Goal: Task Accomplishment & Management: Manage account settings

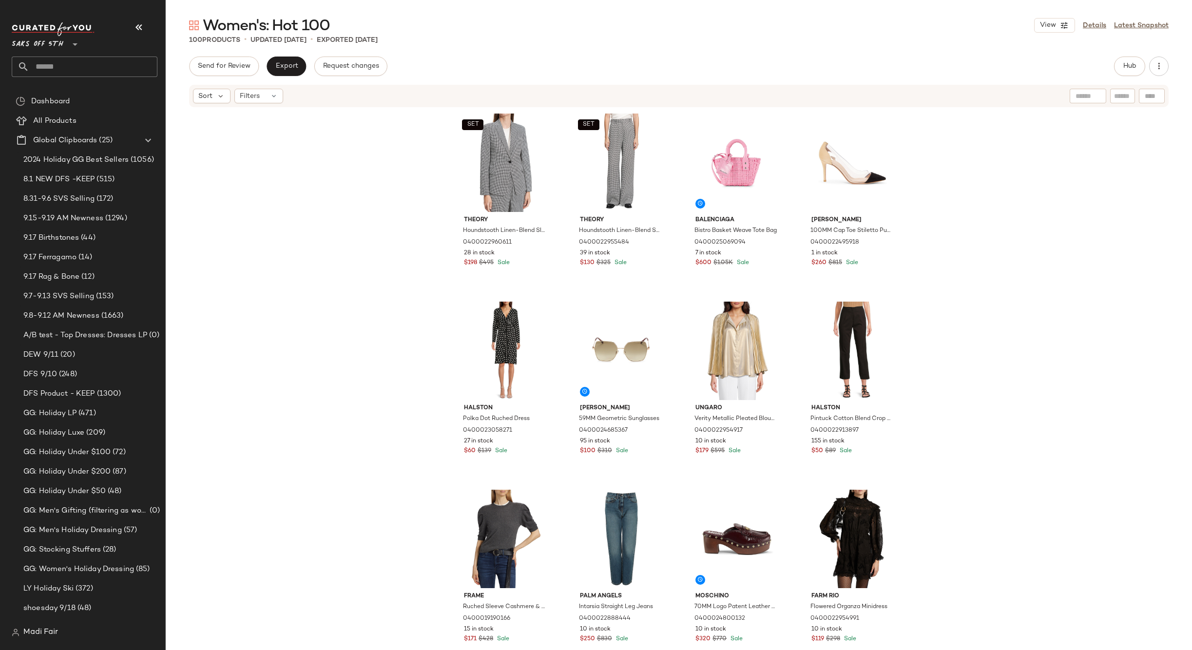
click at [54, 65] on input "text" at bounding box center [93, 67] width 128 height 20
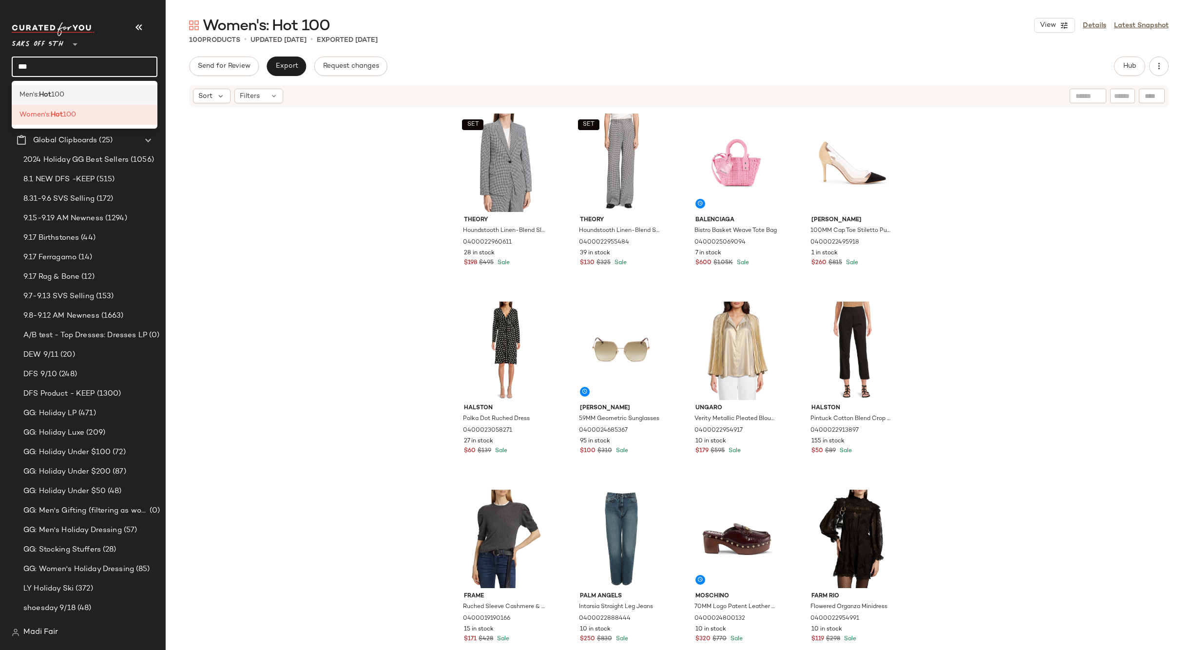
type input "***"
click at [64, 93] on span "100" at bounding box center [57, 95] width 13 height 10
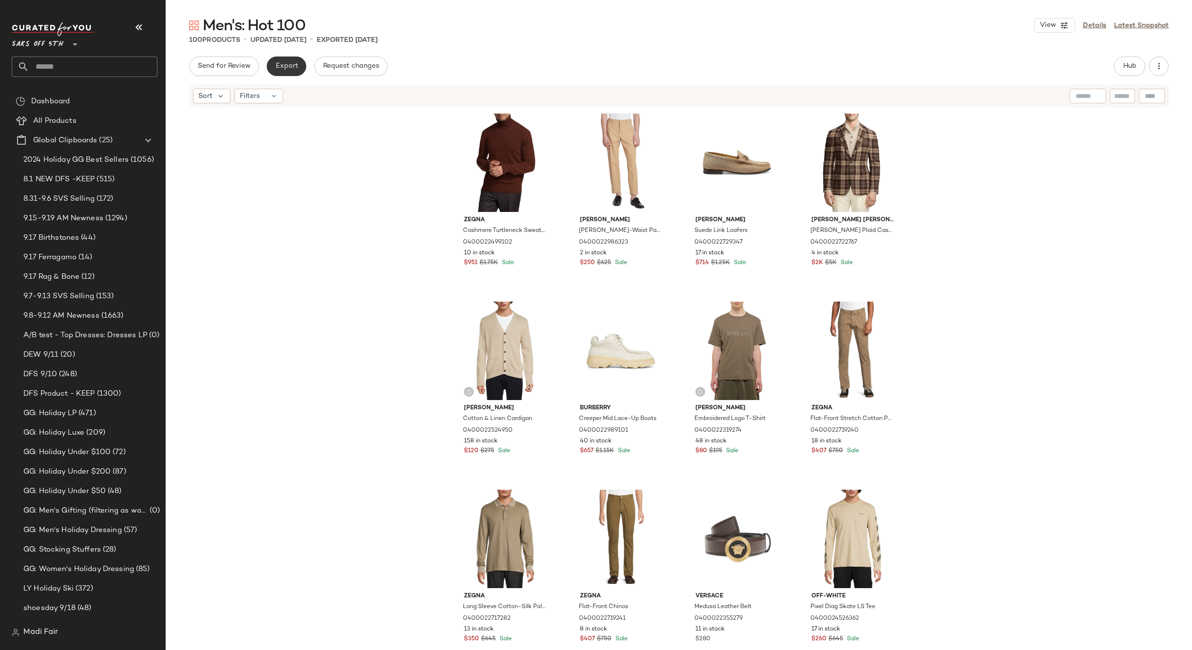
click at [293, 69] on span "Export" at bounding box center [286, 66] width 23 height 8
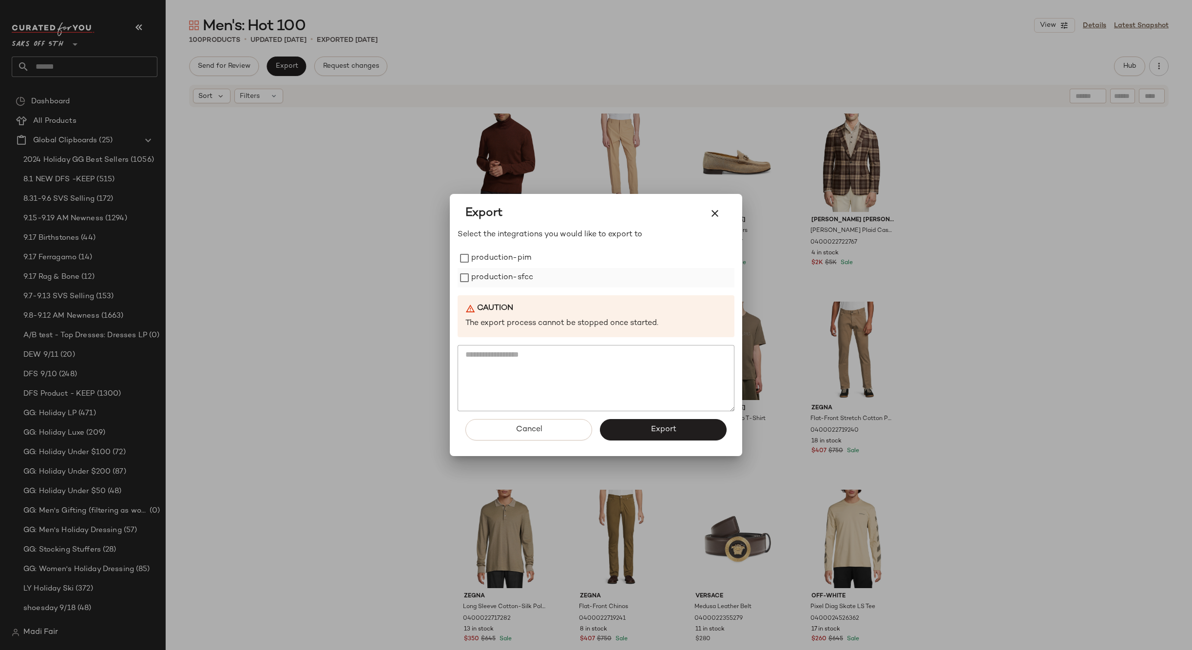
click at [512, 277] on label "production-sfcc" at bounding box center [502, 277] width 62 height 19
click at [622, 433] on button "Export" at bounding box center [663, 429] width 127 height 21
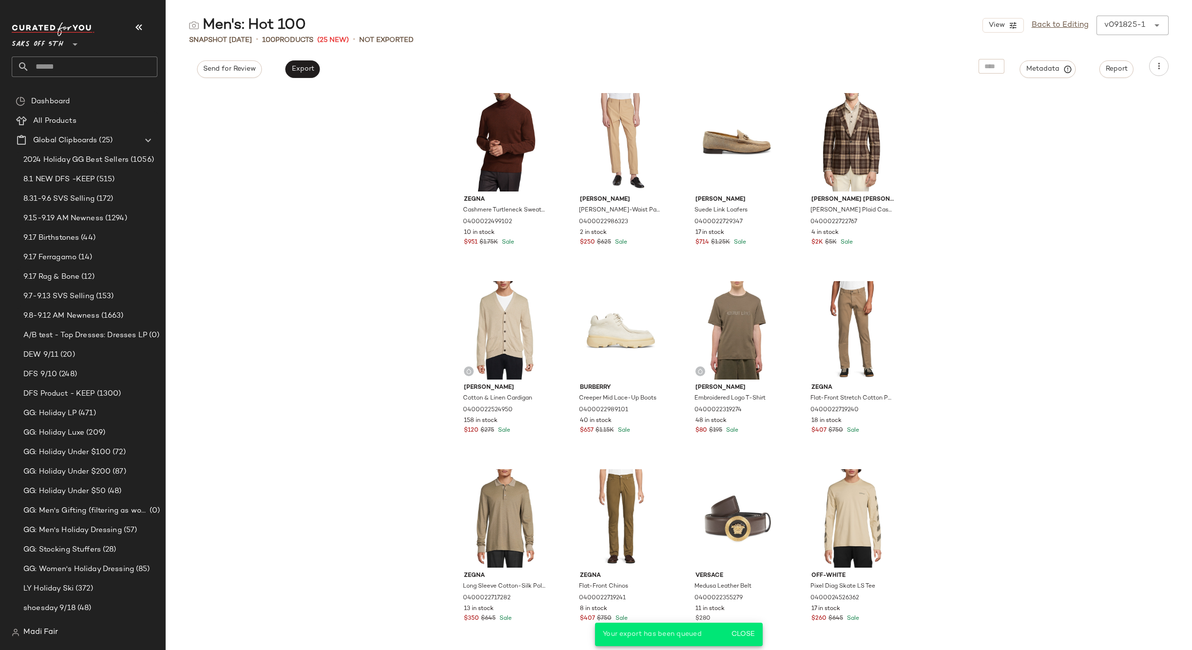
click at [86, 72] on input "text" at bounding box center [93, 67] width 128 height 20
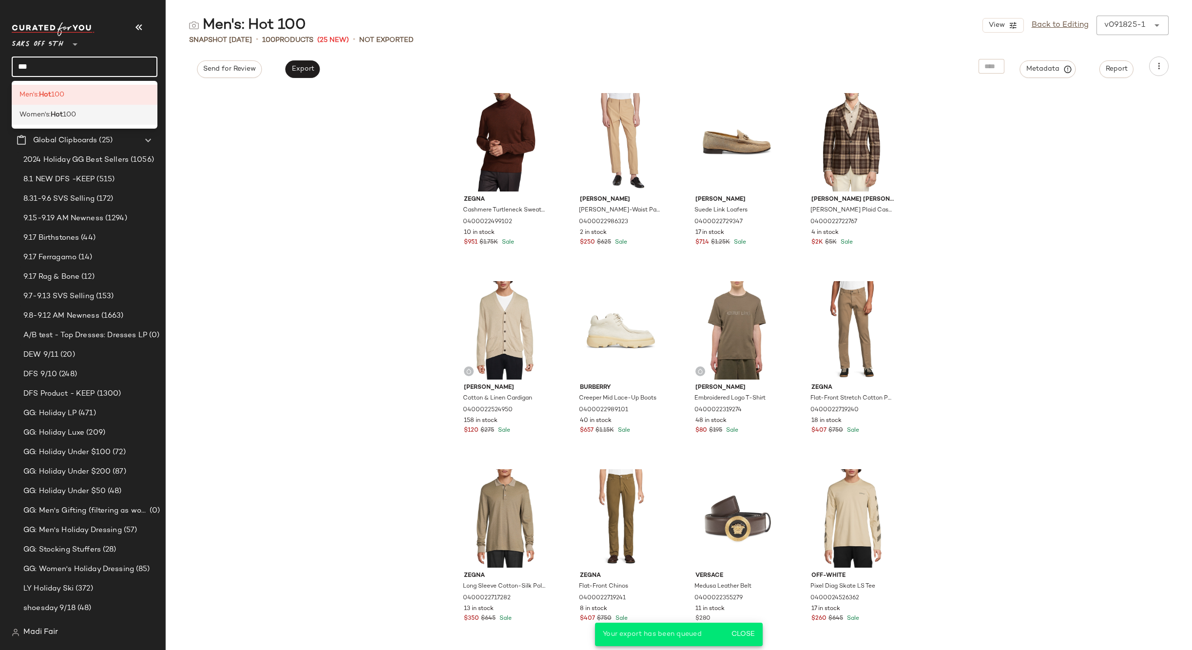
type input "***"
click at [79, 114] on div "Women's: Hot 100" at bounding box center [84, 115] width 130 height 10
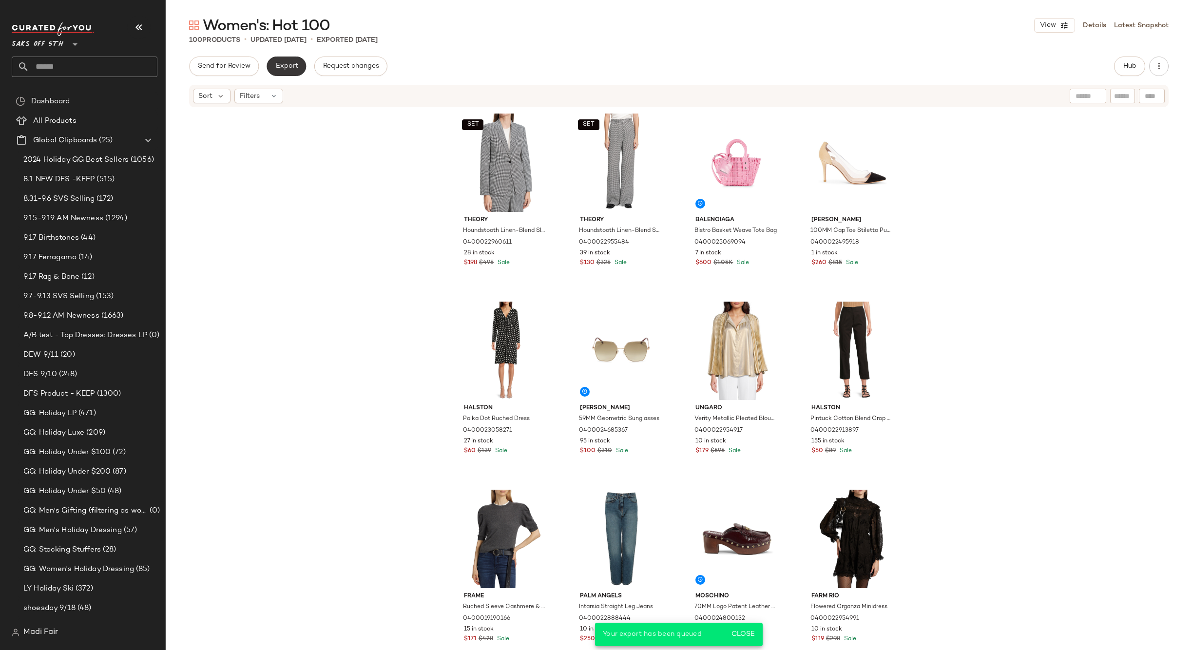
click at [295, 65] on span "Export" at bounding box center [286, 66] width 23 height 8
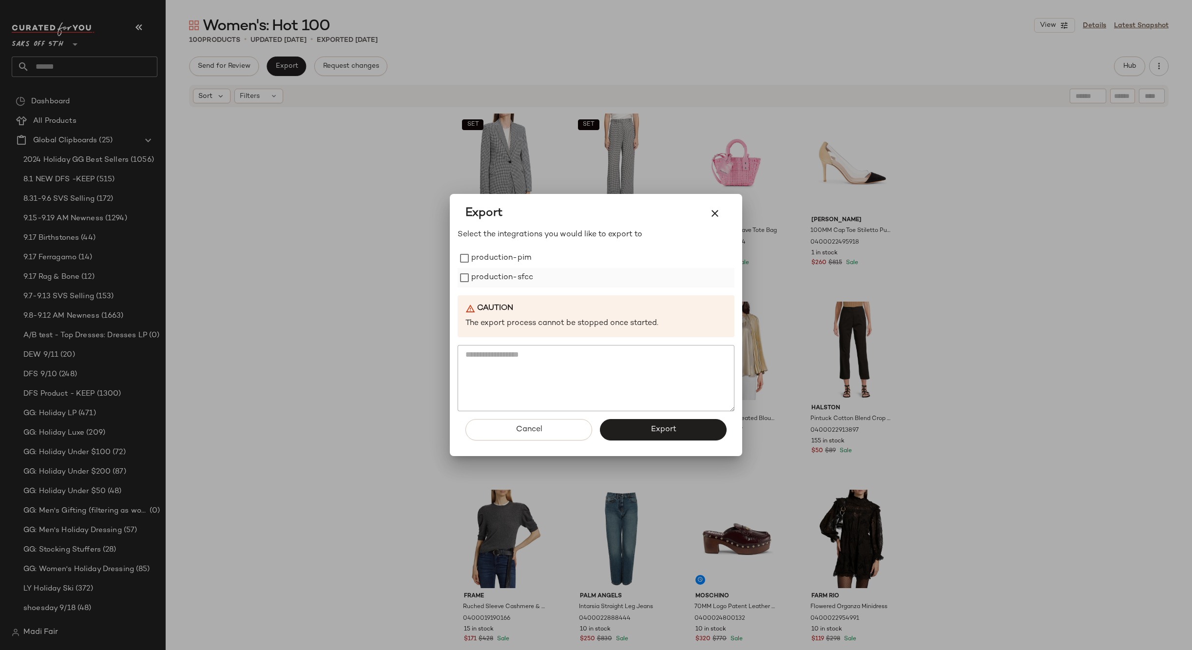
click at [513, 281] on label "production-sfcc" at bounding box center [502, 277] width 62 height 19
click at [606, 420] on button "Export" at bounding box center [663, 429] width 127 height 21
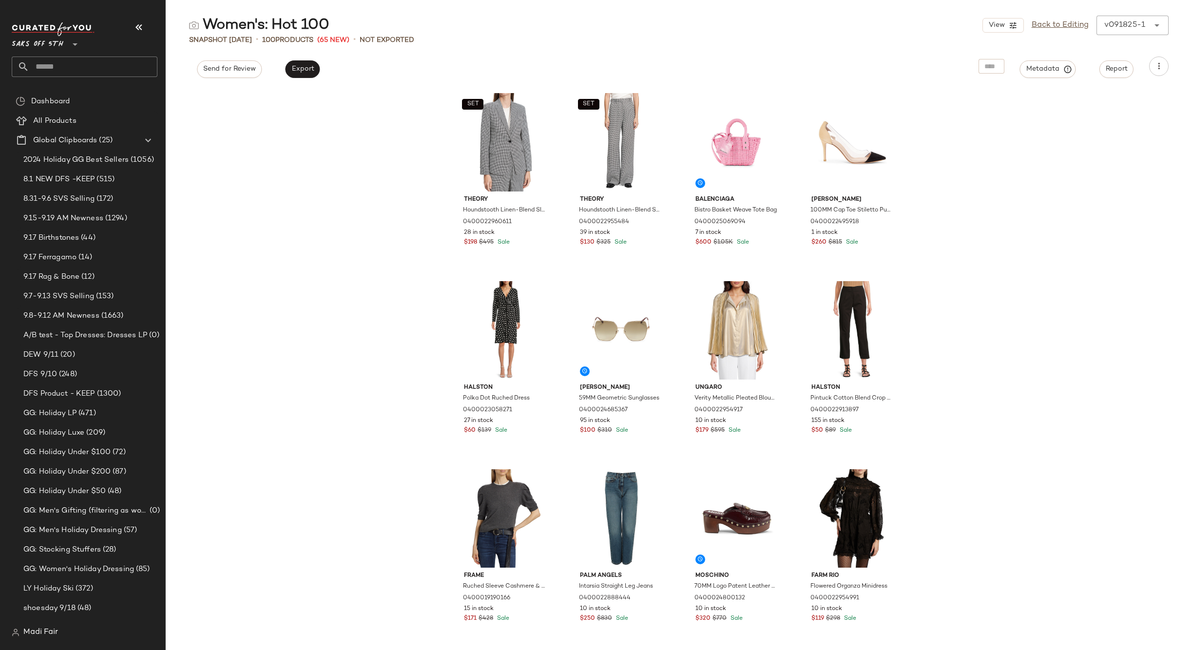
click at [959, 248] on div "SET Theory Houndstooth Linen-Blend Slim-Fit Blazer 0400022960611 28 in stock $1…" at bounding box center [679, 369] width 1026 height 562
click at [1078, 29] on link "Back to Editing" at bounding box center [1060, 25] width 57 height 12
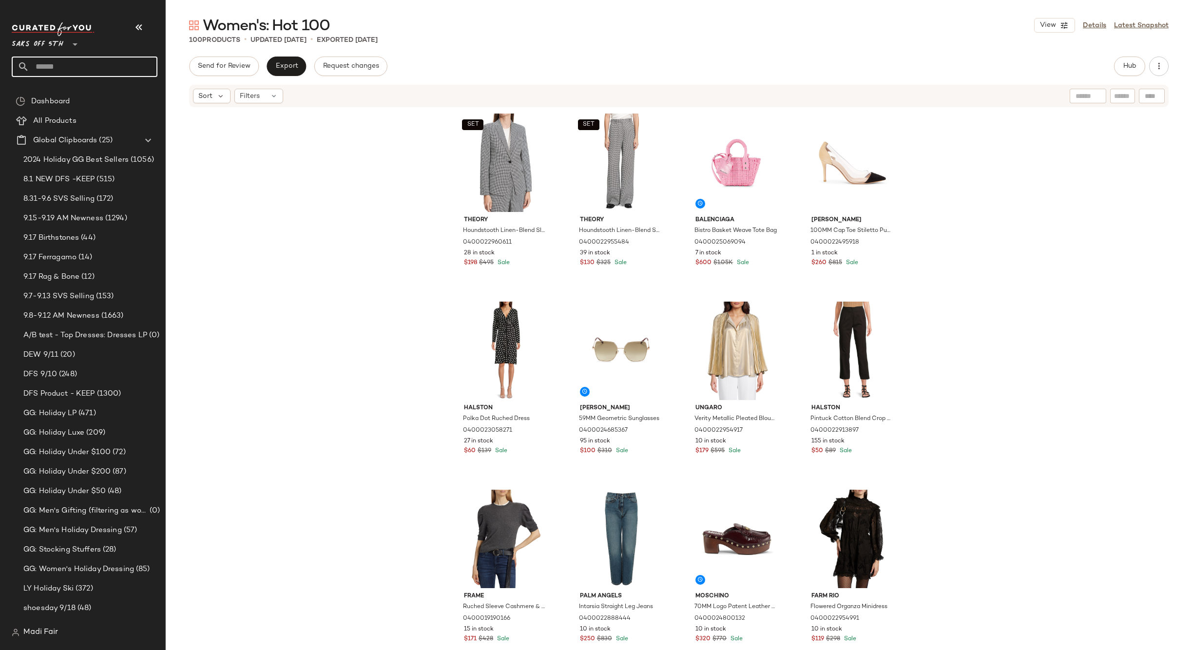
click at [59, 59] on input "text" at bounding box center [93, 67] width 128 height 20
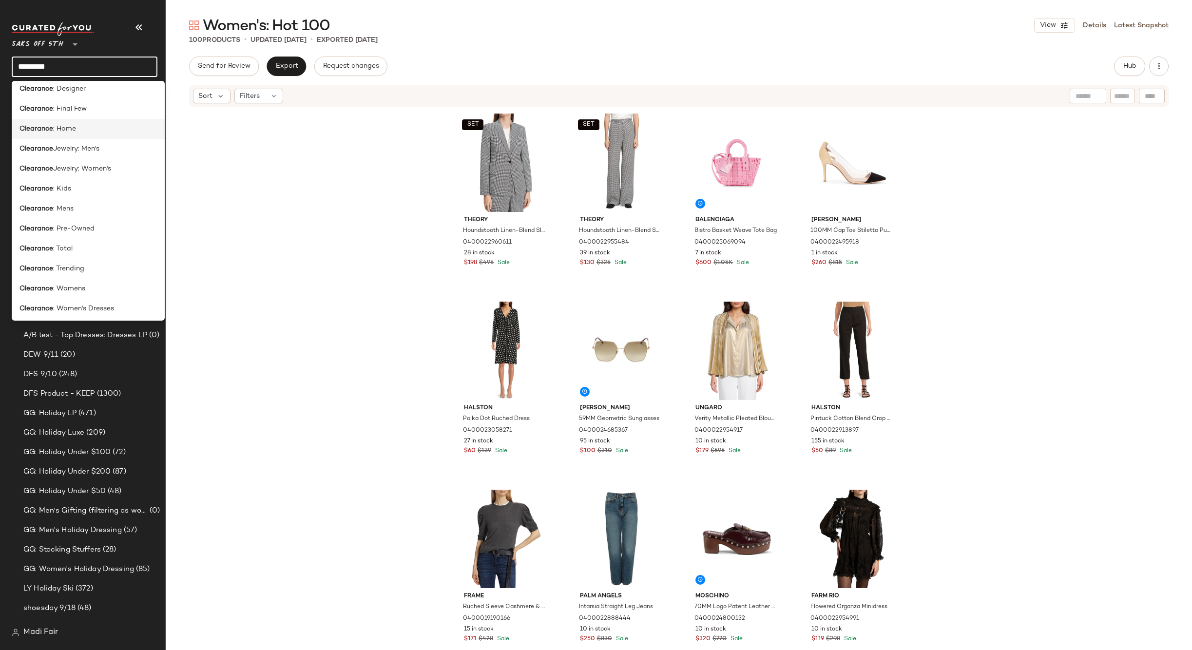
scroll to position [49, 0]
type input "*********"
click at [81, 221] on div "Clearance : Total" at bounding box center [87, 226] width 137 height 10
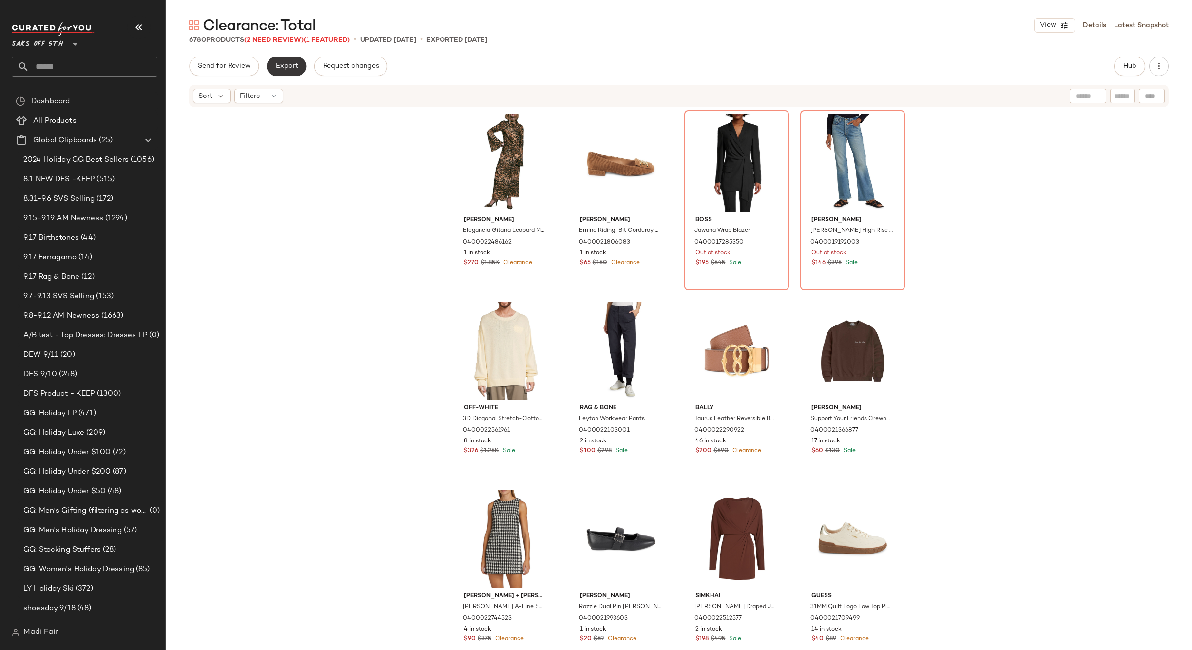
click at [280, 74] on button "Export" at bounding box center [286, 66] width 39 height 19
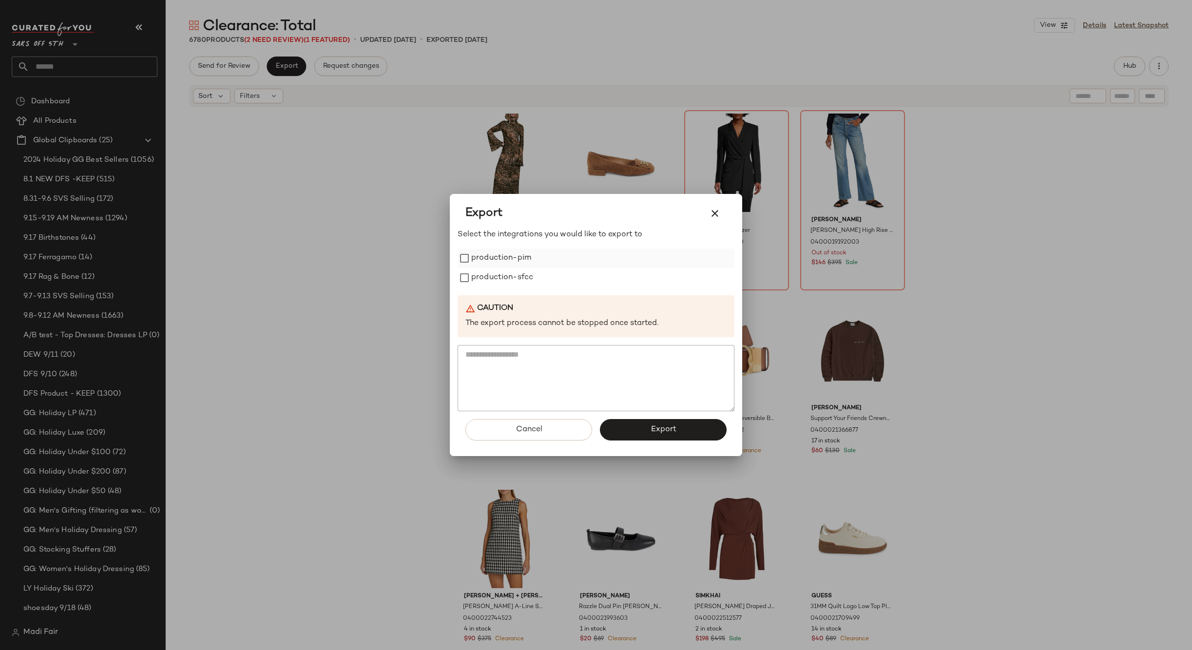
click at [478, 254] on label "production-pim" at bounding box center [501, 258] width 60 height 19
click at [486, 271] on label "production-sfcc" at bounding box center [502, 277] width 62 height 19
click at [646, 427] on button "Export" at bounding box center [663, 429] width 127 height 21
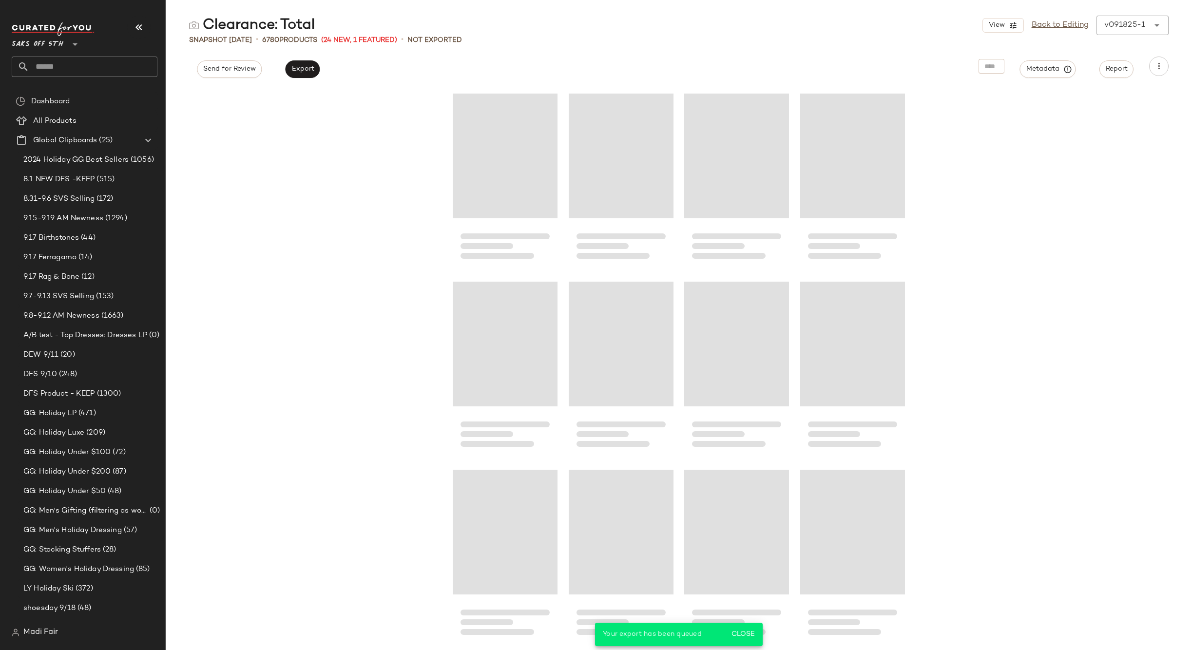
click at [78, 63] on input "text" at bounding box center [93, 67] width 128 height 20
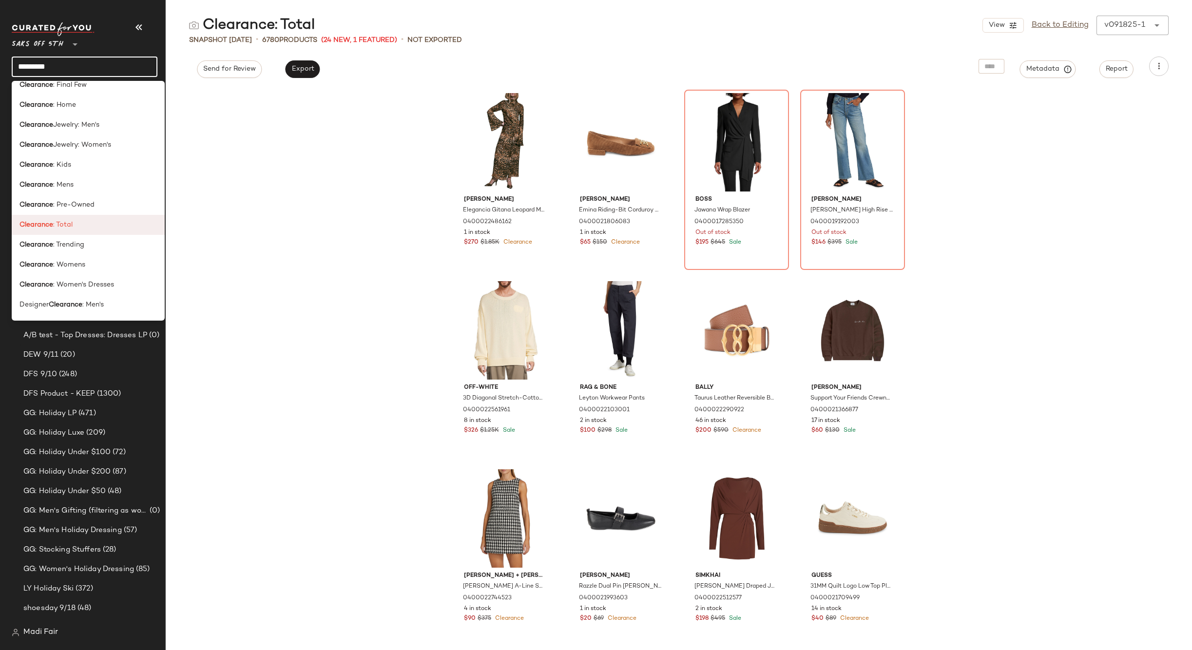
scroll to position [97, 0]
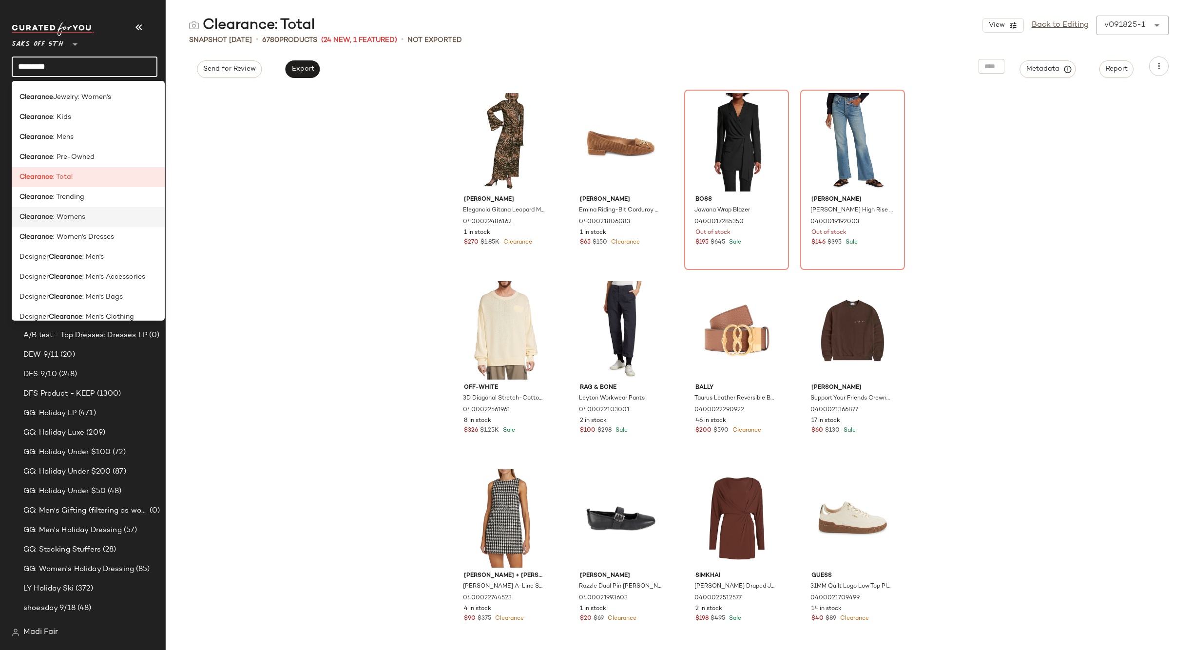
type input "*********"
click at [79, 214] on span ": Womens" at bounding box center [69, 217] width 32 height 10
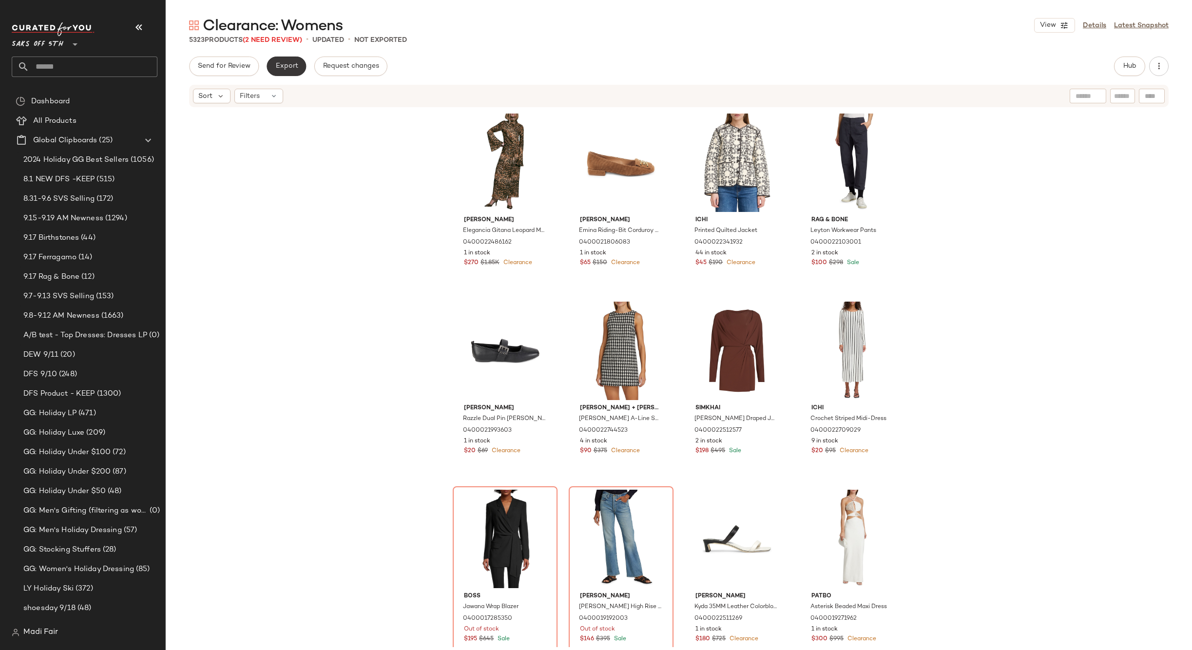
click at [291, 73] on button "Export" at bounding box center [286, 66] width 39 height 19
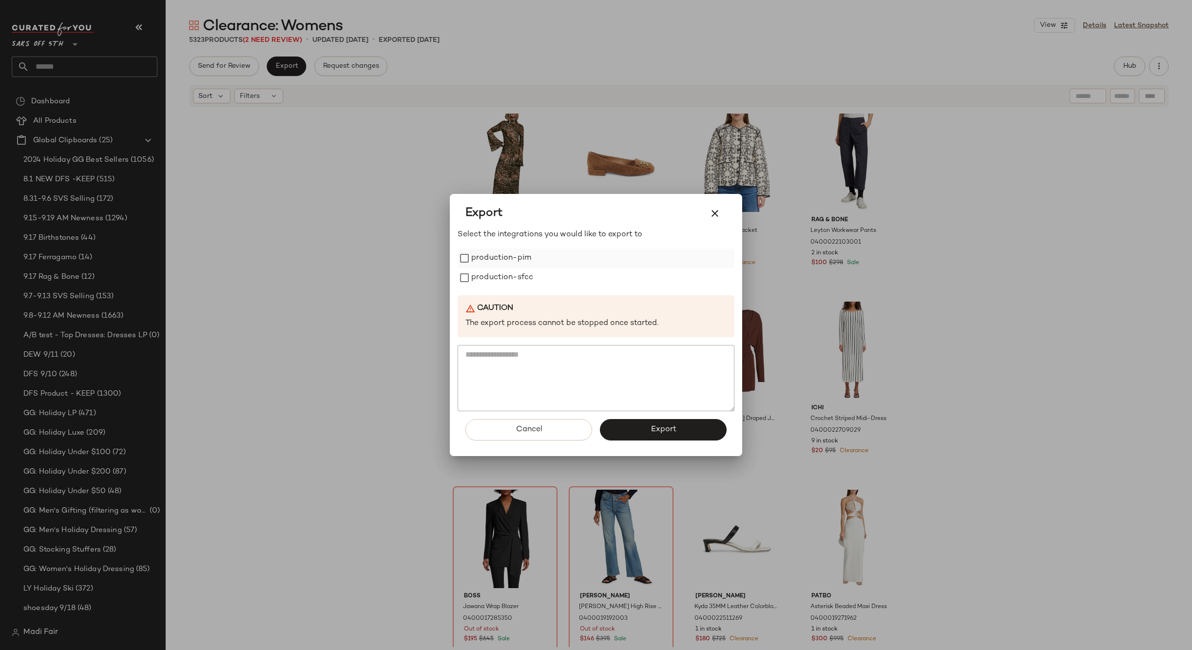
drag, startPoint x: 524, startPoint y: 251, endPoint x: 512, endPoint y: 267, distance: 20.2
click at [523, 251] on label "production-pim" at bounding box center [501, 258] width 60 height 19
click at [512, 268] on div "production-pim production-sfcc" at bounding box center [596, 268] width 277 height 39
click at [522, 277] on label "production-sfcc" at bounding box center [502, 277] width 62 height 19
click at [645, 427] on button "Export" at bounding box center [663, 429] width 127 height 21
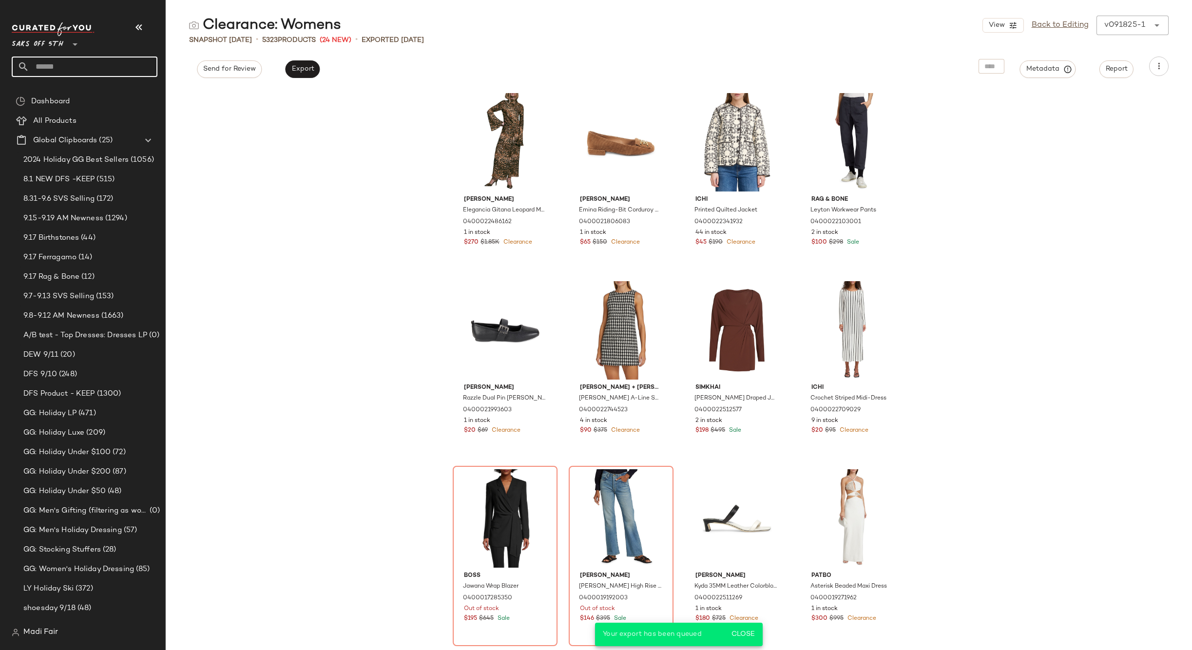
click at [61, 76] on input "text" at bounding box center [93, 67] width 128 height 20
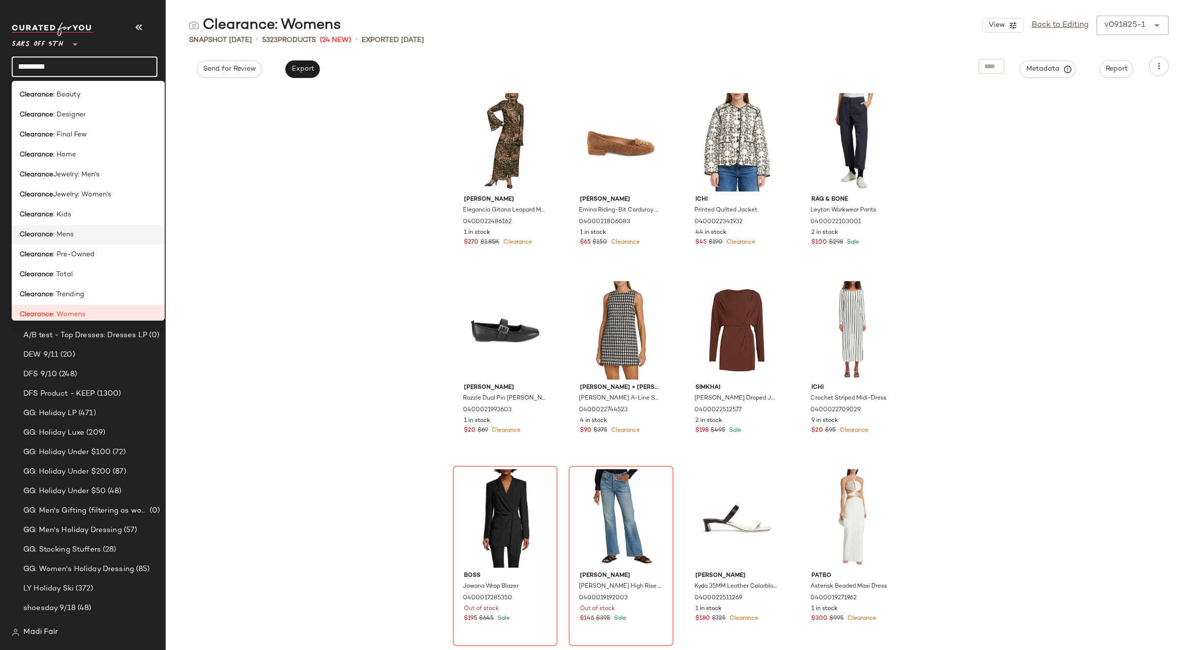
type input "*********"
click at [96, 230] on div "Clearance : Mens" at bounding box center [87, 235] width 137 height 10
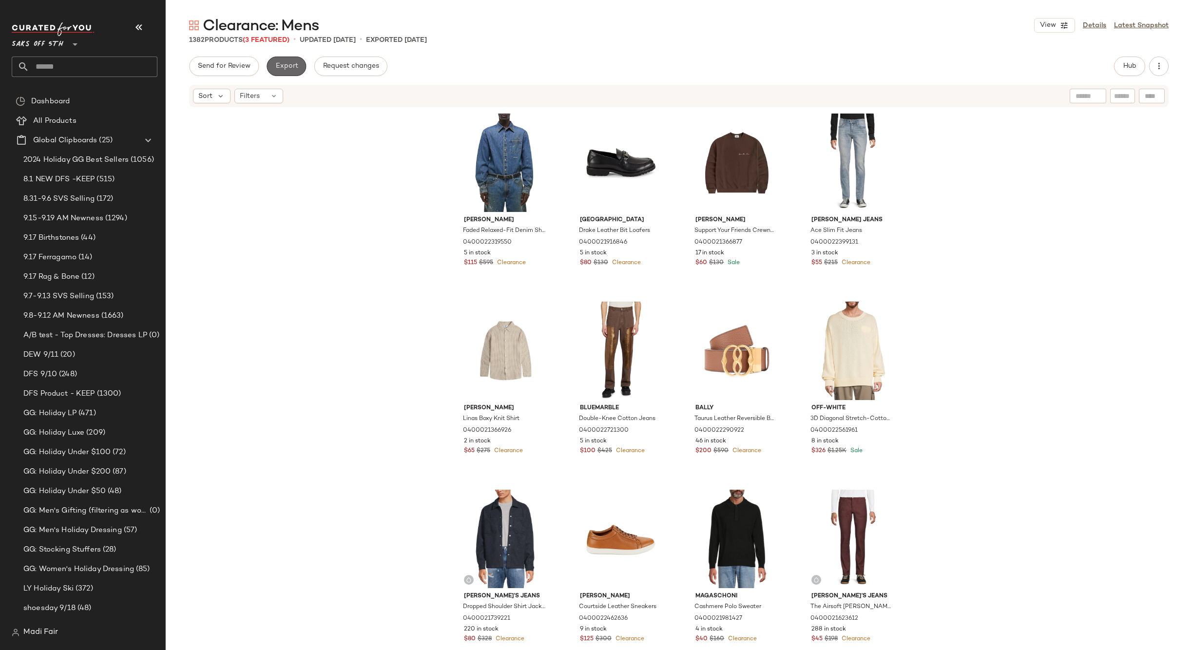
click at [284, 73] on button "Export" at bounding box center [286, 66] width 39 height 19
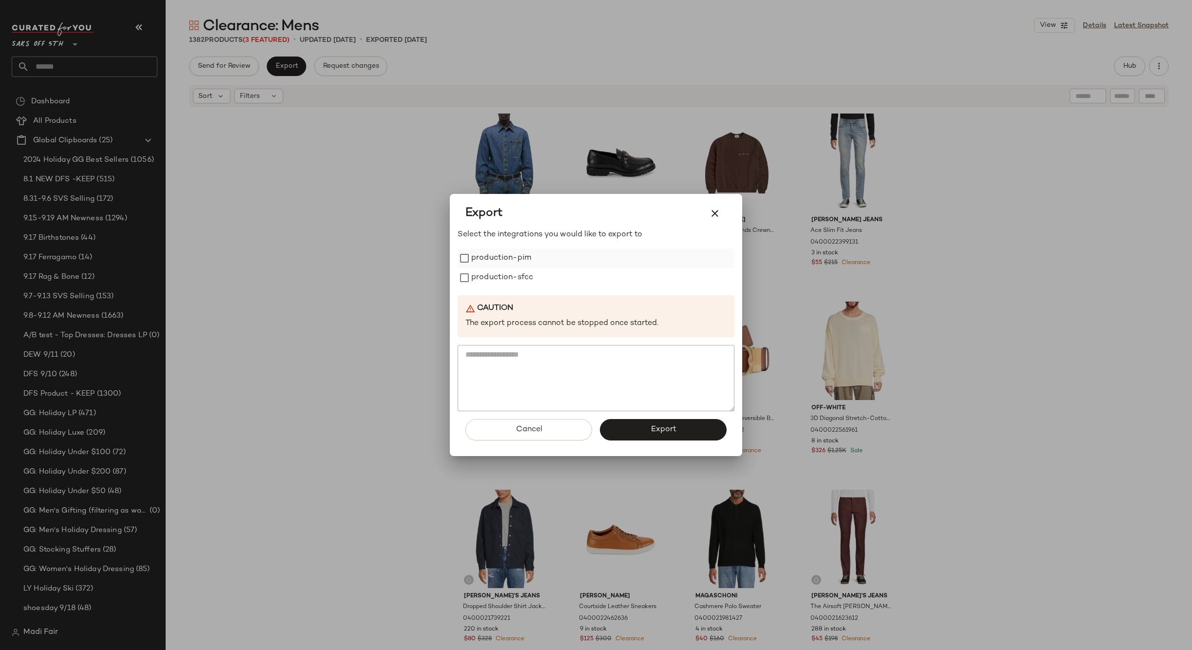
click at [493, 259] on label "production-pim" at bounding box center [501, 258] width 60 height 19
click at [494, 274] on label "production-sfcc" at bounding box center [502, 277] width 62 height 19
click at [641, 425] on button "Export" at bounding box center [663, 429] width 127 height 21
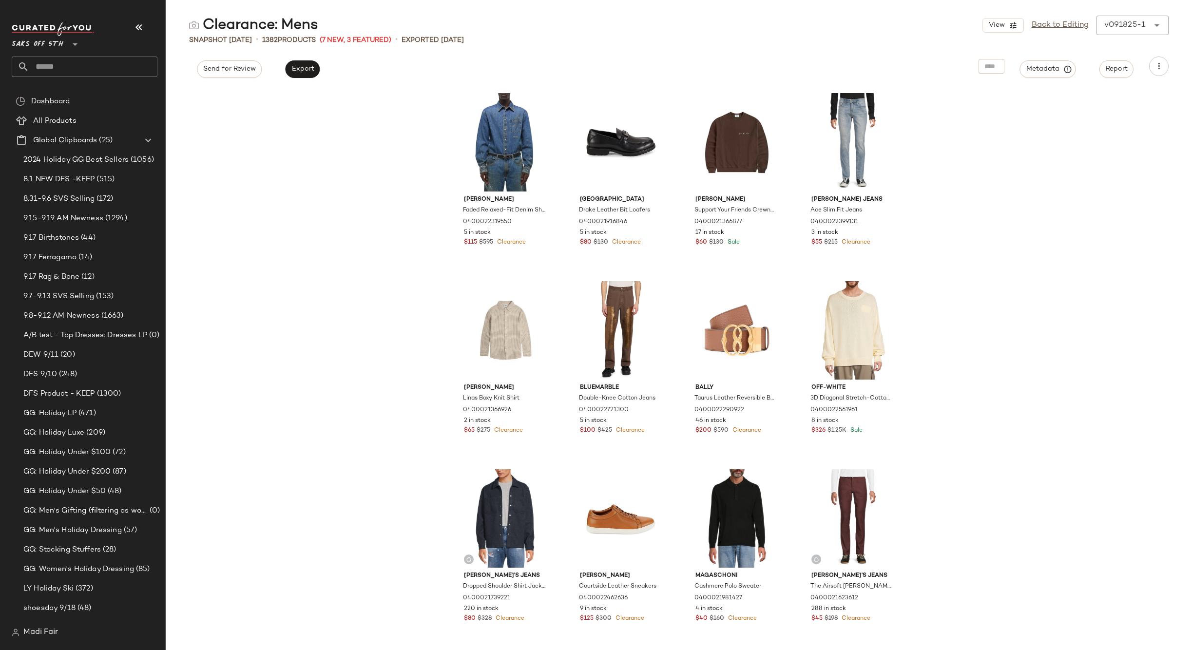
click at [363, 168] on div "Helmut Lang Faded Relaxed-Fit Denim Shirt Jacket 0400022319550 5 in stock $115 …" at bounding box center [679, 369] width 1026 height 562
click at [1063, 26] on link "Back to Editing" at bounding box center [1060, 25] width 57 height 12
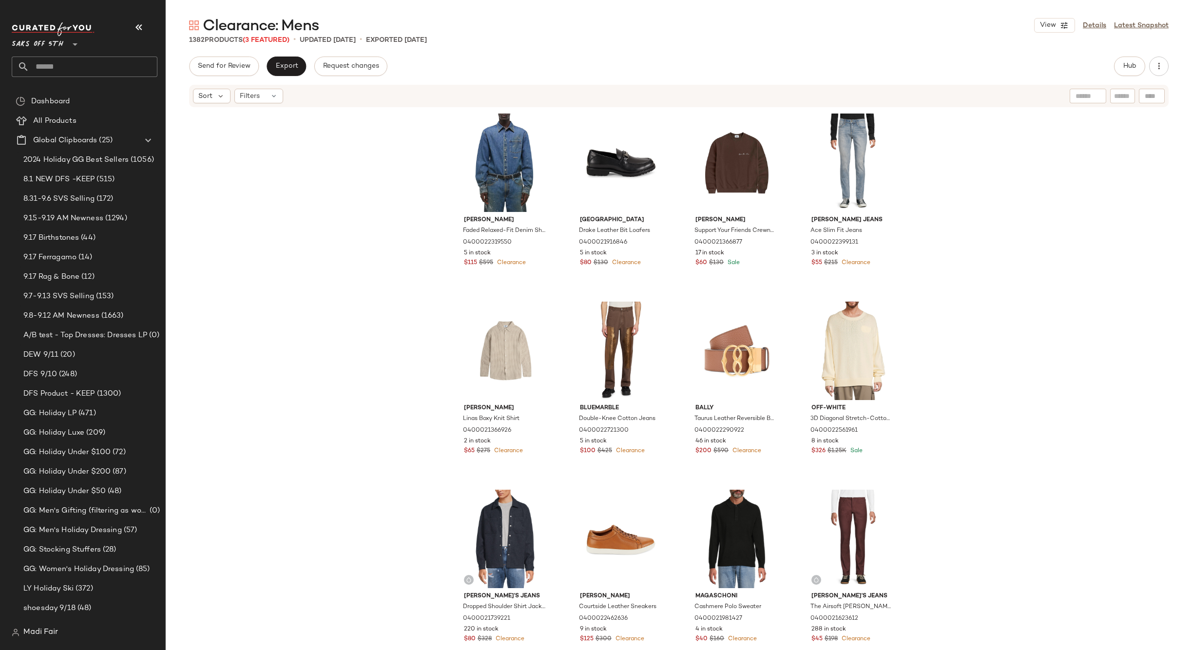
click at [56, 59] on input "text" at bounding box center [93, 67] width 128 height 20
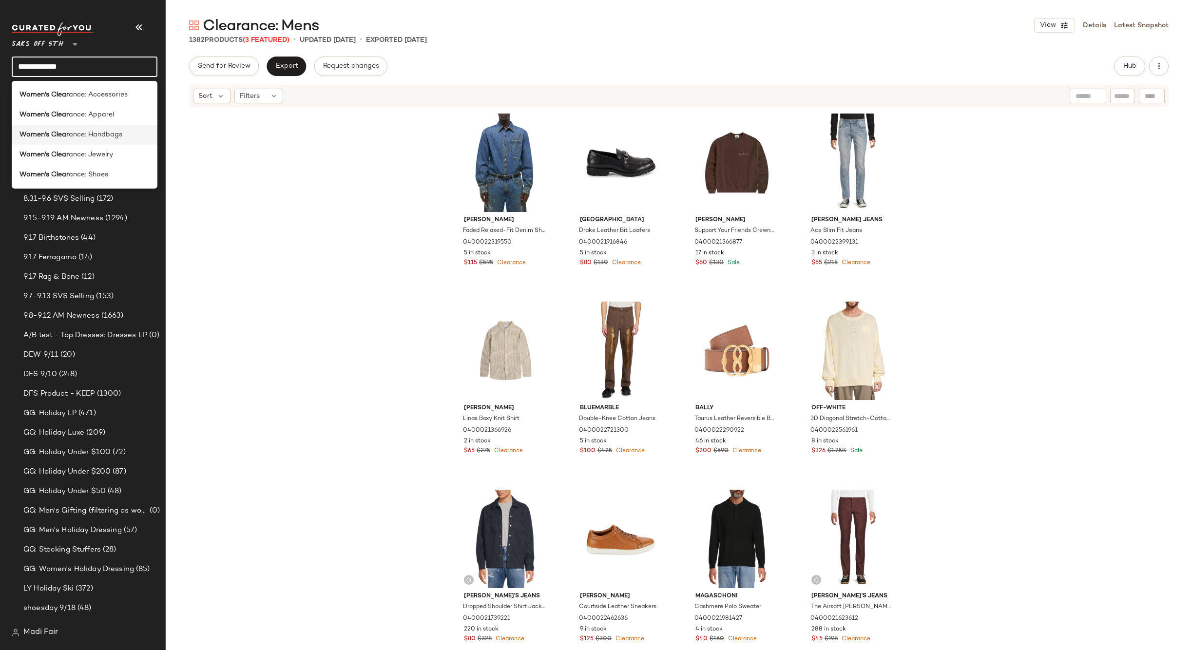
type input "**********"
click at [79, 136] on span "ance: Handbags" at bounding box center [96, 135] width 54 height 10
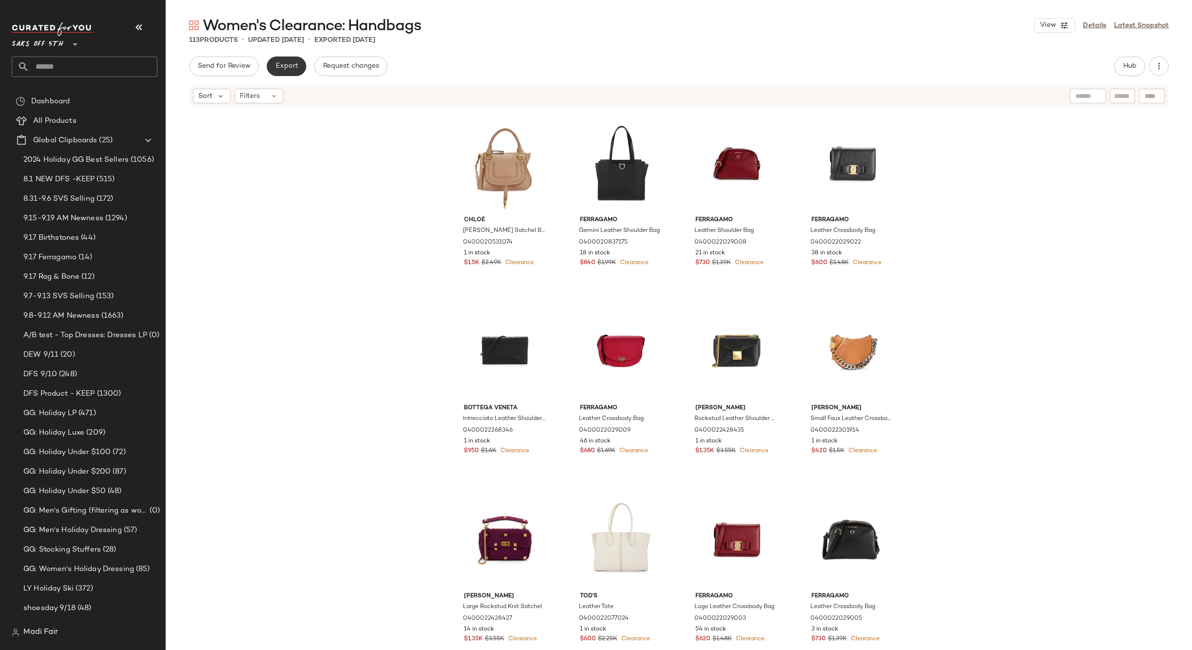
click at [283, 62] on span "Export" at bounding box center [286, 66] width 23 height 8
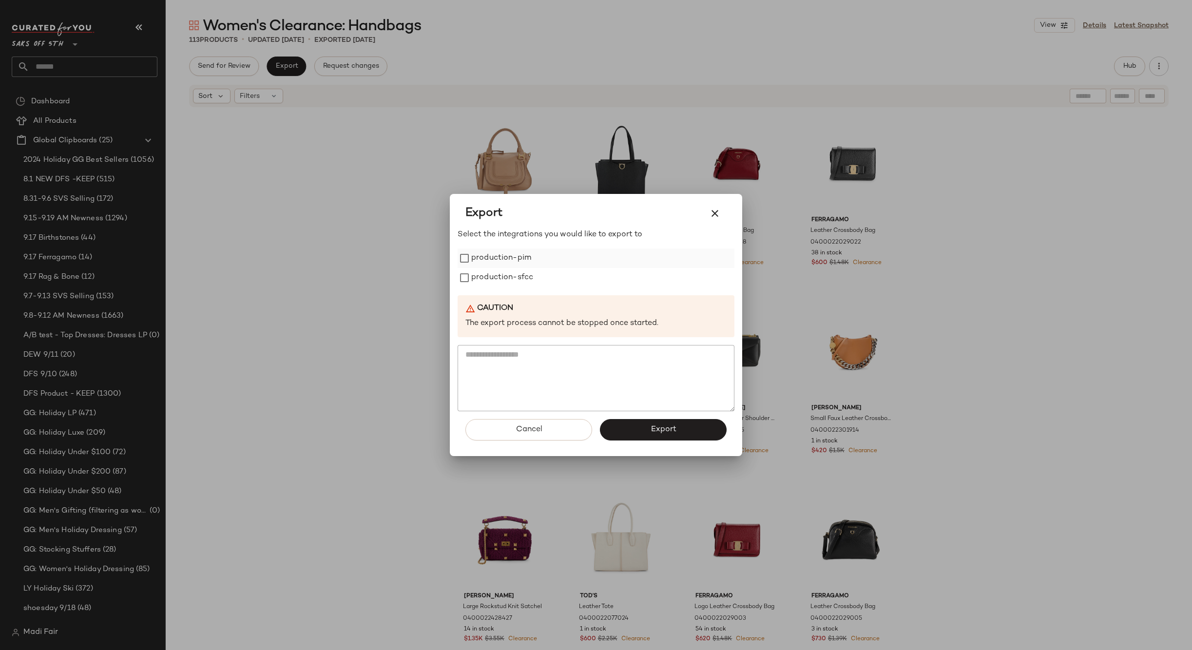
click at [495, 260] on label "production-pim" at bounding box center [501, 258] width 60 height 19
click at [495, 276] on label "production-sfcc" at bounding box center [502, 277] width 62 height 19
click at [638, 423] on button "Export" at bounding box center [663, 429] width 127 height 21
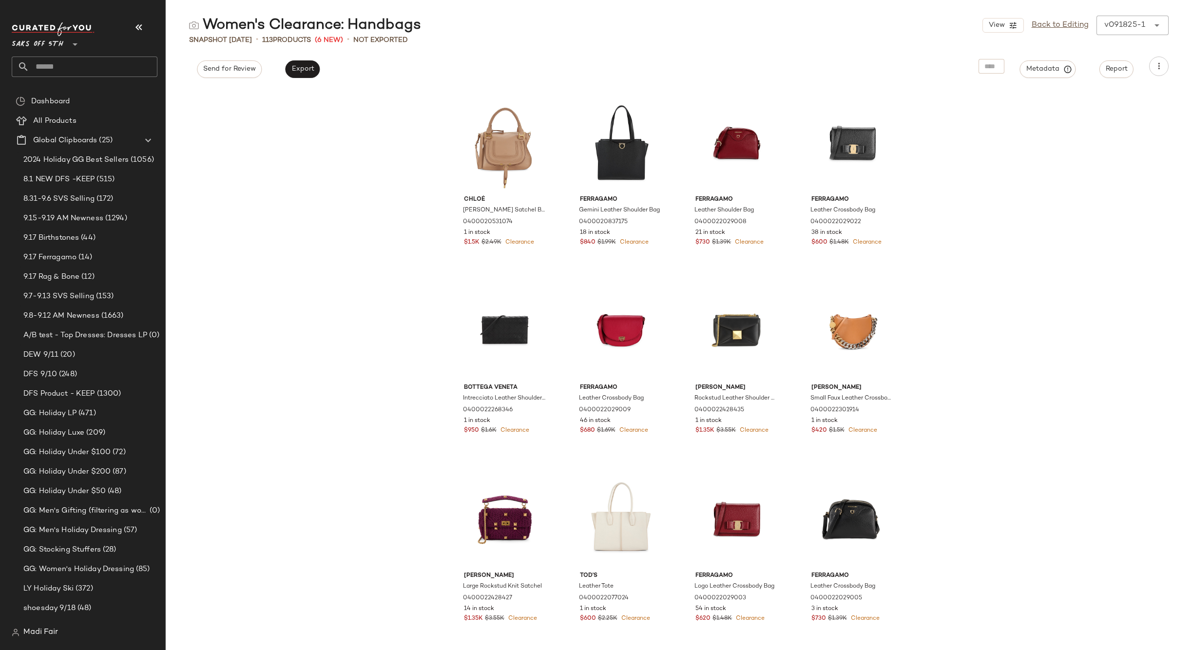
click at [69, 74] on input "text" at bounding box center [93, 67] width 128 height 20
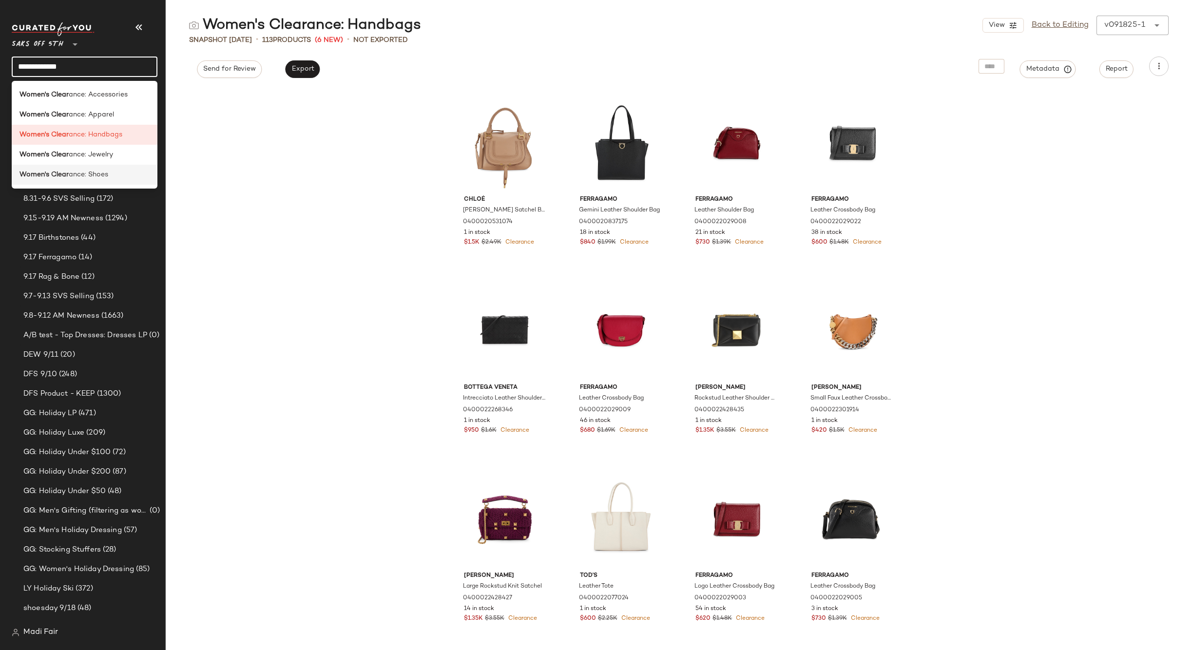
type input "**********"
click at [113, 173] on div "Women's Clear ance: Shoes" at bounding box center [84, 175] width 130 height 10
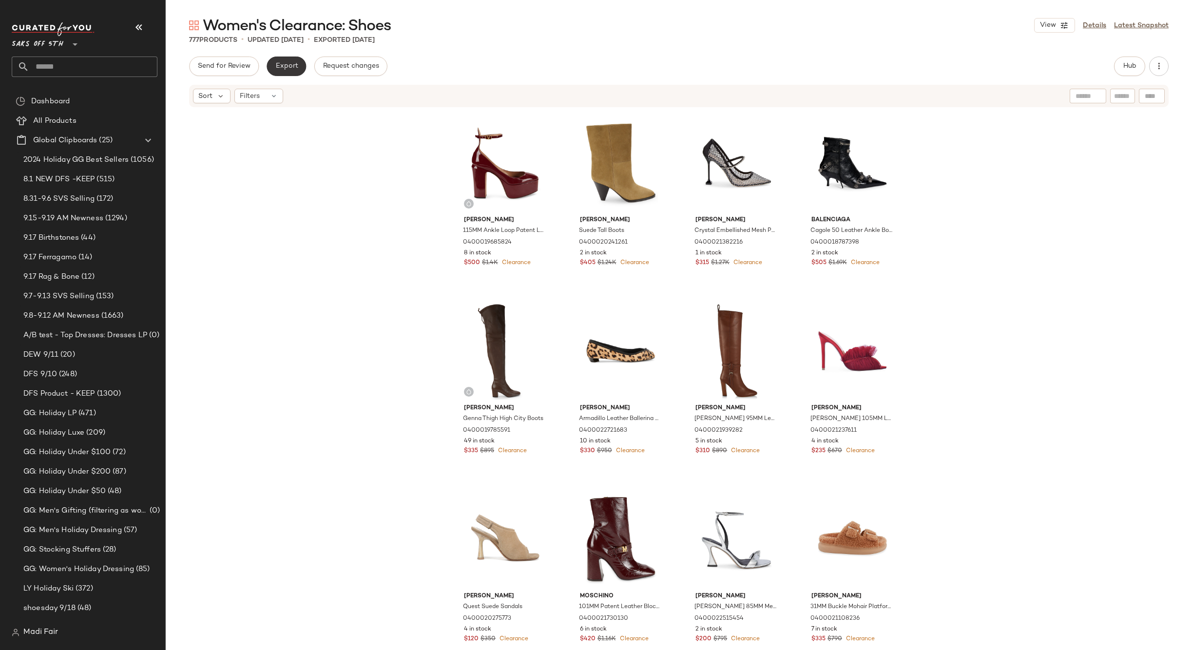
click at [291, 63] on span "Export" at bounding box center [286, 66] width 23 height 8
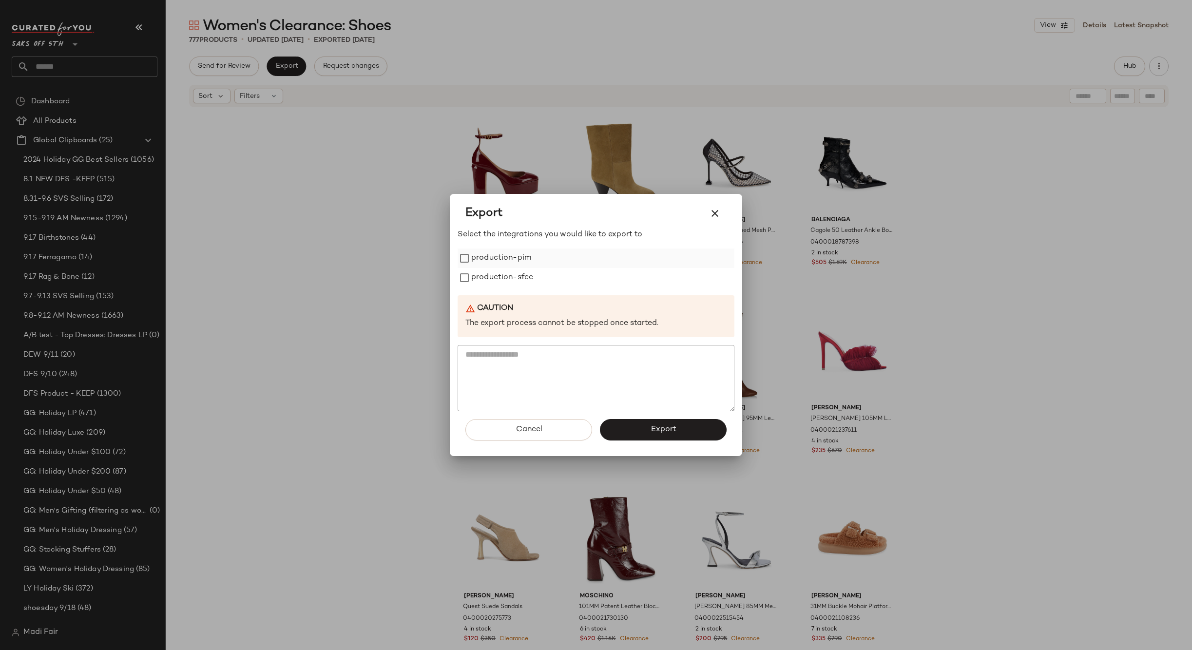
click at [500, 263] on label "production-pim" at bounding box center [501, 258] width 60 height 19
click at [500, 282] on label "production-sfcc" at bounding box center [502, 277] width 62 height 19
click at [640, 433] on button "Export" at bounding box center [663, 429] width 127 height 21
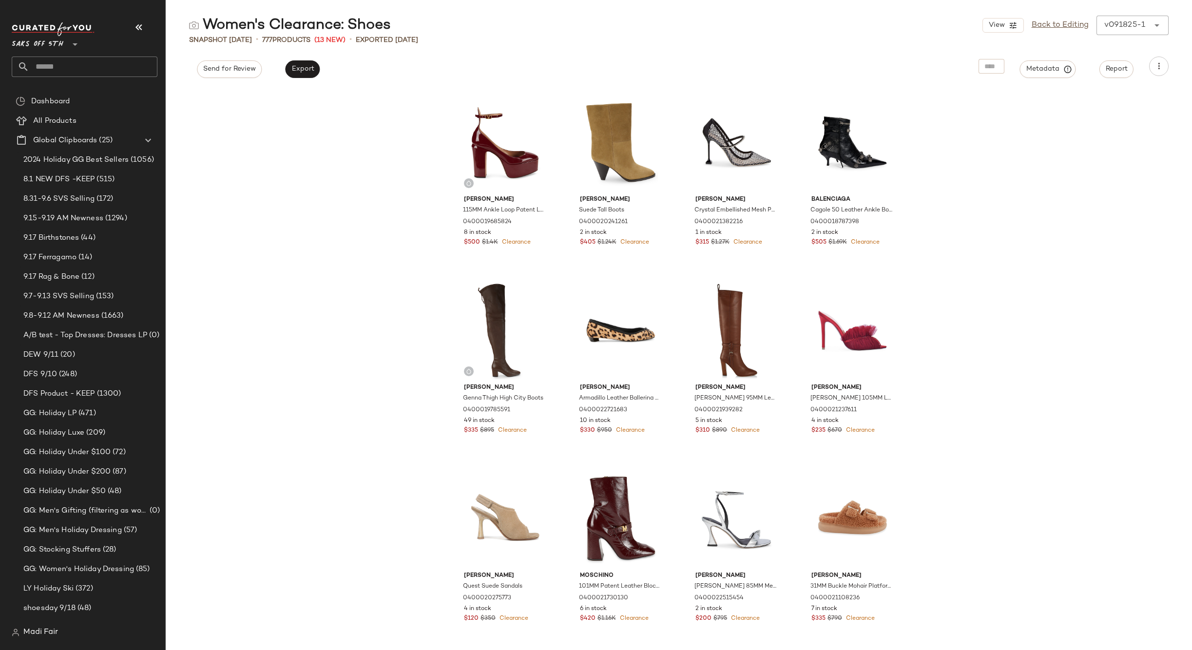
click at [66, 63] on input "text" at bounding box center [93, 67] width 128 height 20
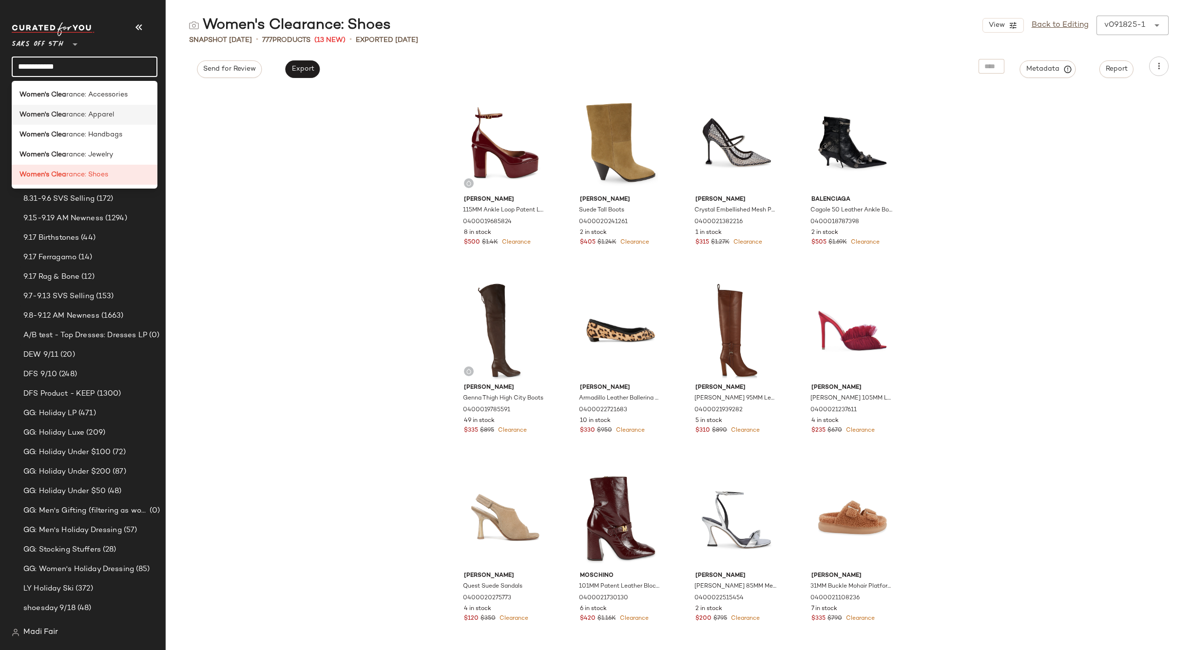
type input "**********"
click at [111, 108] on div "Women's Clea rance: Apparel" at bounding box center [85, 115] width 146 height 20
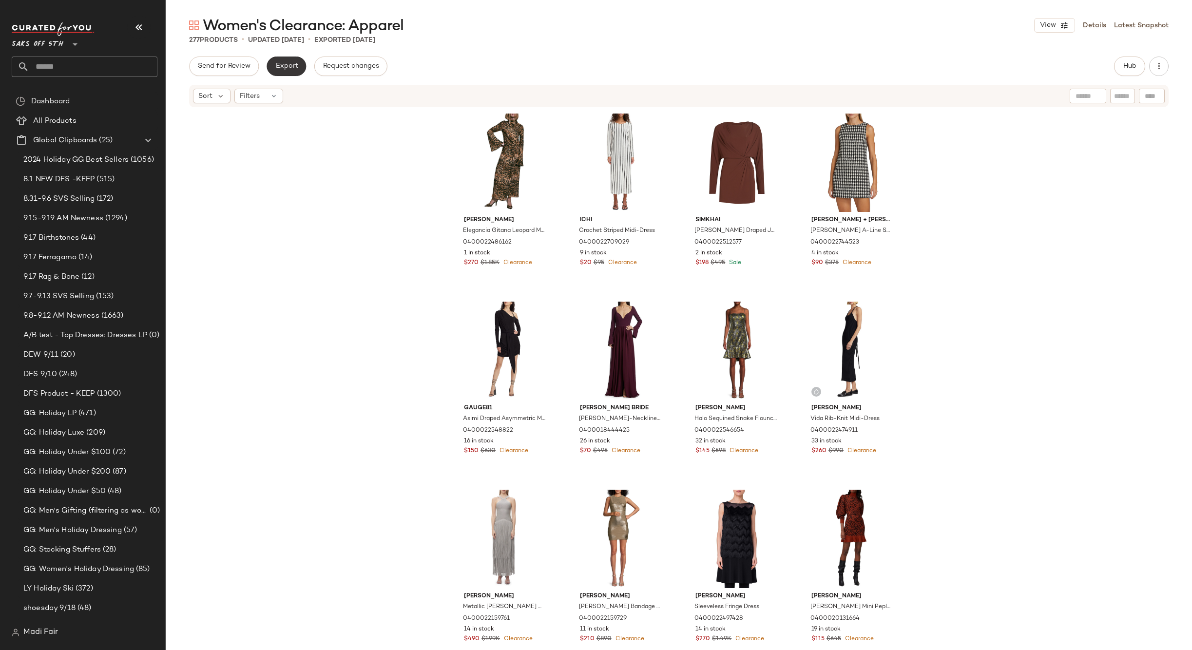
click at [290, 70] on span "Export" at bounding box center [286, 66] width 23 height 8
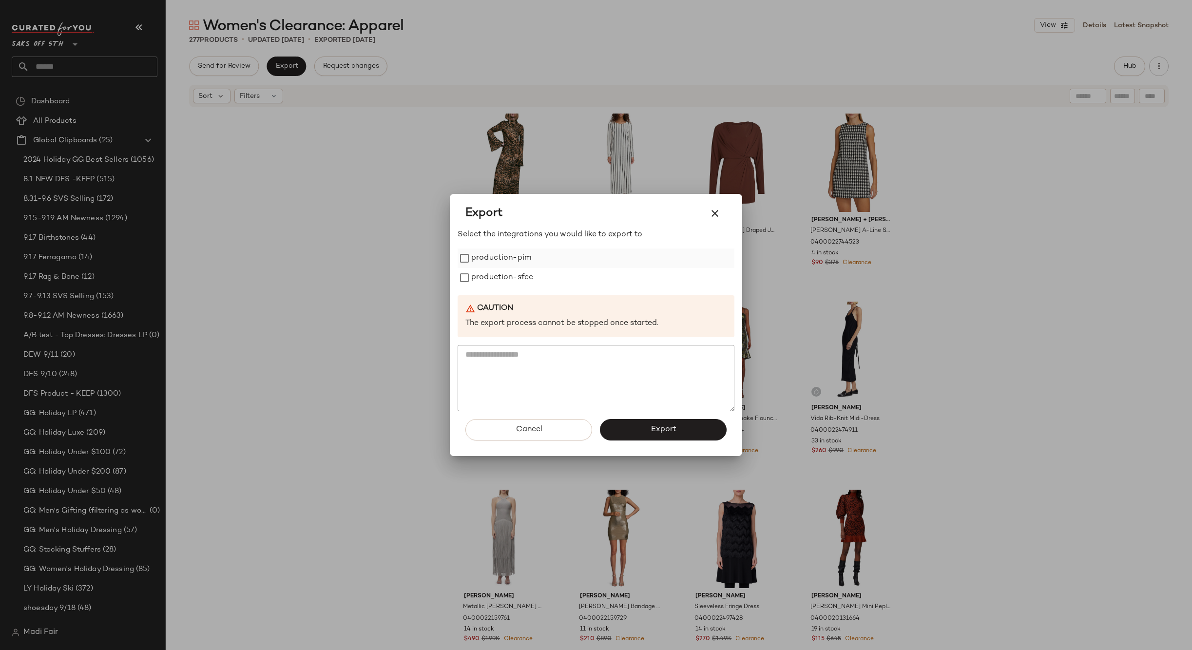
click at [514, 258] on label "production-pim" at bounding box center [501, 258] width 60 height 19
click at [508, 277] on label "production-sfcc" at bounding box center [502, 277] width 62 height 19
click at [647, 427] on button "Export" at bounding box center [663, 429] width 127 height 21
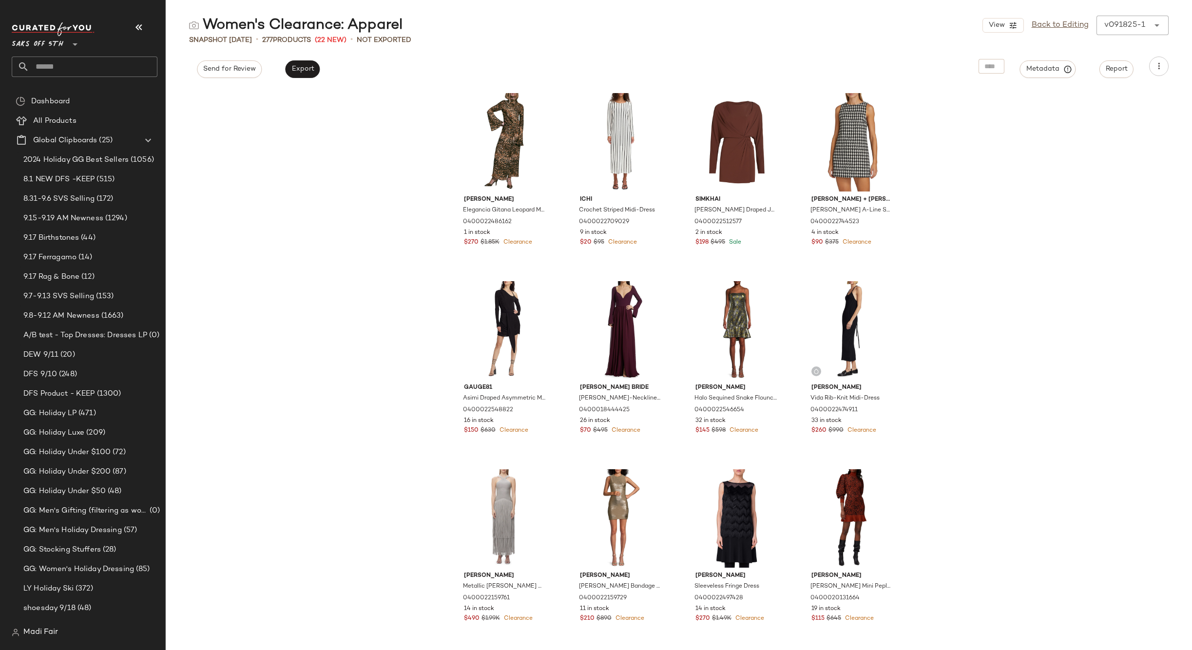
click at [74, 64] on input "text" at bounding box center [93, 67] width 128 height 20
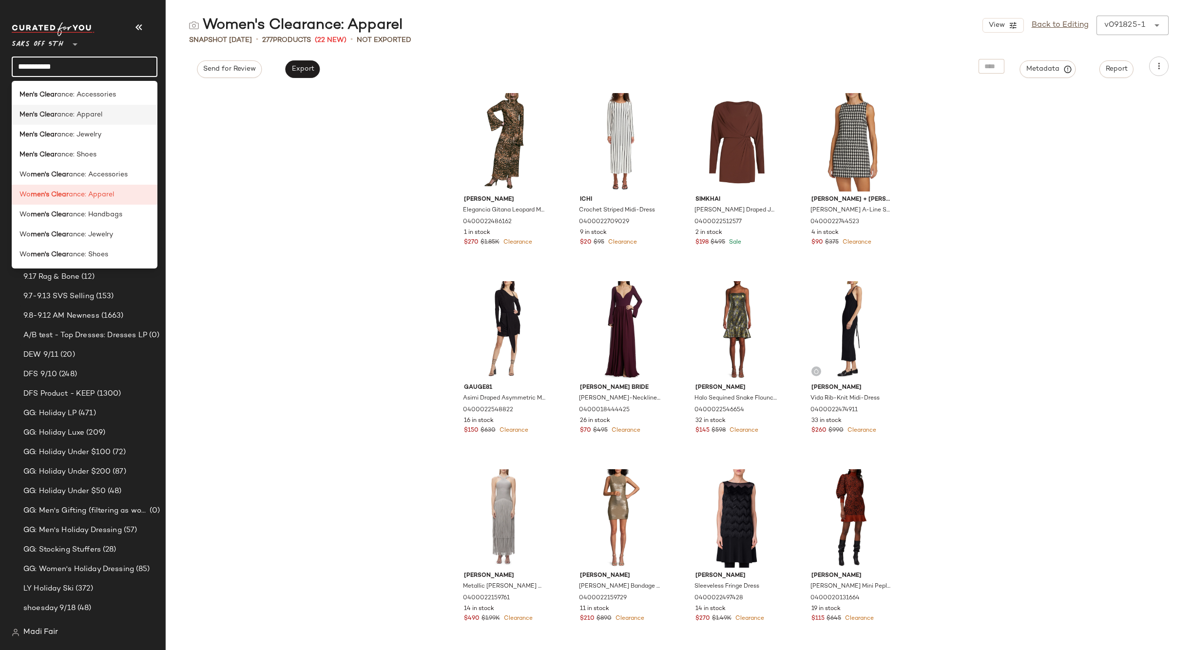
type input "**********"
click at [102, 119] on div "Men's Clear ance: Apparel" at bounding box center [84, 115] width 130 height 10
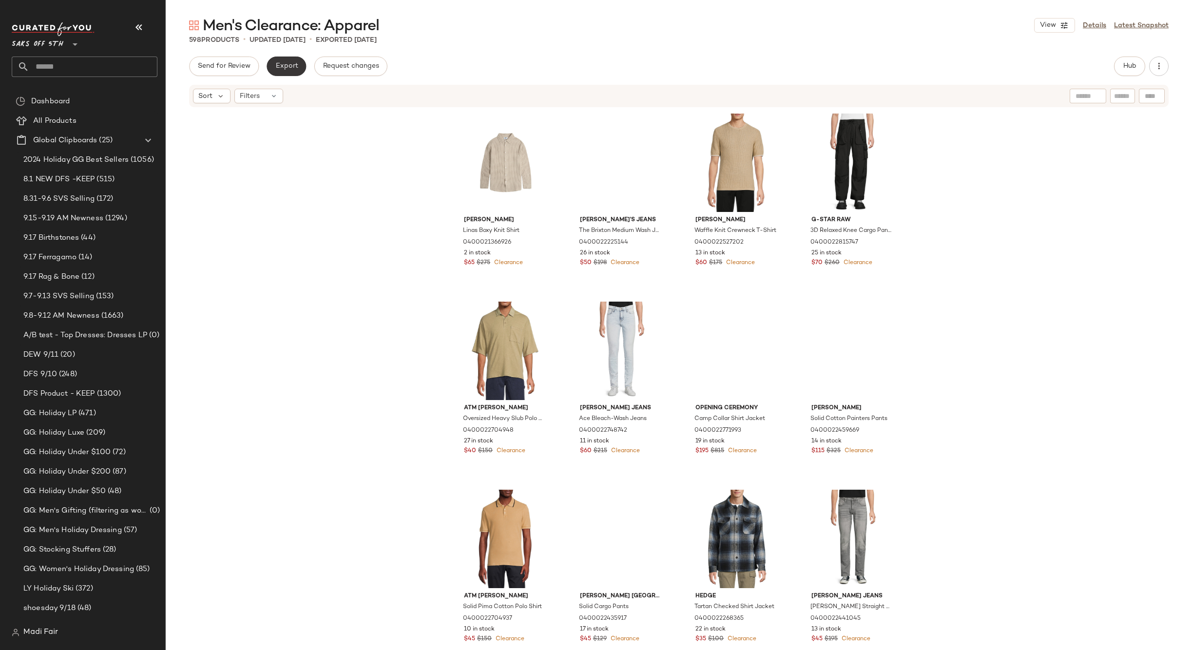
click at [302, 63] on button "Export" at bounding box center [286, 66] width 39 height 19
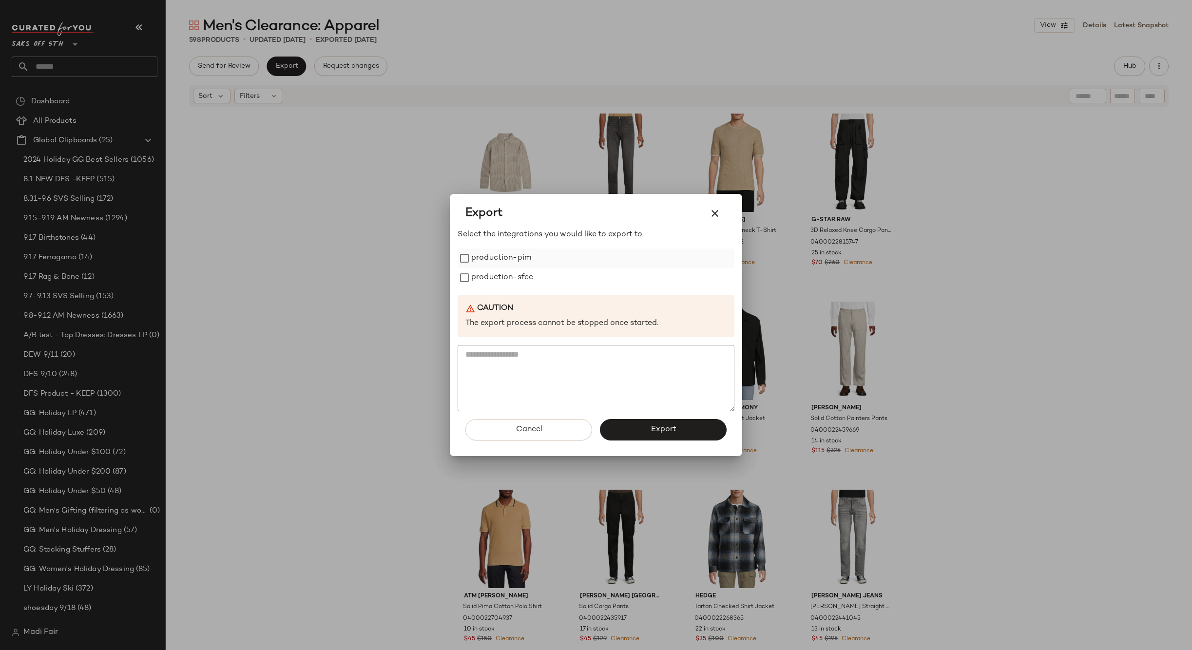
click at [498, 255] on label "production-pim" at bounding box center [501, 258] width 60 height 19
click at [498, 278] on label "production-sfcc" at bounding box center [502, 277] width 62 height 19
click at [637, 426] on button "Export" at bounding box center [663, 429] width 127 height 21
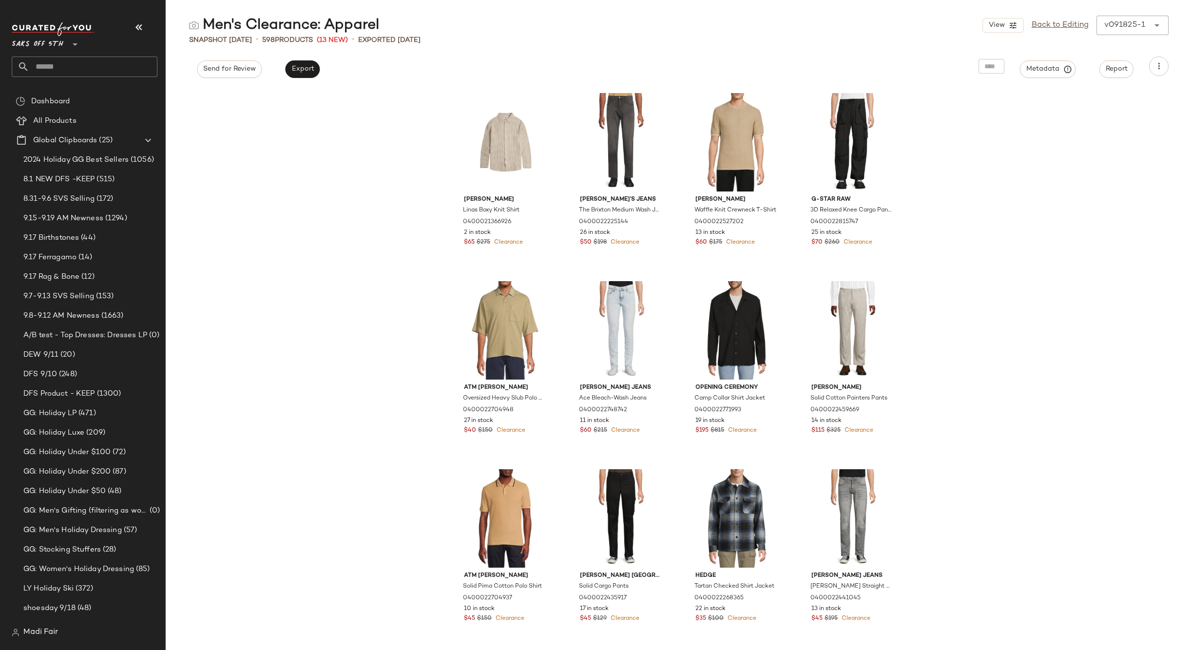
click at [74, 66] on input "text" at bounding box center [93, 67] width 128 height 20
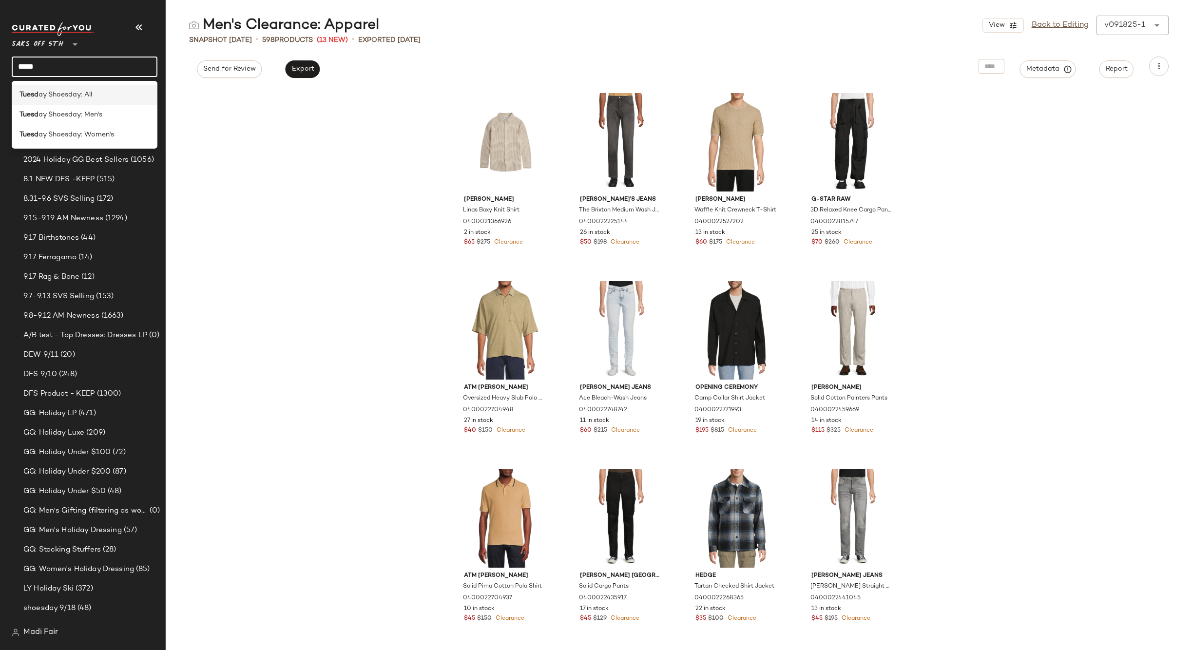
type input "*****"
click at [88, 103] on div "Tuesd ay Shoesday: All" at bounding box center [85, 95] width 146 height 20
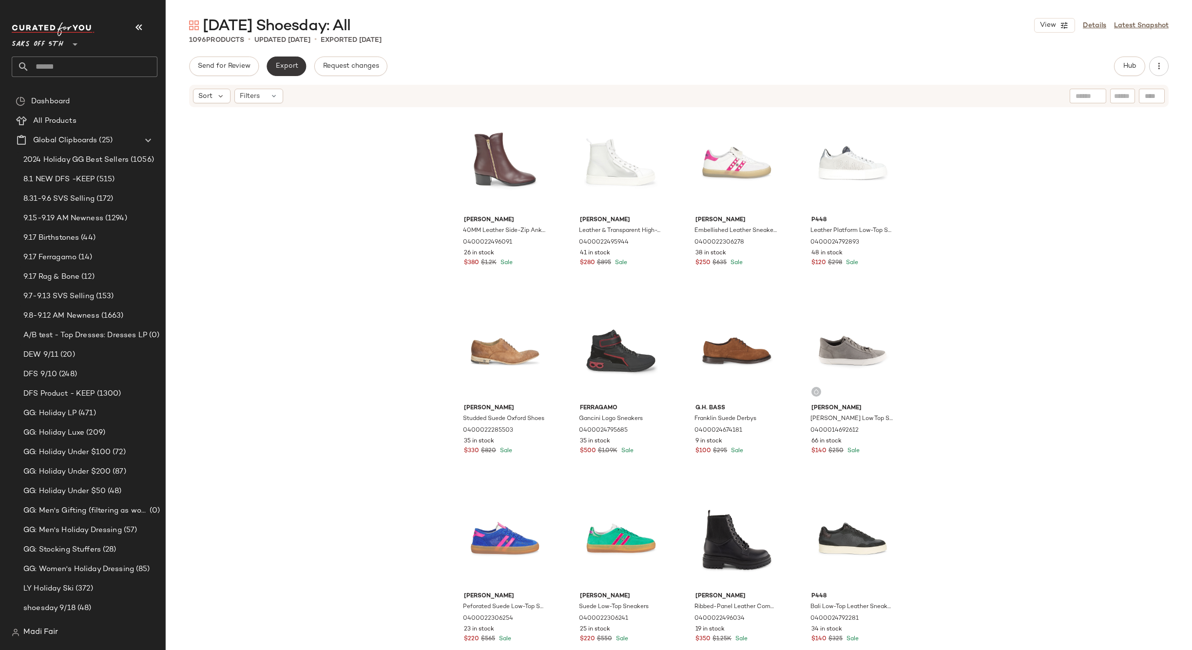
click at [279, 68] on span "Export" at bounding box center [286, 66] width 23 height 8
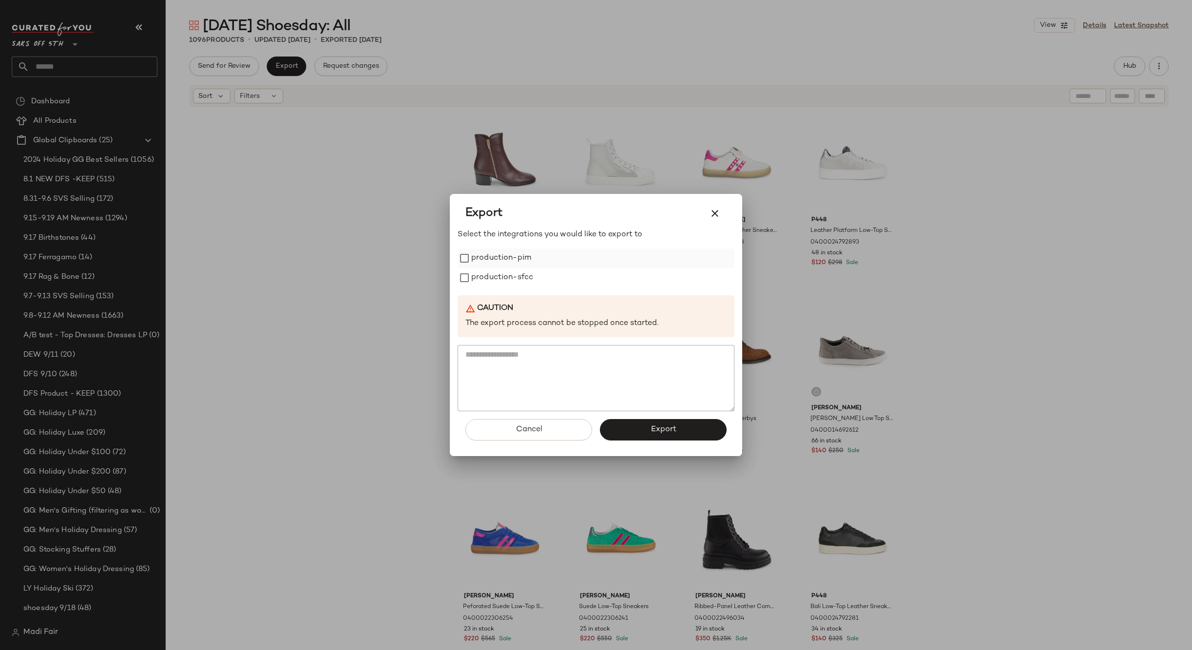
click at [523, 261] on label "production-pim" at bounding box center [501, 258] width 60 height 19
click at [525, 279] on label "production-sfcc" at bounding box center [502, 277] width 62 height 19
click at [656, 427] on span "Export" at bounding box center [663, 429] width 26 height 9
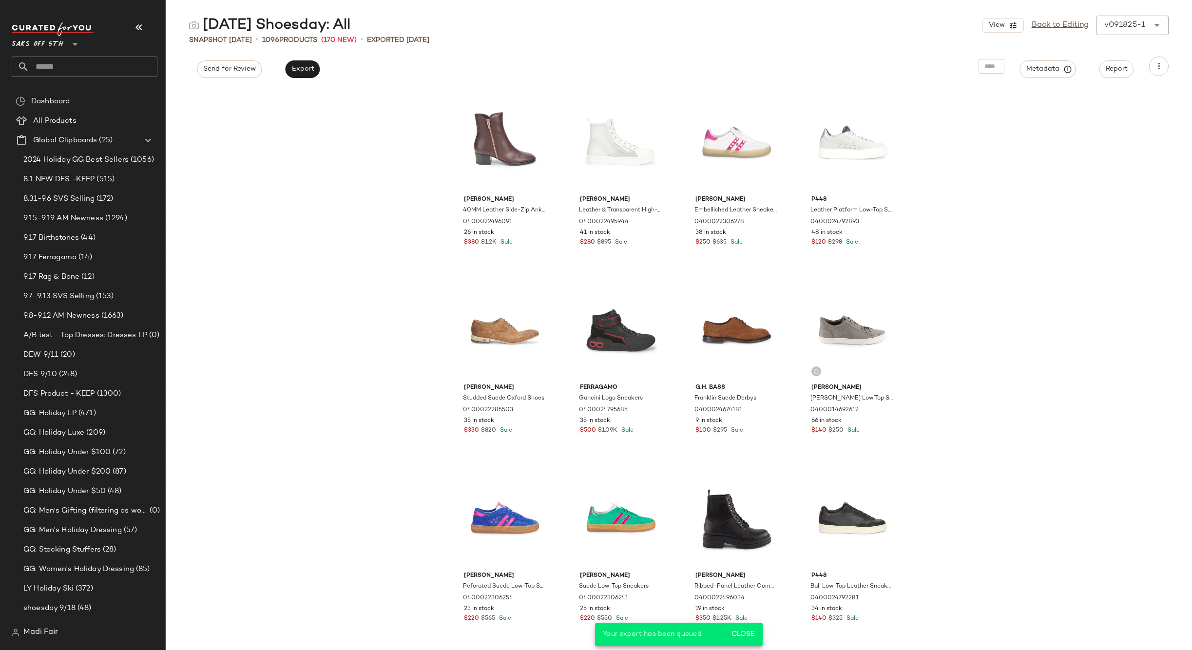
click at [44, 64] on input "text" at bounding box center [93, 67] width 128 height 20
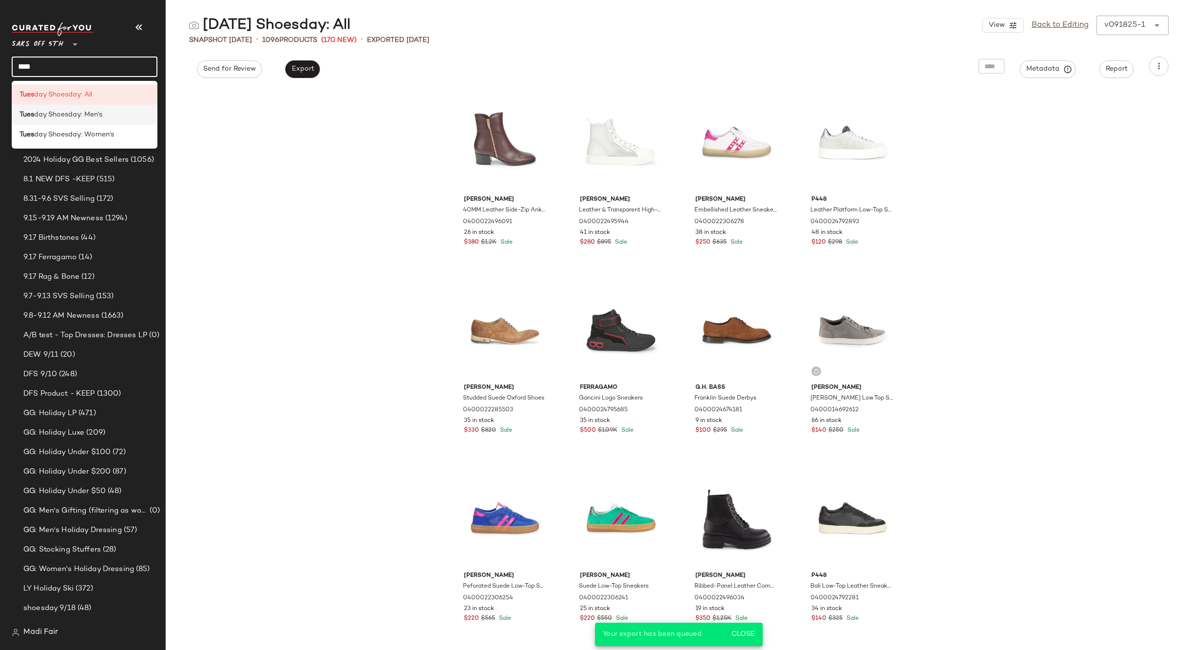
type input "****"
click at [85, 121] on div "Tues day Shoesday: Men's" at bounding box center [85, 115] width 146 height 20
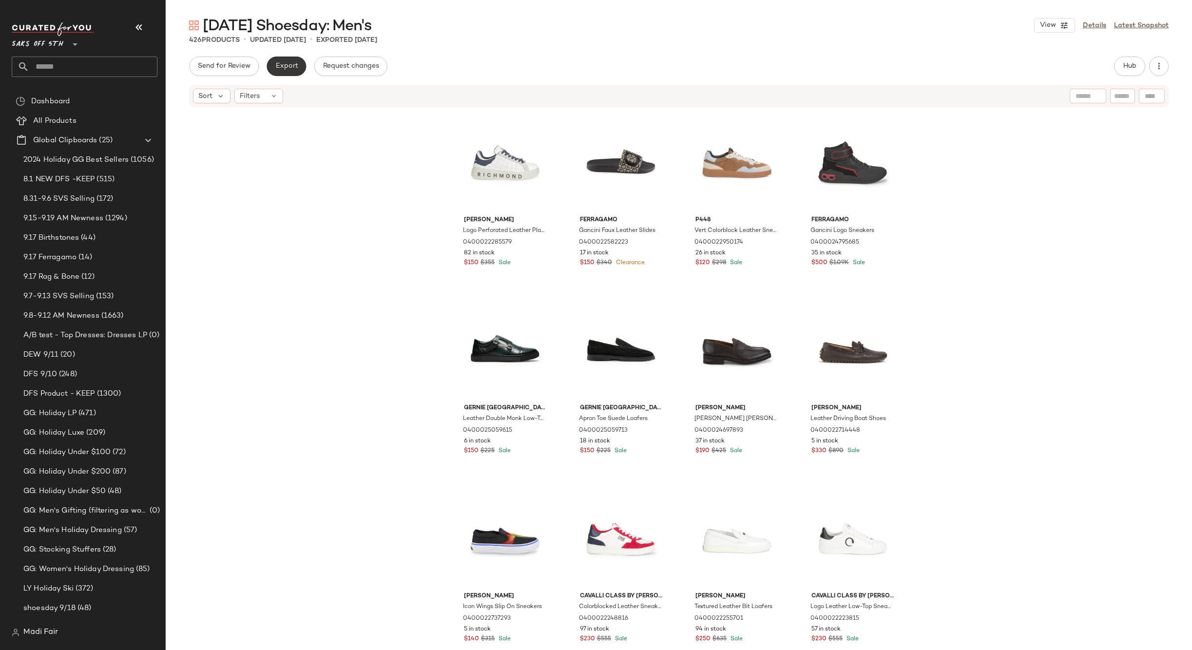
click at [282, 65] on span "Export" at bounding box center [286, 66] width 23 height 8
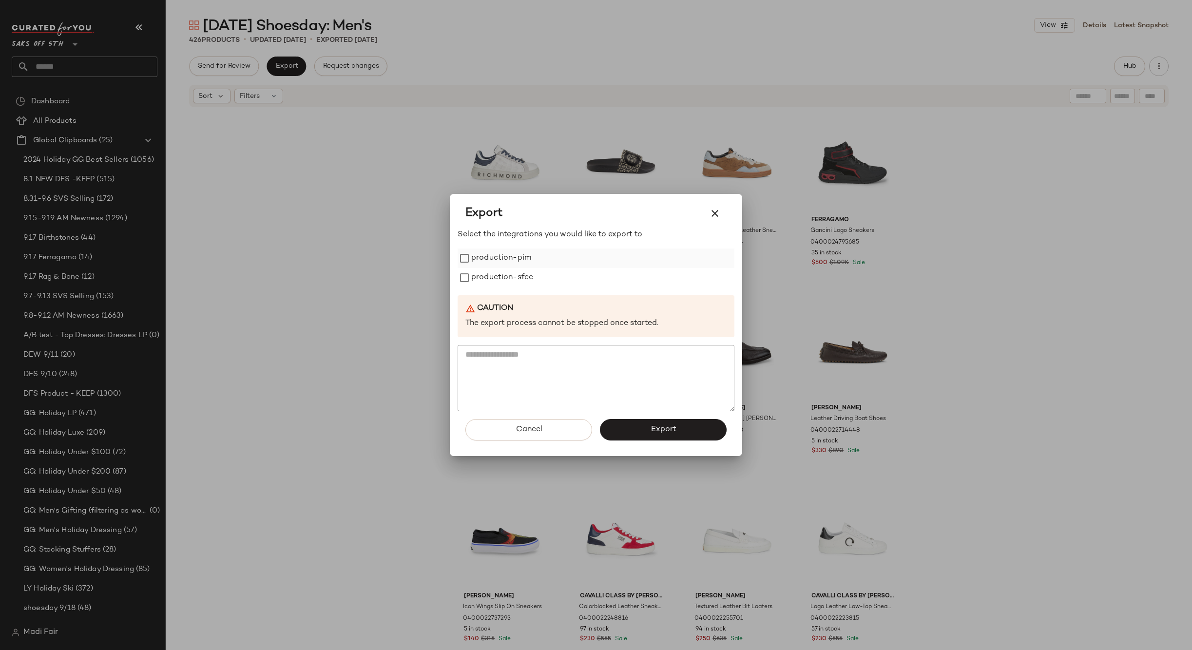
click at [500, 259] on label "production-pim" at bounding box center [501, 258] width 60 height 19
click at [501, 280] on label "production-sfcc" at bounding box center [502, 277] width 62 height 19
click at [630, 426] on button "Export" at bounding box center [663, 429] width 127 height 21
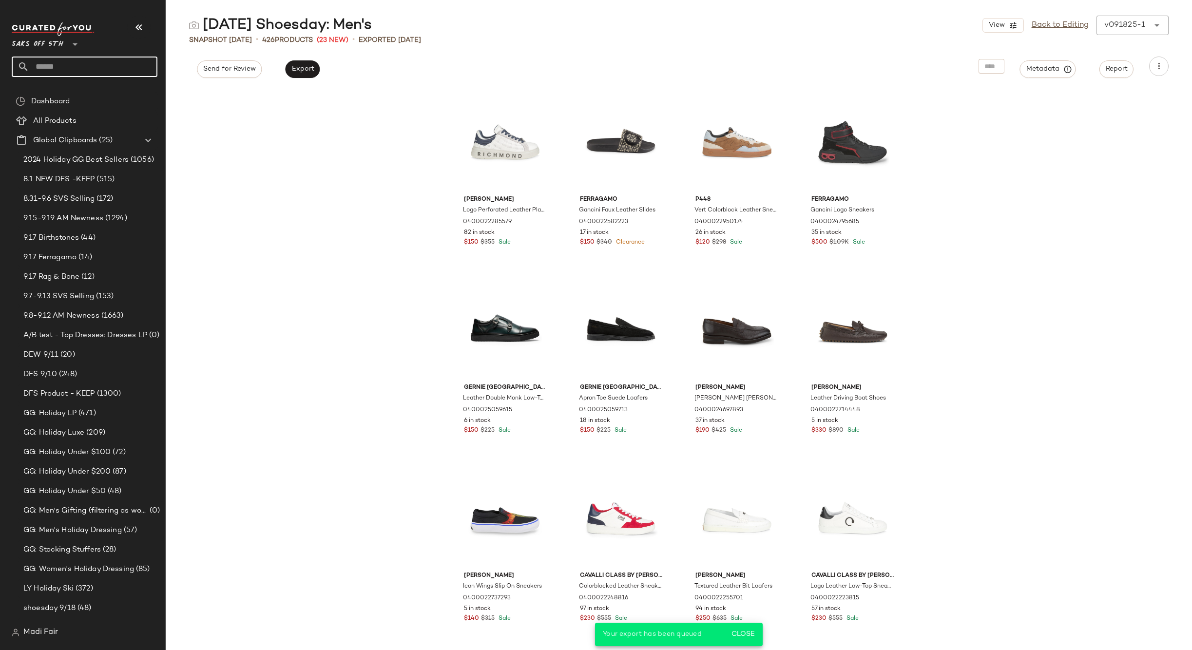
click at [77, 73] on input "text" at bounding box center [93, 67] width 128 height 20
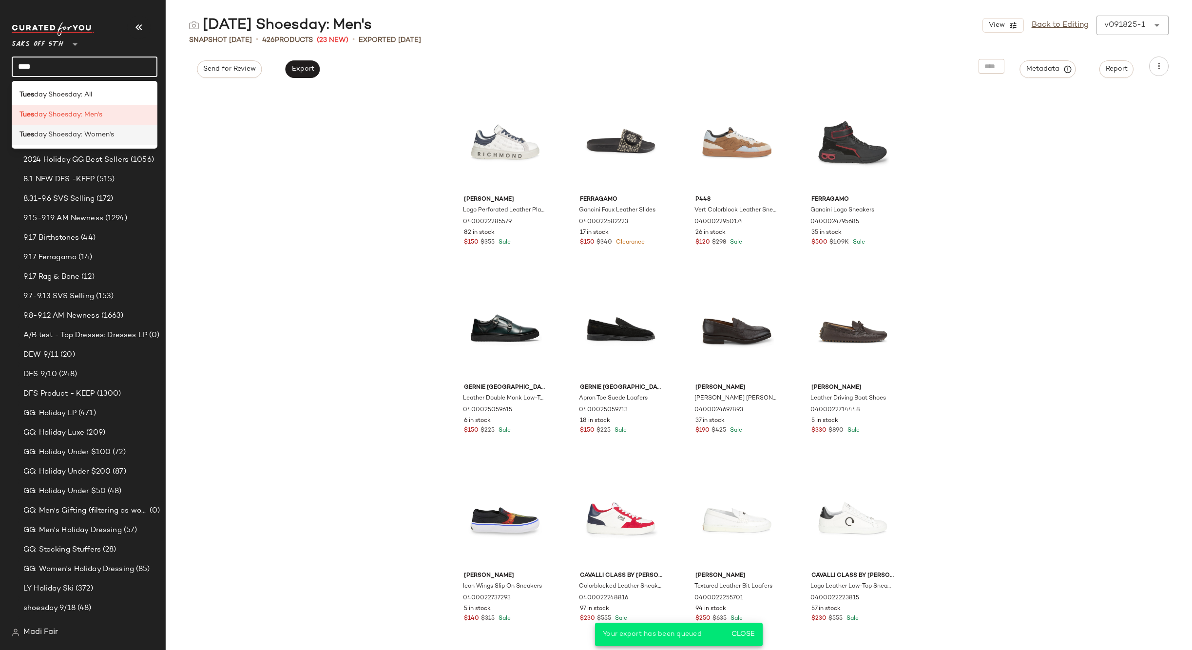
type input "****"
click at [106, 140] on div "Tues day Shoesday: Women's" at bounding box center [85, 135] width 146 height 20
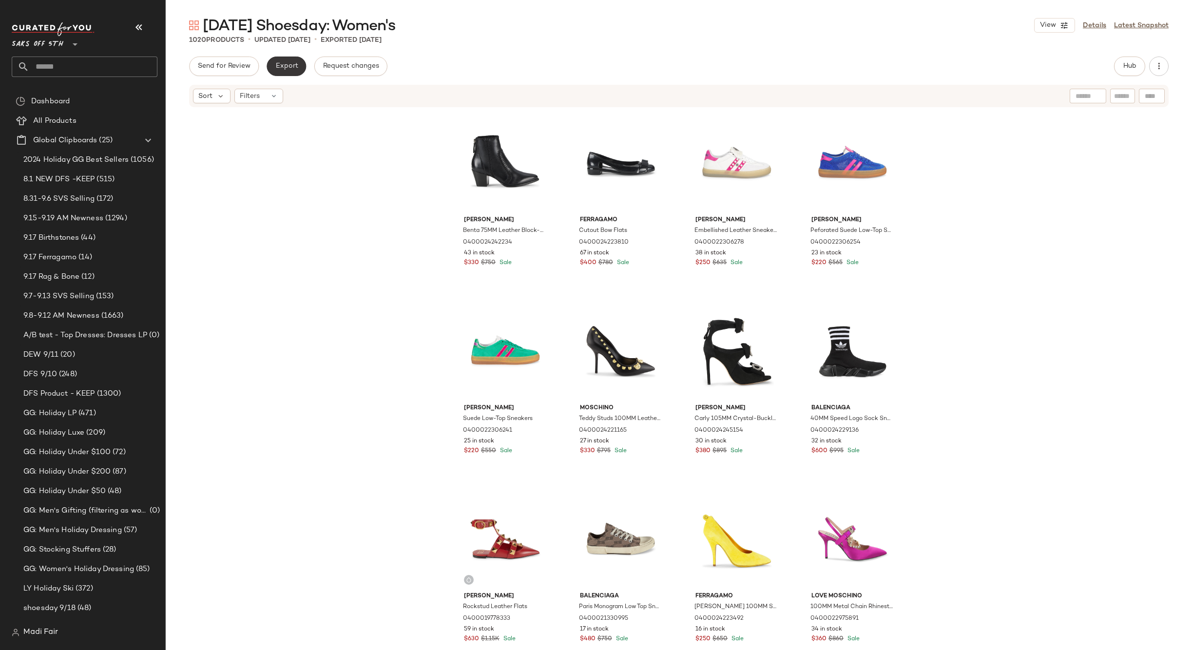
click at [291, 65] on span "Export" at bounding box center [286, 66] width 23 height 8
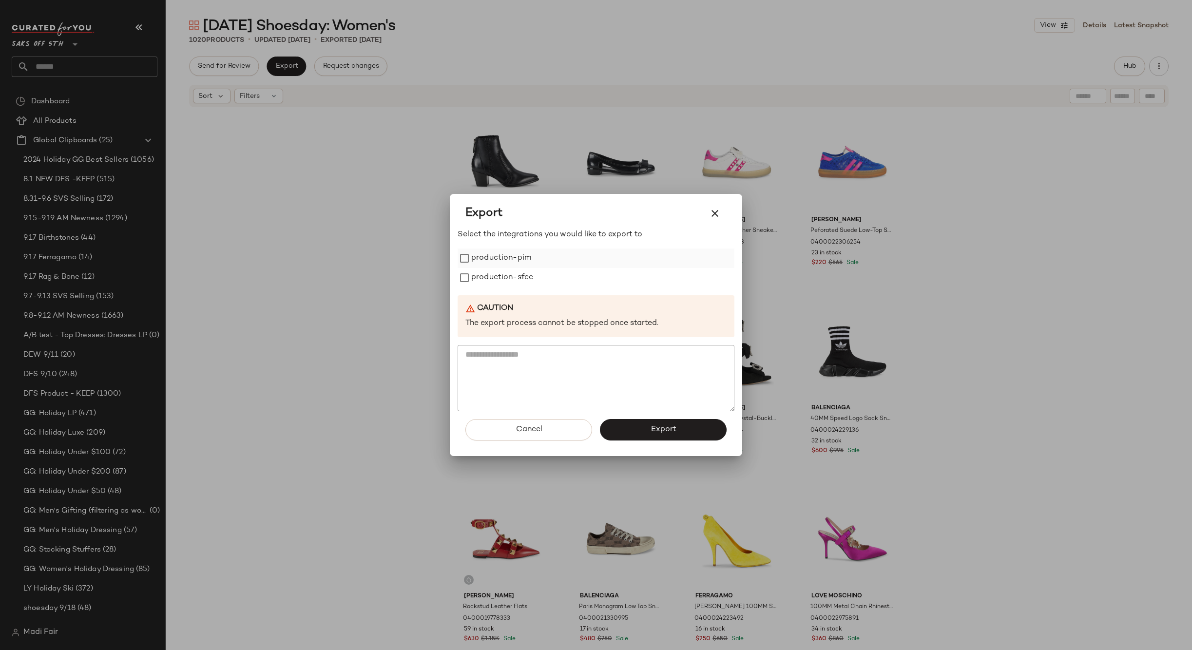
click at [500, 259] on label "production-pim" at bounding box center [501, 258] width 60 height 19
click at [502, 280] on label "production-sfcc" at bounding box center [502, 277] width 62 height 19
click at [629, 427] on button "Export" at bounding box center [663, 429] width 127 height 21
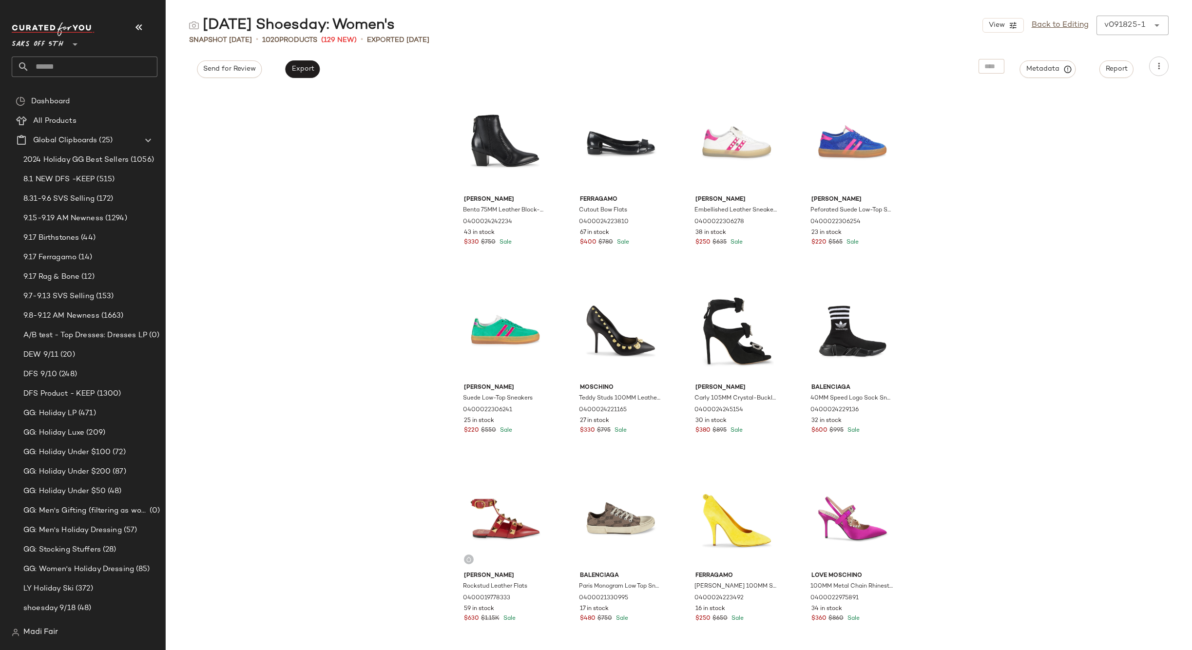
click at [63, 64] on input "text" at bounding box center [93, 67] width 128 height 20
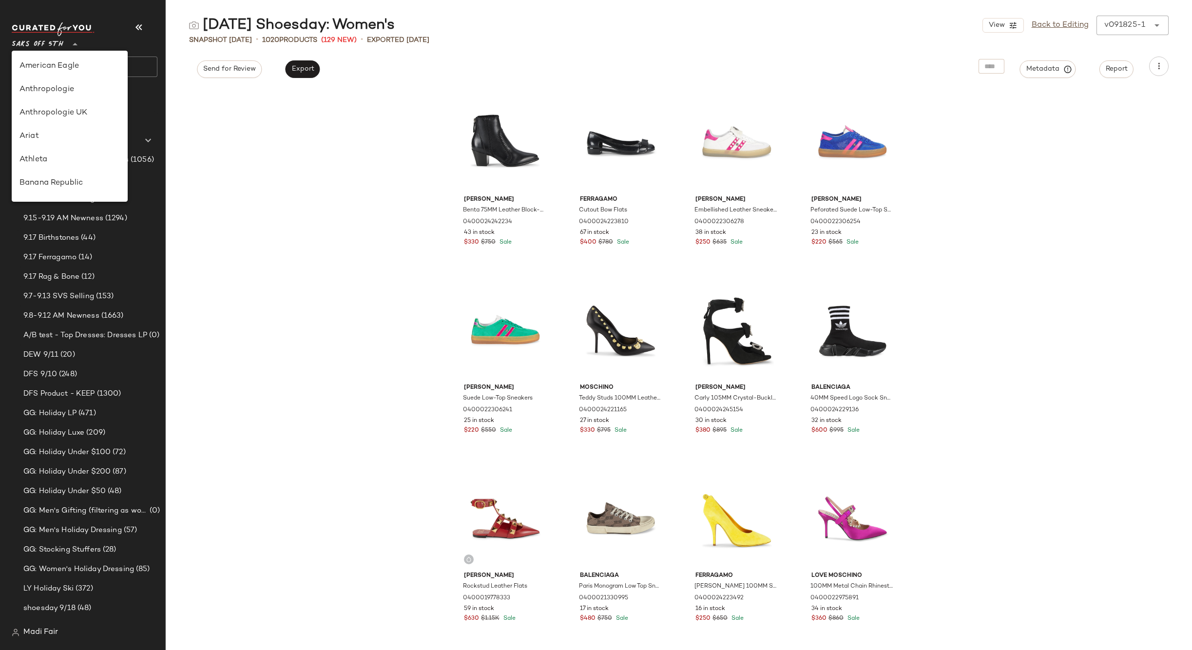
click at [53, 45] on span "Saks OFF 5TH" at bounding box center [38, 42] width 52 height 18
click at [77, 96] on div "Rent the Runway" at bounding box center [69, 94] width 100 height 12
type input "**"
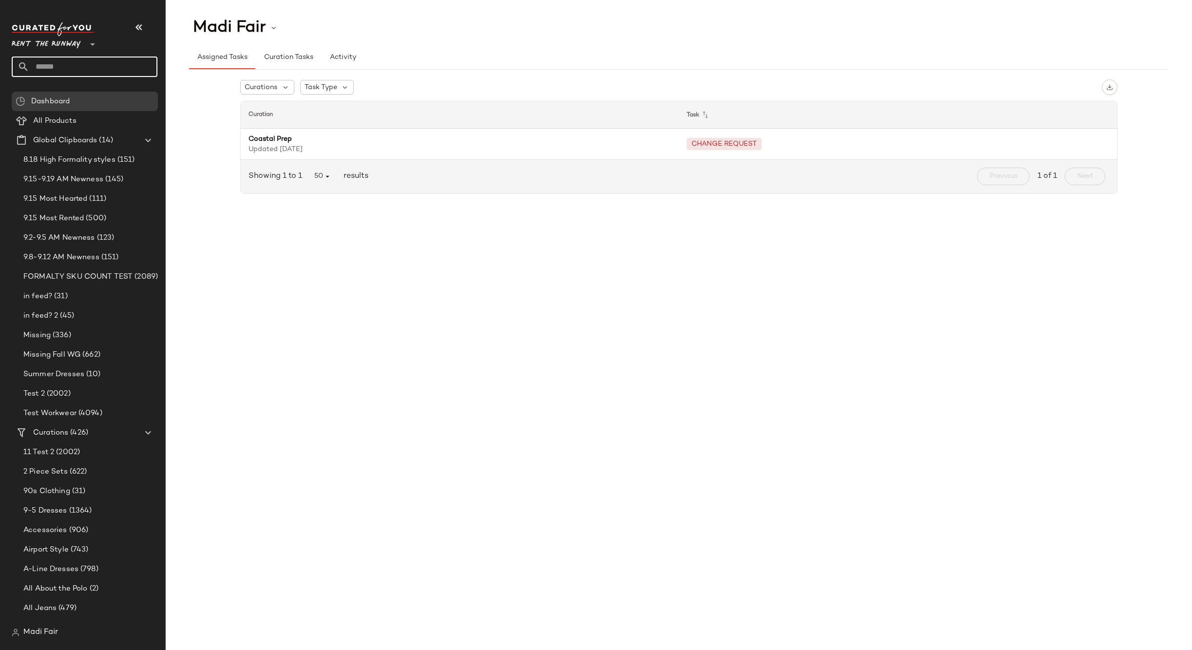
click at [66, 61] on input "text" at bounding box center [93, 67] width 128 height 20
type input "********"
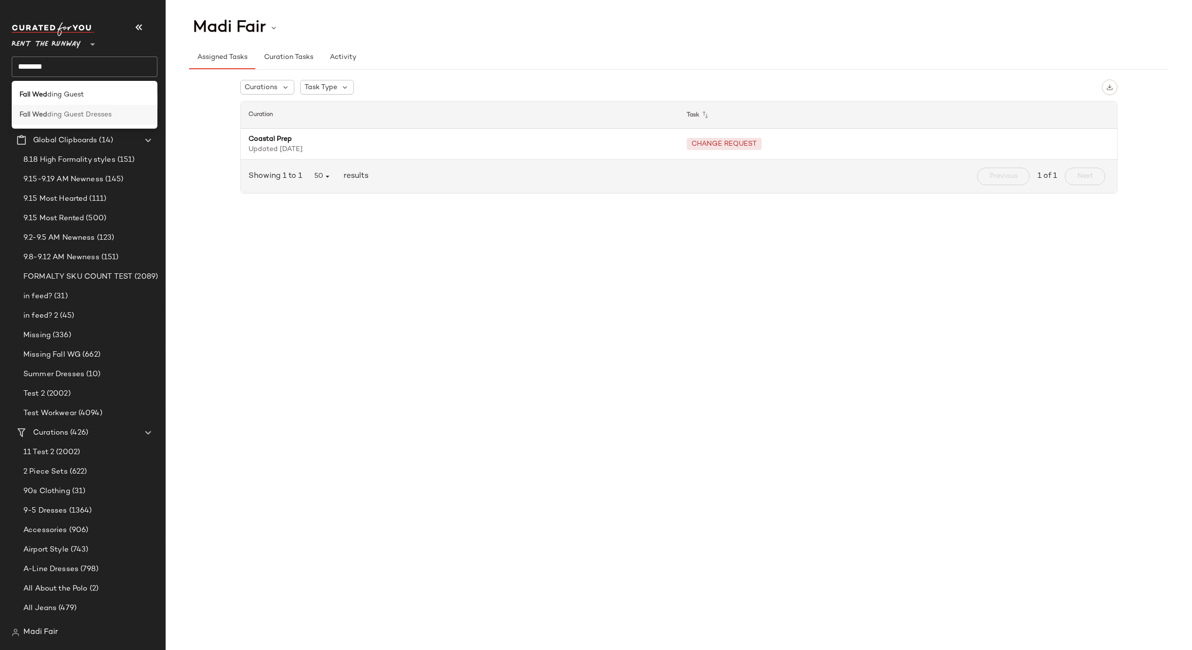
click at [77, 113] on span "ding Guest Dresses" at bounding box center [79, 115] width 64 height 10
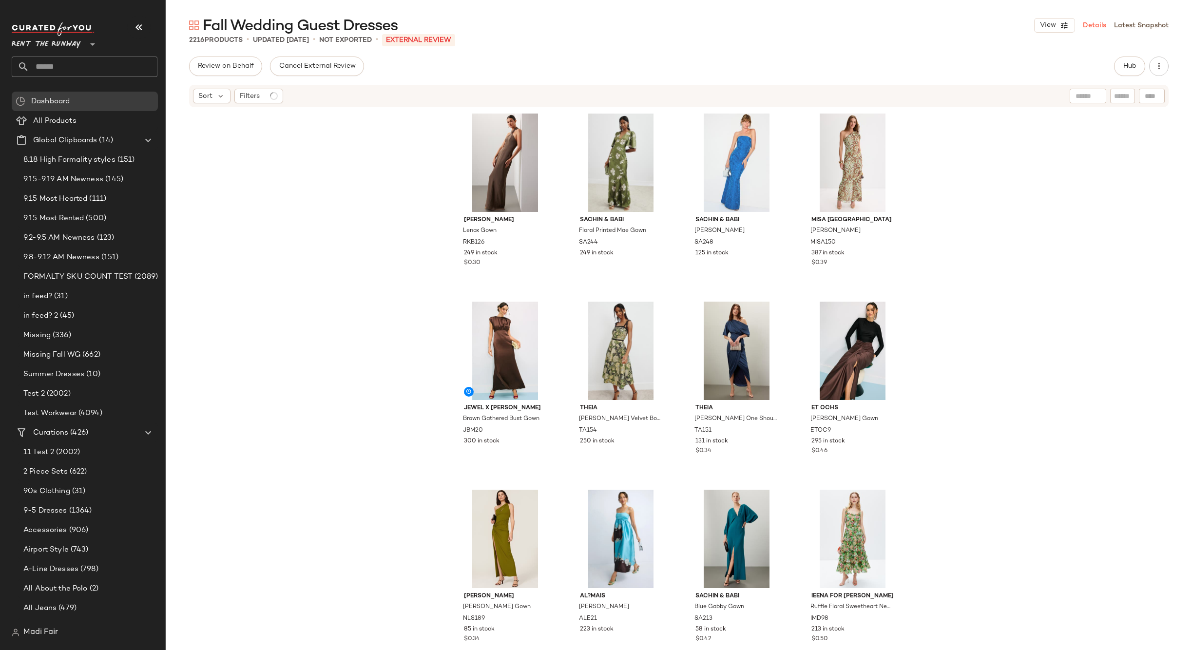
click at [1097, 28] on link "Details" at bounding box center [1094, 25] width 23 height 10
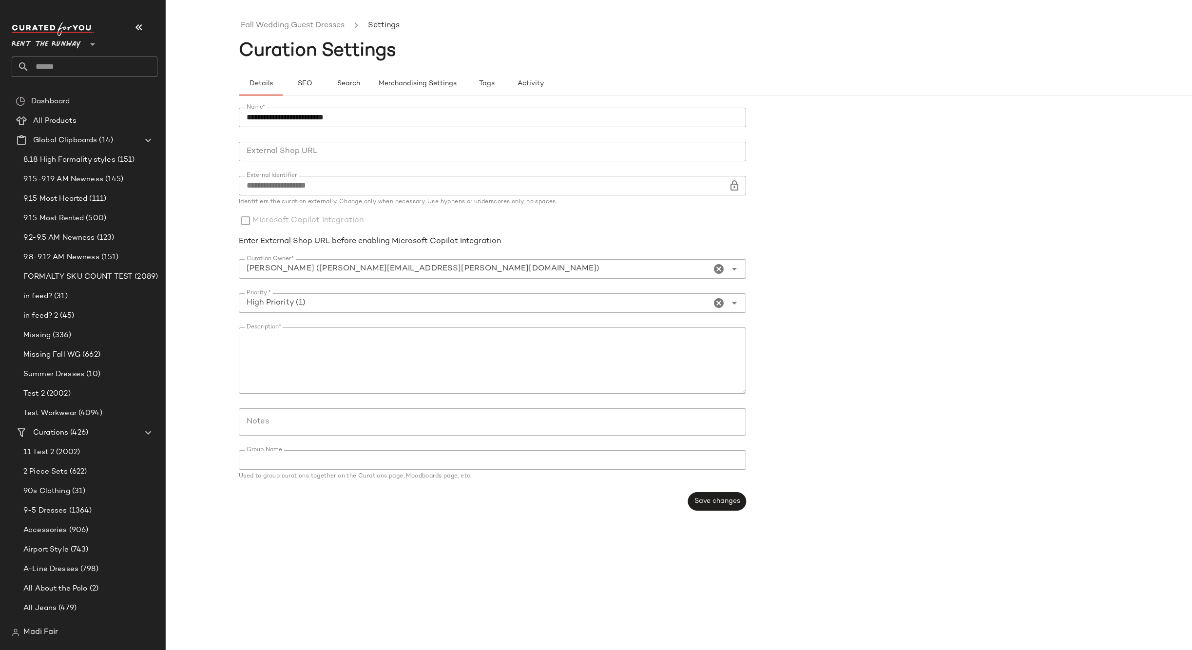
click at [82, 70] on input "text" at bounding box center [93, 67] width 128 height 20
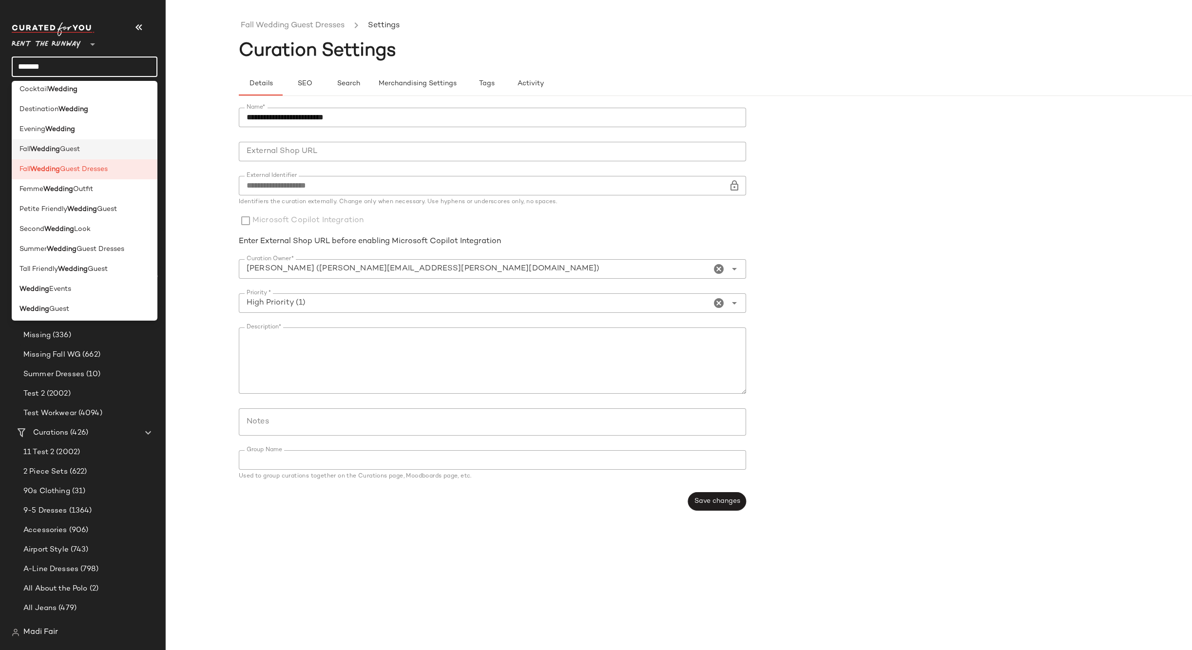
scroll to position [88, 0]
type input "*******"
click at [101, 248] on span "Guest Dresses" at bounding box center [101, 247] width 48 height 10
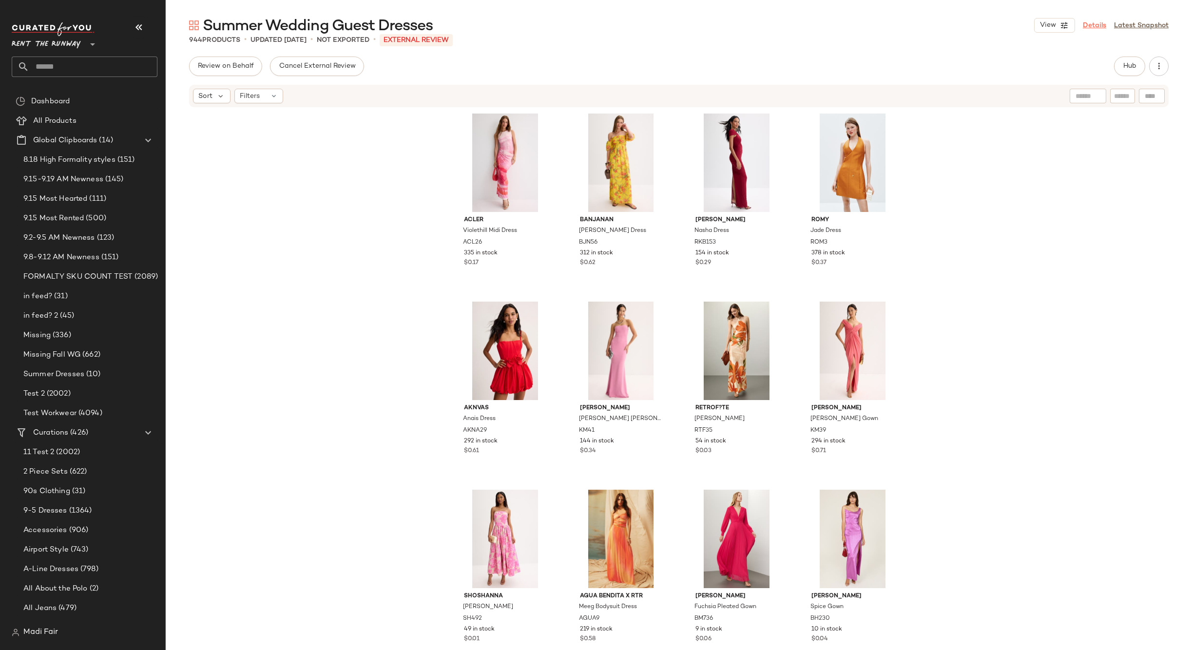
click at [1100, 21] on link "Details" at bounding box center [1094, 25] width 23 height 10
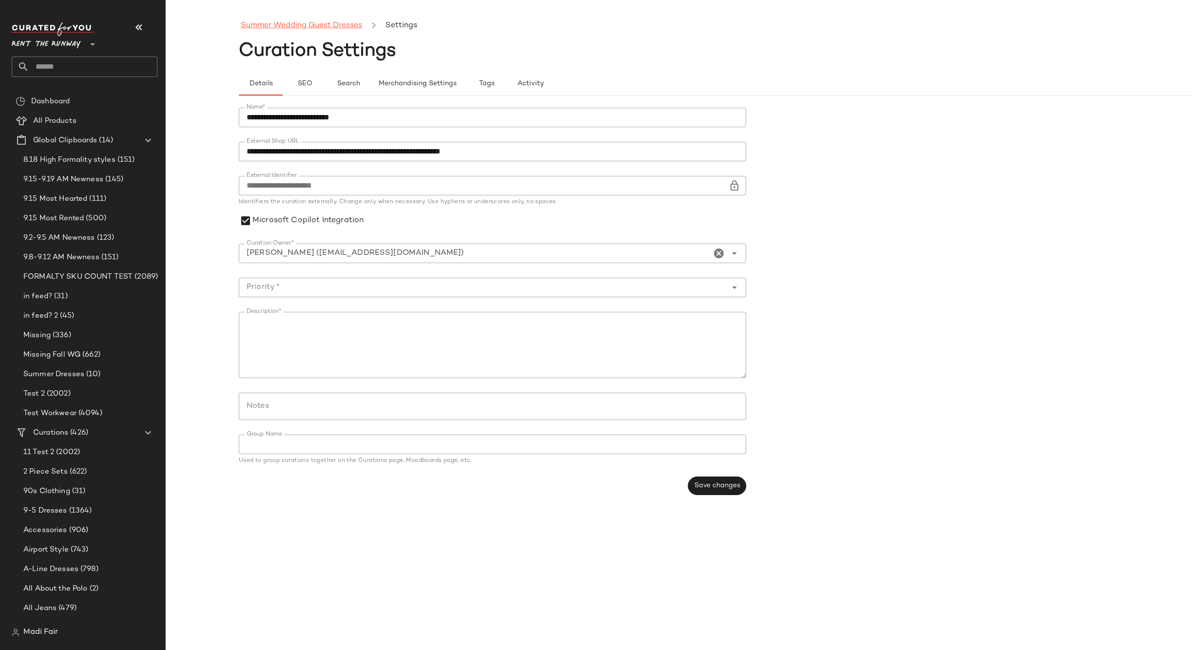
click at [303, 23] on link "Summer Wedding Guest Dresses" at bounding box center [301, 25] width 121 height 13
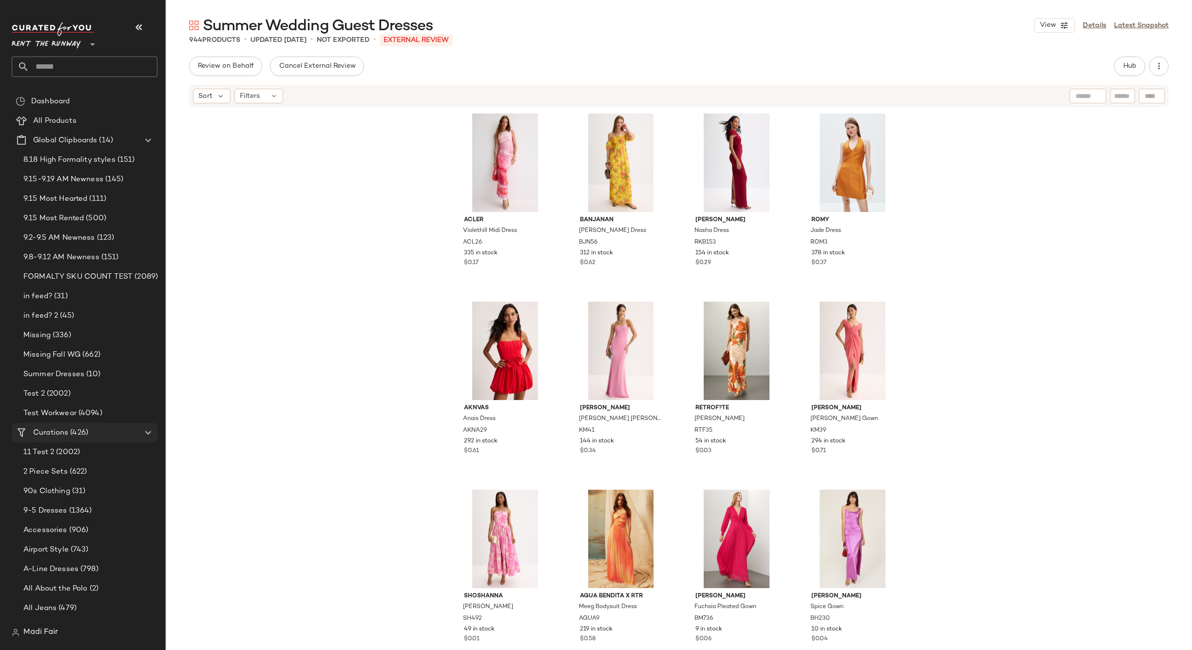
click at [76, 435] on span "(426)" at bounding box center [78, 432] width 20 height 11
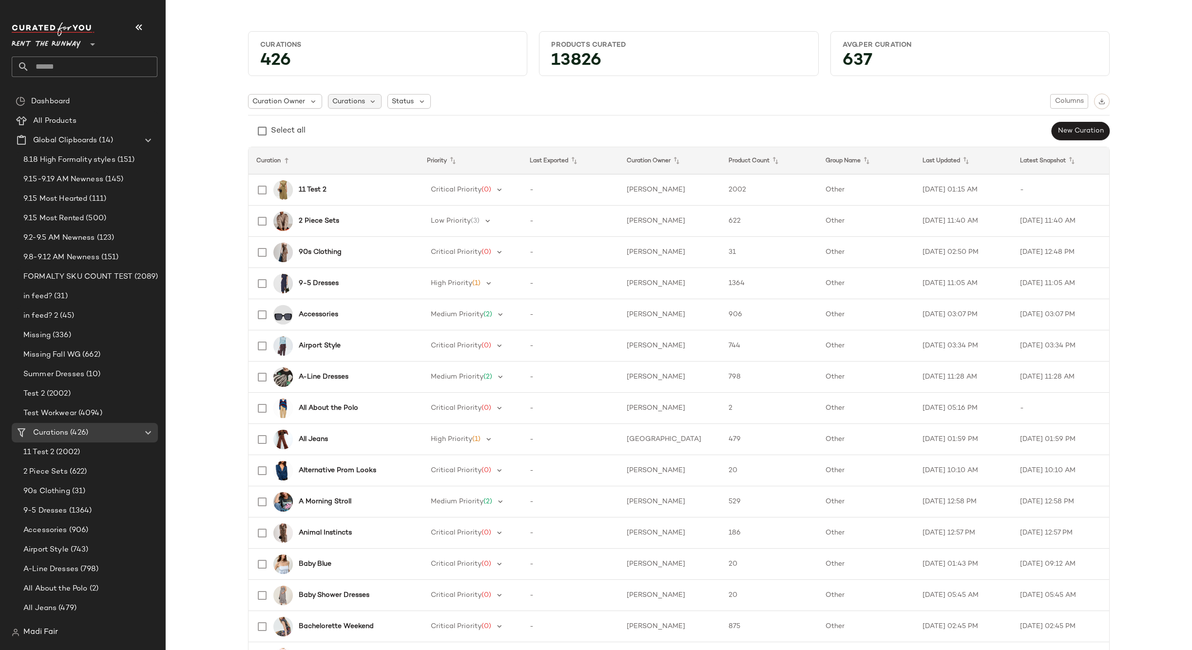
click at [358, 95] on div "Curations" at bounding box center [355, 101] width 54 height 15
click at [362, 132] on input "text" at bounding box center [384, 127] width 104 height 15
drag, startPoint x: 335, startPoint y: 131, endPoint x: 314, endPoint y: 133, distance: 20.6
click at [314, 133] on body "Rent the Runway ** Dashboard All Products Global Clipboards (14) 8.18 High Form…" at bounding box center [596, 325] width 1192 height 650
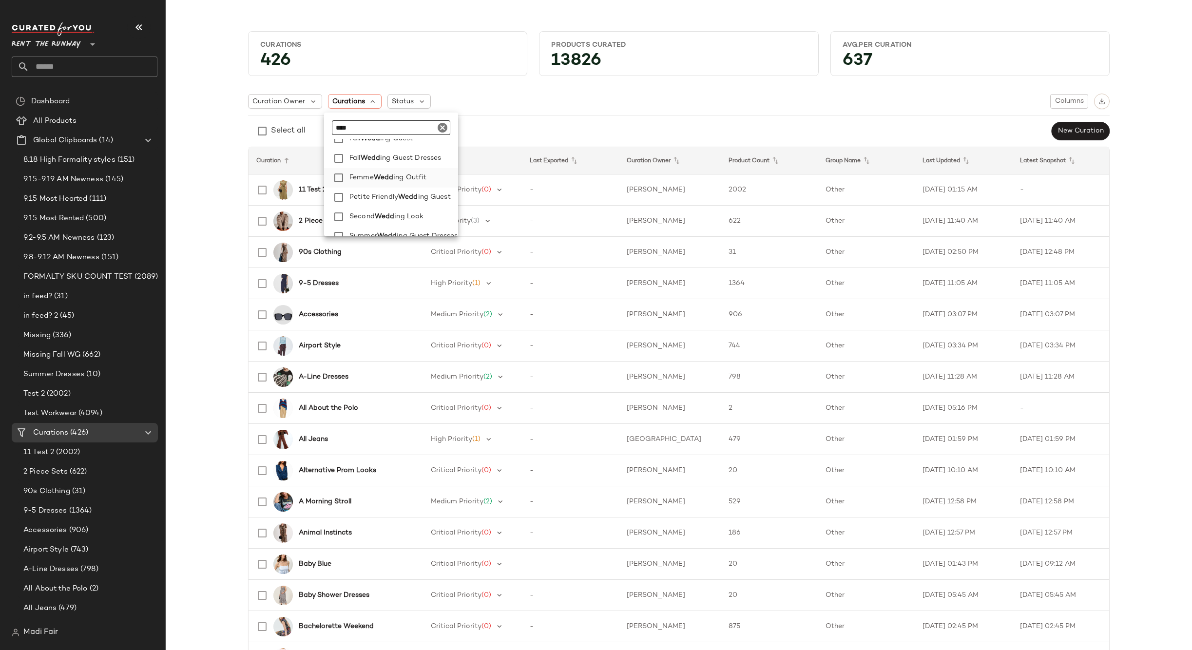
scroll to position [195, 0]
type input "****"
click at [439, 187] on span "ing Guest Dresses" at bounding box center [427, 187] width 61 height 19
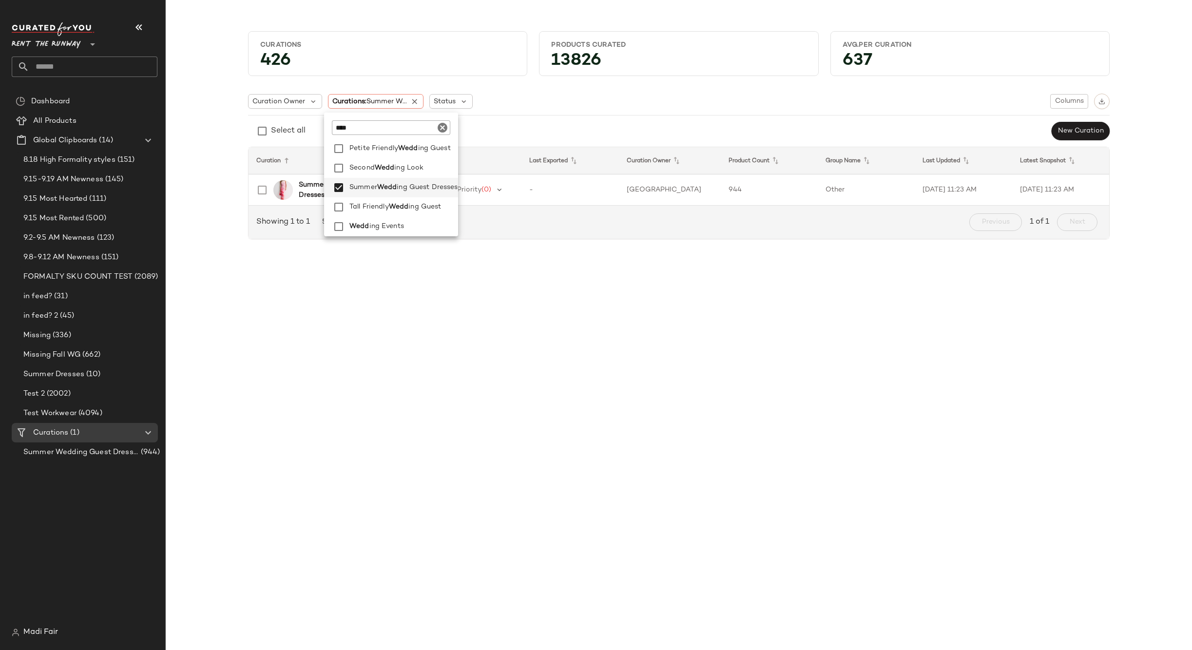
click at [594, 105] on div "Curation Owner Curations: Summer W... Status Columns" at bounding box center [679, 102] width 862 height 16
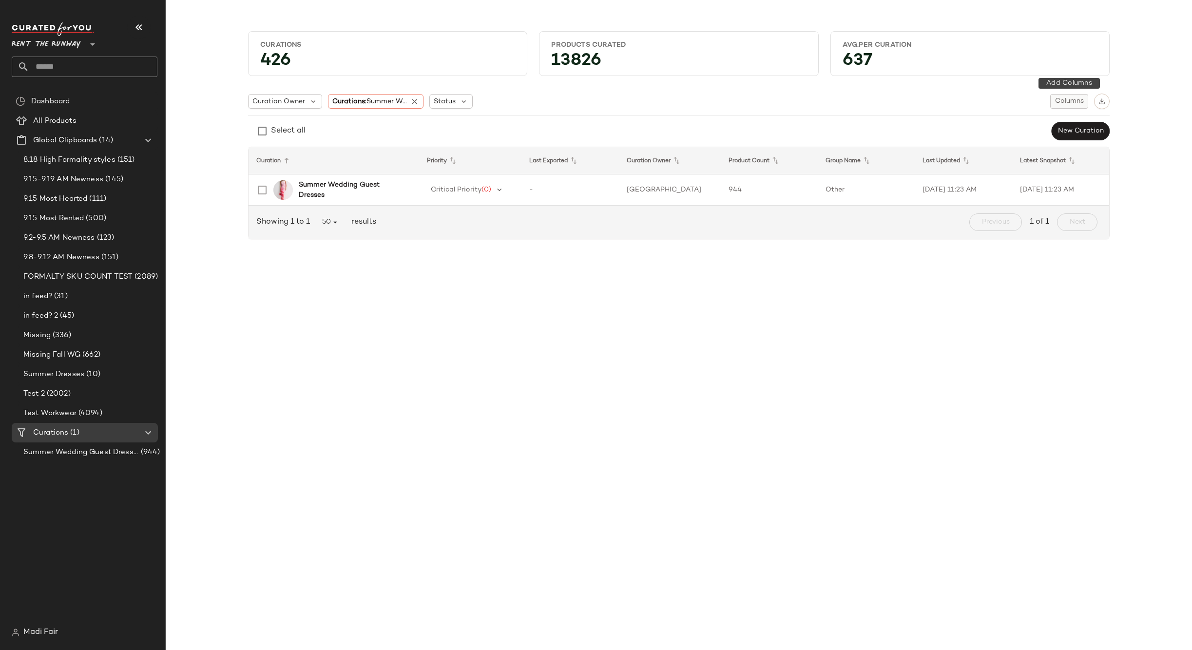
click at [1077, 106] on button "Columns" at bounding box center [1069, 101] width 38 height 15
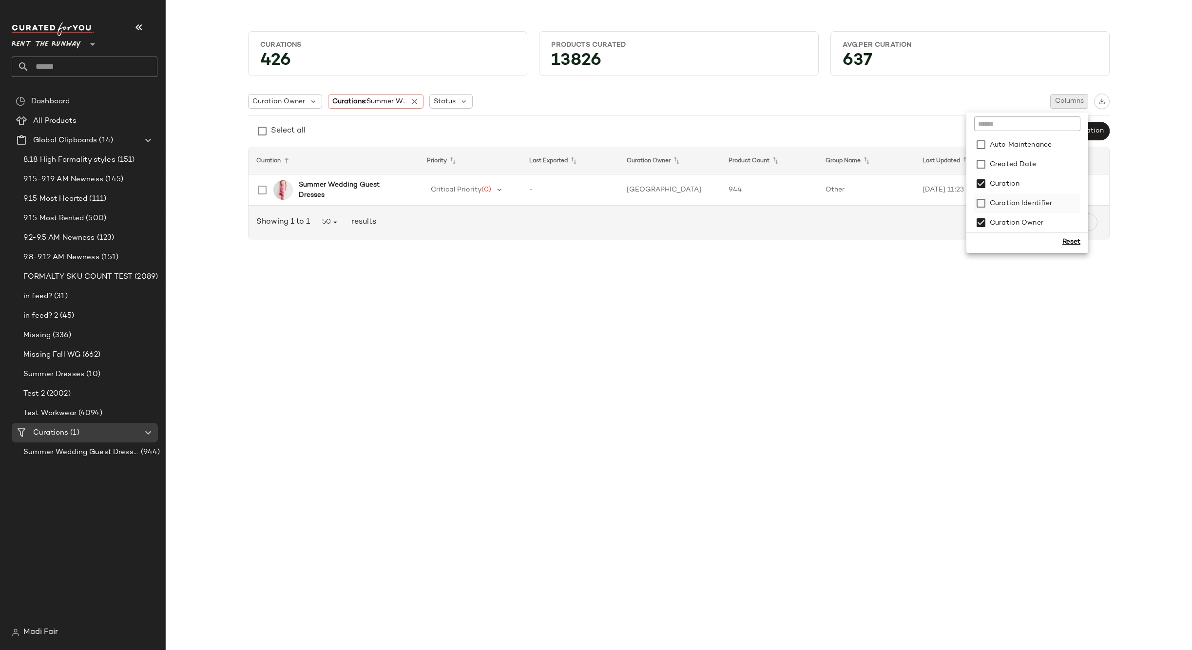
click at [1041, 207] on label "Curation Identifier" at bounding box center [1020, 202] width 65 height 19
click at [1069, 242] on div "Reset" at bounding box center [1071, 242] width 18 height 10
click at [1008, 319] on div "Curations 426 Products Curated 13826 Avg.per Curation 637 Curation Owner Curati…" at bounding box center [679, 333] width 1026 height 635
click at [781, 187] on td "Lily Park" at bounding box center [767, 189] width 102 height 31
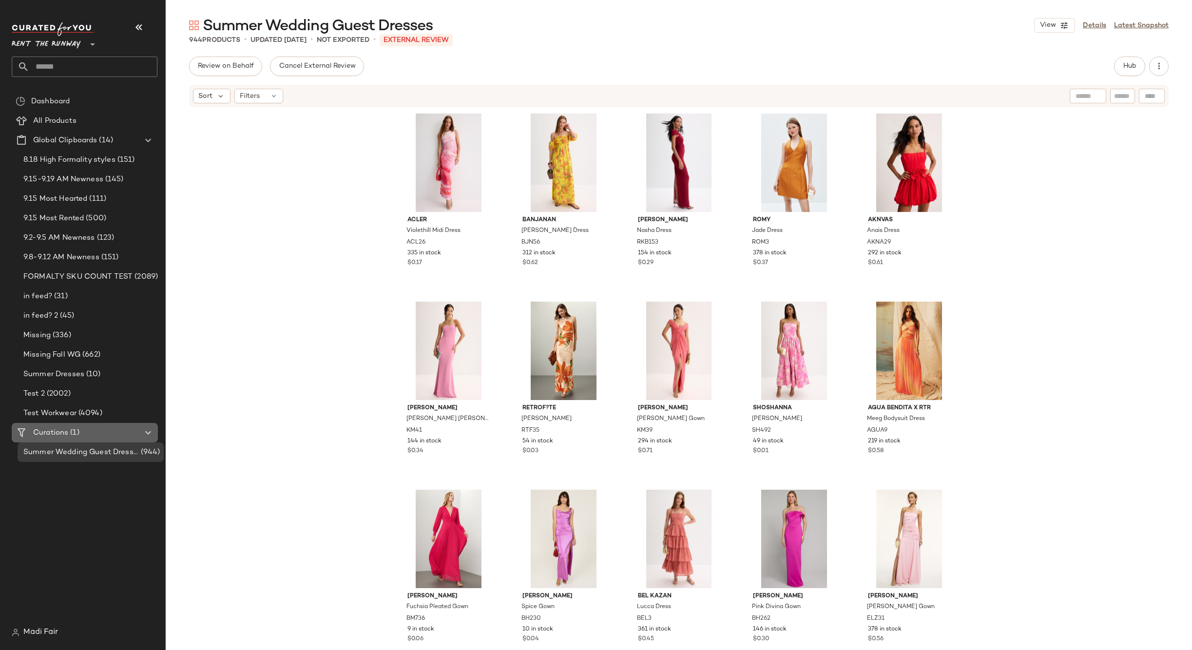
click at [81, 434] on div "Curations (1)" at bounding box center [85, 432] width 110 height 11
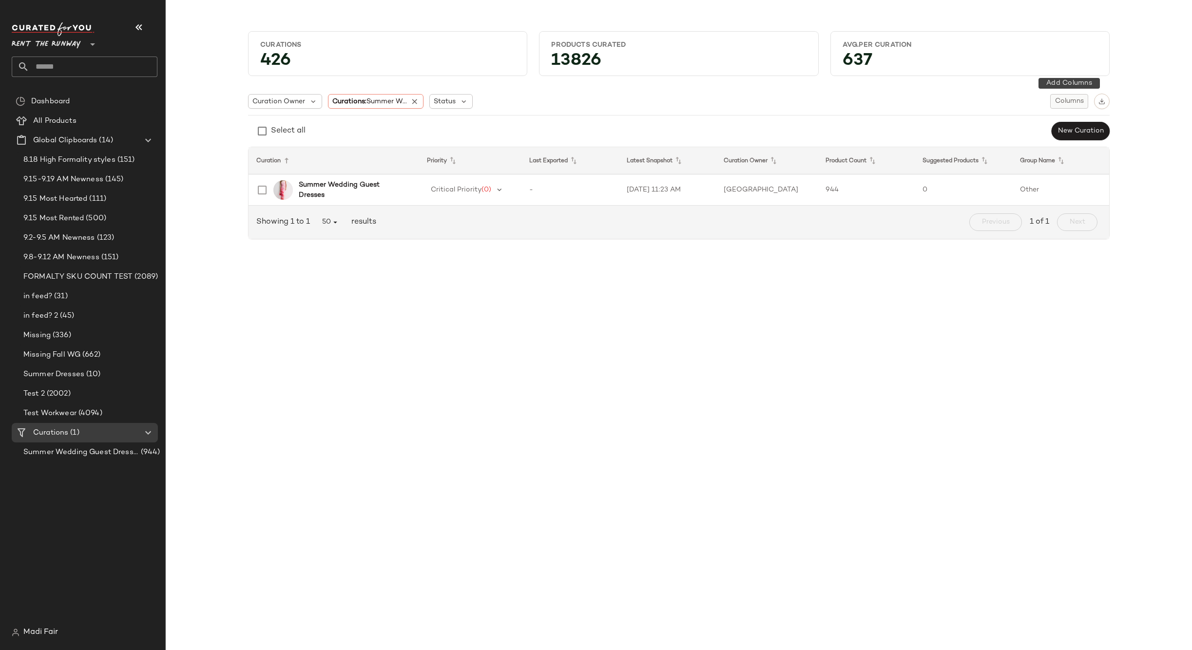
click at [1077, 106] on button "Columns" at bounding box center [1069, 101] width 38 height 15
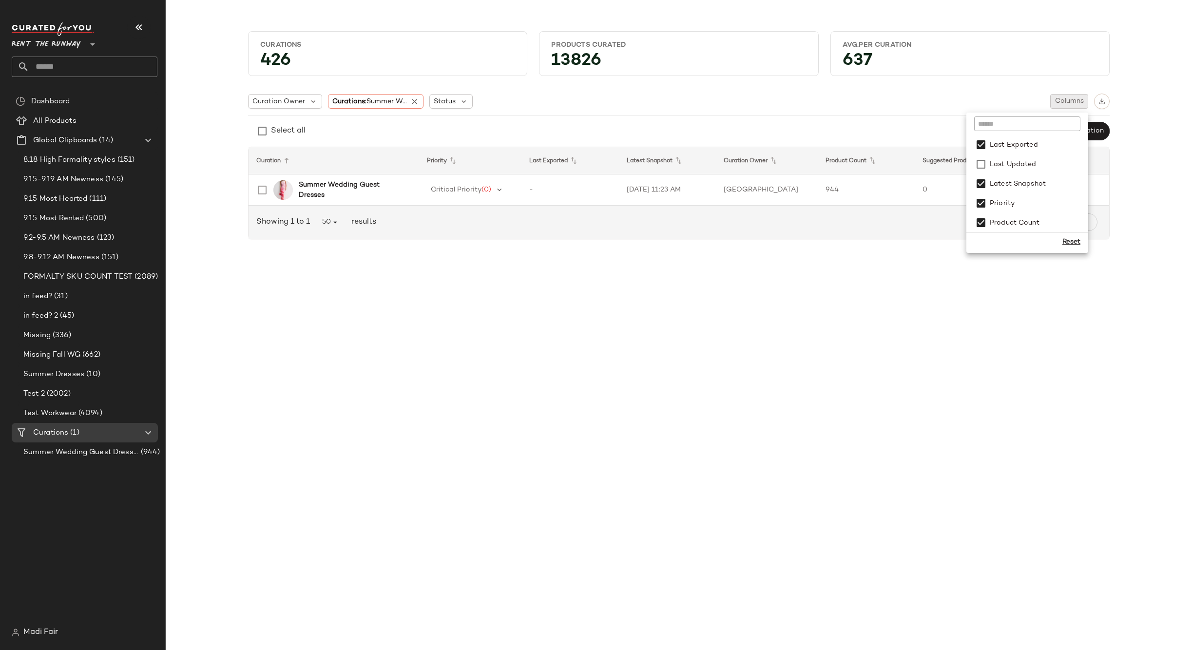
click at [1073, 245] on div "Reset" at bounding box center [1071, 242] width 18 height 10
click at [1069, 237] on div "Reset" at bounding box center [1071, 242] width 18 height 10
click at [1070, 241] on div "Reset" at bounding box center [1071, 242] width 18 height 10
click at [1023, 184] on label "External ID" at bounding box center [1007, 183] width 39 height 19
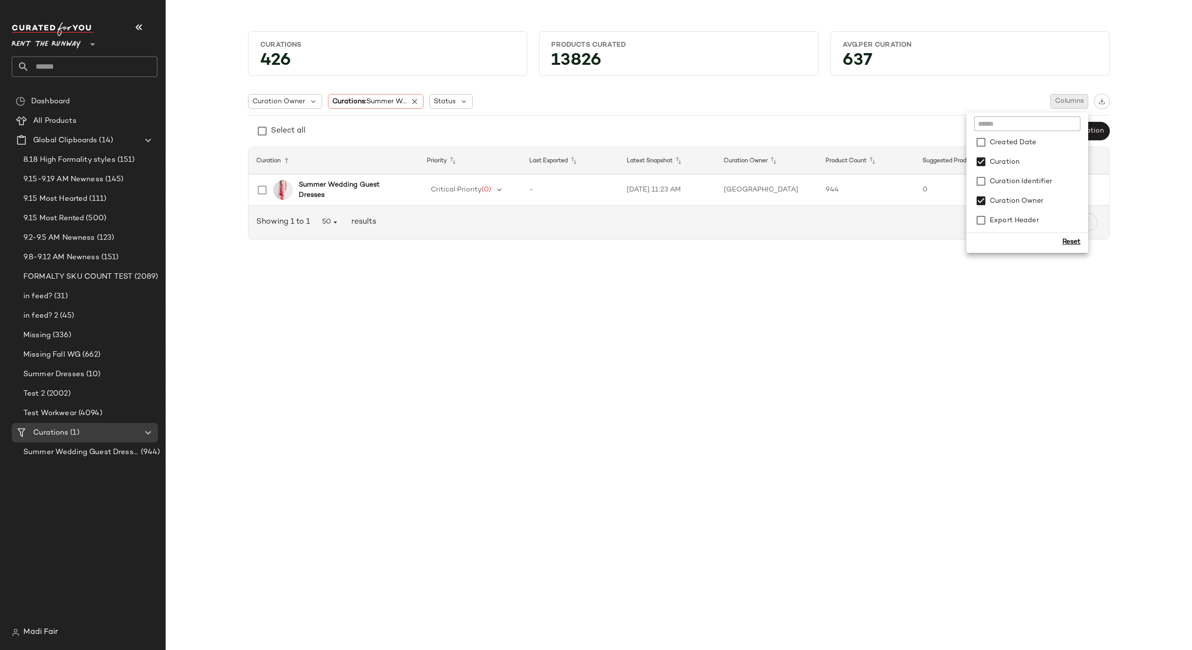
scroll to position [0, 0]
click at [1069, 245] on div "Reset" at bounding box center [1071, 242] width 18 height 10
click at [1069, 242] on div "Reset" at bounding box center [1071, 242] width 18 height 10
click at [1036, 184] on div "External ID" at bounding box center [1027, 183] width 106 height 19
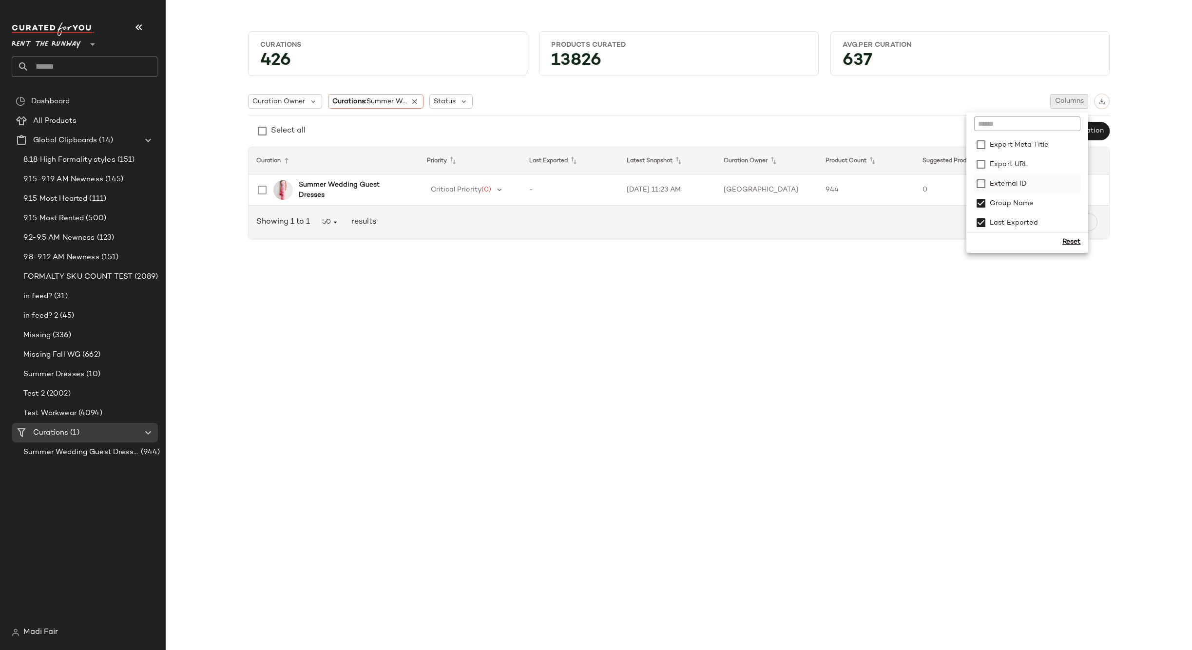
click at [988, 182] on label "External ID" at bounding box center [1007, 183] width 39 height 19
click at [1020, 296] on div "Curations 426 Products Curated 13826 Avg.per Curation 637 Curation Owner Curati…" at bounding box center [679, 333] width 1026 height 635
click at [1077, 166] on icon at bounding box center [1074, 165] width 12 height 12
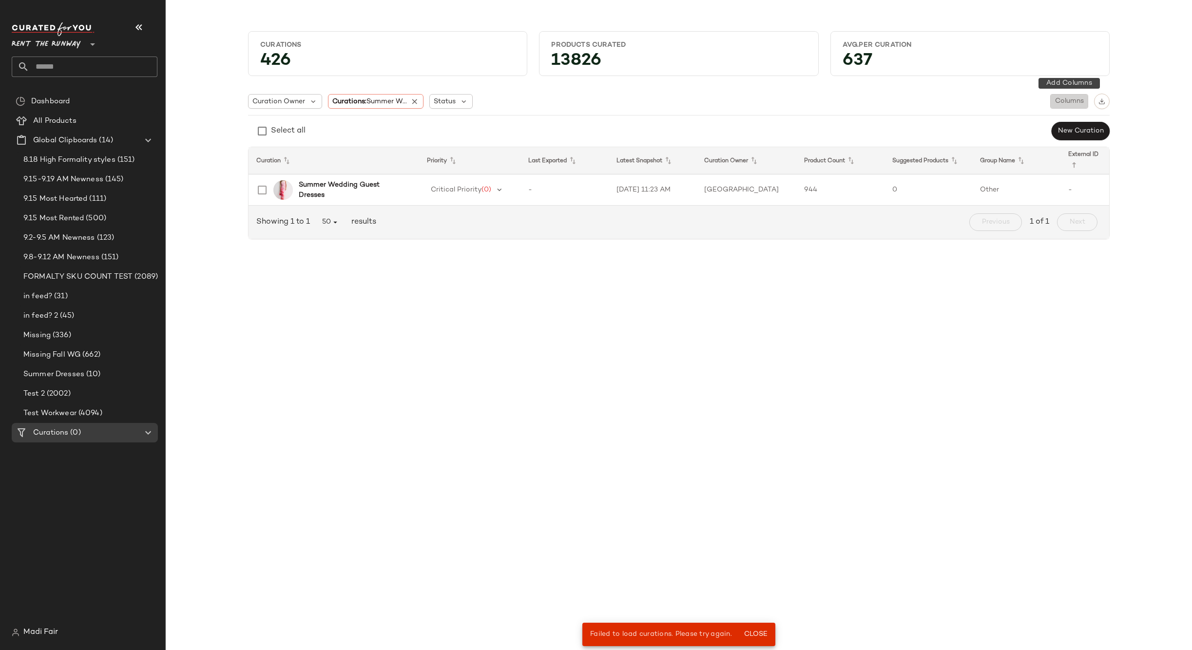
click at [1070, 105] on span "Columns" at bounding box center [1069, 101] width 29 height 8
click at [1021, 305] on div "Curations 426 Products Curated 13826 Avg.per Curation 637 Curation Owner Curati…" at bounding box center [679, 333] width 1026 height 635
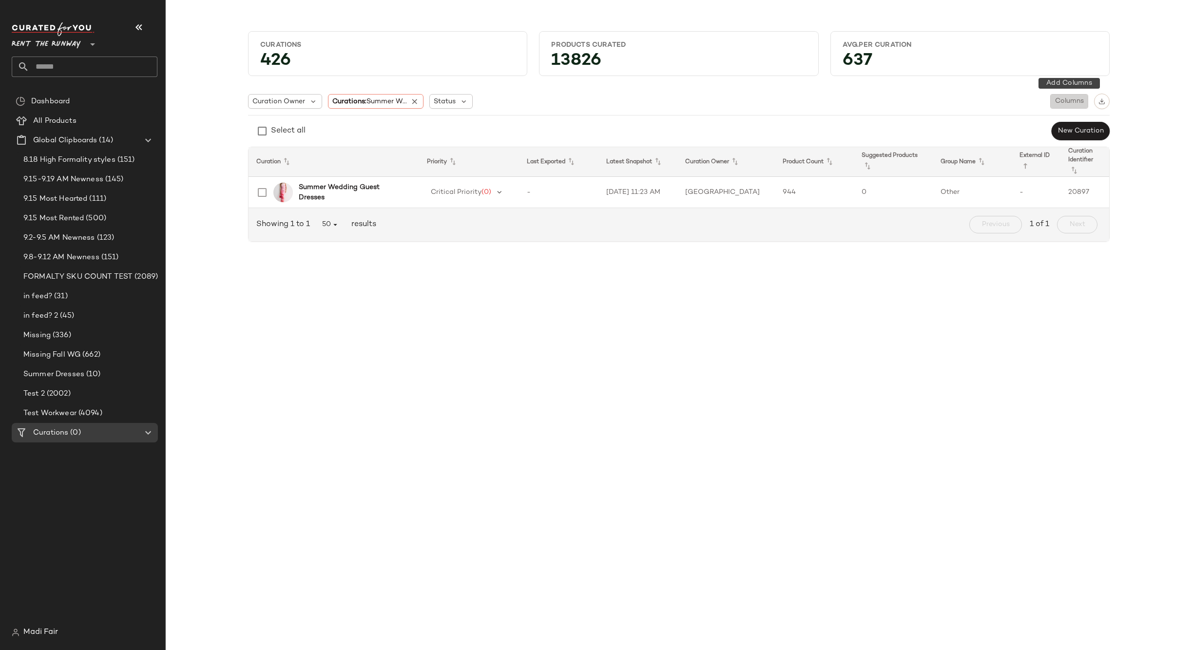
click at [1071, 106] on button "Columns" at bounding box center [1069, 101] width 38 height 15
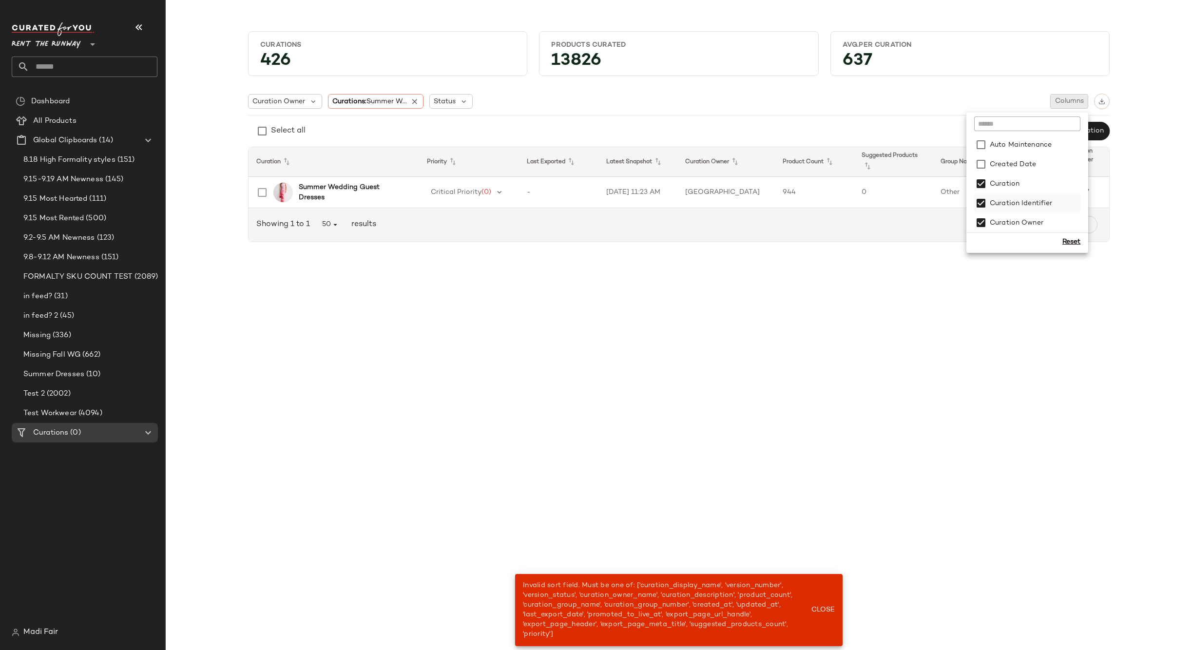
click at [1010, 203] on label "Curation Identifier" at bounding box center [1020, 202] width 65 height 19
click at [1034, 294] on div "Curations 426 Products Curated 13826 Avg.per Curation 637 Curation Owner Curati…" at bounding box center [679, 333] width 1026 height 635
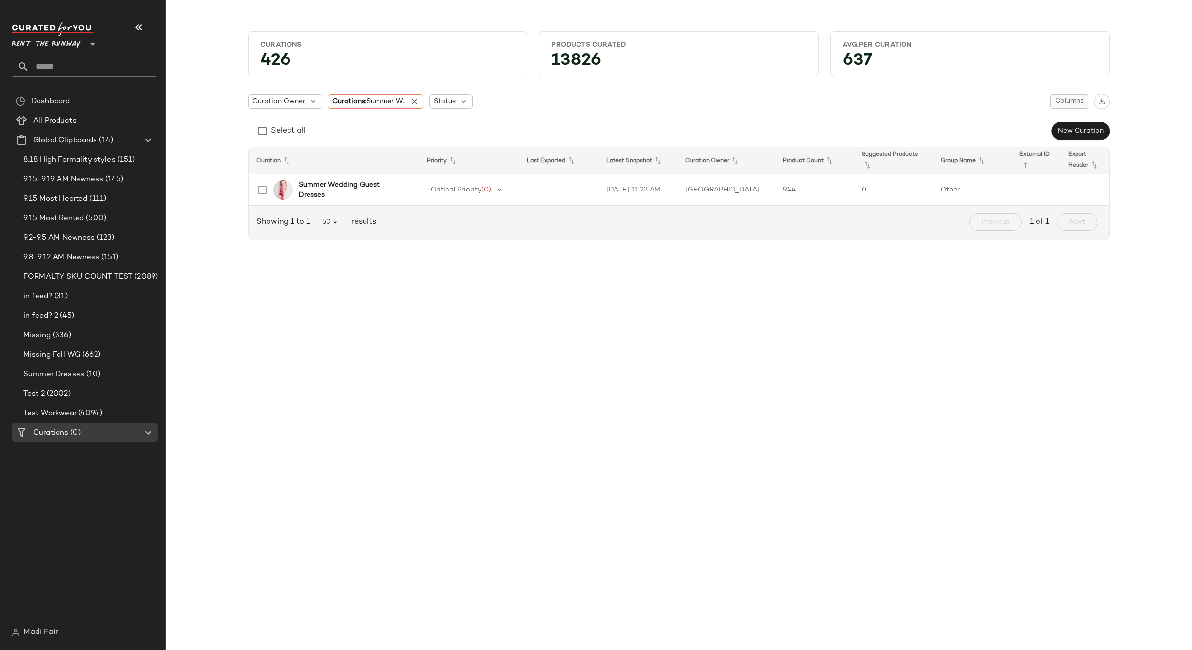
click at [1075, 107] on button "Columns" at bounding box center [1069, 101] width 38 height 15
click at [1070, 306] on div "Curations 426 Products Curated 13826 Avg.per Curation 637 Curation Owner Curati…" at bounding box center [679, 333] width 1026 height 635
click at [1071, 105] on span "Columns" at bounding box center [1069, 101] width 29 height 8
click at [1032, 166] on label "Export Meta Title" at bounding box center [1018, 163] width 60 height 19
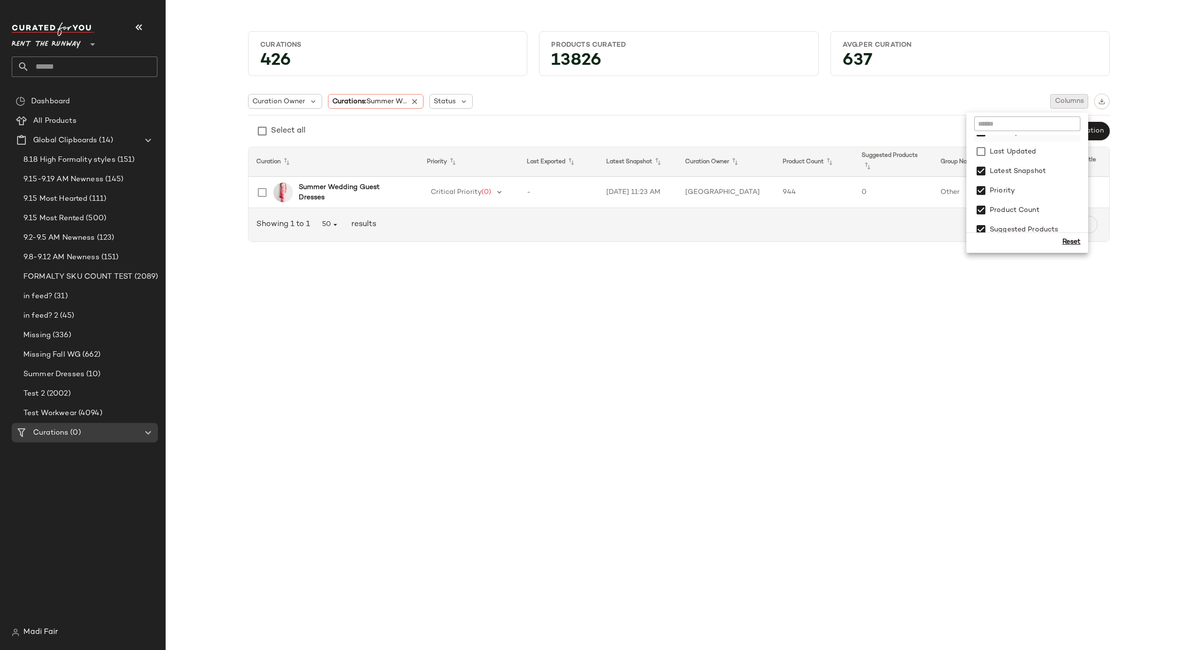
scroll to position [214, 0]
click at [991, 333] on div "Curations 426 Products Curated 13826 Avg.per Curation 637 Curation Owner Curati…" at bounding box center [679, 333] width 1026 height 635
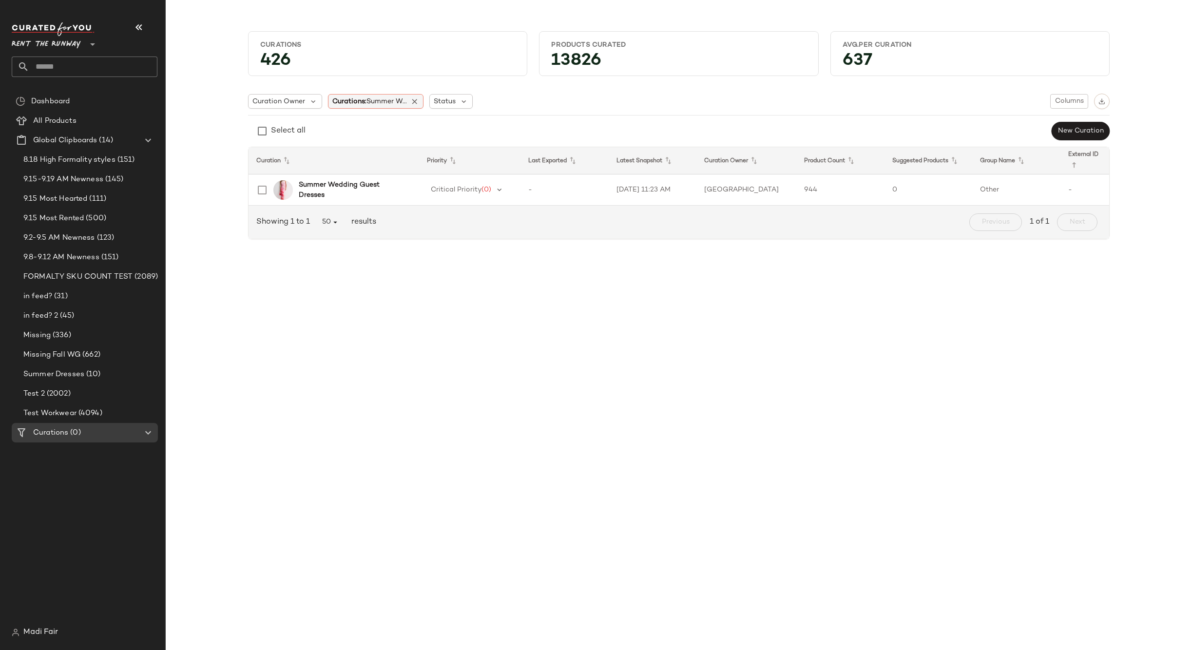
click at [363, 98] on span "Curations: Summer W..." at bounding box center [369, 101] width 75 height 10
drag, startPoint x: 366, startPoint y: 131, endPoint x: 402, endPoint y: 88, distance: 55.3
click at [366, 131] on input "text" at bounding box center [388, 127] width 106 height 15
type input "******"
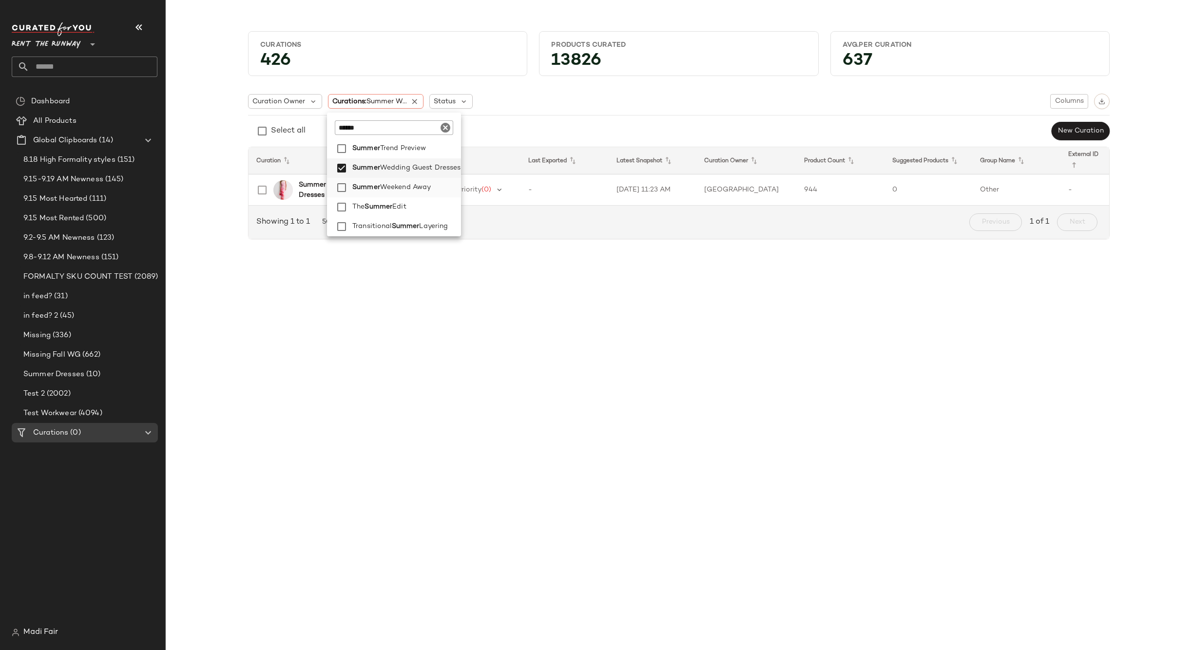
click at [429, 181] on span "Weekend Away" at bounding box center [405, 187] width 51 height 19
click at [578, 107] on div "Curation Owner Curations: (2) Status Columns" at bounding box center [679, 102] width 862 height 16
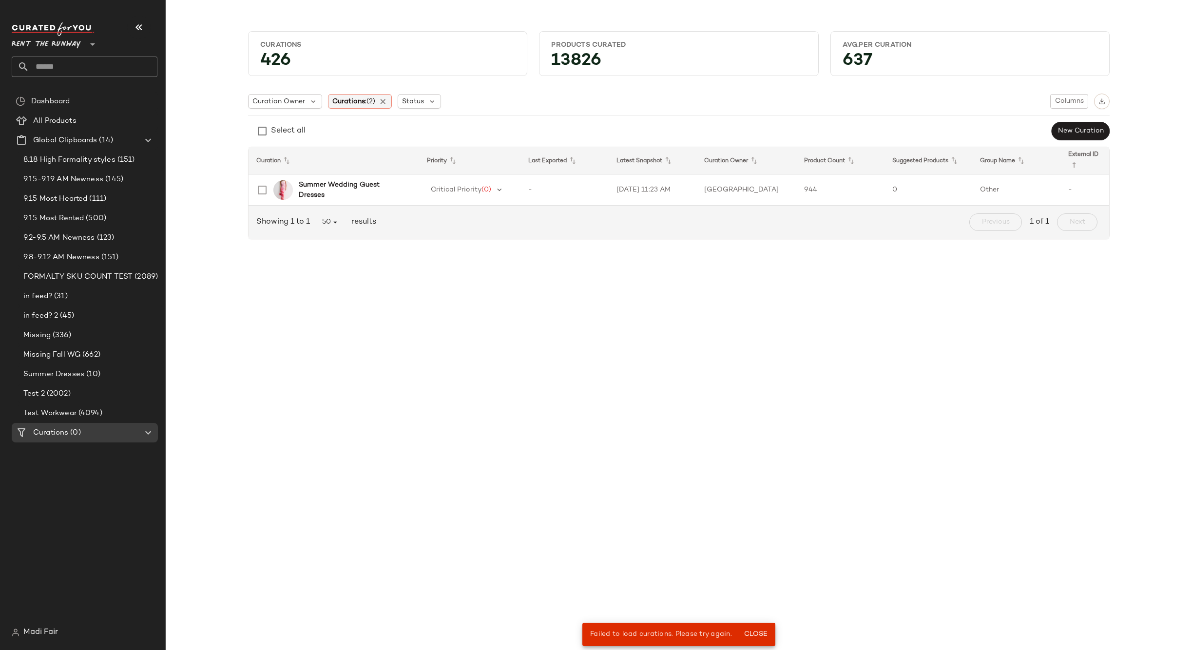
click at [379, 102] on div "Curations: (2)" at bounding box center [360, 101] width 64 height 15
click at [385, 100] on icon at bounding box center [383, 101] width 9 height 9
click at [103, 66] on input "text" at bounding box center [93, 67] width 128 height 20
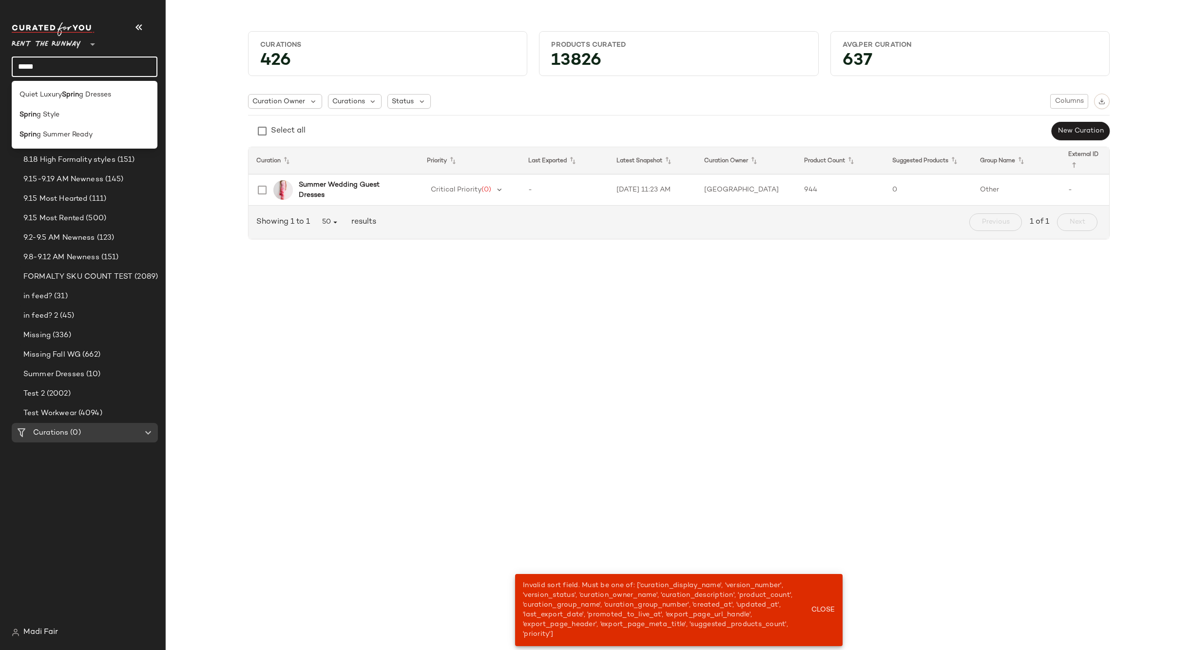
drag, startPoint x: 56, startPoint y: 71, endPoint x: 12, endPoint y: 66, distance: 43.6
click at [12, 66] on input "*****" at bounding box center [85, 67] width 146 height 20
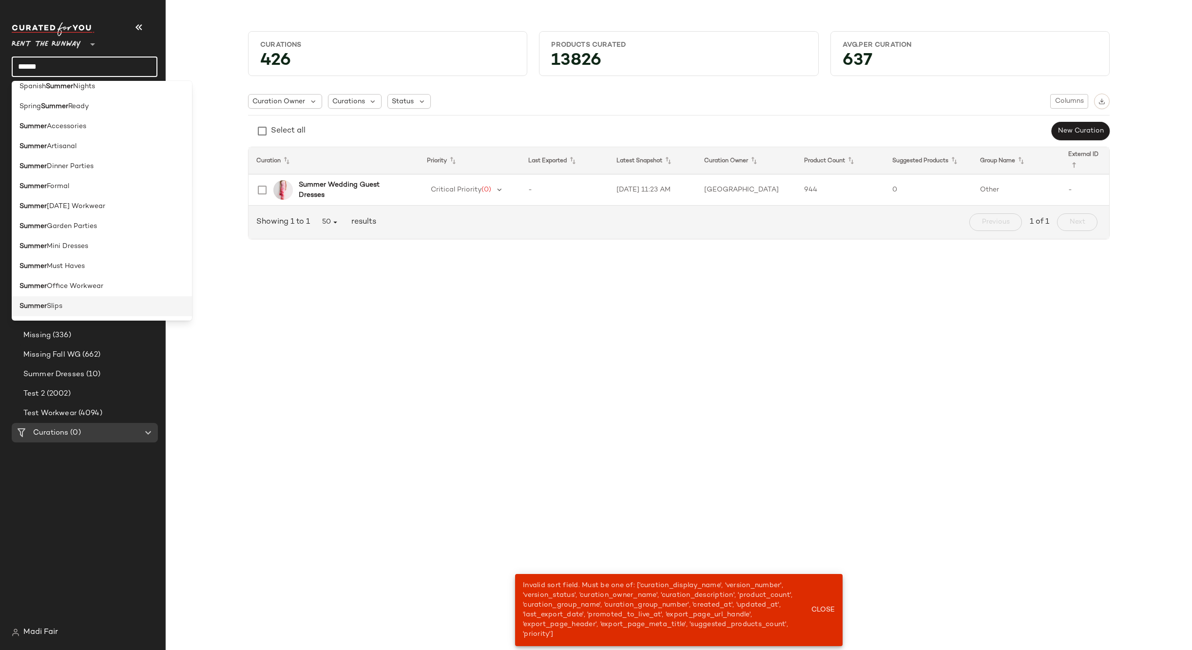
scroll to position [195, 0]
type input "******"
click at [126, 259] on span "Wedding Guest Dresses" at bounding box center [86, 259] width 79 height 10
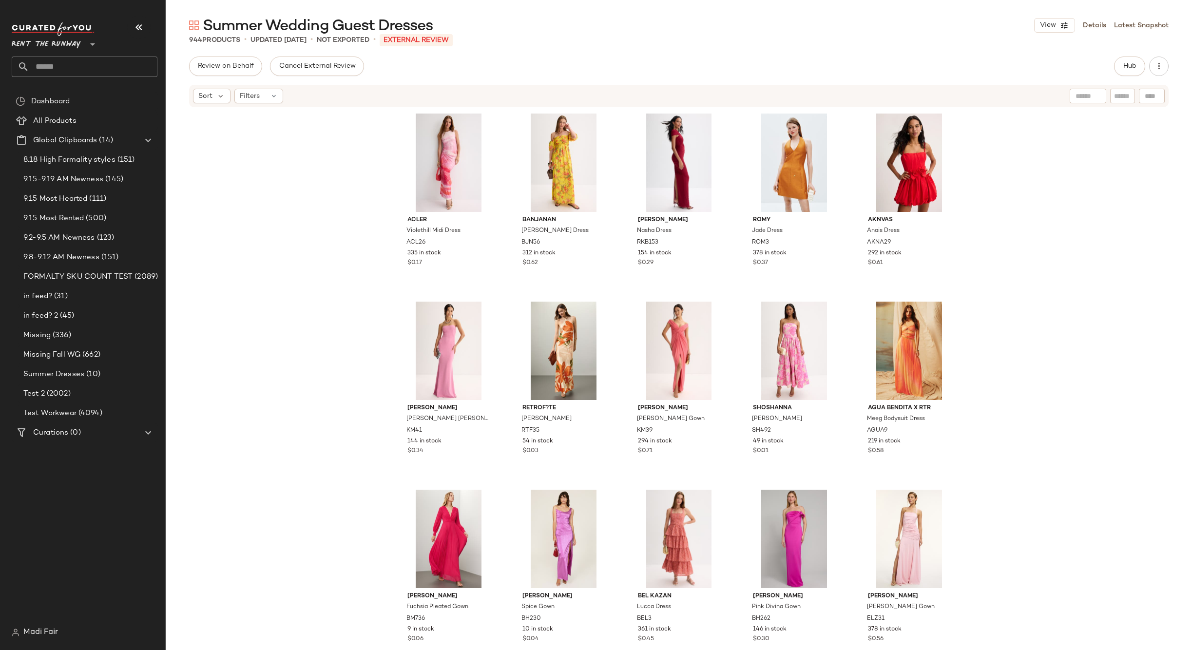
click at [1089, 32] on div "View Details Latest Snapshot" at bounding box center [1101, 25] width 135 height 15
click at [1092, 27] on link "Details" at bounding box center [1094, 25] width 23 height 10
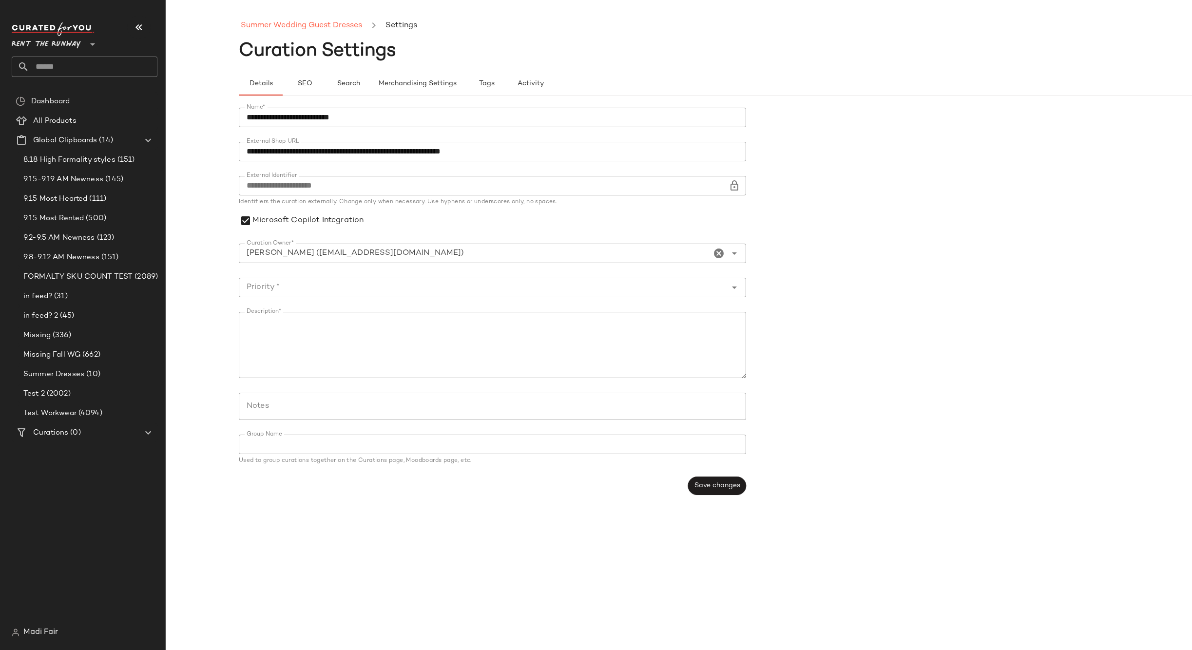
click at [289, 31] on link "Summer Wedding Guest Dresses" at bounding box center [301, 25] width 121 height 13
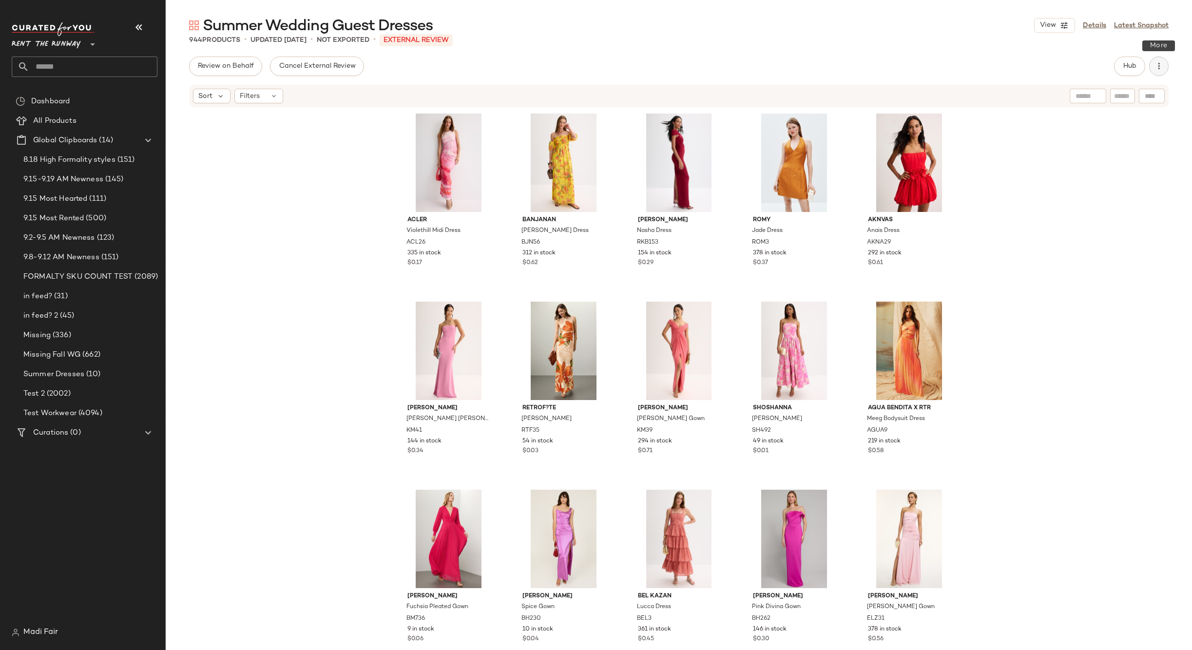
click at [1164, 62] on button "button" at bounding box center [1158, 66] width 19 height 19
click at [1087, 191] on span "Archive Curation" at bounding box center [1115, 189] width 92 height 10
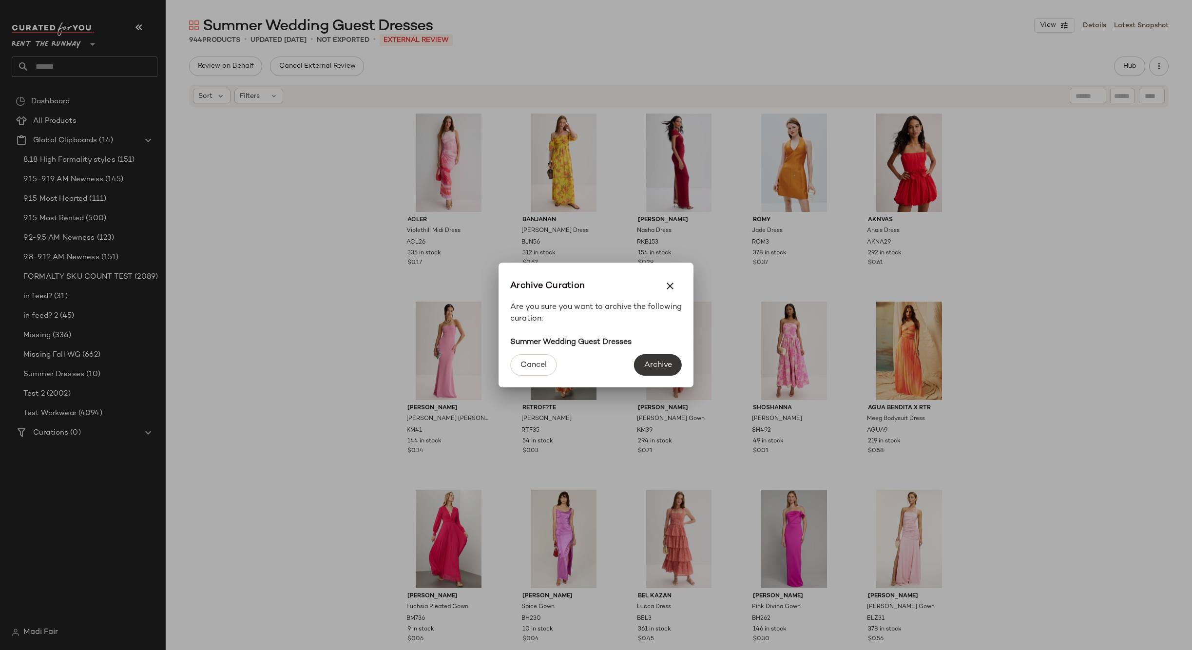
click at [658, 365] on span "Archive" at bounding box center [658, 365] width 28 height 9
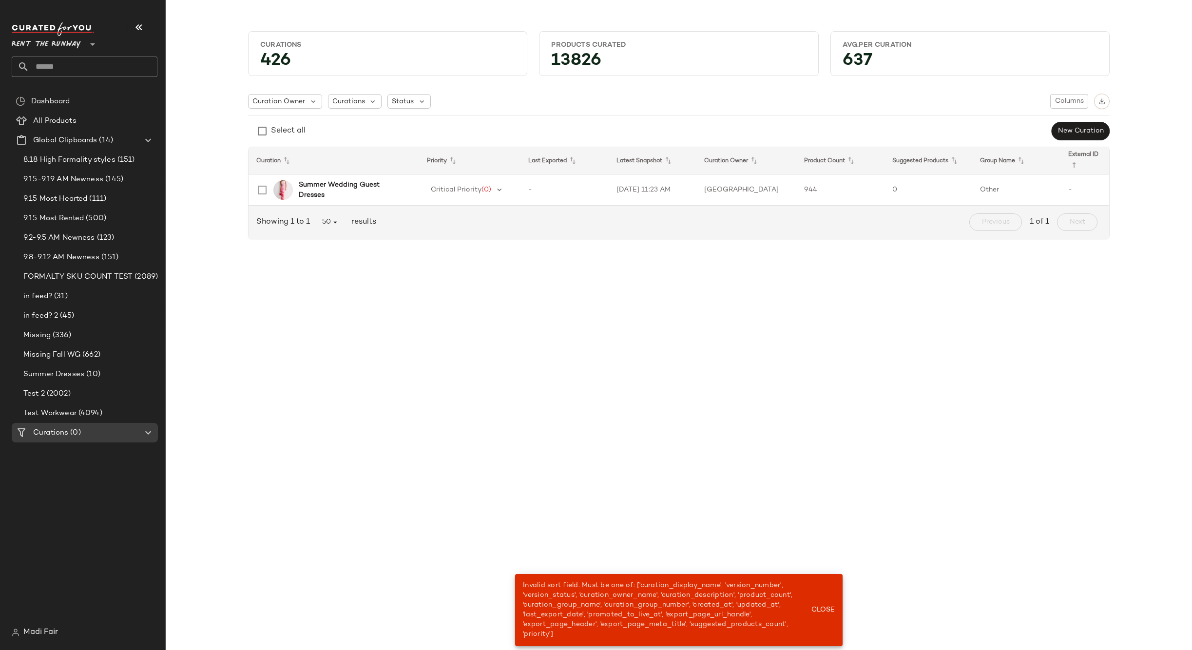
drag, startPoint x: 825, startPoint y: 610, endPoint x: 806, endPoint y: 572, distance: 42.1
click at [825, 609] on span "Close" at bounding box center [823, 610] width 24 height 8
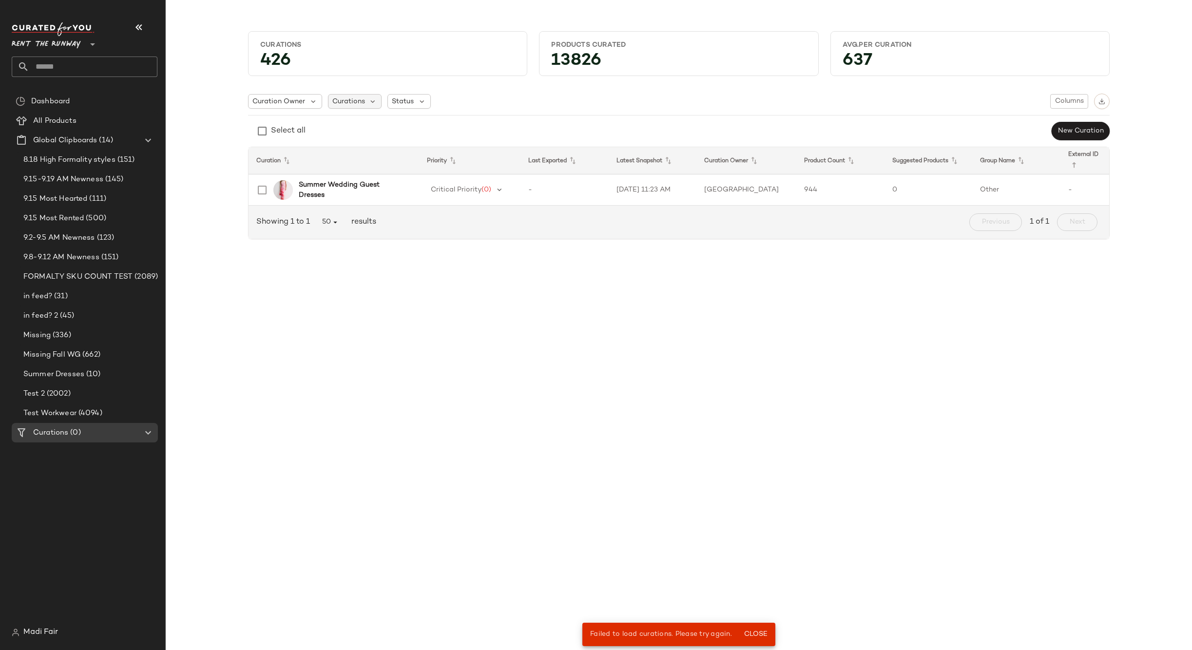
click at [356, 102] on span "Curations" at bounding box center [348, 101] width 33 height 10
drag, startPoint x: 363, startPoint y: 307, endPoint x: 354, endPoint y: 289, distance: 19.6
click at [363, 306] on div "Curations 426 Products Curated 13826 Avg.per Curation 637 Curation Owner Curati…" at bounding box center [679, 333] width 1026 height 635
click at [135, 435] on div "Curations (0)" at bounding box center [85, 432] width 110 height 11
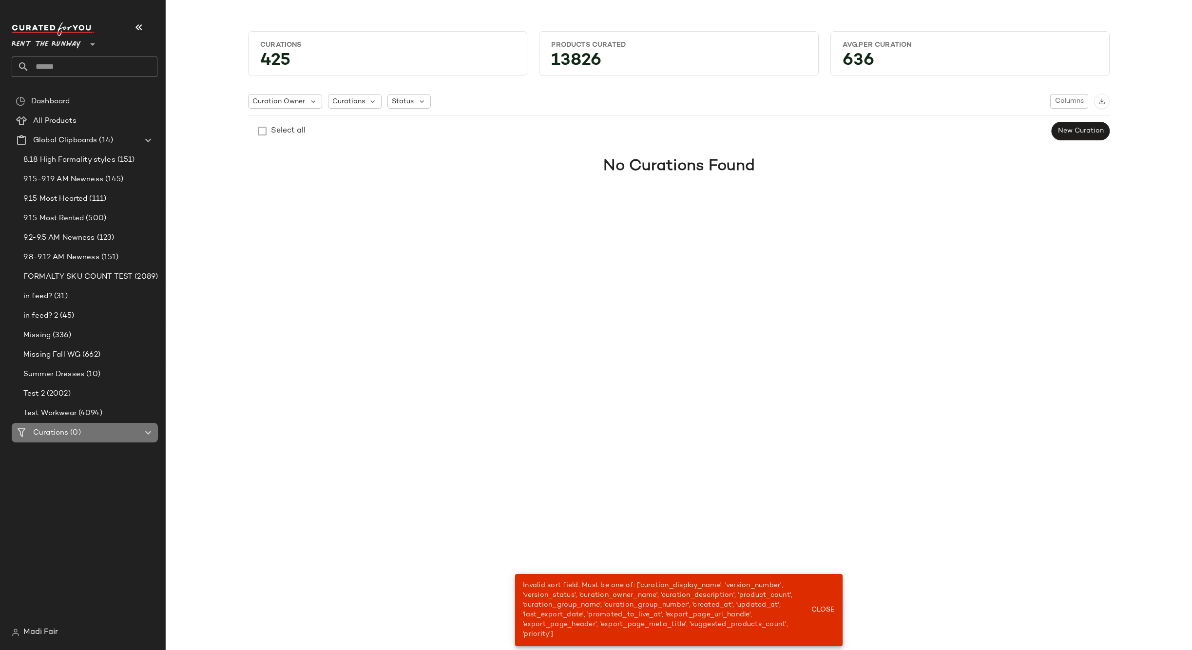
click at [97, 429] on div "Curations (0)" at bounding box center [85, 432] width 110 height 11
click at [363, 102] on span "Curations" at bounding box center [348, 101] width 33 height 10
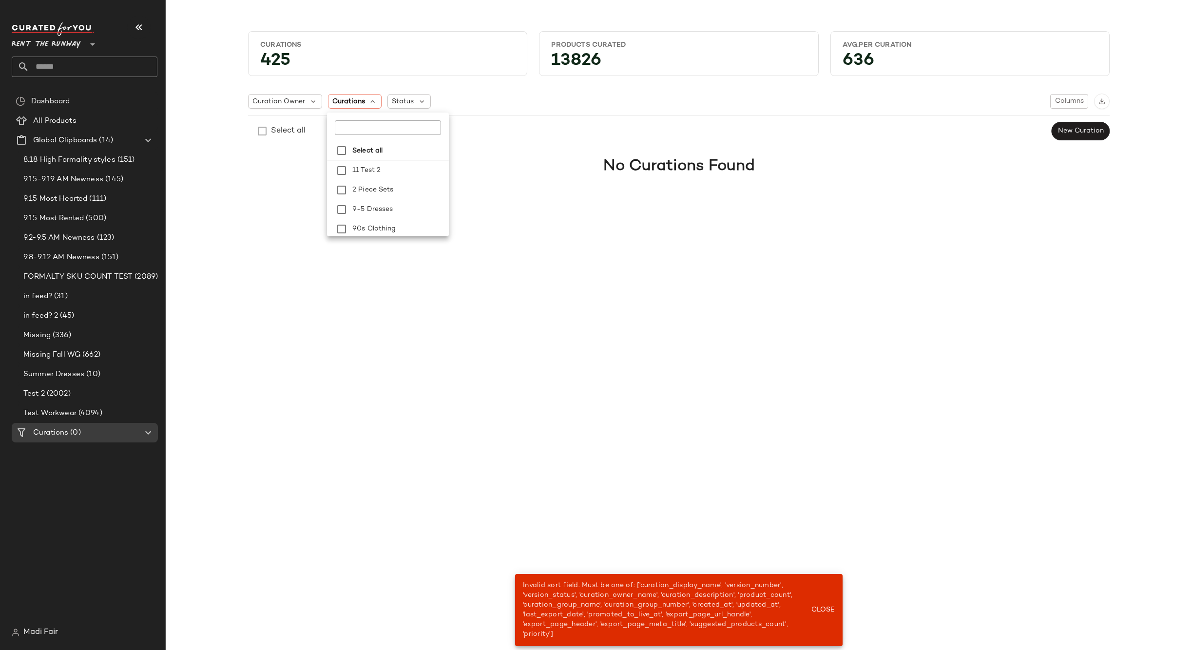
click at [263, 130] on div "Select all" at bounding box center [277, 130] width 58 height 19
click at [296, 102] on span "Curation Owner" at bounding box center [278, 101] width 53 height 10
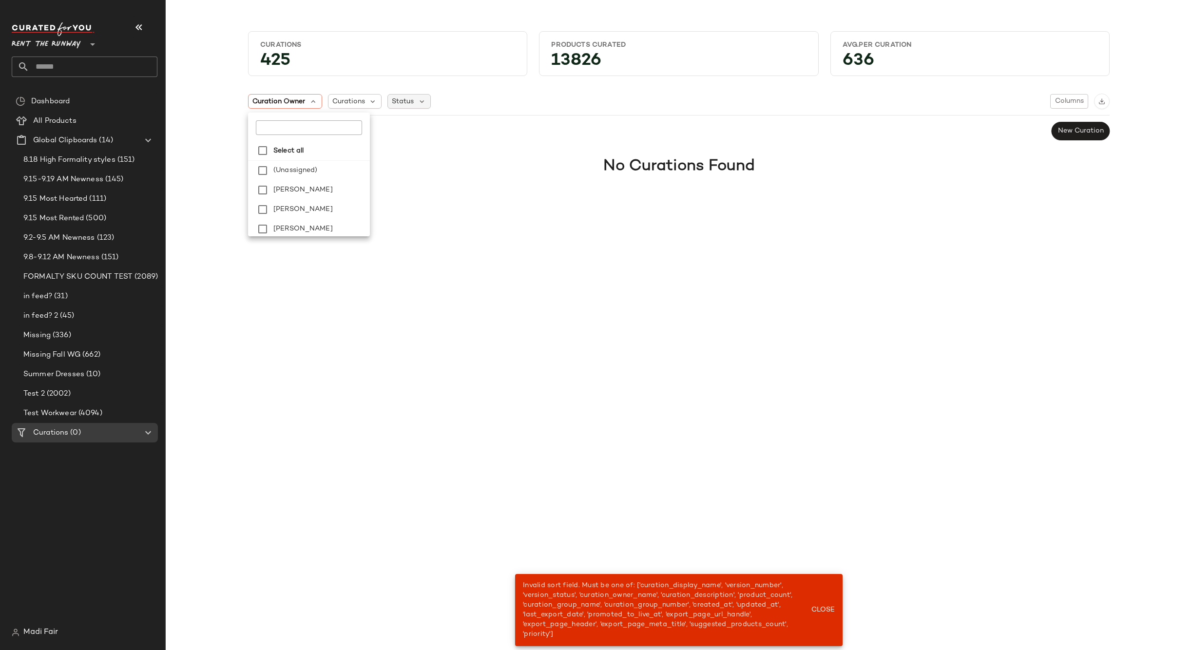
click at [410, 103] on span "Status" at bounding box center [403, 101] width 22 height 10
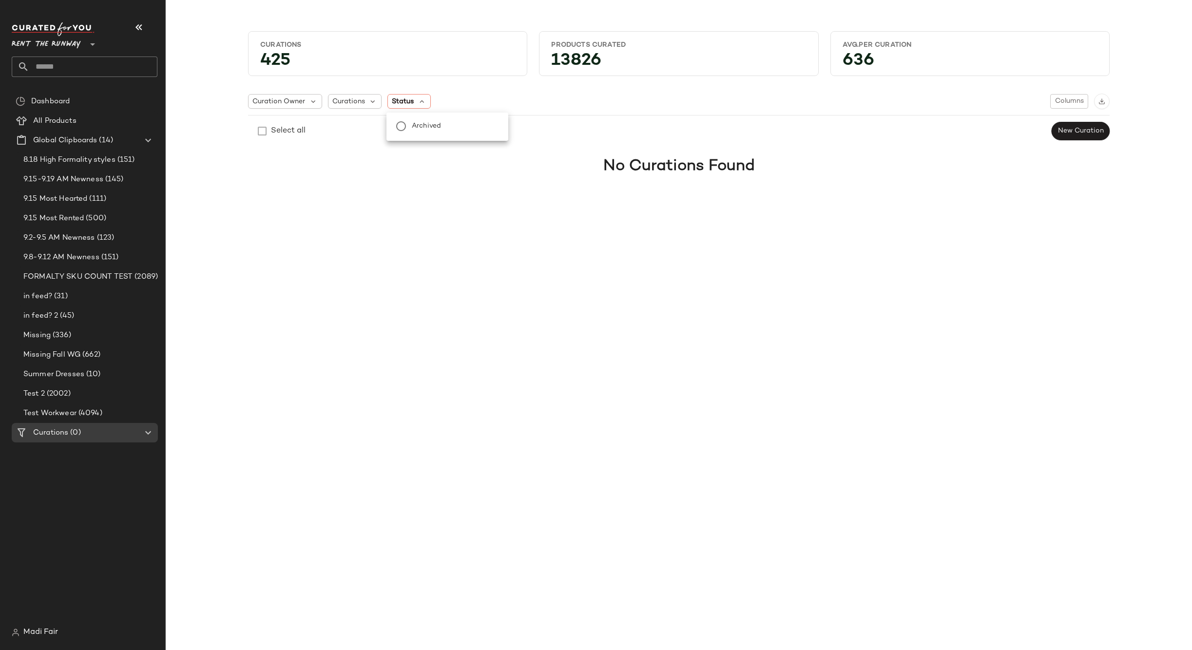
click at [454, 99] on div "Curation Owner Curations Status Columns" at bounding box center [679, 102] width 862 height 16
click at [692, 363] on div "Curations 425 Products Curated 13826 Avg.per Curation 636 Curation Owner Curati…" at bounding box center [679, 333] width 1026 height 635
click at [626, 397] on div "Curations 425 Products Curated 13826 Avg.per Curation 636 Curation Owner Curati…" at bounding box center [679, 333] width 1026 height 635
click at [47, 63] on input "text" at bounding box center [93, 67] width 128 height 20
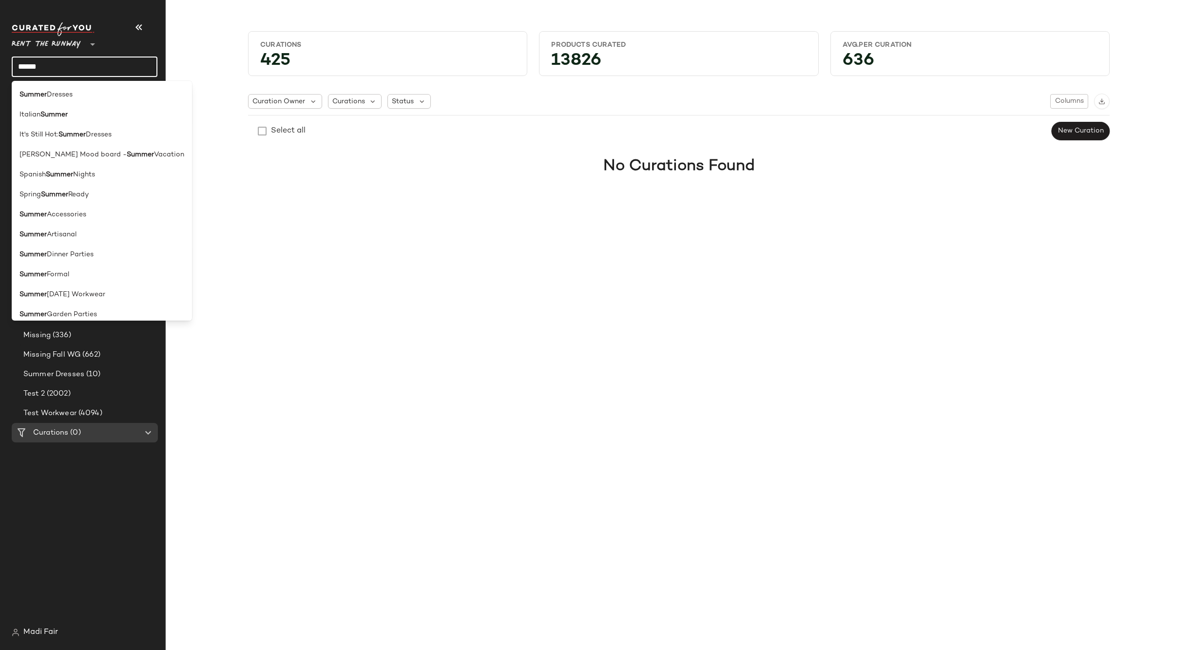
type input "******"
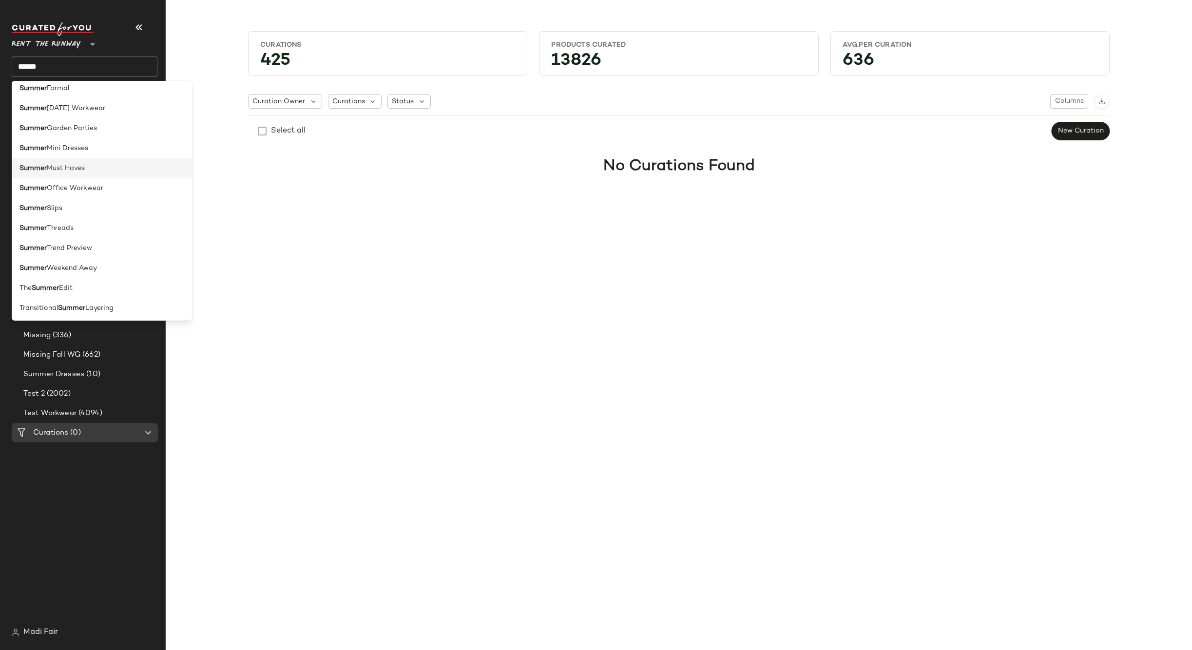
scroll to position [188, 0]
click at [105, 270] on div "Summer Weekend Away" at bounding box center [101, 267] width 165 height 10
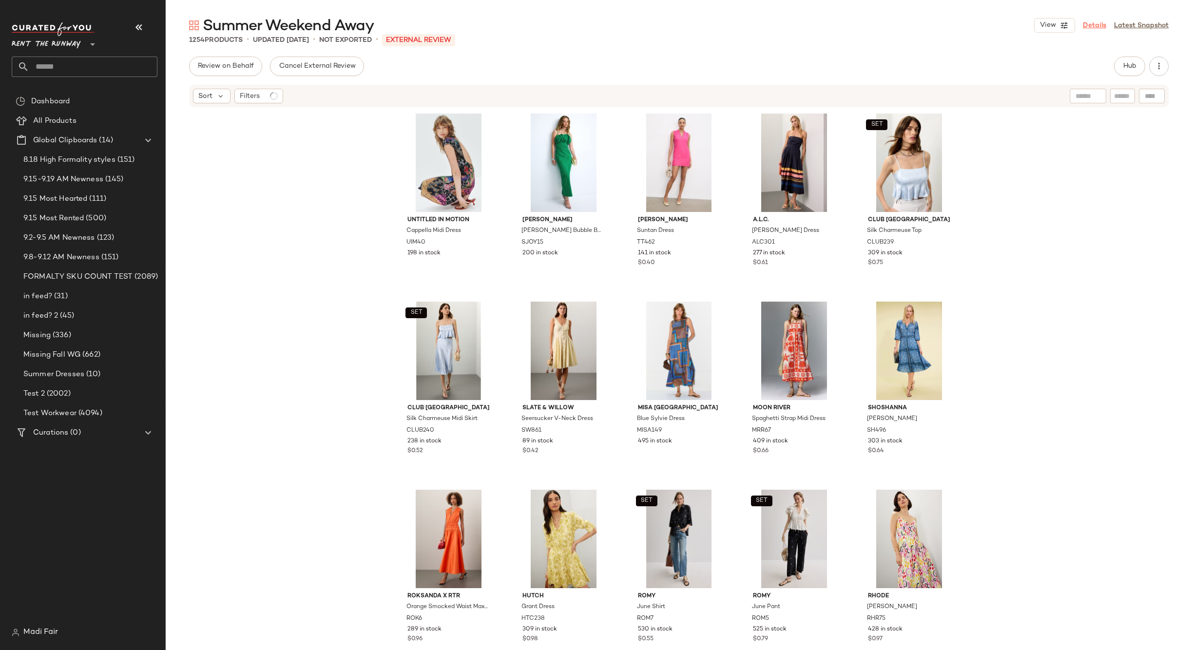
click at [1098, 24] on link "Details" at bounding box center [1094, 25] width 23 height 10
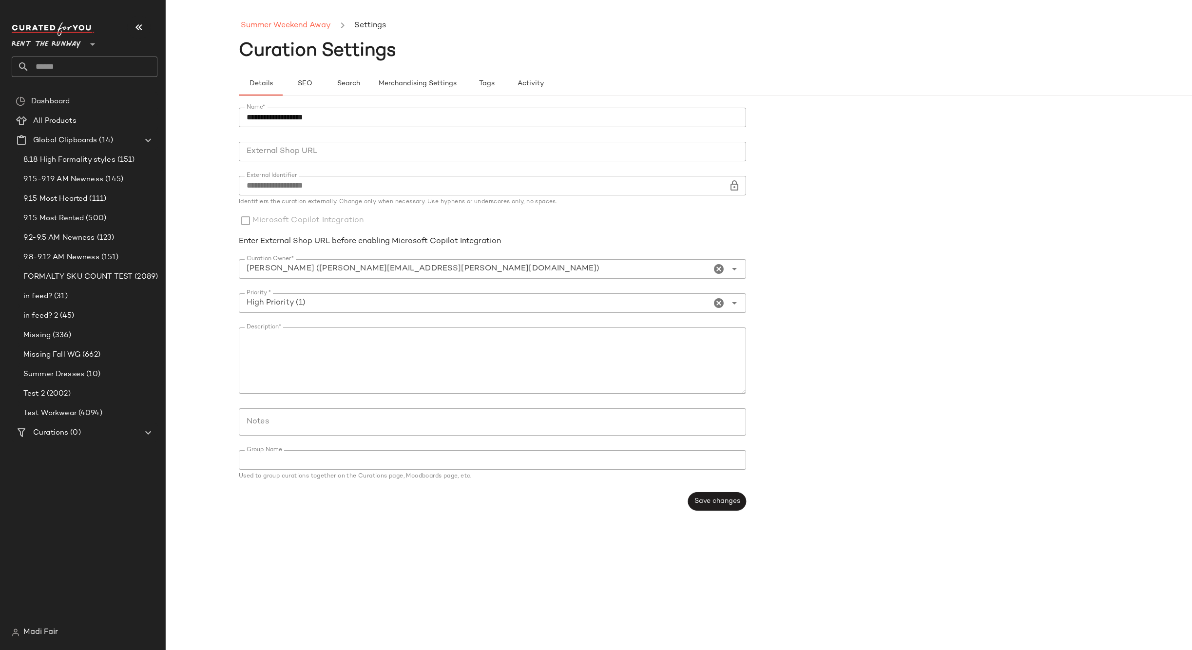
click at [286, 23] on link "Summer Weekend Away" at bounding box center [286, 25] width 90 height 13
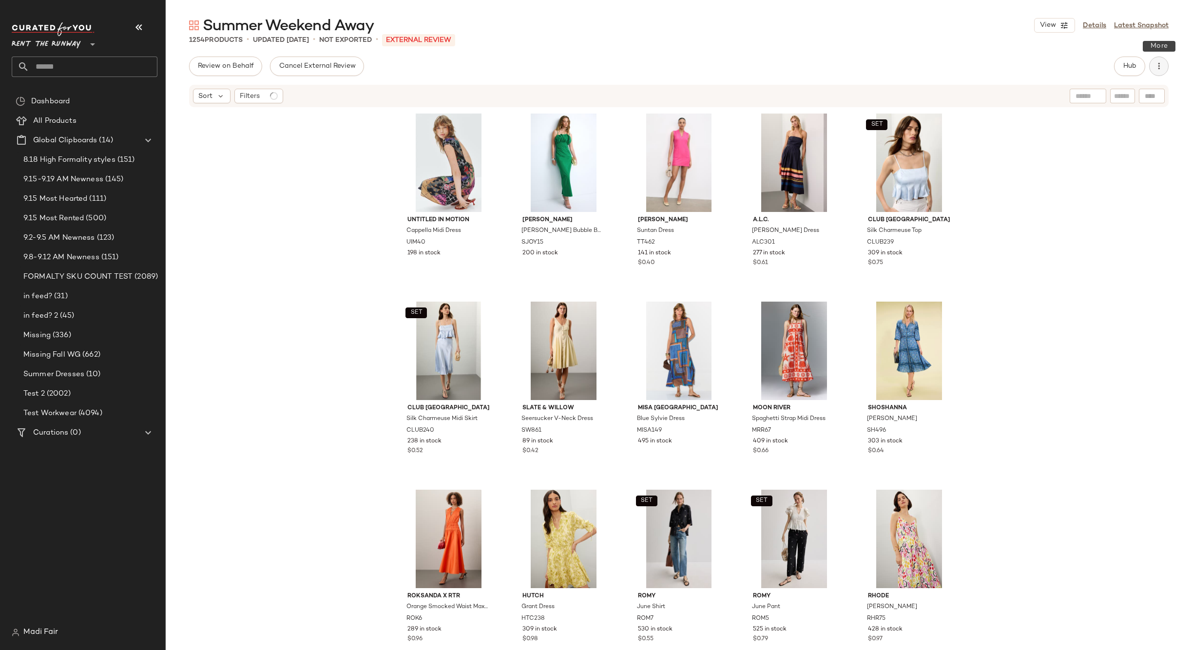
click at [1162, 63] on icon "button" at bounding box center [1159, 66] width 10 height 10
click at [1094, 185] on span "Archive Curation" at bounding box center [1115, 189] width 92 height 10
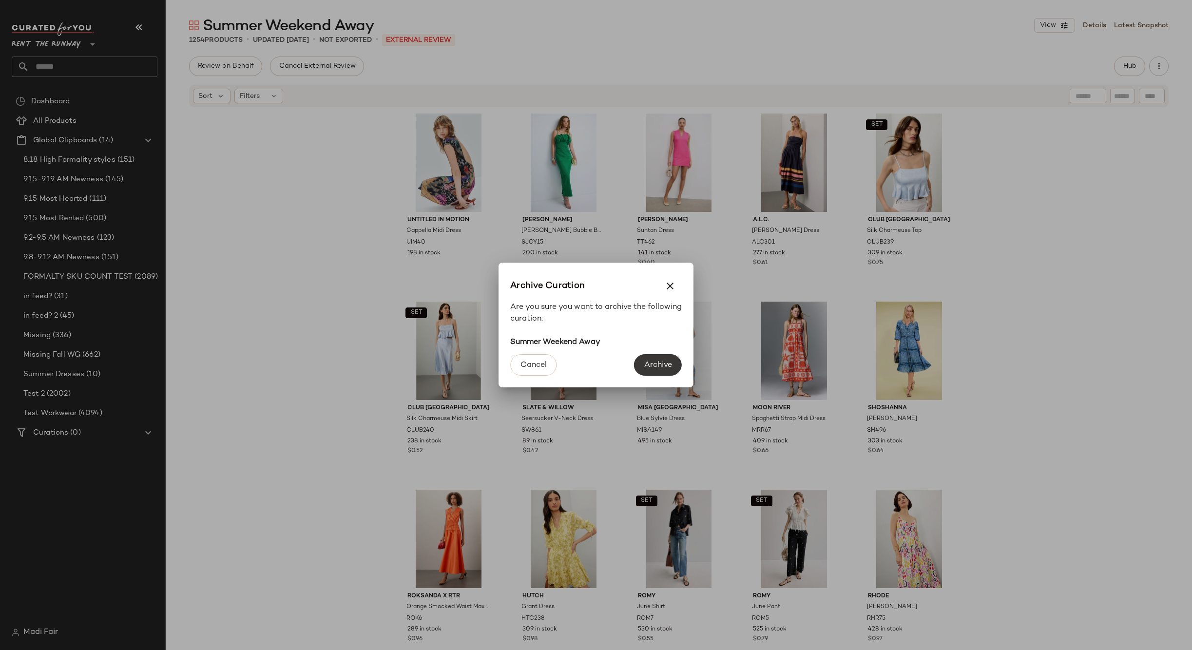
click at [655, 362] on span "Archive" at bounding box center [658, 365] width 28 height 9
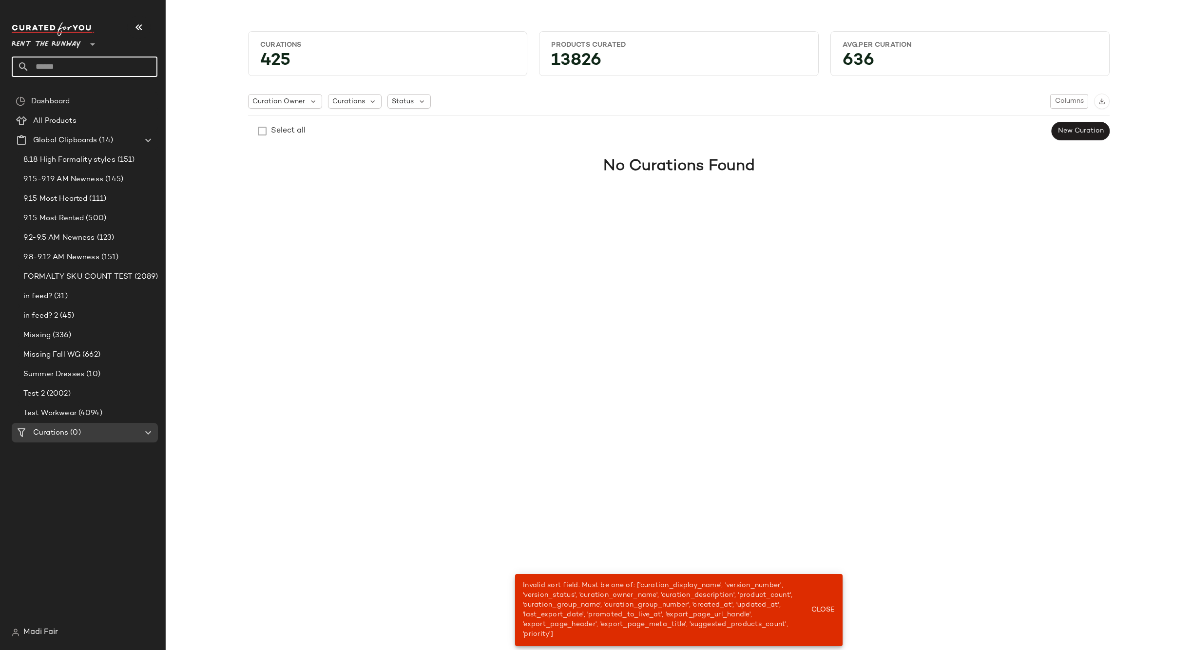
click at [61, 59] on input "text" at bounding box center [93, 67] width 128 height 20
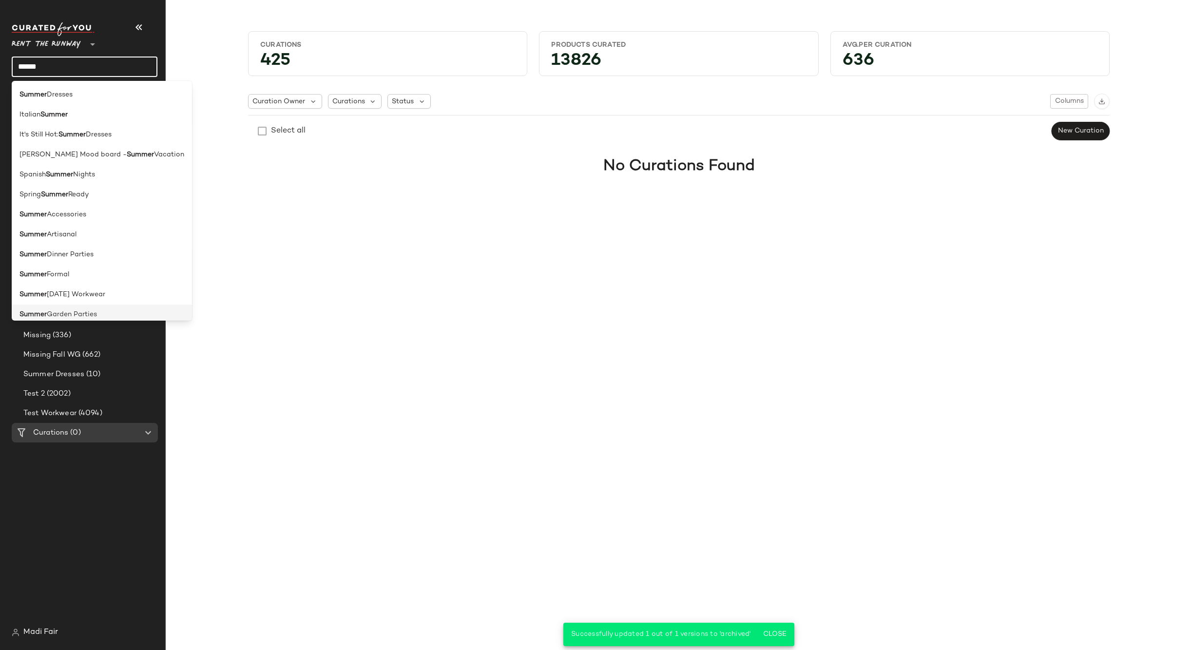
scroll to position [49, 0]
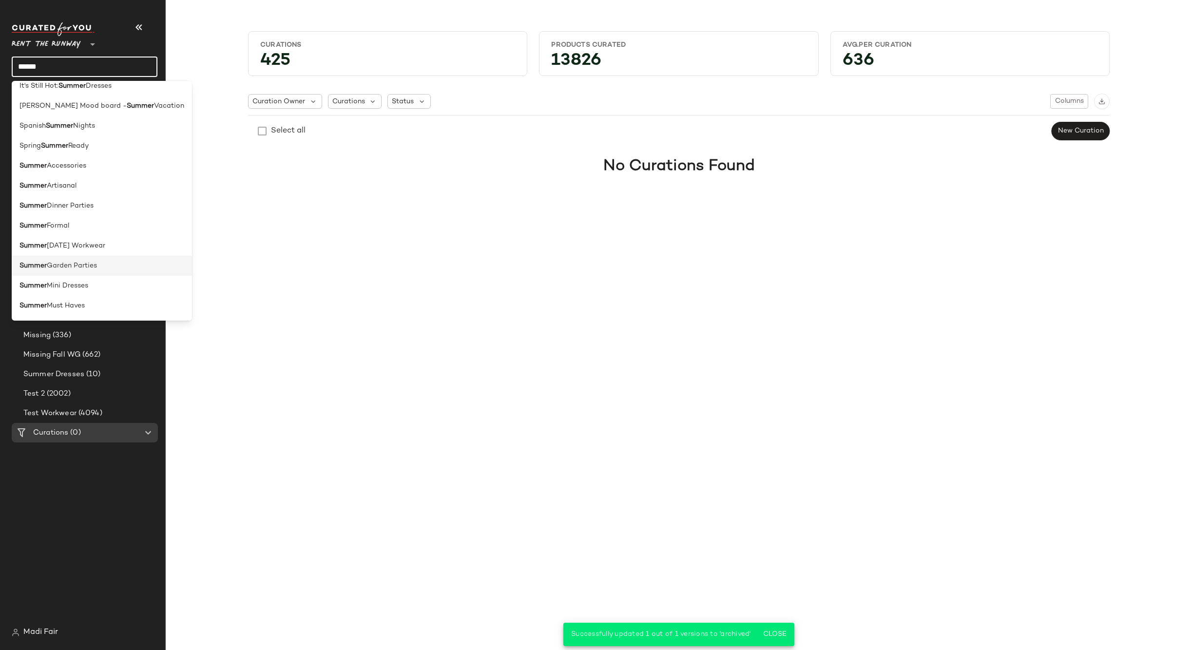
type input "******"
click at [121, 250] on div "Summer [DATE] Workwear" at bounding box center [101, 246] width 165 height 10
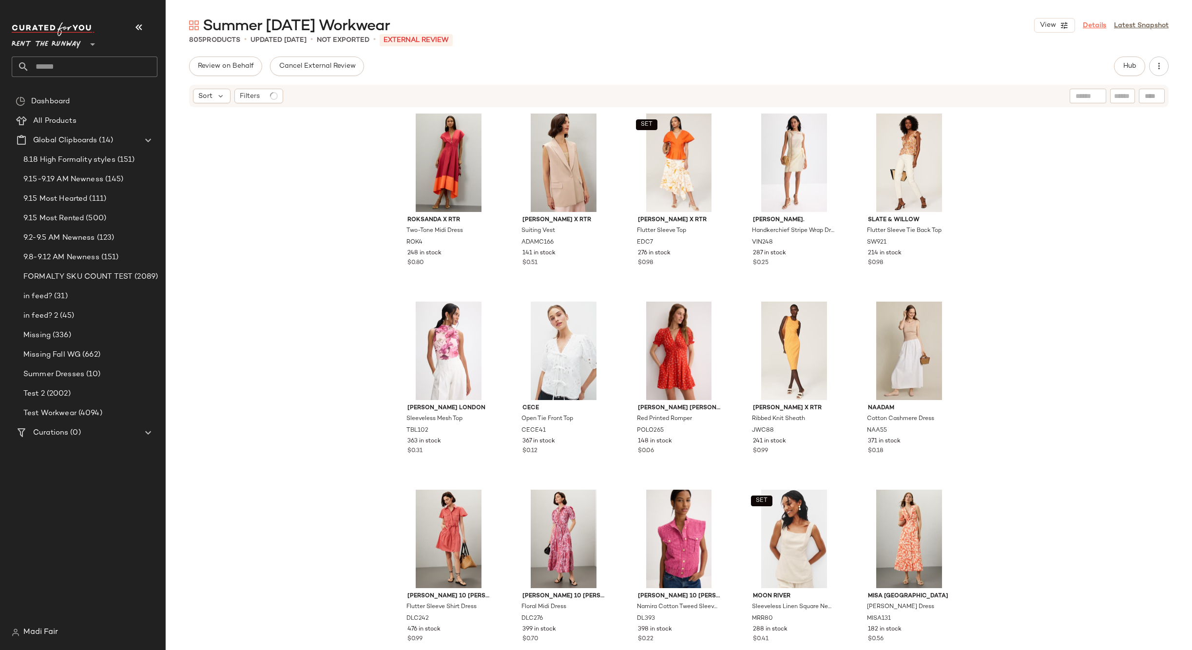
click at [1092, 25] on link "Details" at bounding box center [1094, 25] width 23 height 10
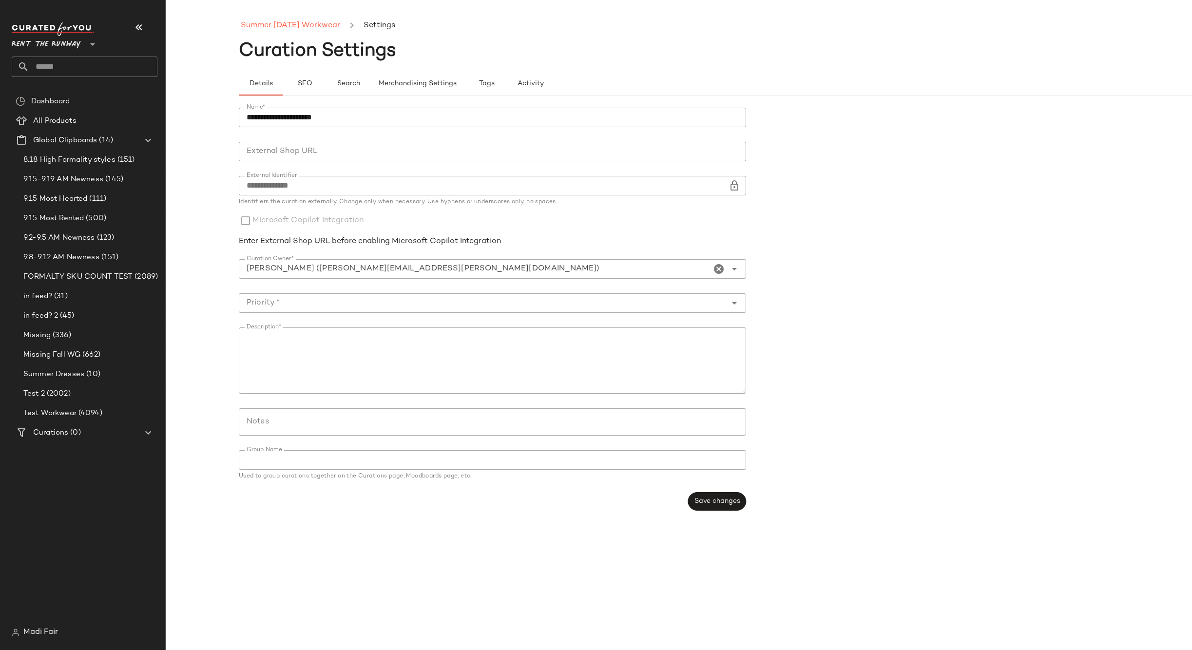
click at [288, 31] on link "Summer [DATE] Workwear" at bounding box center [290, 25] width 99 height 13
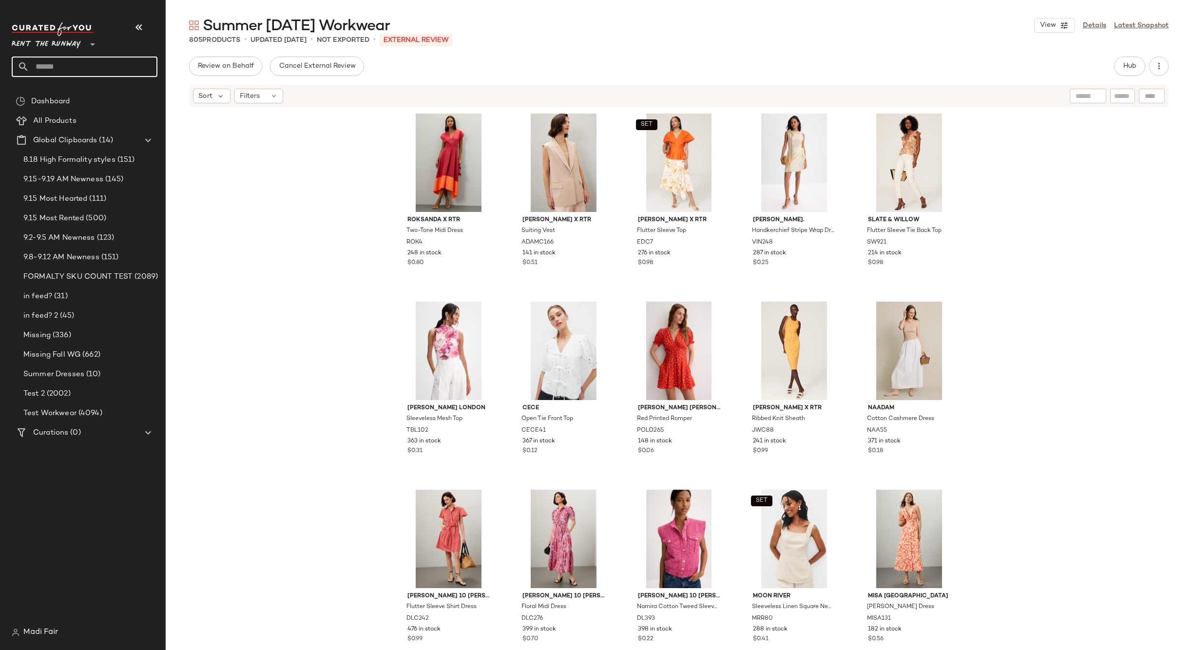
click at [65, 57] on input "text" at bounding box center [93, 67] width 128 height 20
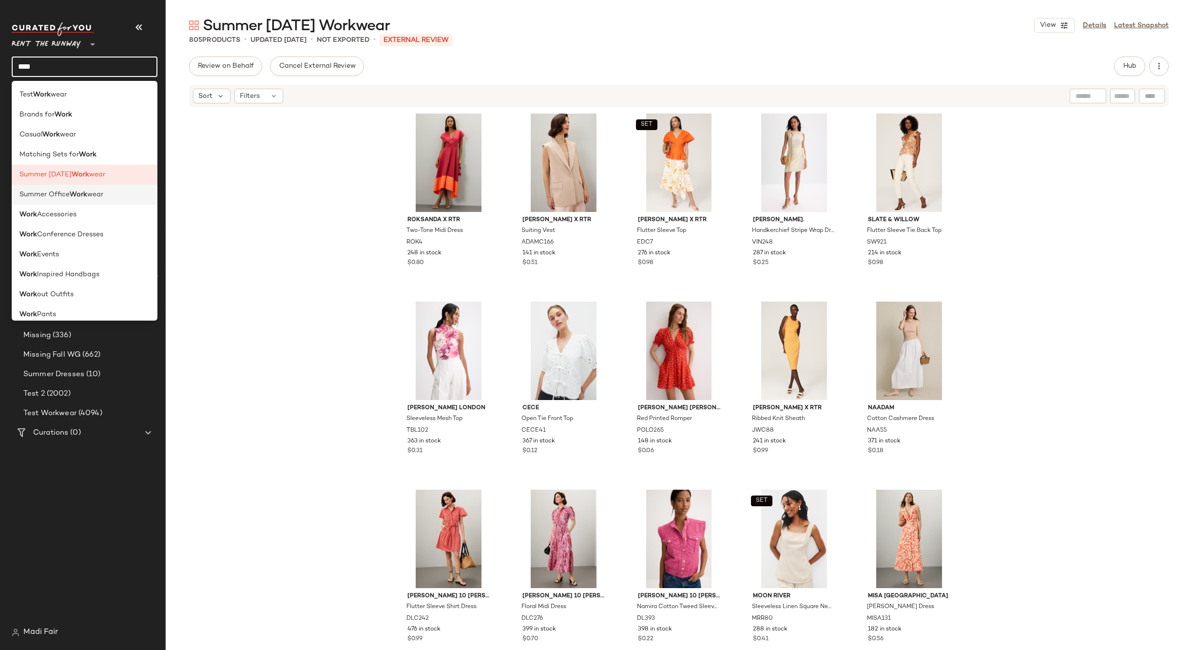
type input "****"
click at [113, 194] on div "Summer Office Work wear" at bounding box center [84, 195] width 130 height 10
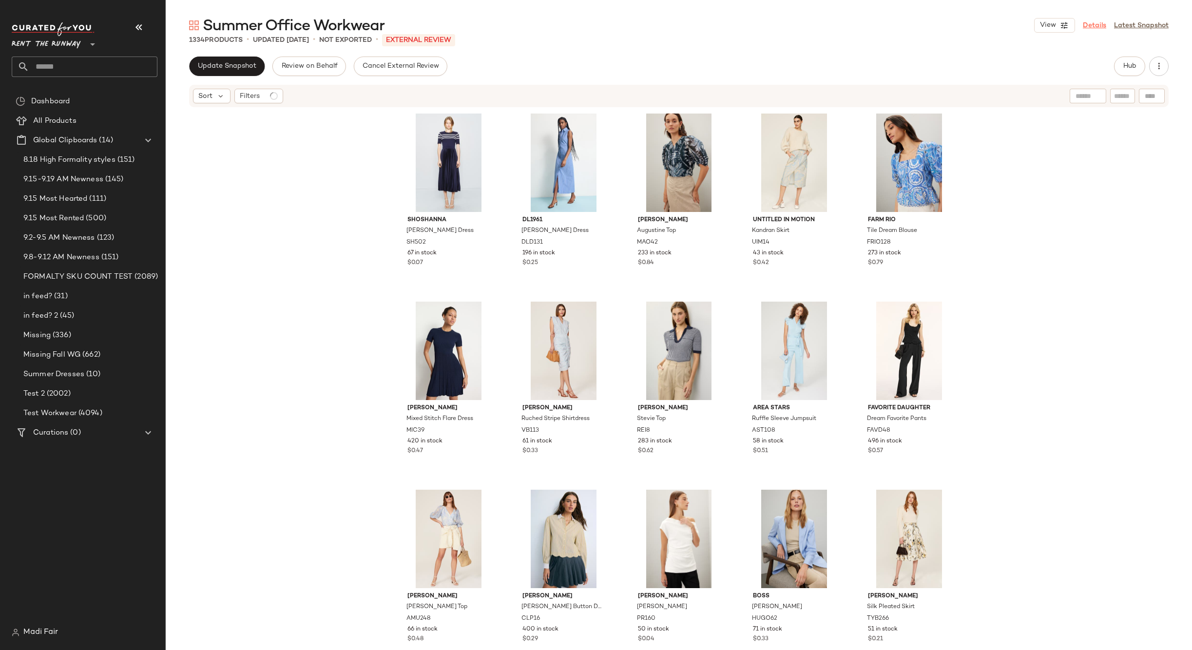
click at [1096, 25] on link "Details" at bounding box center [1094, 25] width 23 height 10
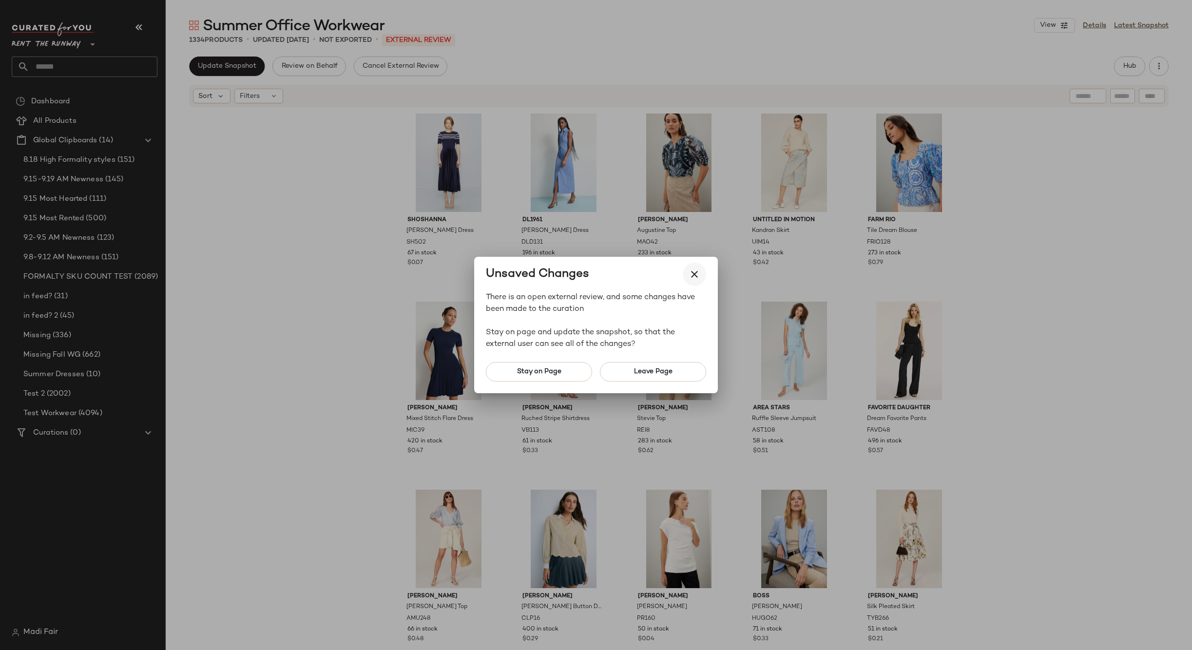
click at [694, 276] on icon "button" at bounding box center [695, 275] width 12 height 12
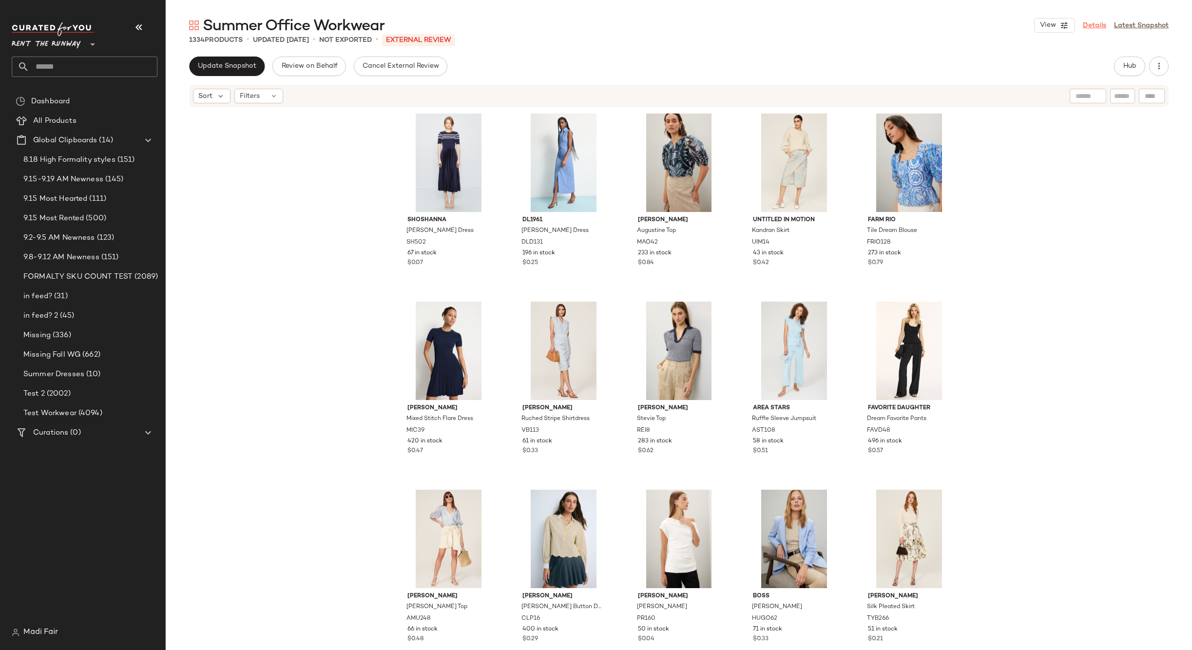
click at [1085, 26] on link "Details" at bounding box center [1094, 25] width 23 height 10
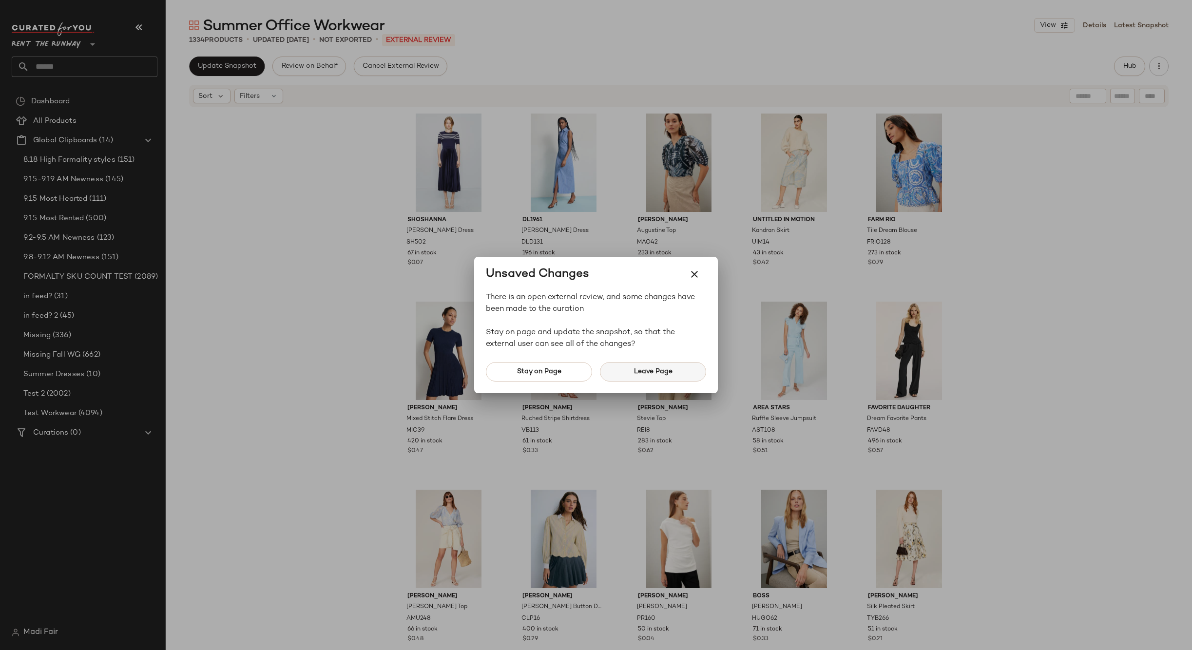
click at [611, 374] on button "Leave Page" at bounding box center [653, 371] width 106 height 19
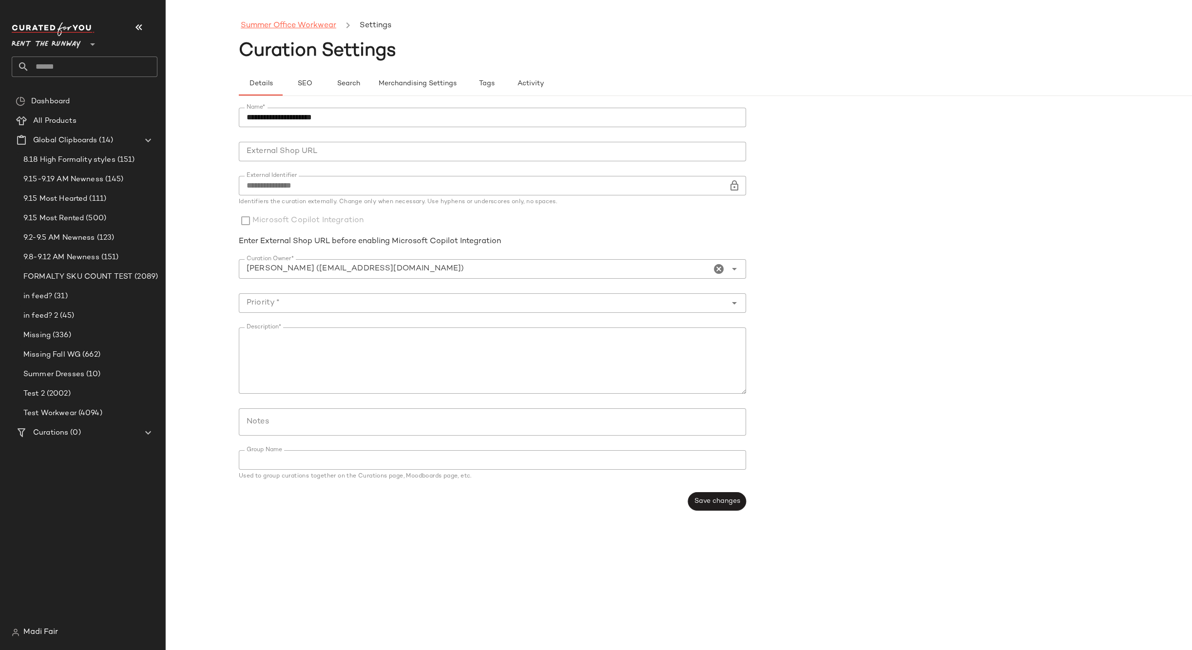
click at [313, 22] on link "Summer Office Workwear" at bounding box center [289, 25] width 96 height 13
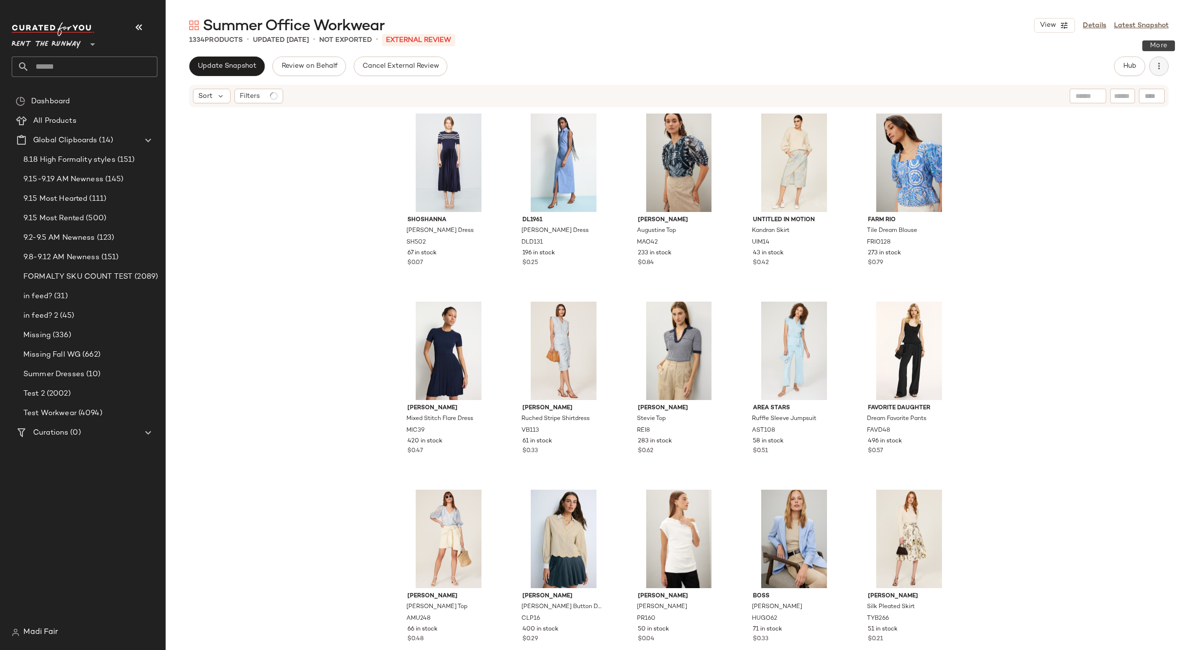
click at [1157, 69] on icon "button" at bounding box center [1159, 66] width 10 height 10
click at [1108, 190] on span "Archive Curation" at bounding box center [1115, 189] width 92 height 10
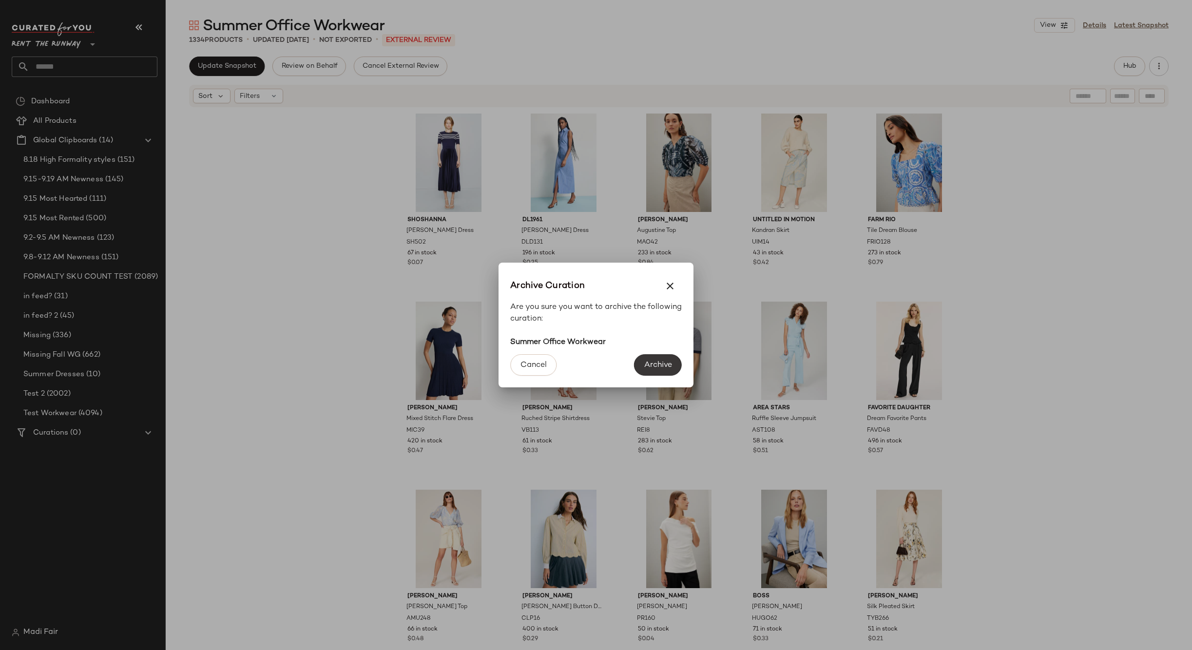
click at [650, 365] on span "Archive" at bounding box center [658, 365] width 28 height 9
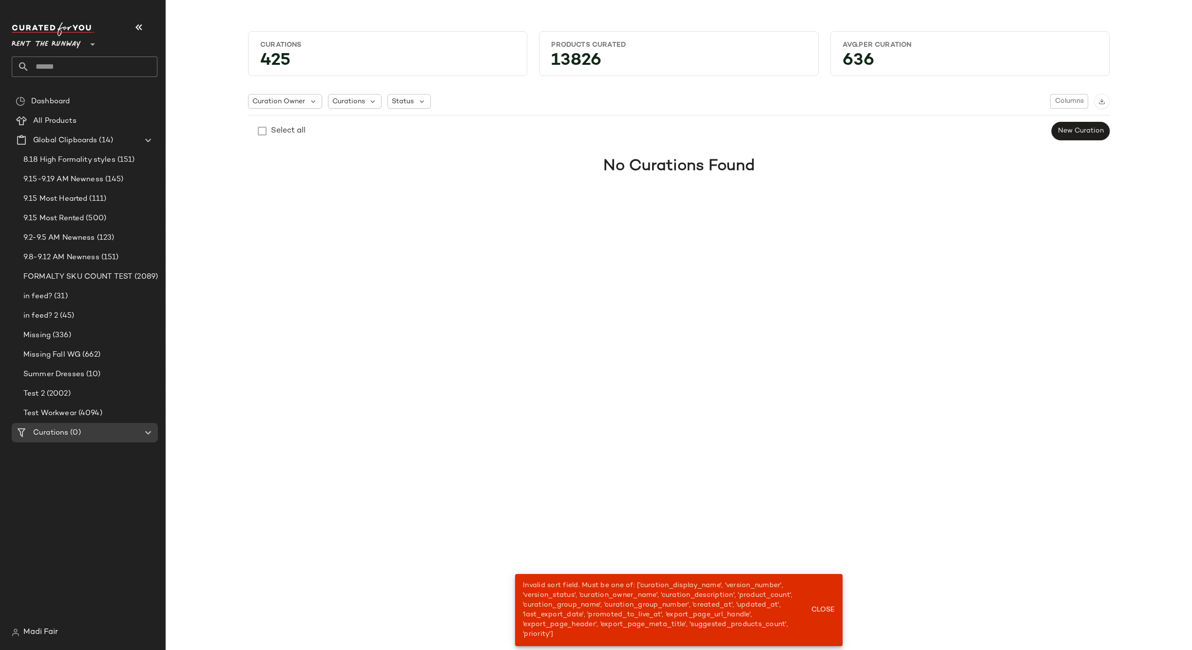
click at [61, 65] on input "text" at bounding box center [93, 67] width 128 height 20
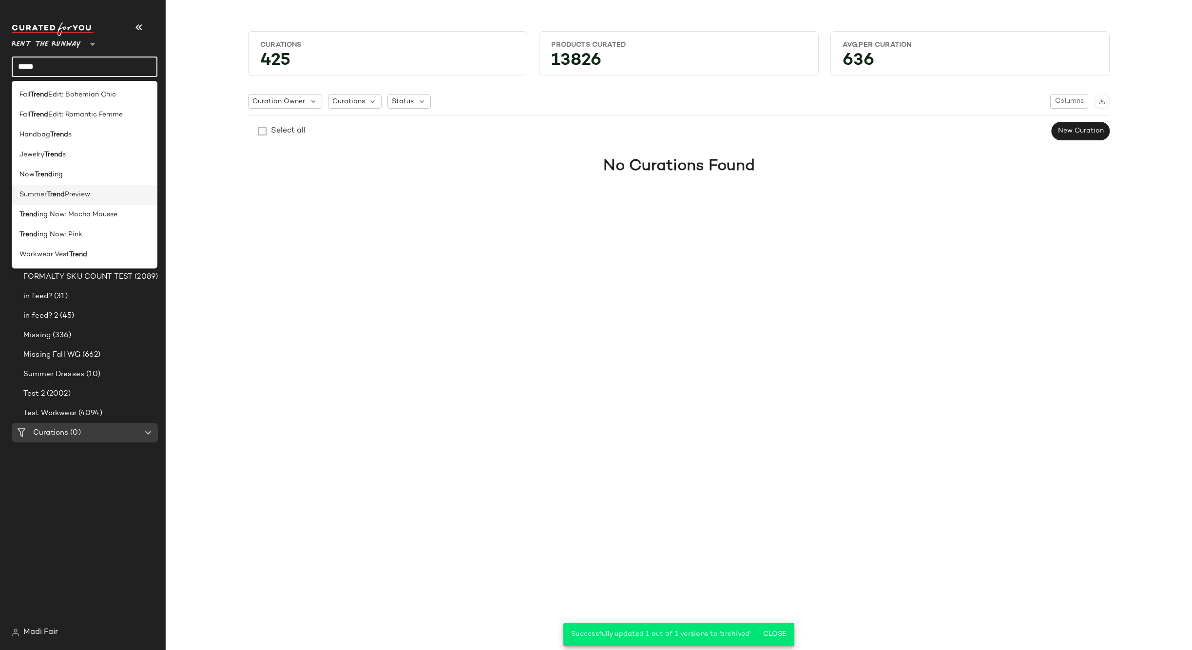
type input "*****"
click at [86, 192] on span "Preview" at bounding box center [77, 195] width 25 height 10
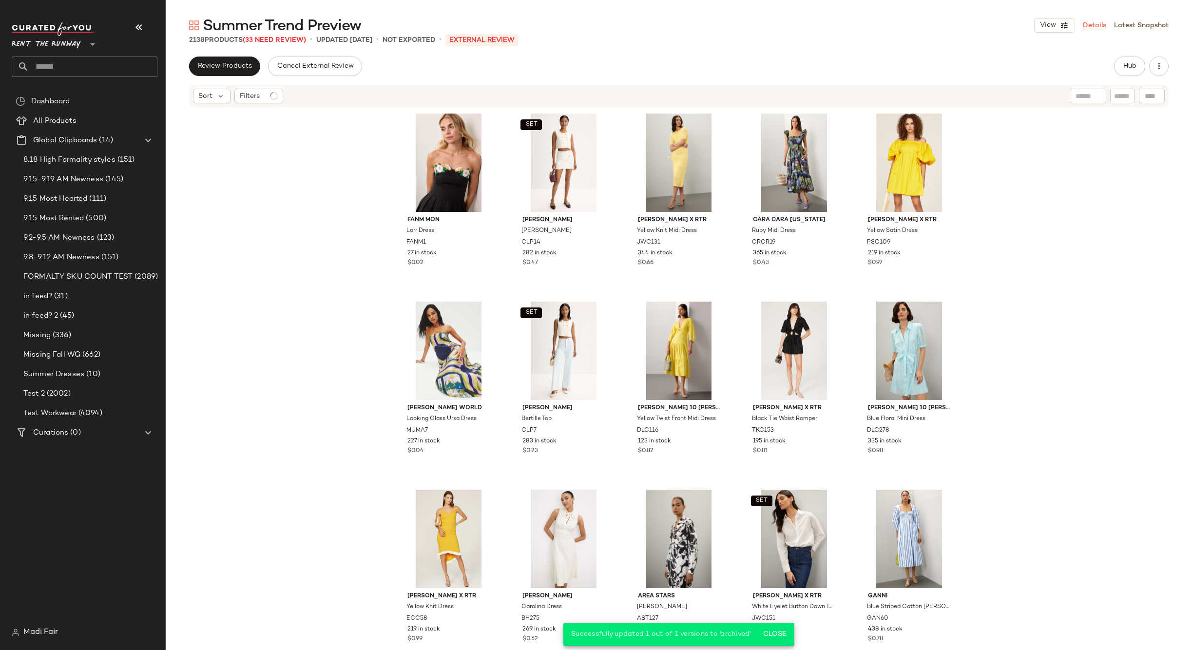
click at [1097, 24] on link "Details" at bounding box center [1094, 25] width 23 height 10
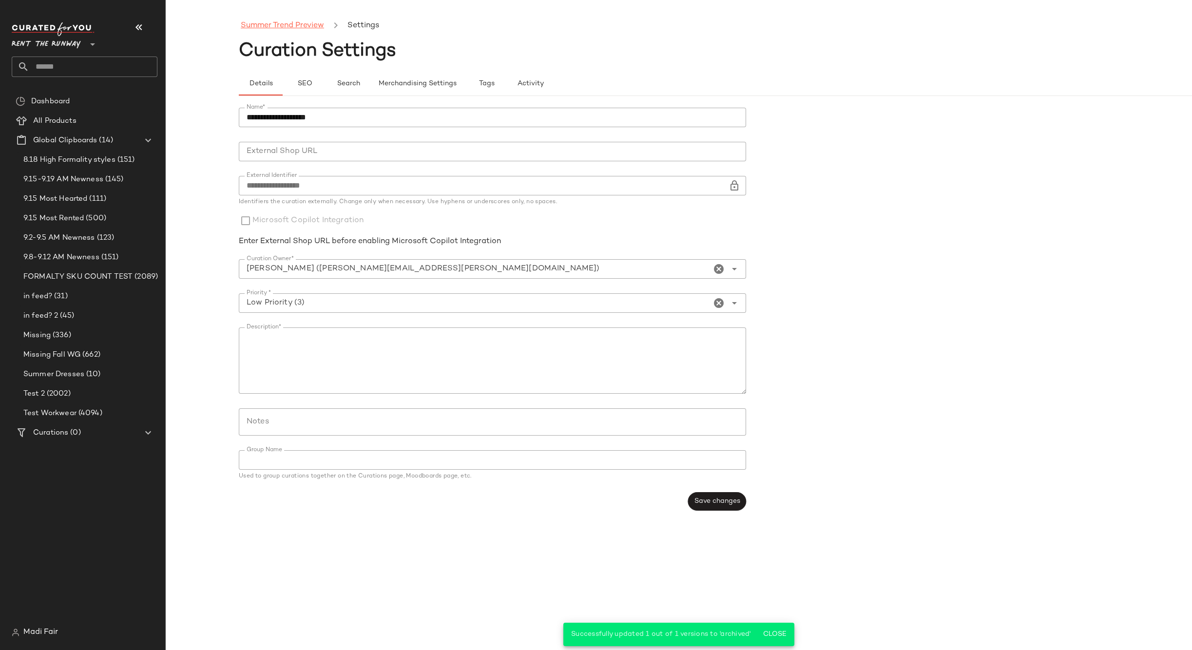
click at [293, 28] on link "Summer Trend Preview" at bounding box center [282, 25] width 83 height 13
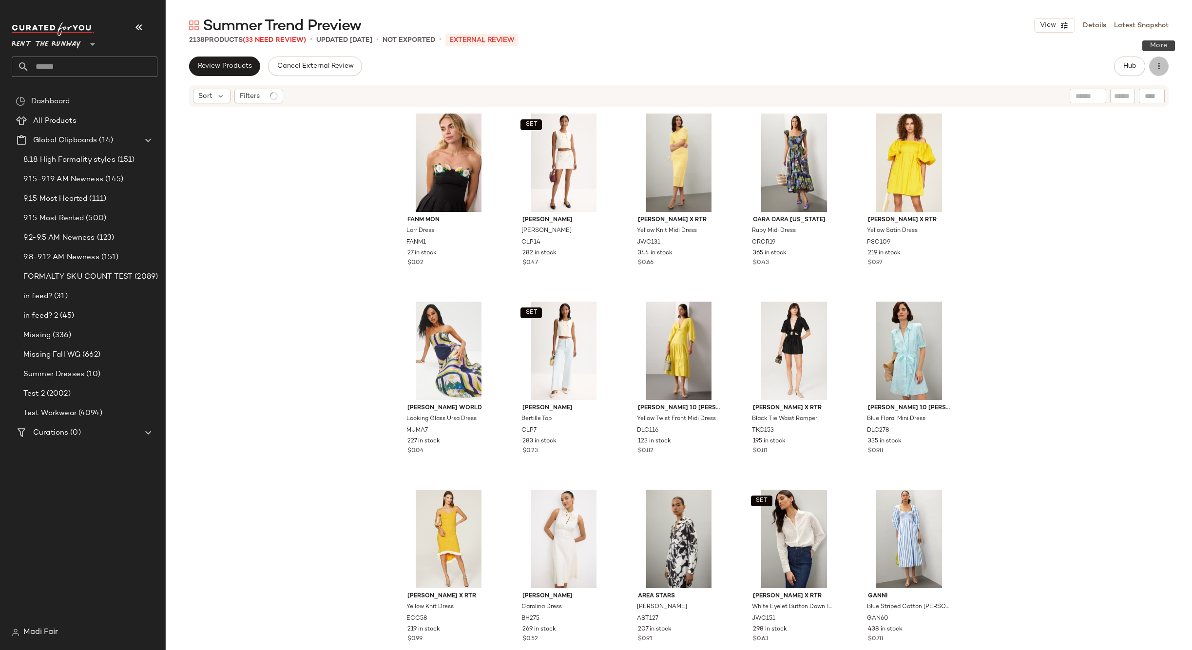
click at [1156, 63] on icon "button" at bounding box center [1159, 66] width 10 height 10
click at [1092, 184] on span "Archive Curation" at bounding box center [1115, 189] width 92 height 10
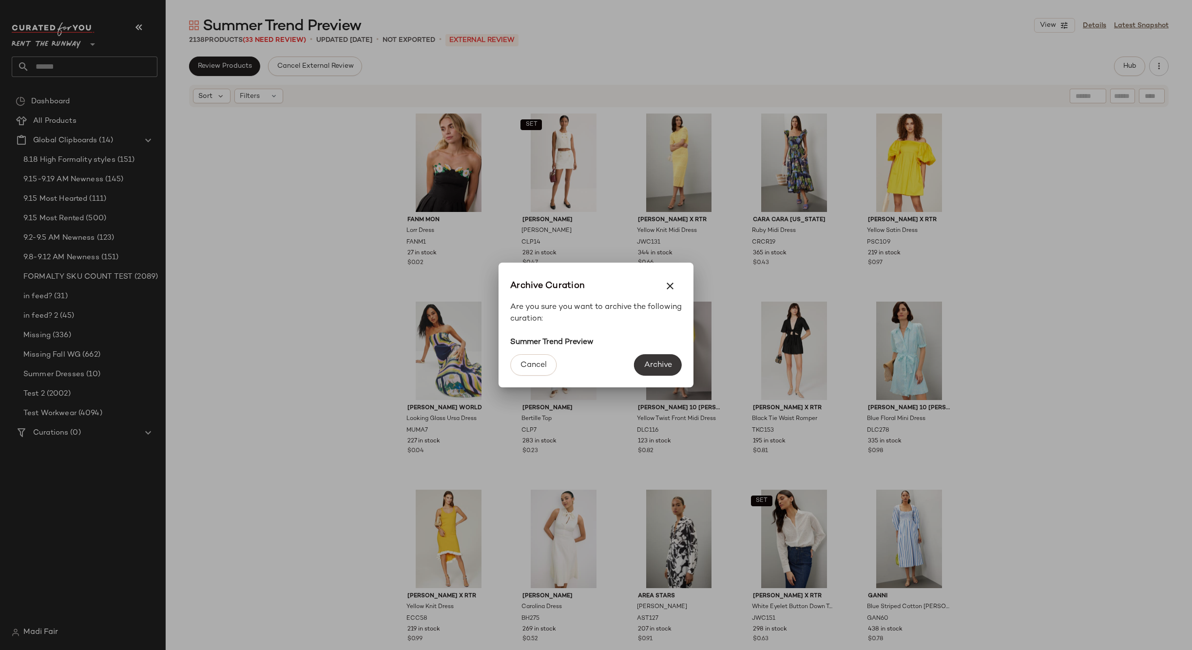
click at [663, 356] on button "Archive" at bounding box center [658, 364] width 48 height 21
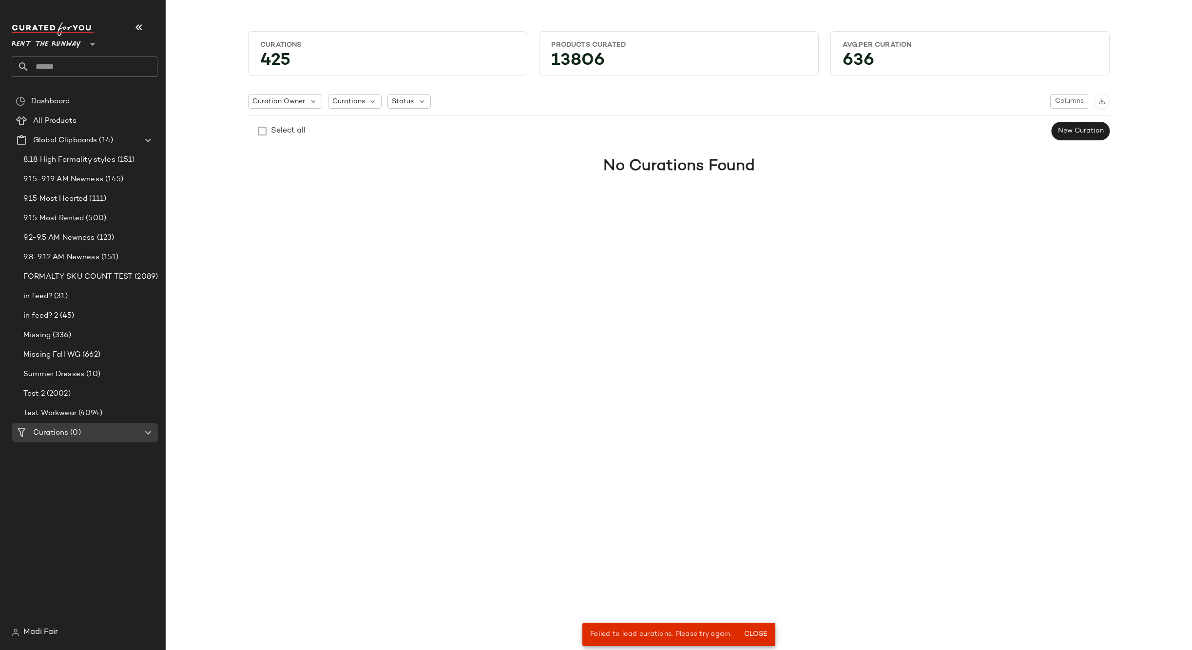
click at [52, 62] on input "text" at bounding box center [93, 67] width 128 height 20
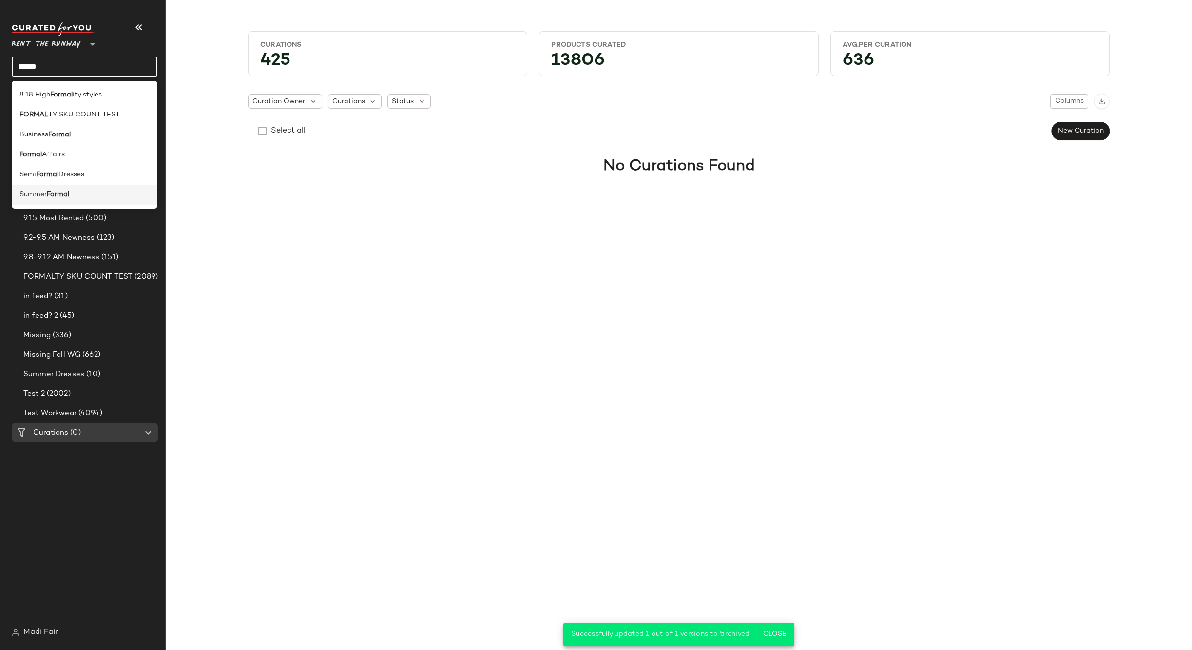
type input "******"
click at [85, 191] on div "Summer Formal" at bounding box center [84, 195] width 130 height 10
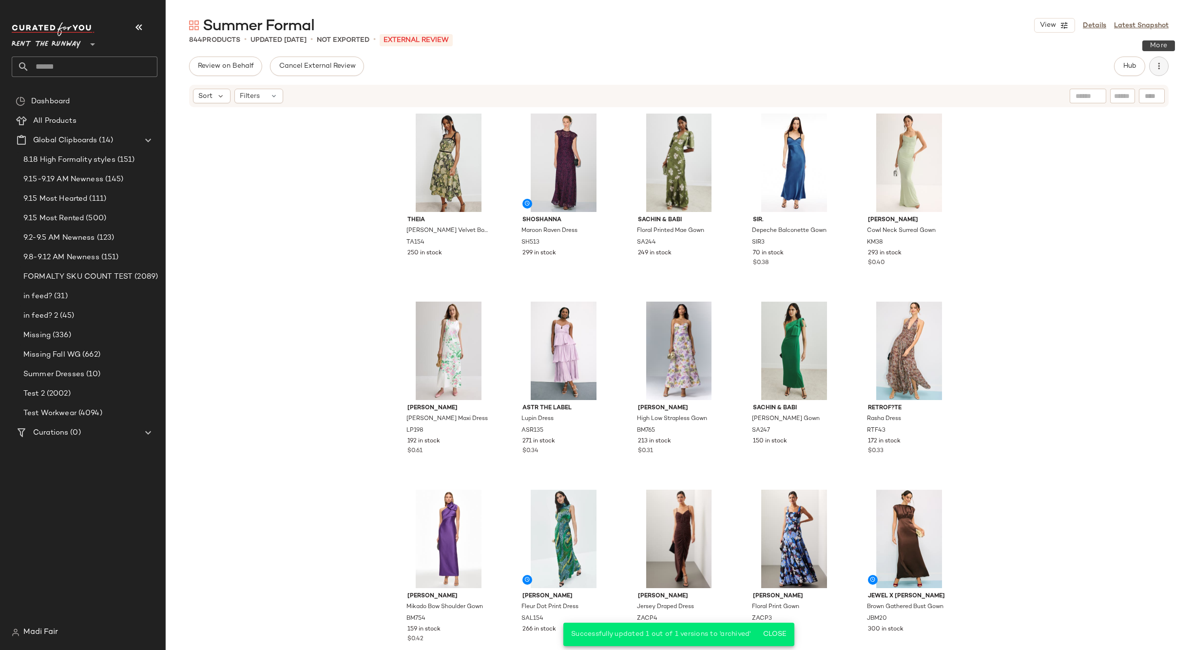
click at [1158, 66] on icon "button" at bounding box center [1159, 66] width 10 height 10
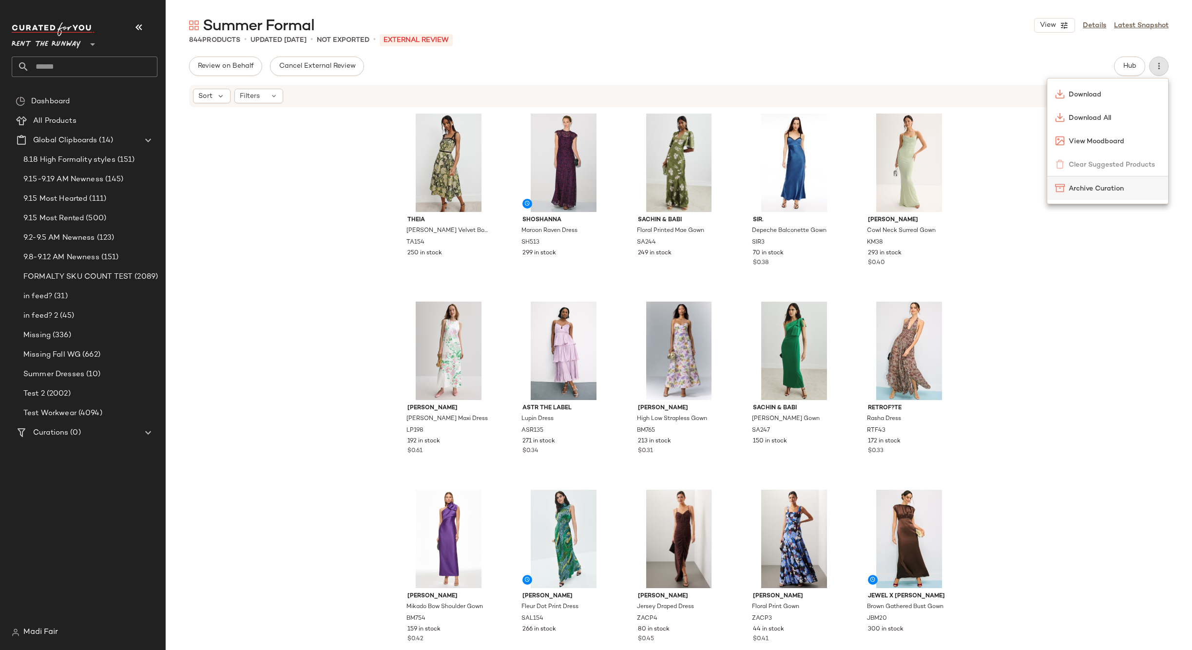
click at [1099, 183] on div "Archive Curation" at bounding box center [1107, 188] width 105 height 10
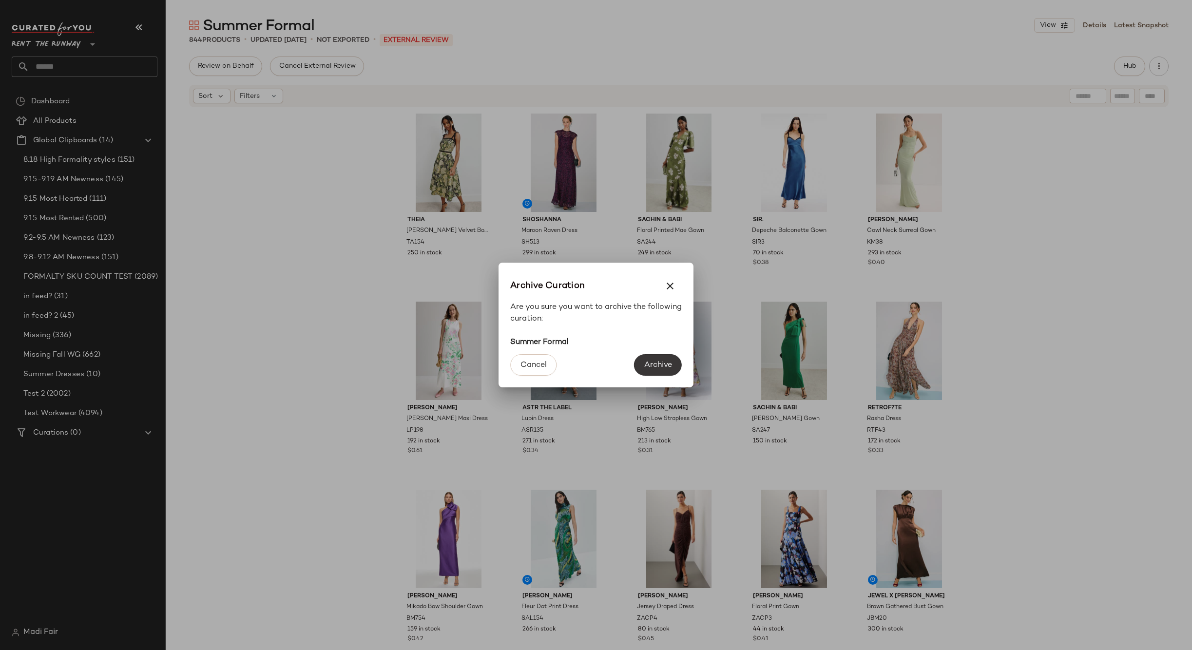
click at [659, 366] on span "Archive" at bounding box center [658, 365] width 28 height 9
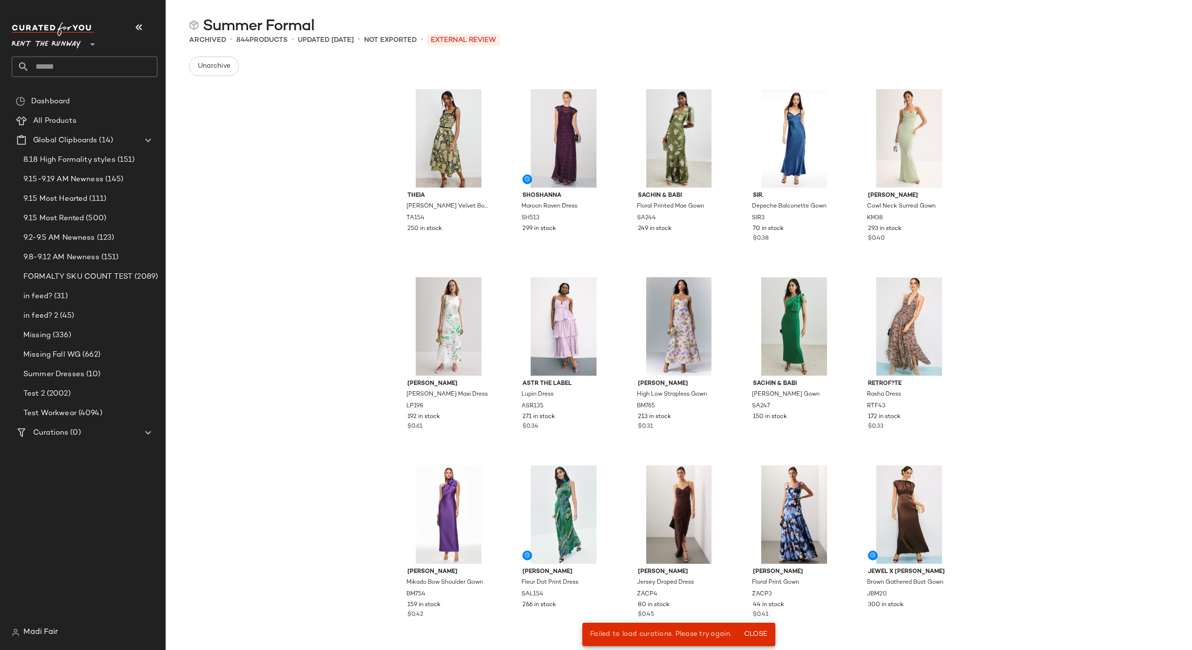
click at [64, 65] on input "text" at bounding box center [93, 67] width 128 height 20
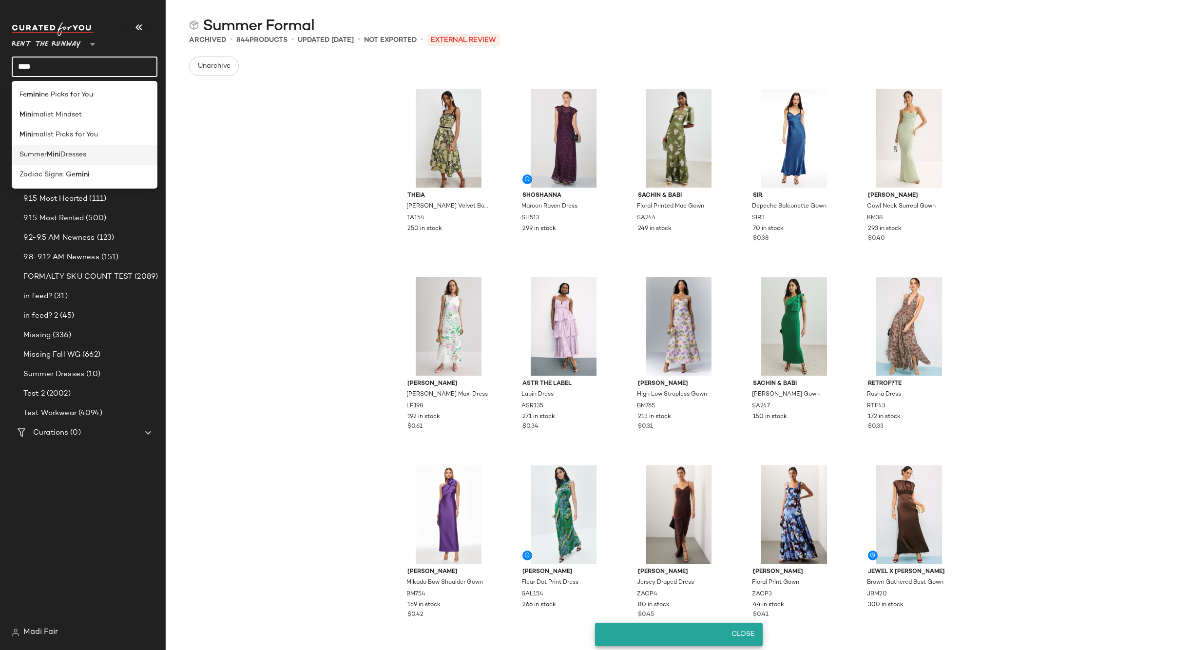
type input "****"
click at [93, 154] on div "Summer Mini Dresses" at bounding box center [84, 155] width 130 height 10
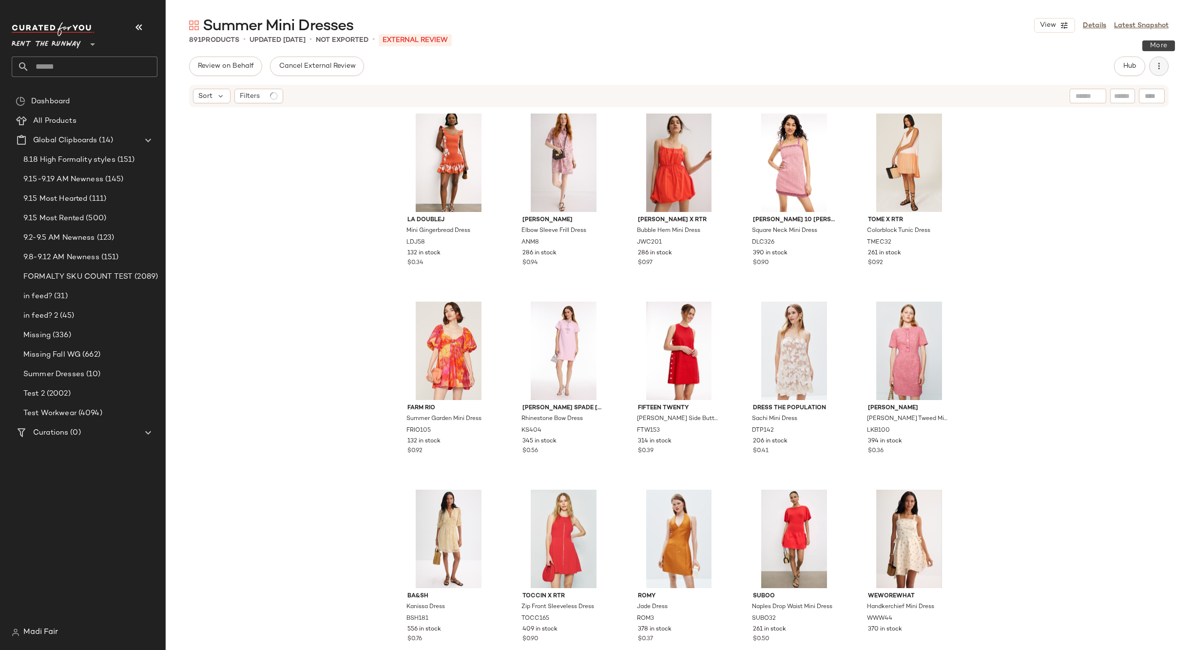
click at [1161, 64] on icon "button" at bounding box center [1159, 66] width 10 height 10
click at [1104, 184] on span "Archive Curation" at bounding box center [1115, 189] width 92 height 10
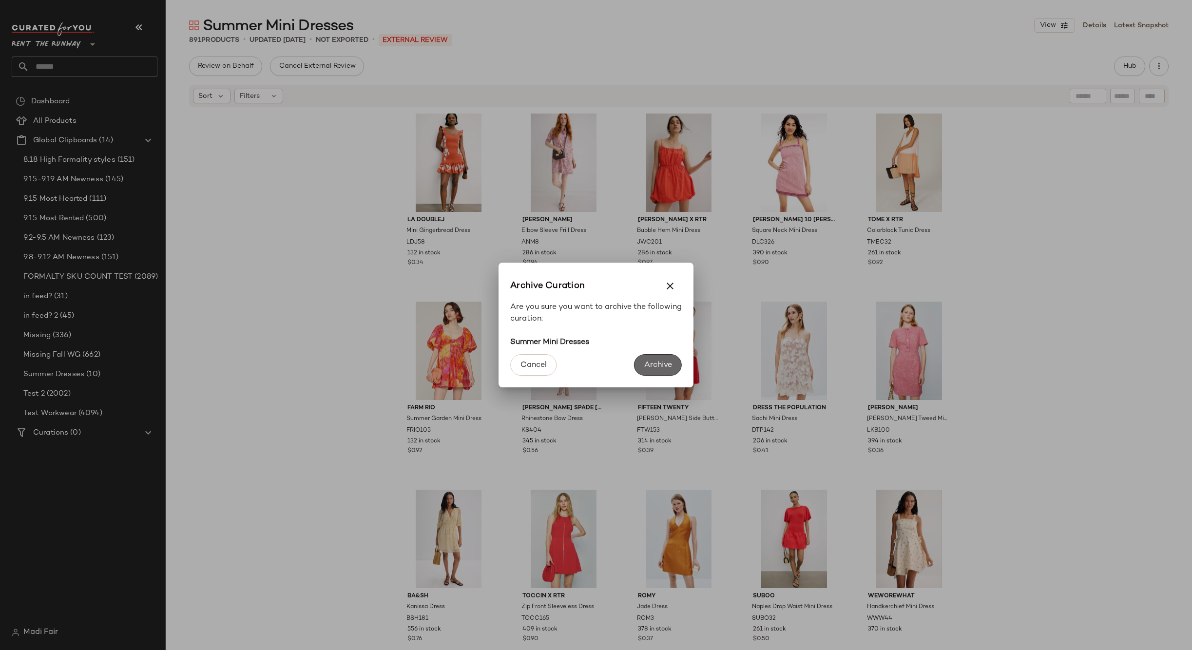
click at [650, 363] on span "Archive" at bounding box center [658, 365] width 28 height 9
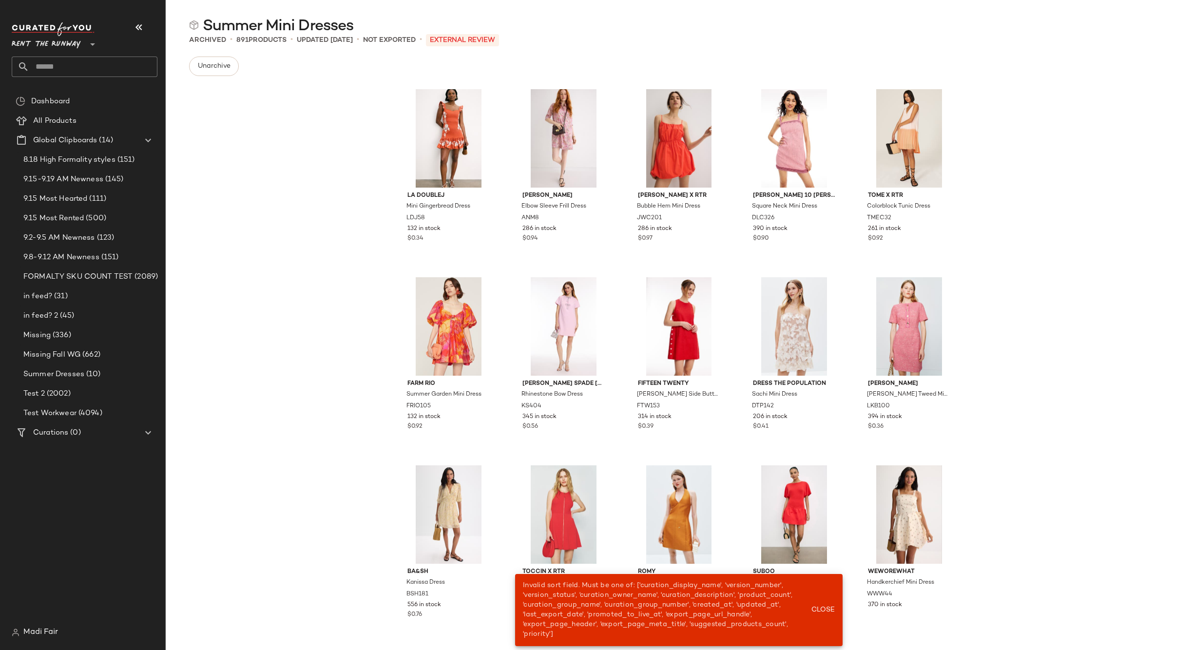
click at [61, 71] on input "text" at bounding box center [93, 67] width 128 height 20
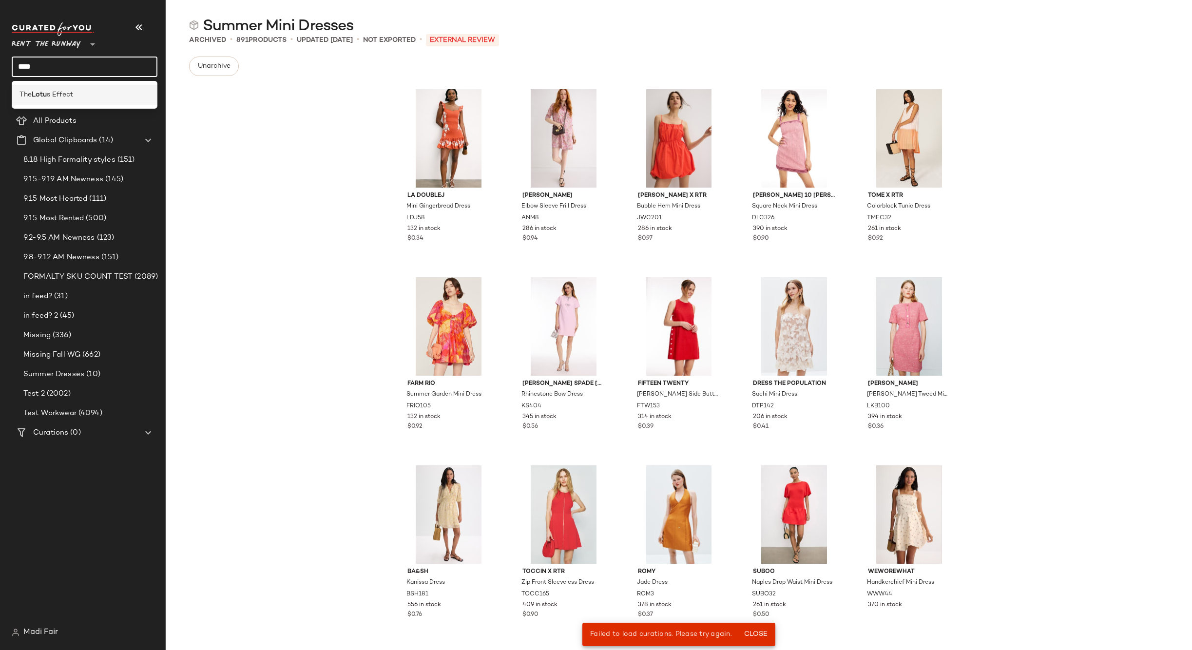
type input "****"
click at [66, 97] on span "s Effect" at bounding box center [60, 95] width 26 height 10
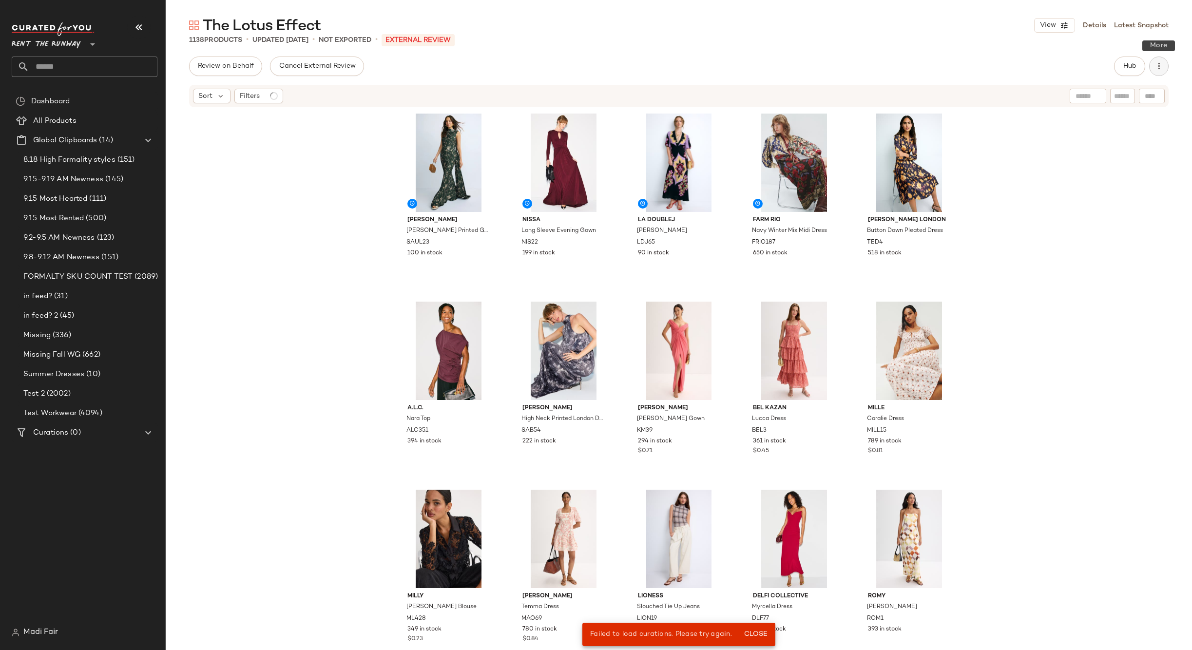
click at [1154, 72] on button "button" at bounding box center [1158, 66] width 19 height 19
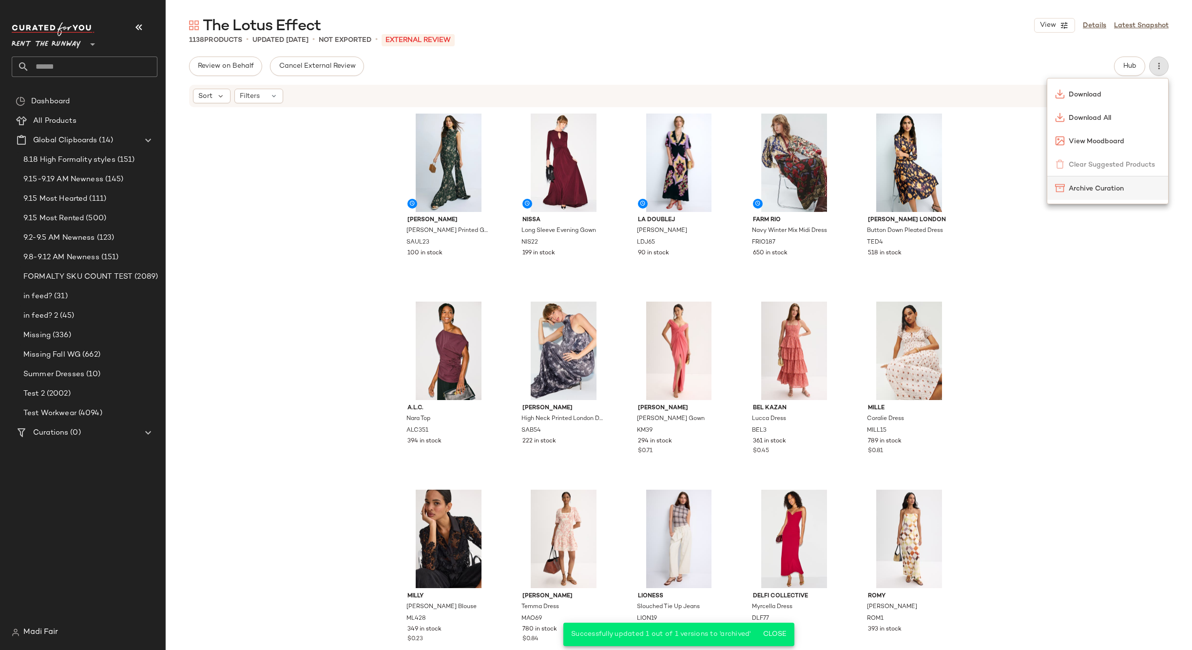
click at [1083, 192] on span "Archive Curation" at bounding box center [1115, 189] width 92 height 10
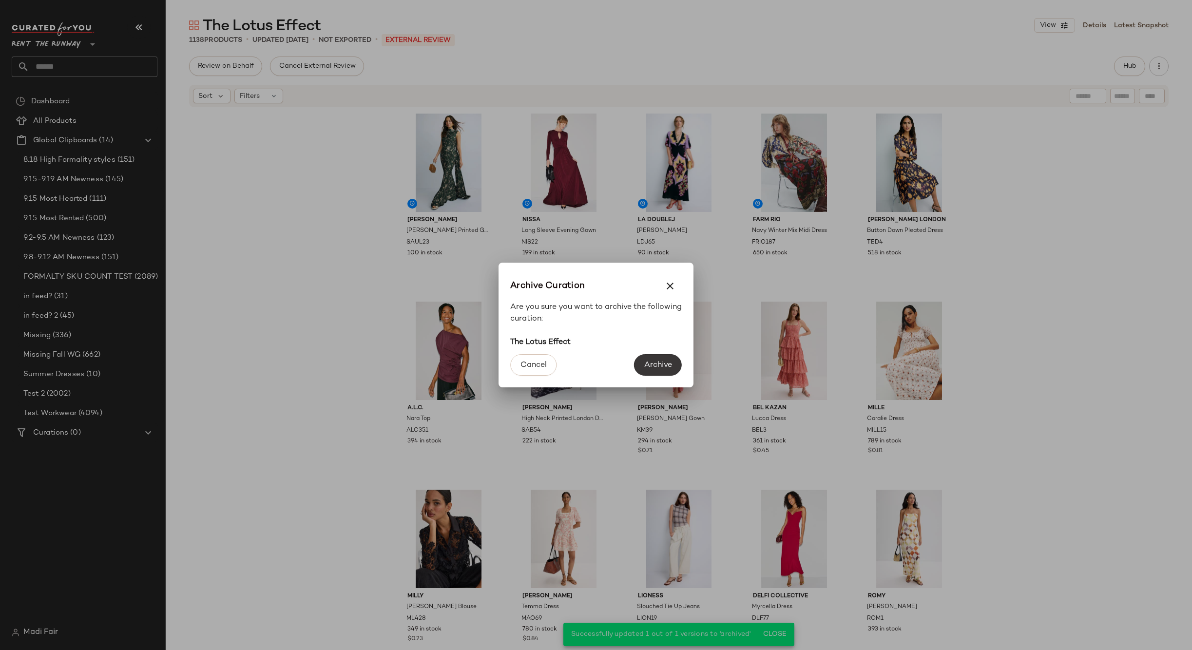
click at [663, 359] on button "Archive" at bounding box center [658, 364] width 48 height 21
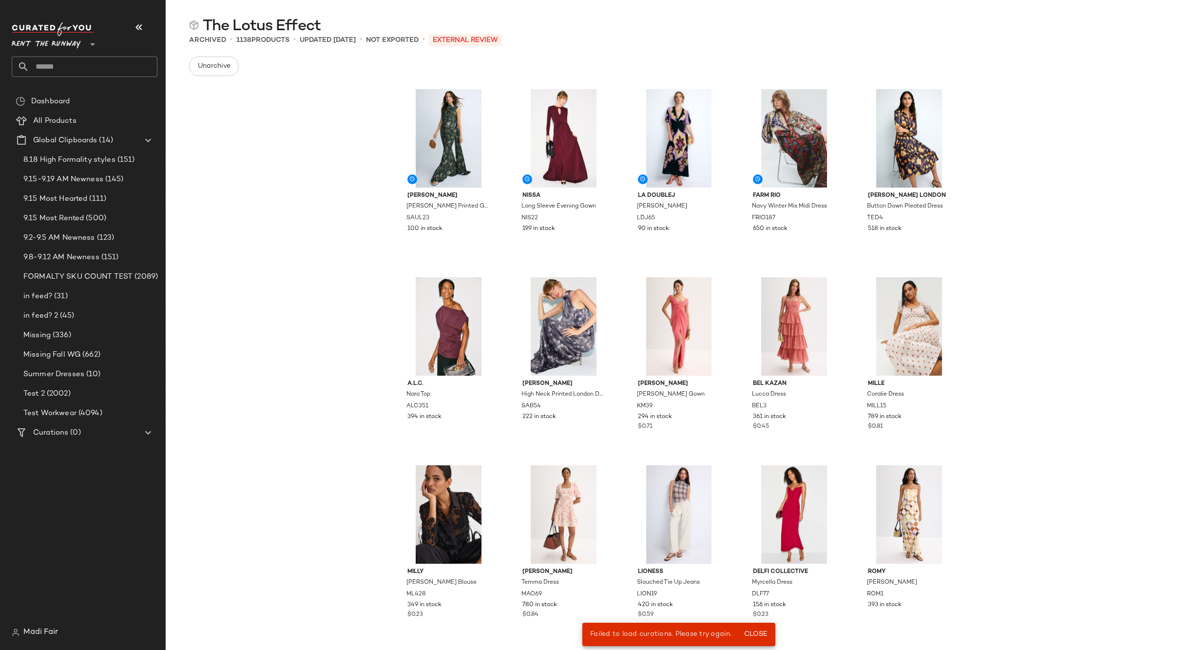
click at [49, 59] on input "text" at bounding box center [93, 67] width 128 height 20
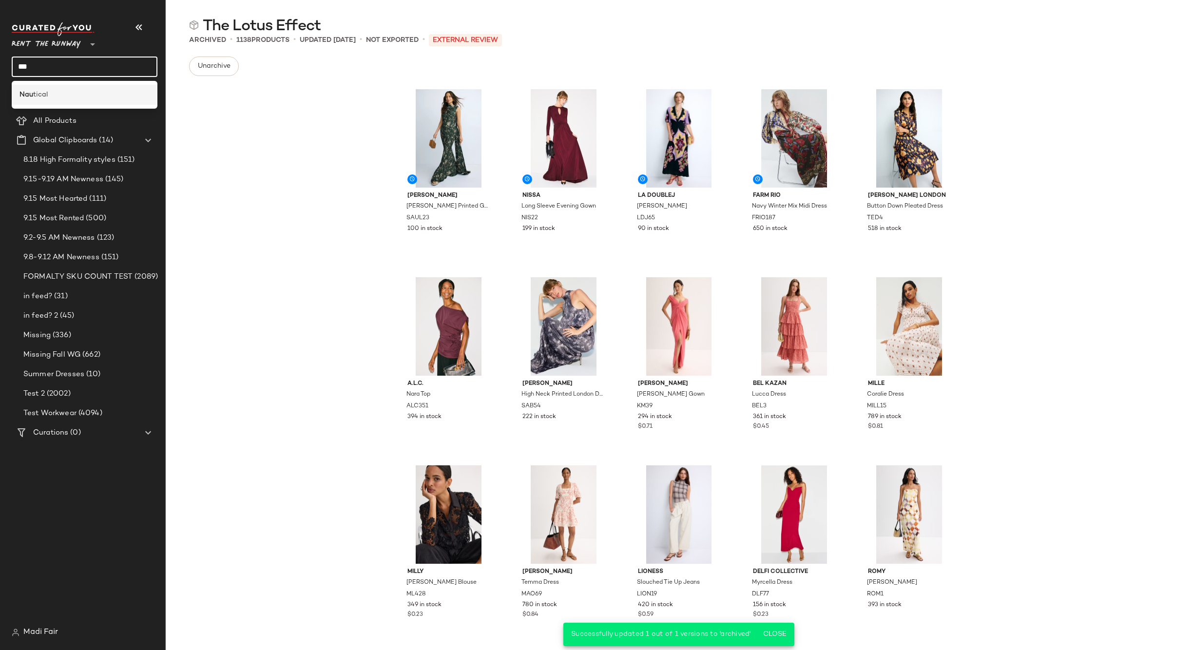
type input "***"
click at [54, 96] on div "Nau tical" at bounding box center [84, 95] width 130 height 10
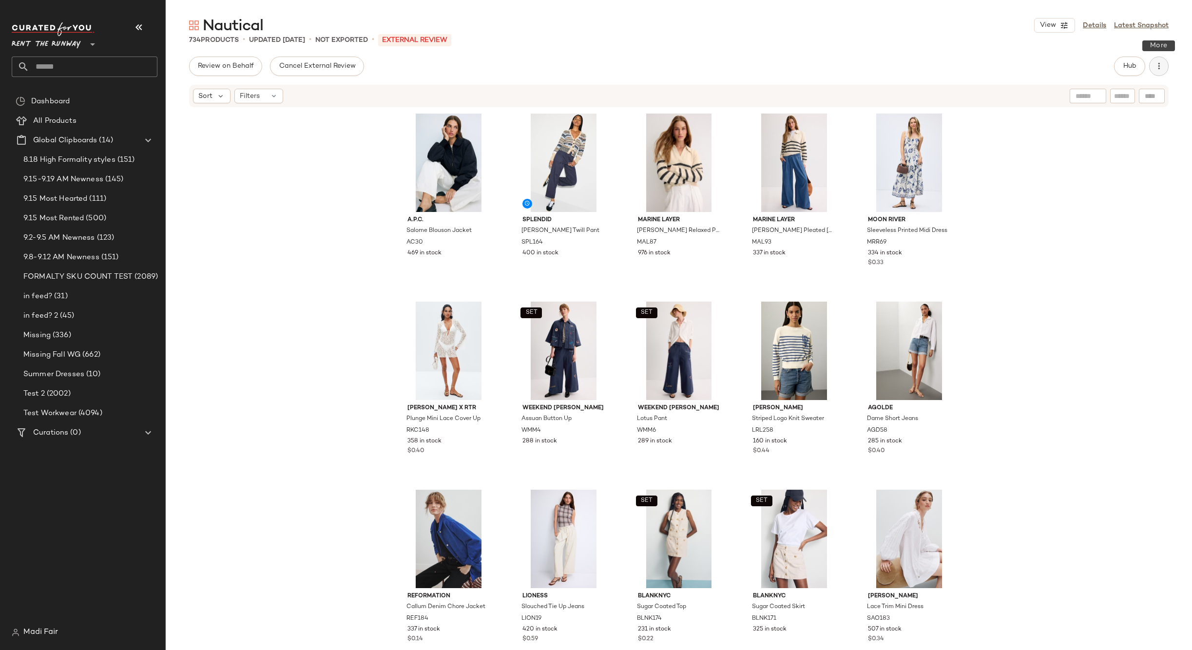
click at [1156, 67] on icon "button" at bounding box center [1159, 66] width 10 height 10
click at [1090, 189] on span "Archive Curation" at bounding box center [1115, 189] width 92 height 10
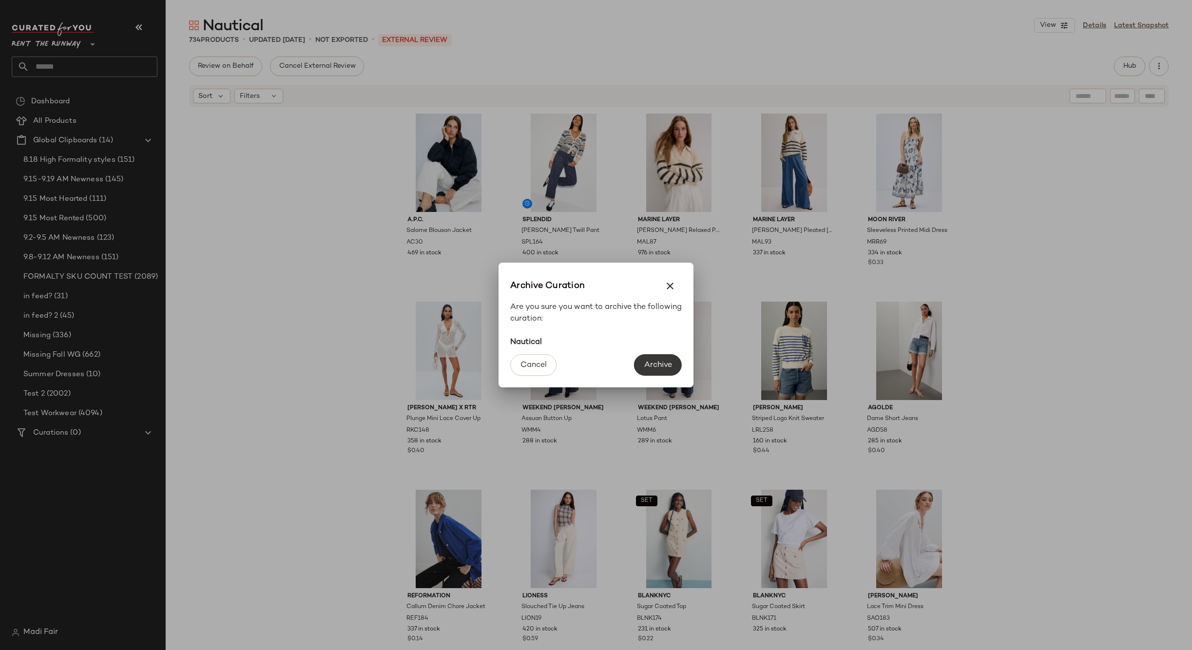
click at [656, 366] on span "Archive" at bounding box center [658, 365] width 28 height 9
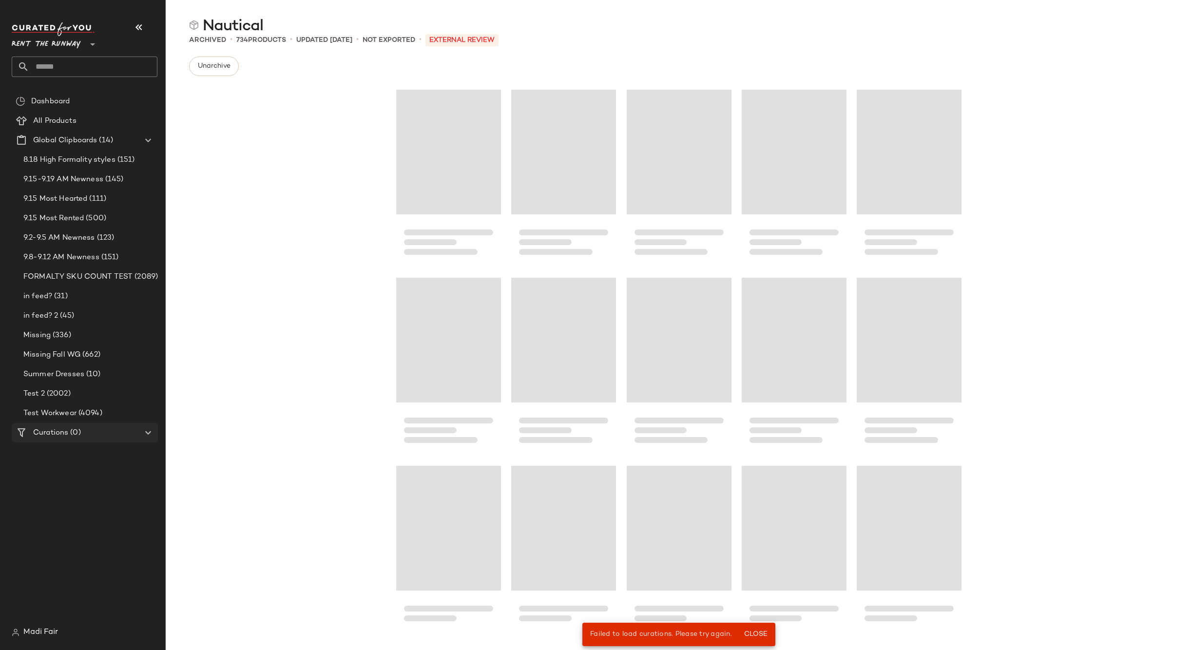
click at [115, 438] on div "Curations (0)" at bounding box center [85, 432] width 110 height 11
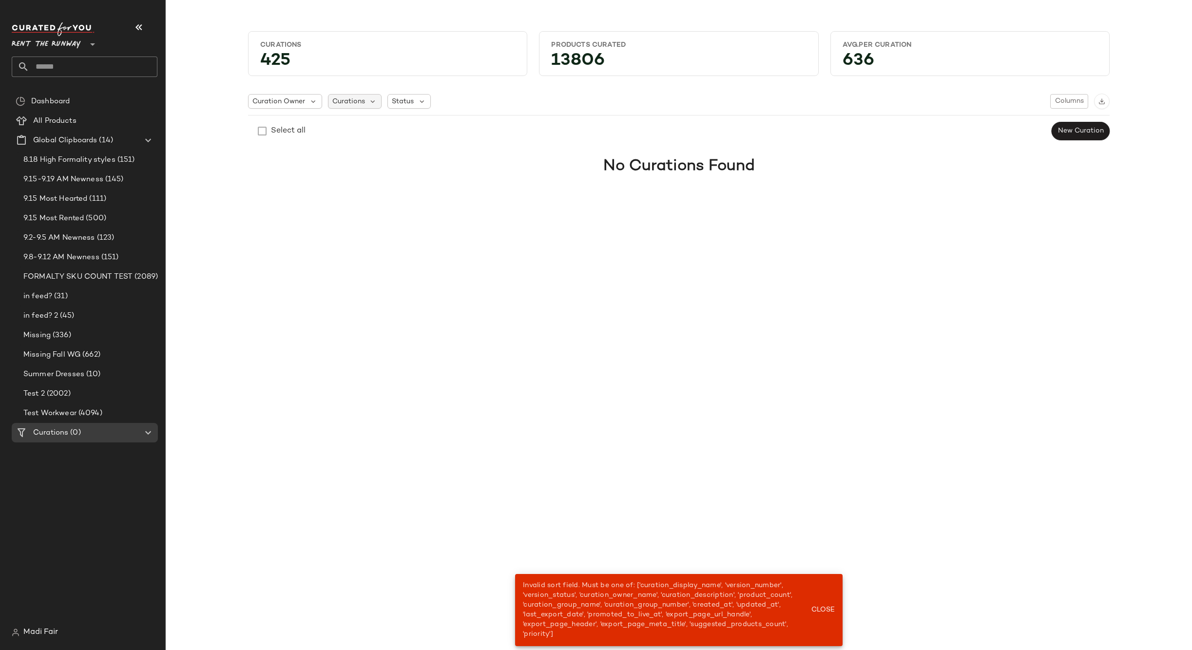
click at [362, 96] on span "Curations" at bounding box center [348, 101] width 33 height 10
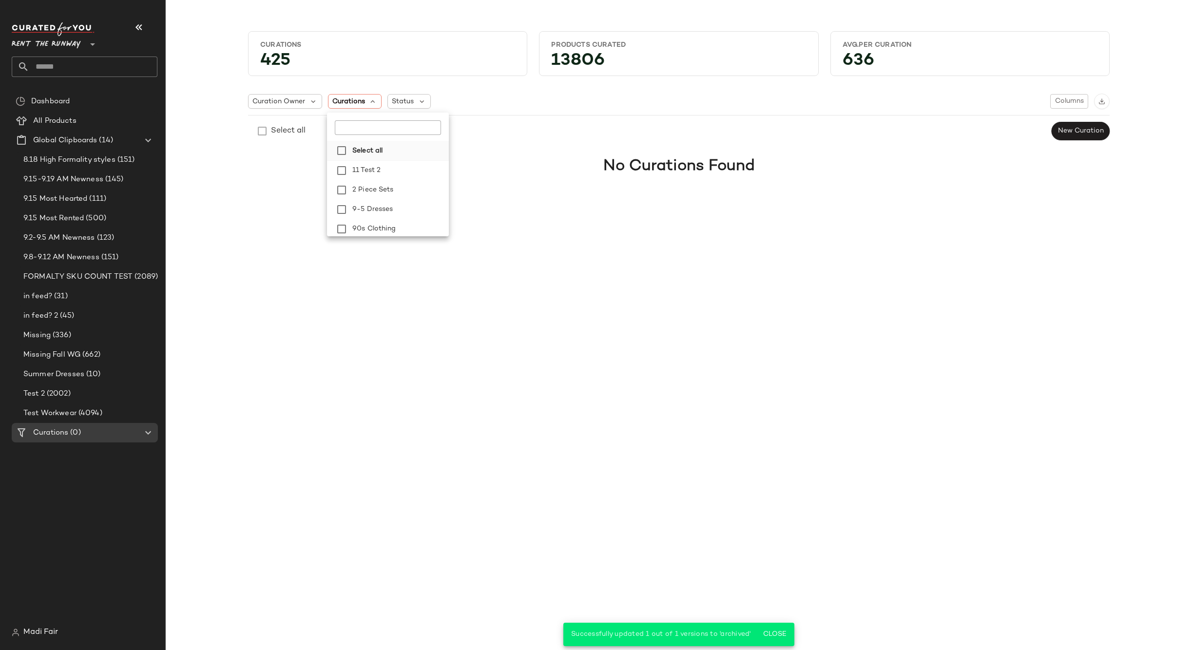
click at [379, 150] on strong "Select all" at bounding box center [367, 151] width 30 height 10
click at [170, 138] on div "Curations 425 Products Curated 13806 Avg.per Curation 636 Curation Owner Curati…" at bounding box center [679, 333] width 1026 height 635
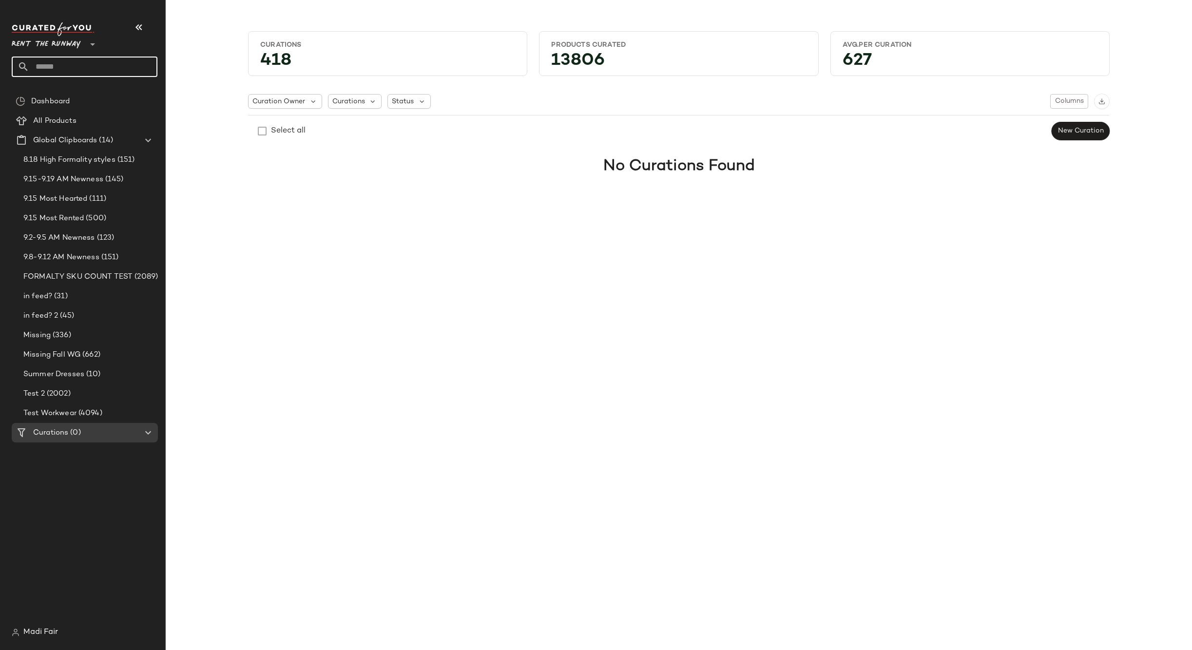
click at [58, 62] on input "text" at bounding box center [93, 67] width 128 height 20
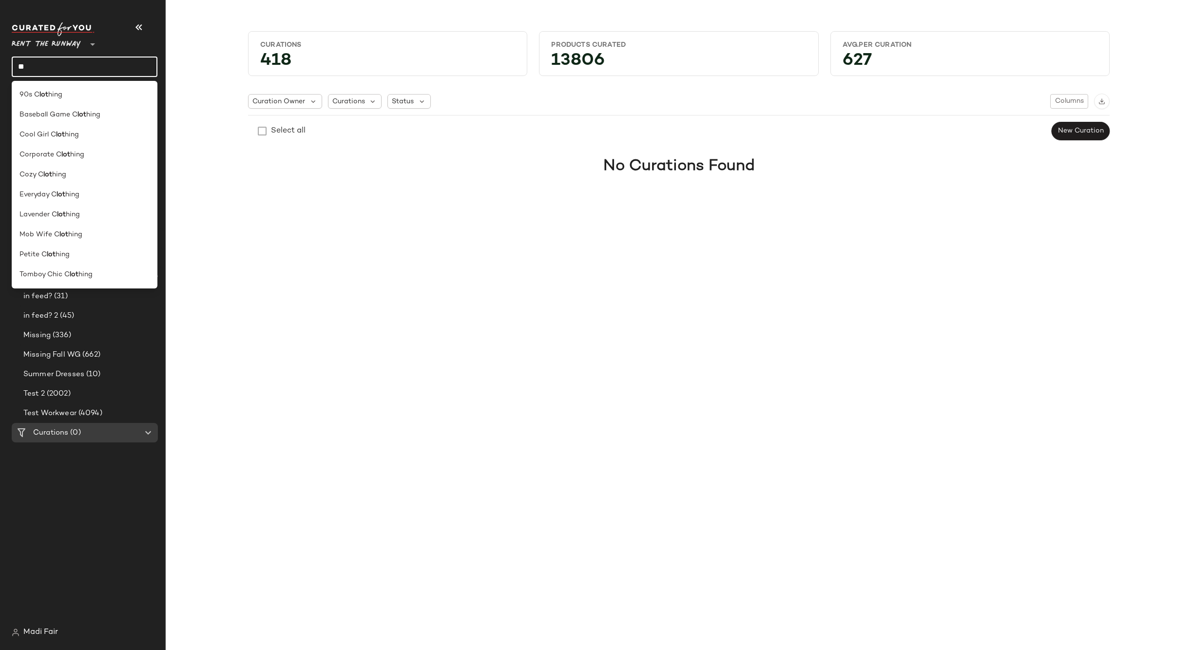
type input "*"
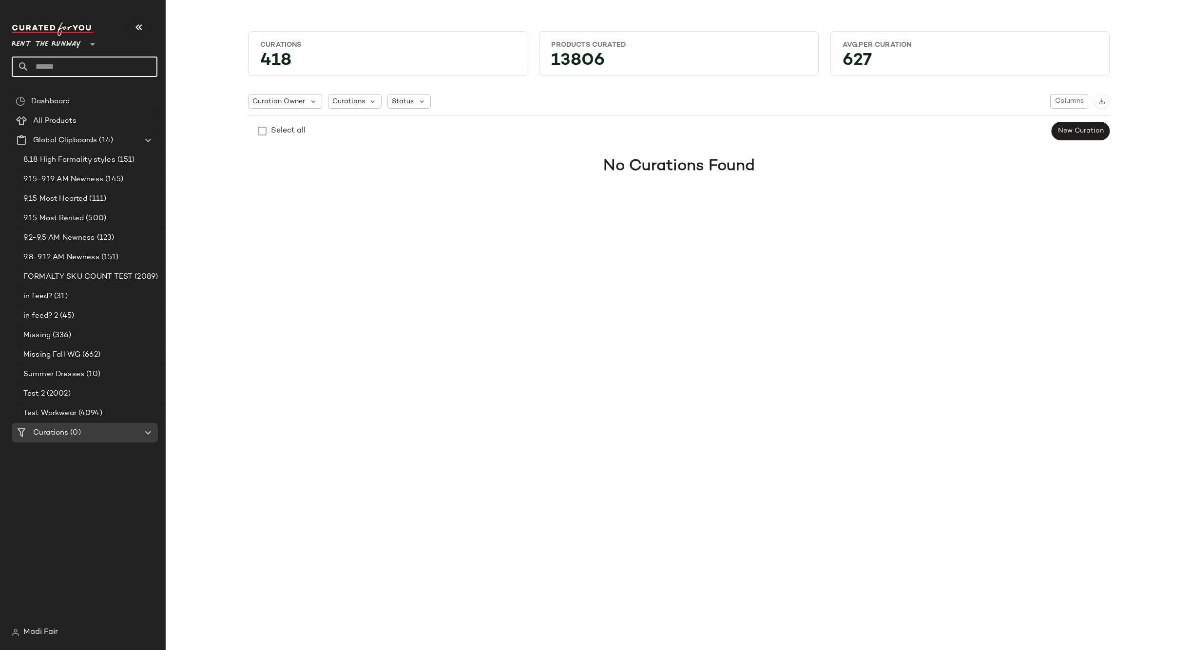
click at [61, 68] on input "text" at bounding box center [93, 67] width 128 height 20
type input "****"
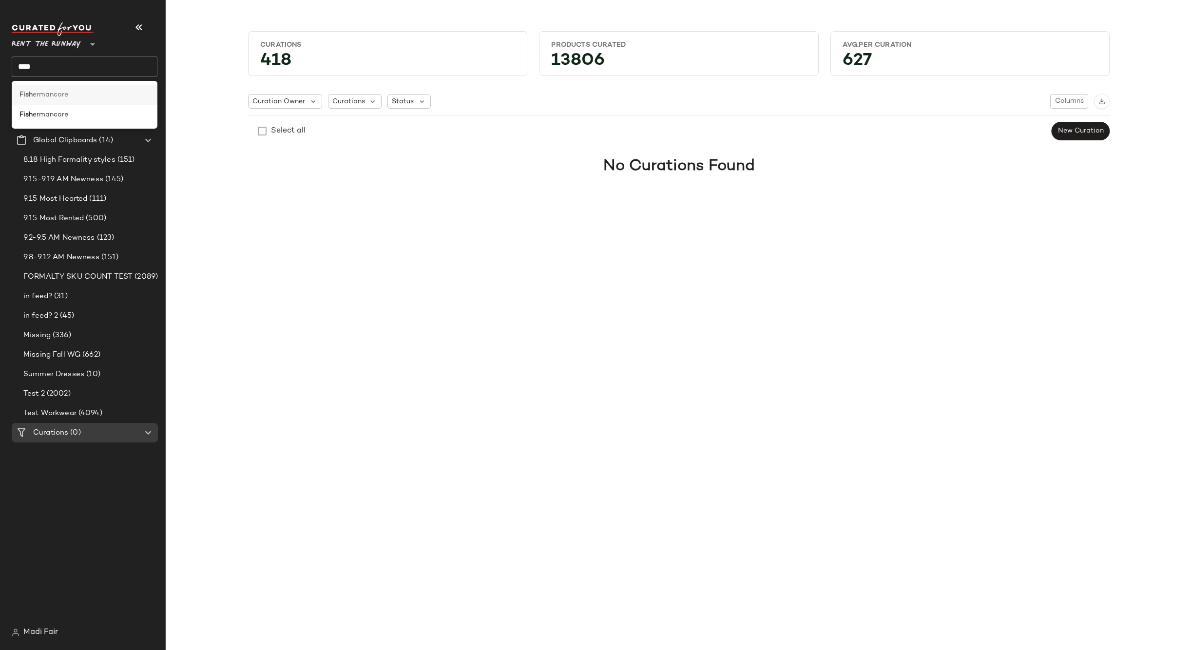
click at [68, 94] on span "ermancore" at bounding box center [51, 95] width 36 height 10
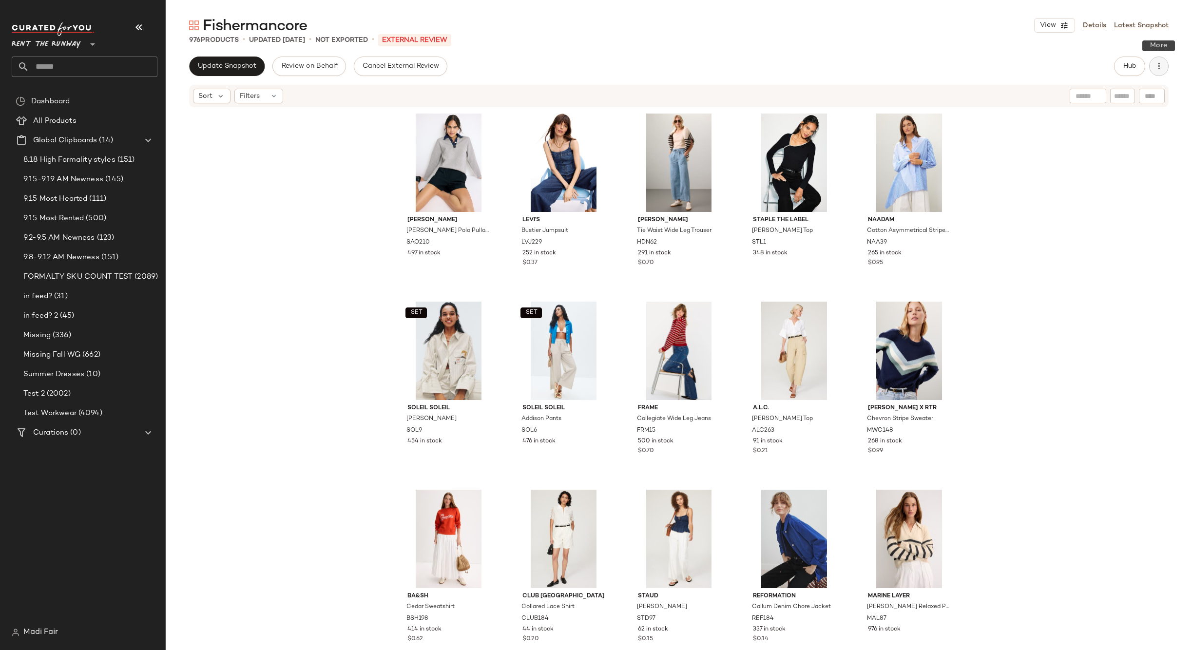
click at [1158, 72] on button "button" at bounding box center [1158, 66] width 19 height 19
click at [1073, 187] on span "Archive Curation" at bounding box center [1115, 189] width 92 height 10
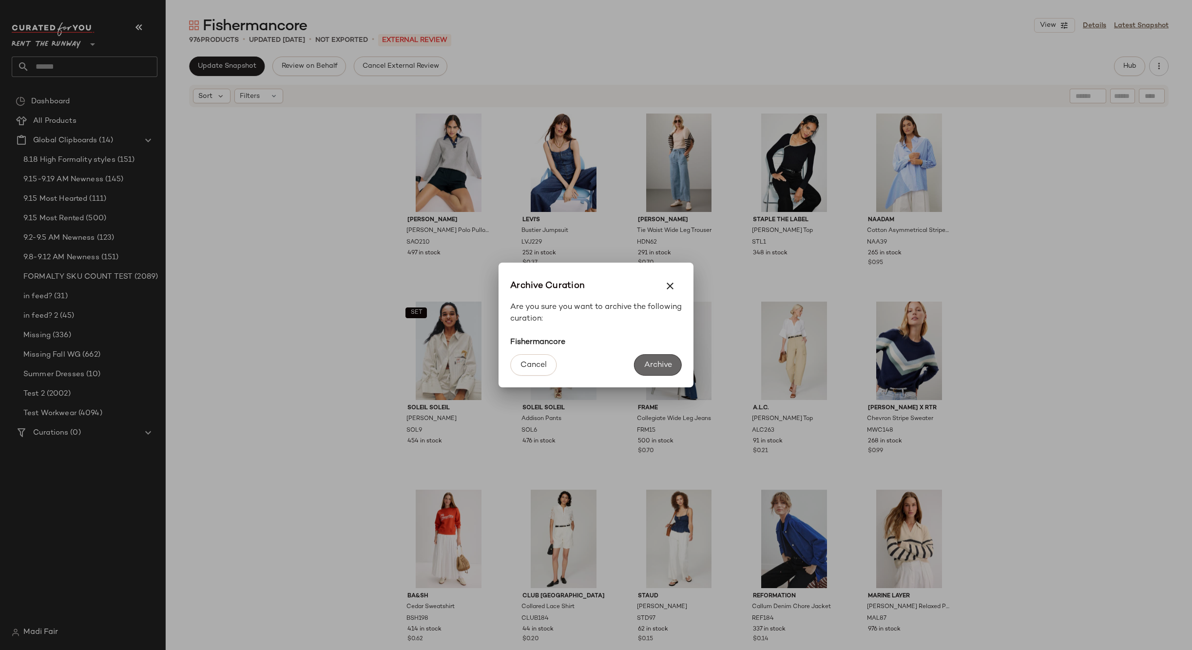
click at [654, 363] on span "Archive" at bounding box center [658, 365] width 28 height 9
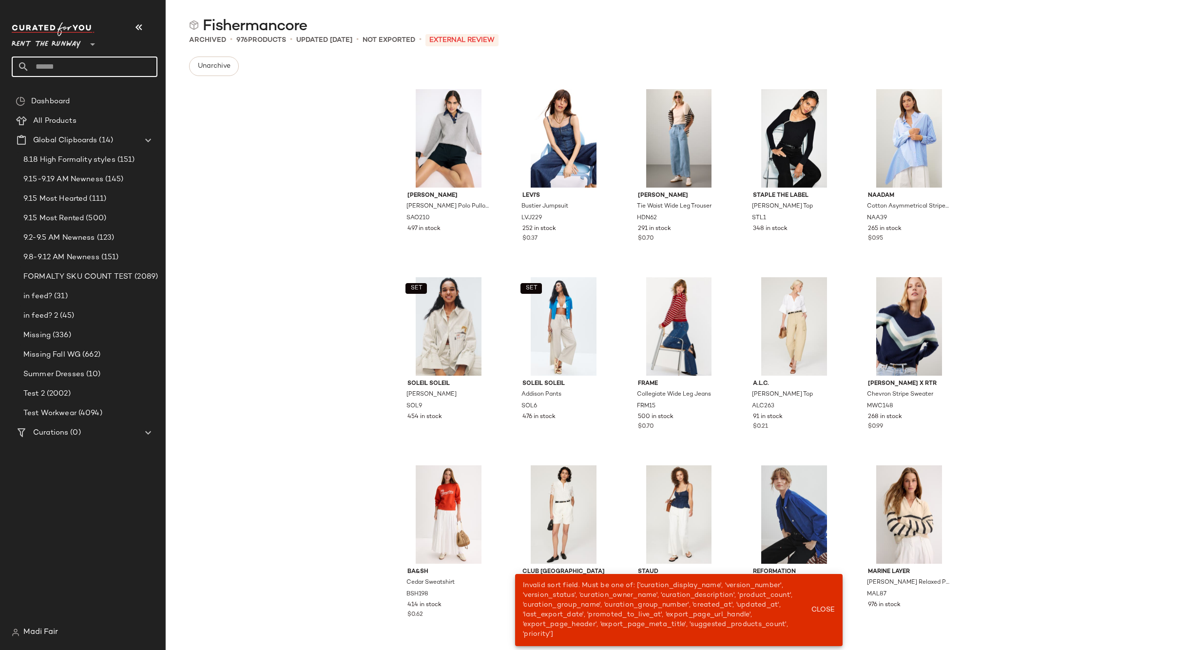
click at [98, 60] on input "text" at bounding box center [93, 67] width 128 height 20
type input "****"
click at [100, 92] on div "Fish ermancore" at bounding box center [84, 95] width 130 height 10
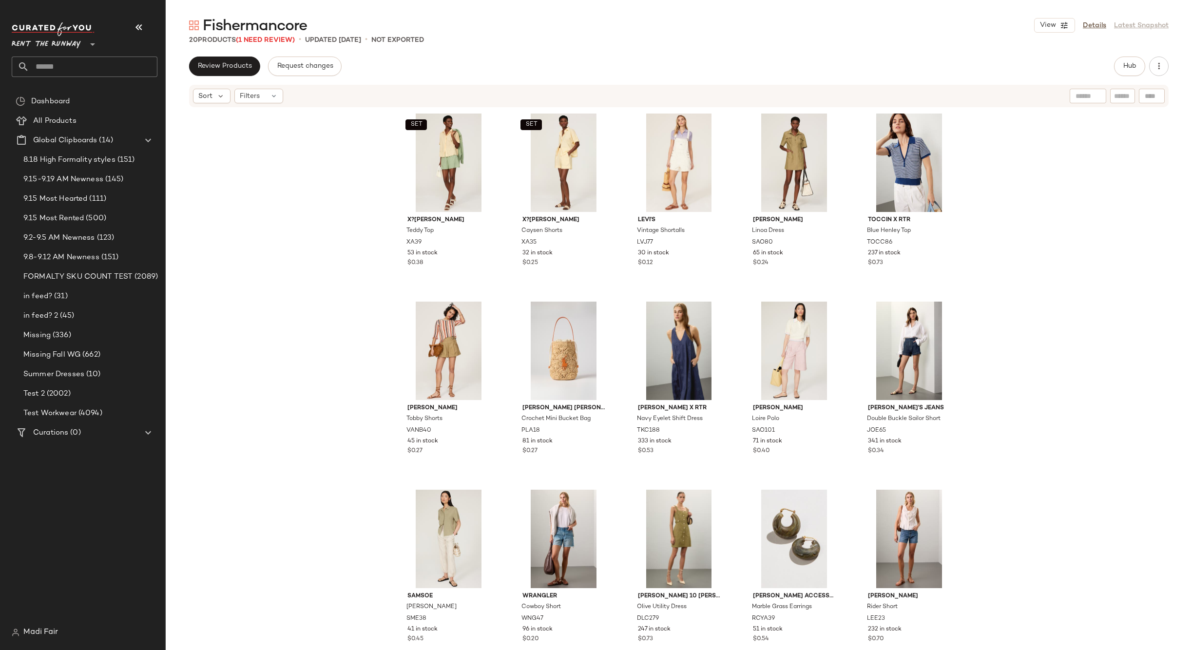
click at [63, 63] on input "text" at bounding box center [93, 67] width 128 height 20
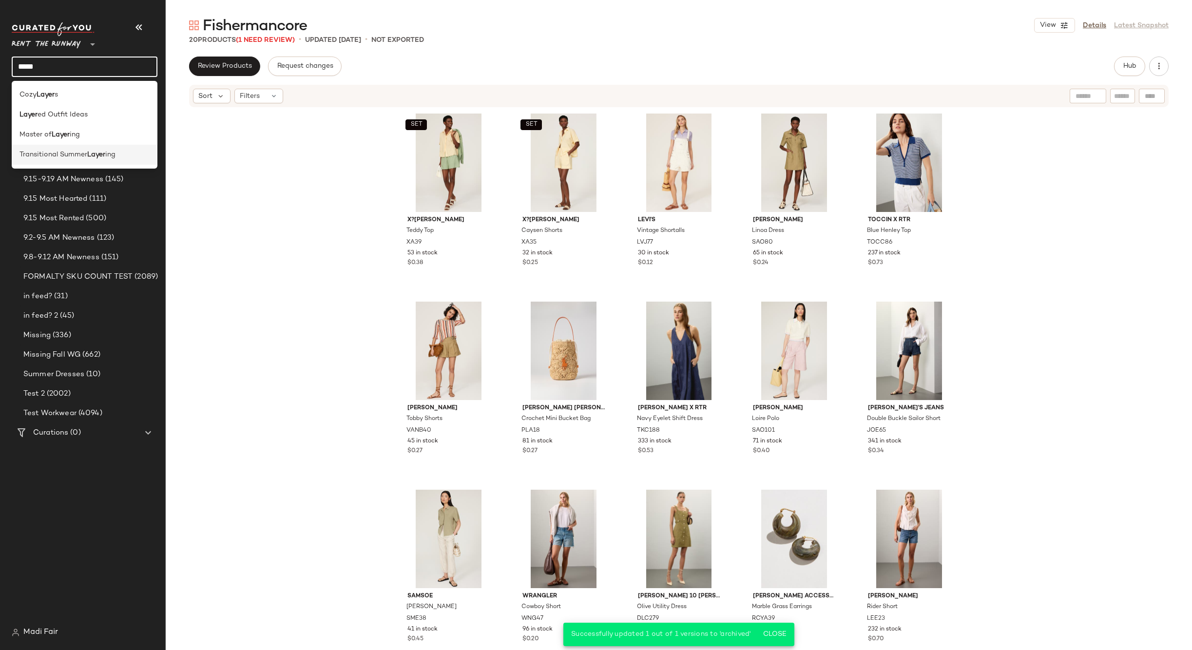
type input "*****"
click at [95, 155] on b "Layer" at bounding box center [96, 155] width 18 height 10
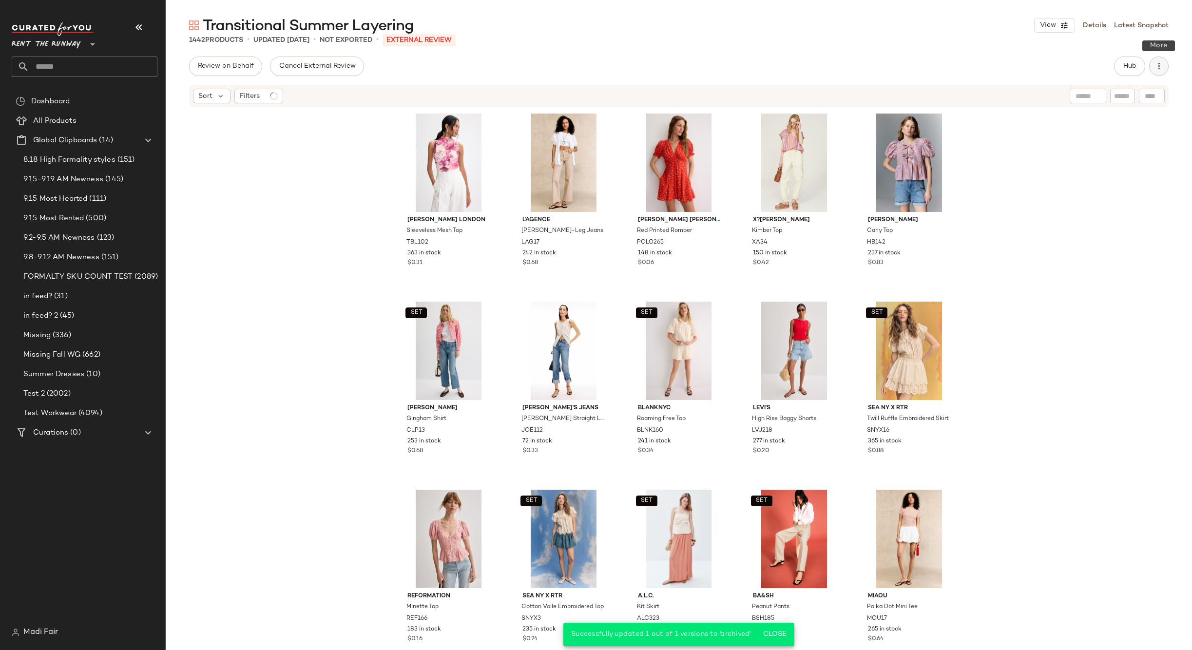
click at [1158, 67] on icon "button" at bounding box center [1159, 66] width 10 height 10
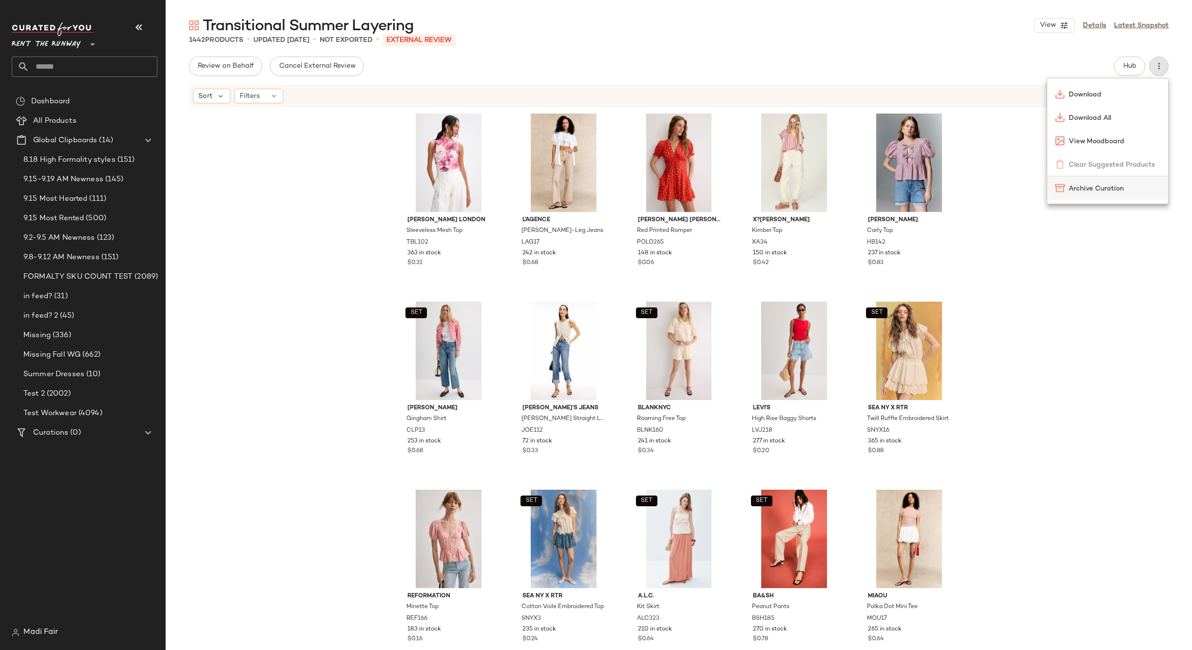
click at [1069, 186] on span "Archive Curation" at bounding box center [1115, 189] width 92 height 10
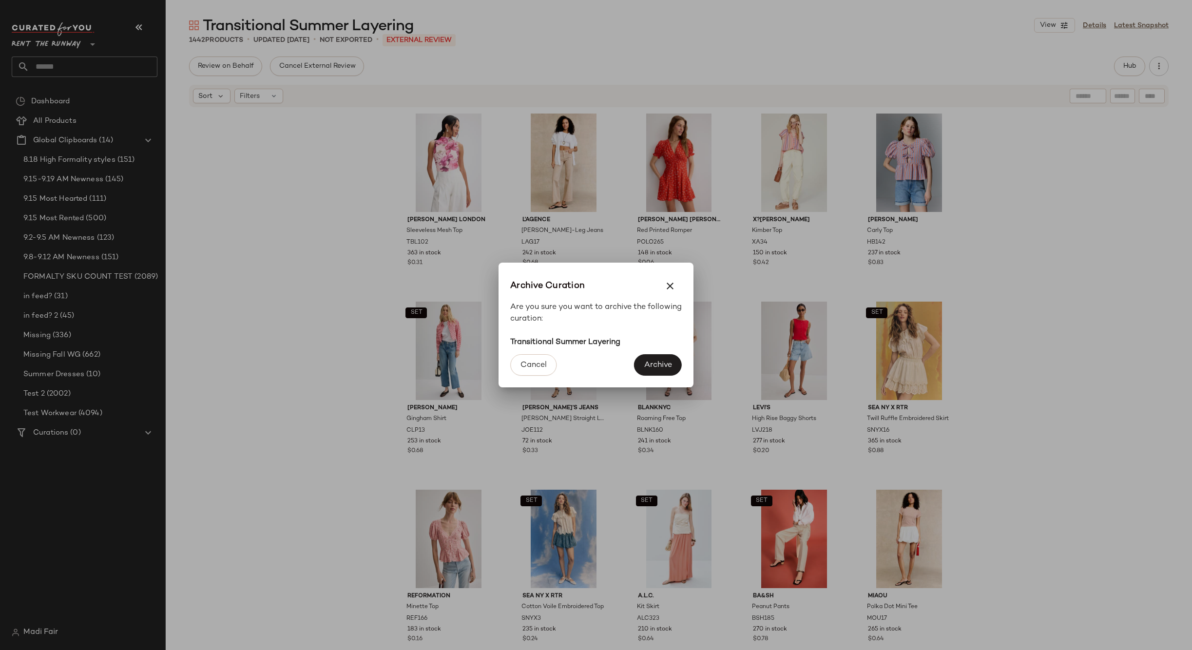
click at [662, 358] on button "Archive" at bounding box center [658, 364] width 48 height 21
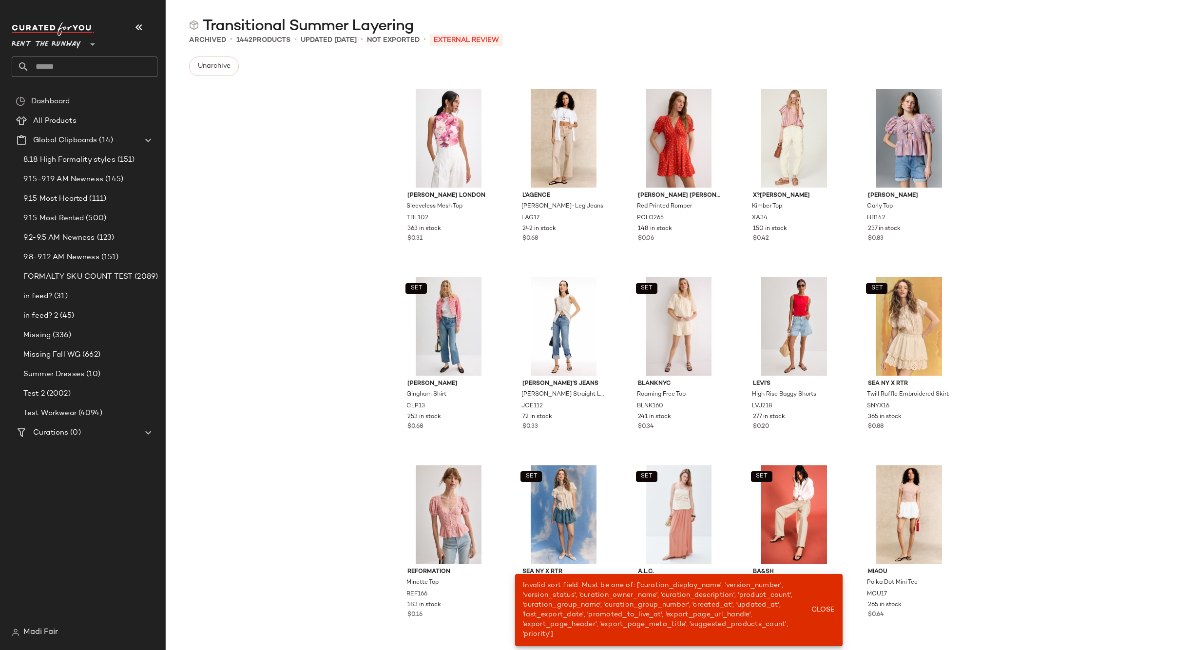
click at [56, 58] on input "text" at bounding box center [93, 67] width 128 height 20
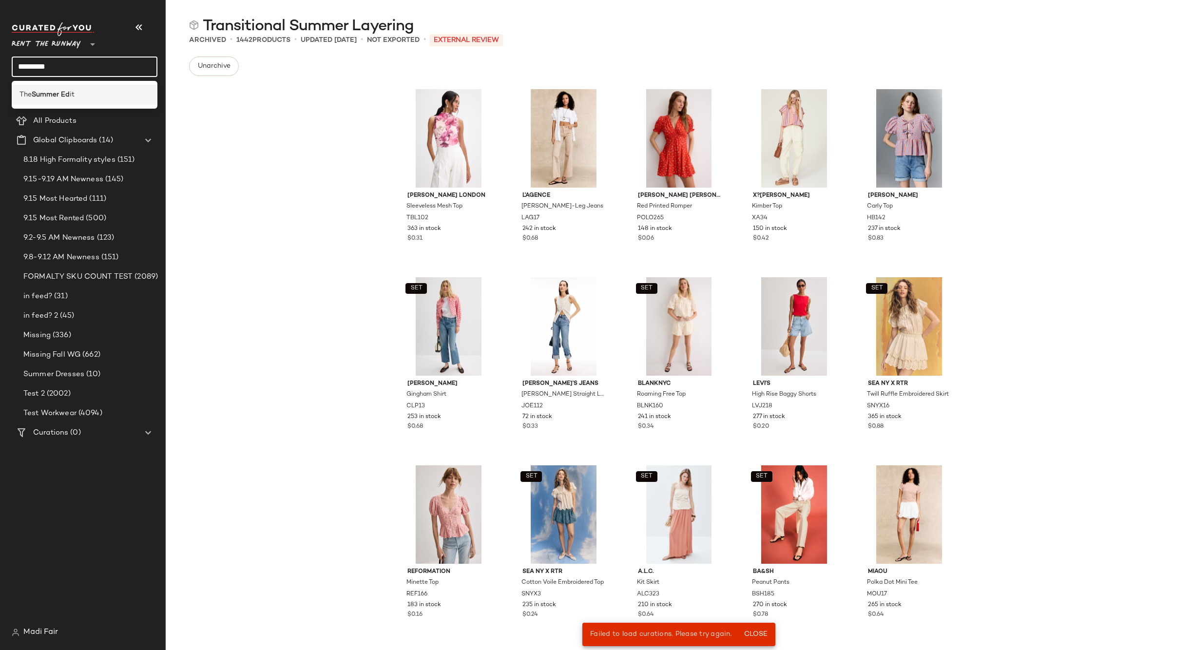
type input "*********"
click at [65, 89] on div "The Summer Ed it" at bounding box center [85, 95] width 146 height 20
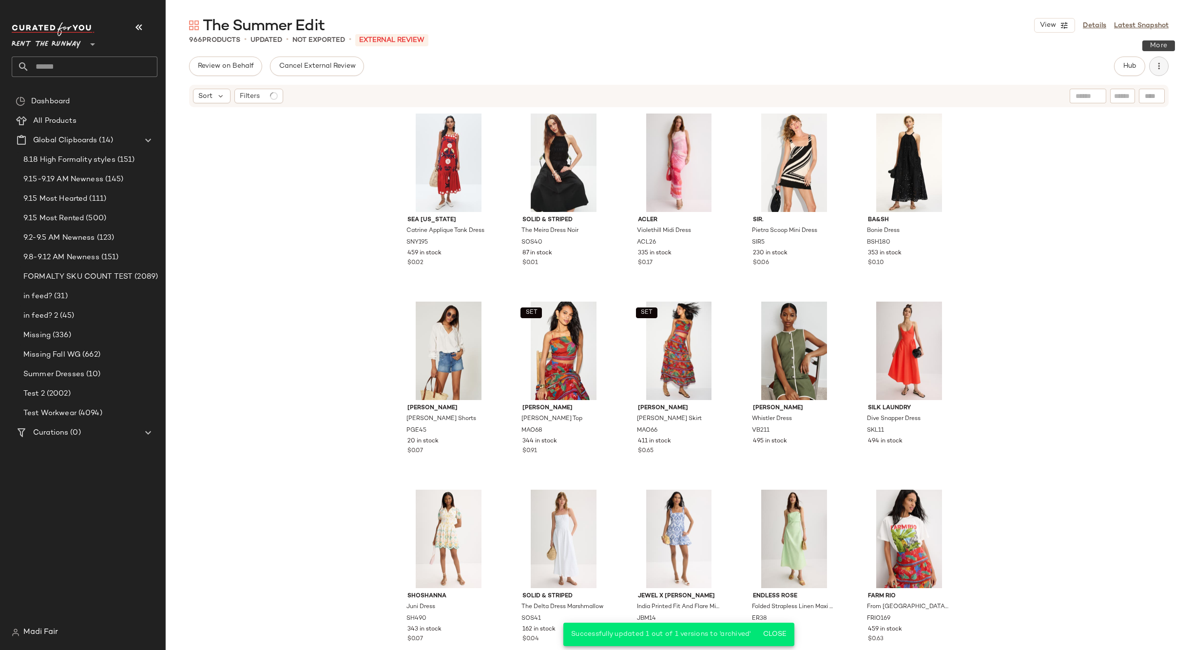
click at [1155, 64] on icon "button" at bounding box center [1159, 66] width 10 height 10
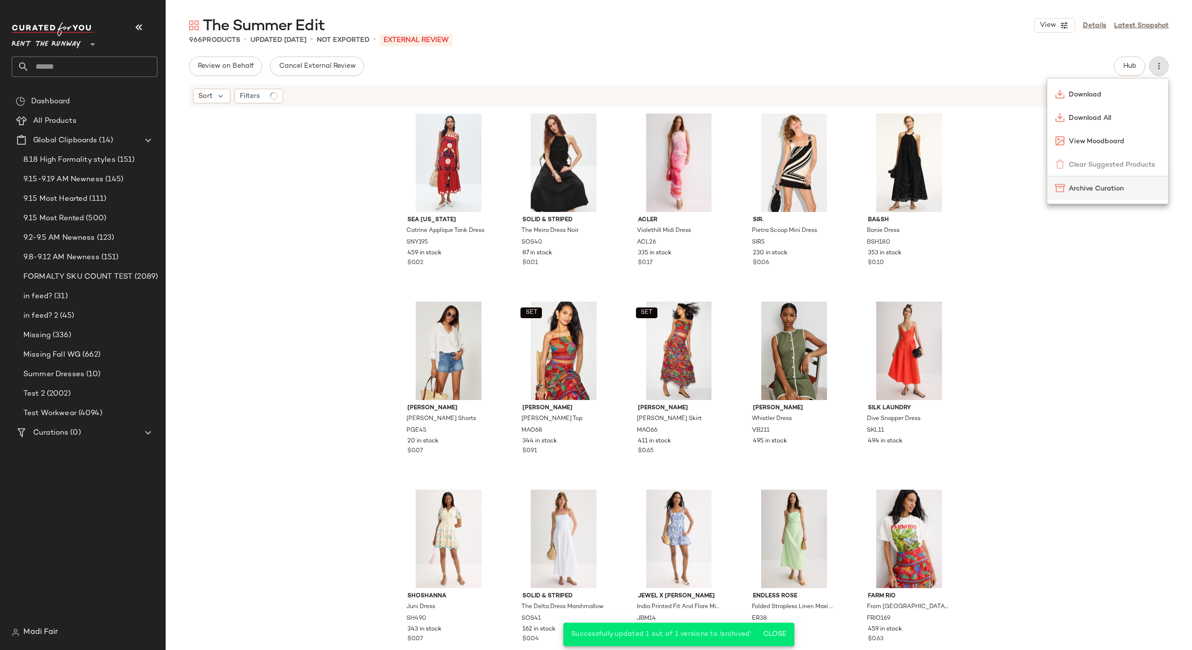
click at [1100, 191] on span "Archive Curation" at bounding box center [1115, 189] width 92 height 10
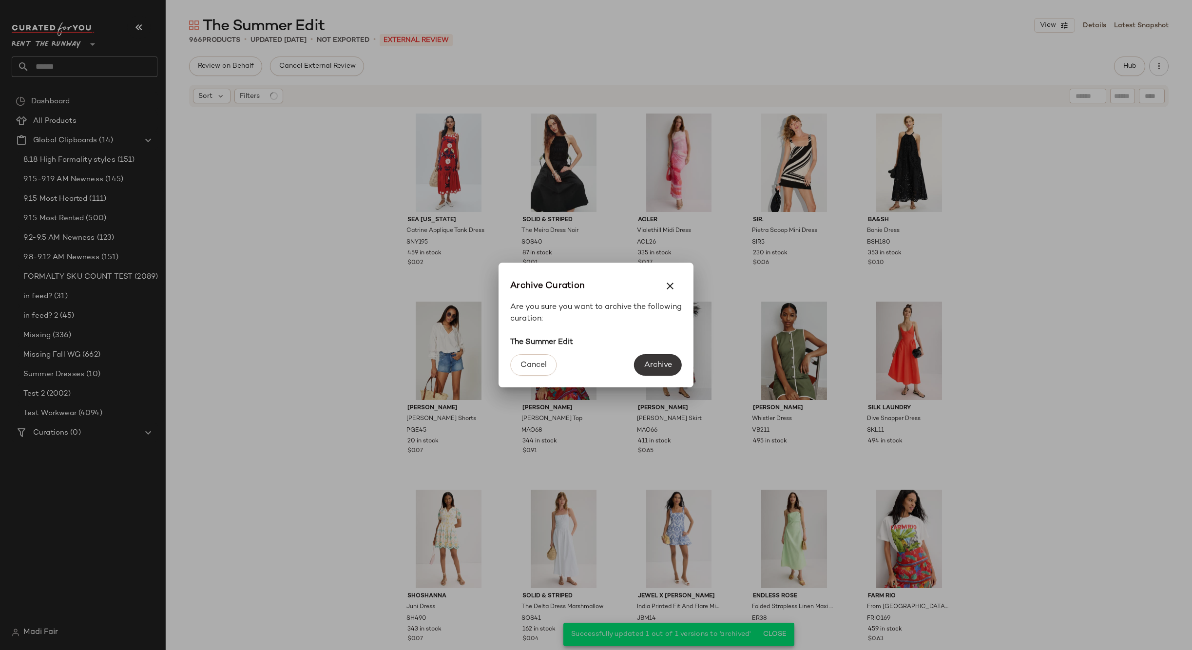
click at [665, 361] on span "Archive" at bounding box center [658, 365] width 28 height 9
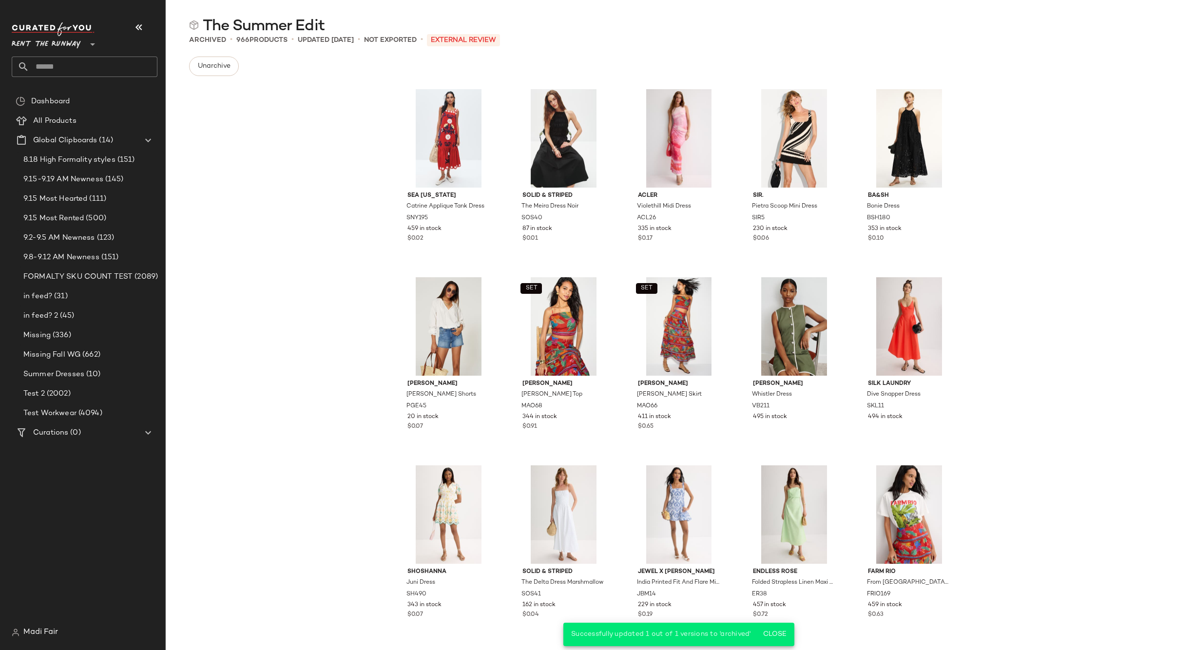
click at [59, 70] on input "text" at bounding box center [93, 67] width 128 height 20
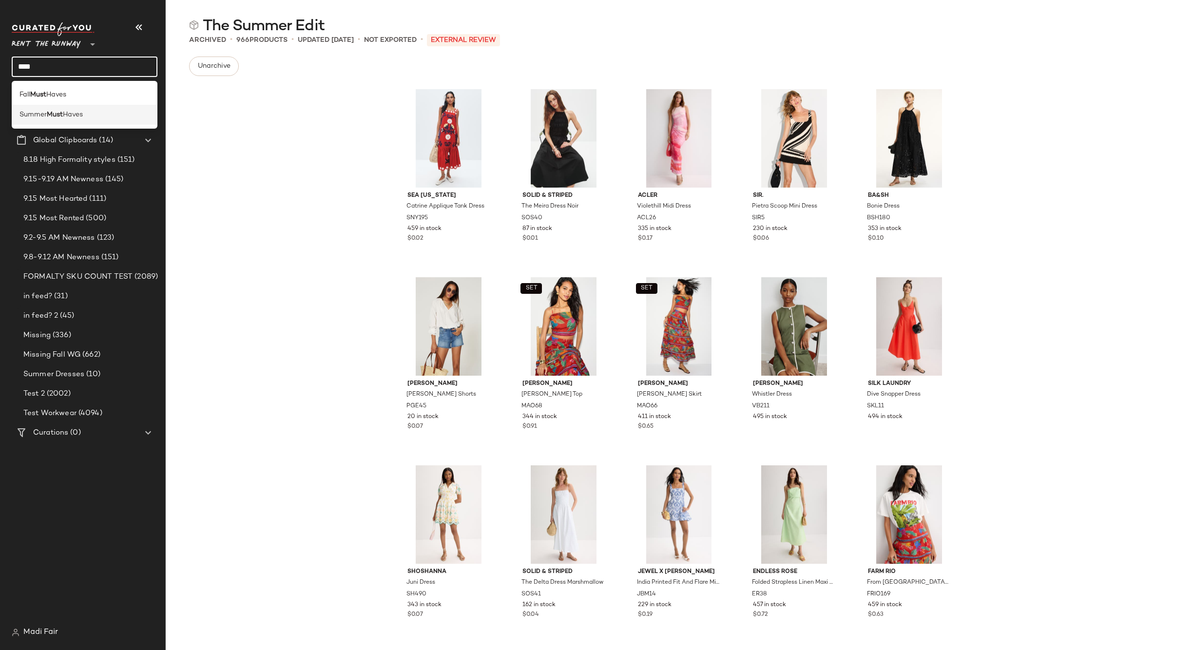
type input "****"
click at [61, 111] on b "Must" at bounding box center [55, 115] width 16 height 10
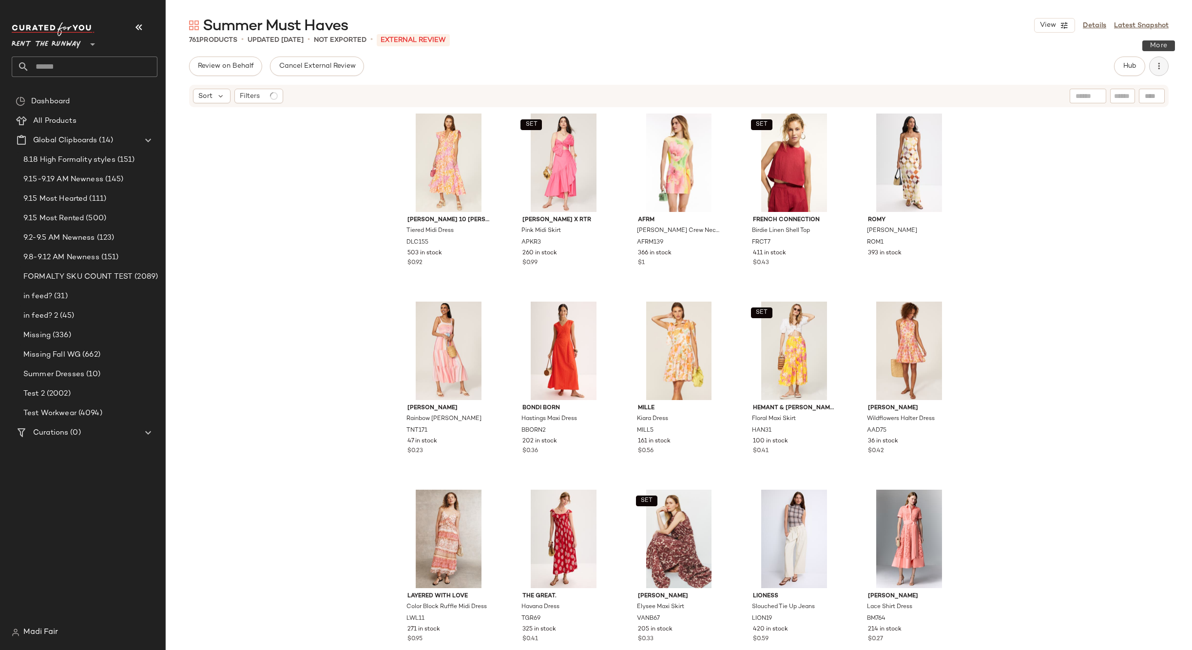
click at [1154, 73] on button "button" at bounding box center [1158, 66] width 19 height 19
click at [1113, 194] on div "Archive Curation" at bounding box center [1107, 187] width 121 height 23
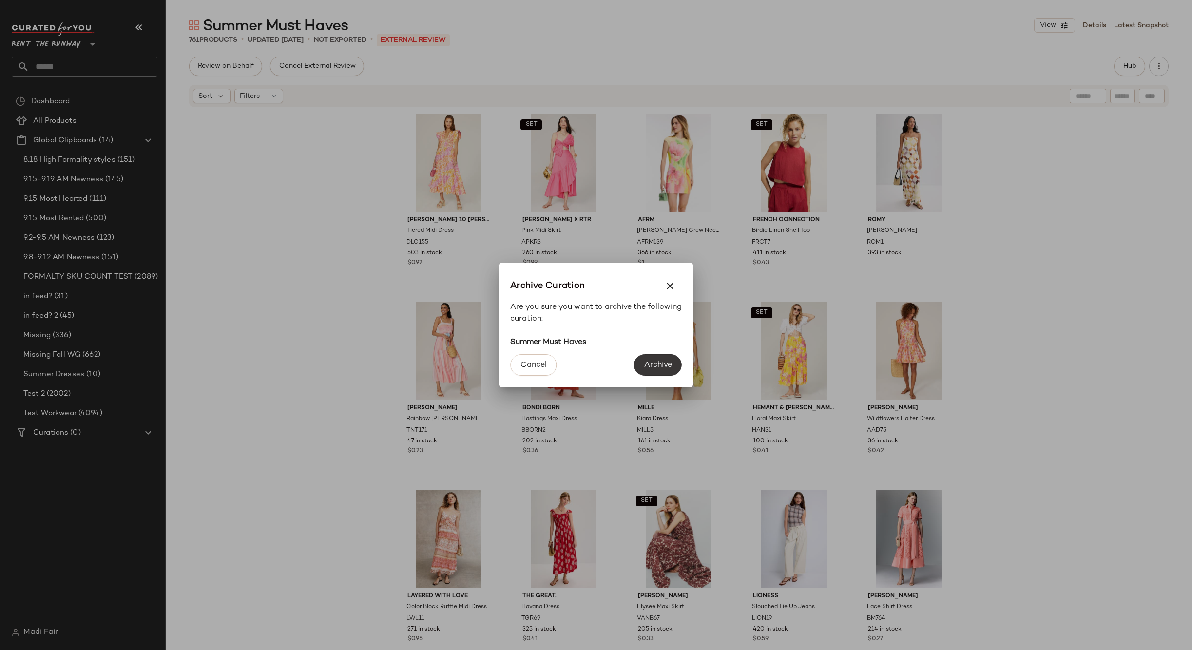
click at [656, 358] on button "Archive" at bounding box center [658, 364] width 48 height 21
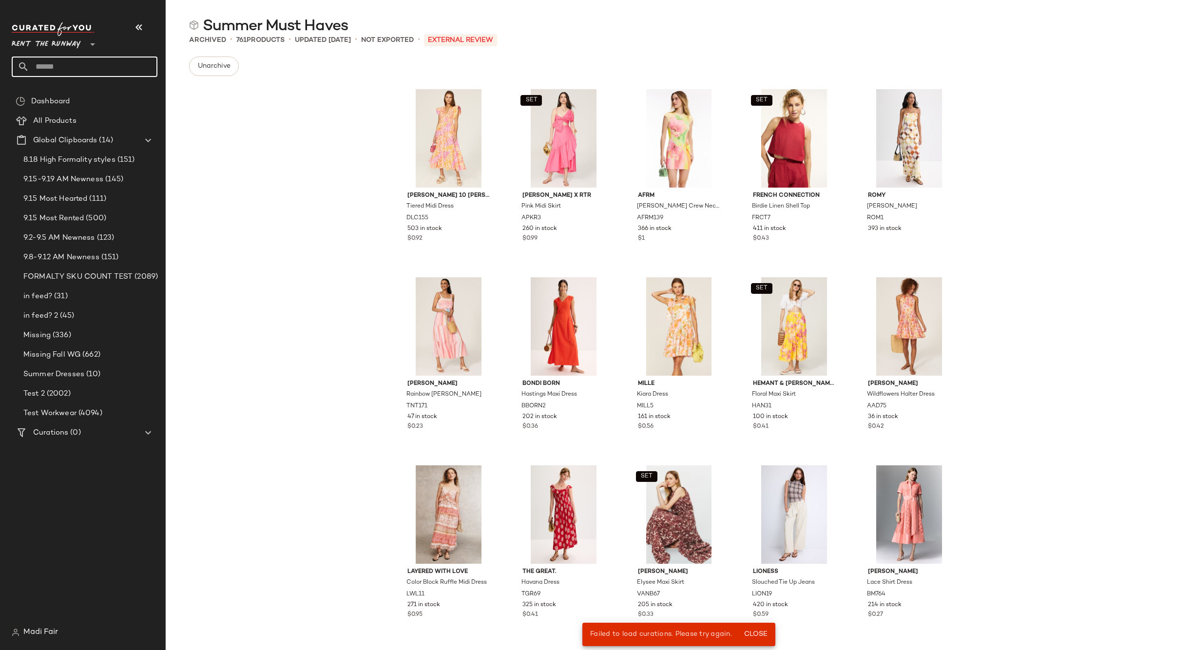
click at [52, 65] on input "text" at bounding box center [93, 67] width 128 height 20
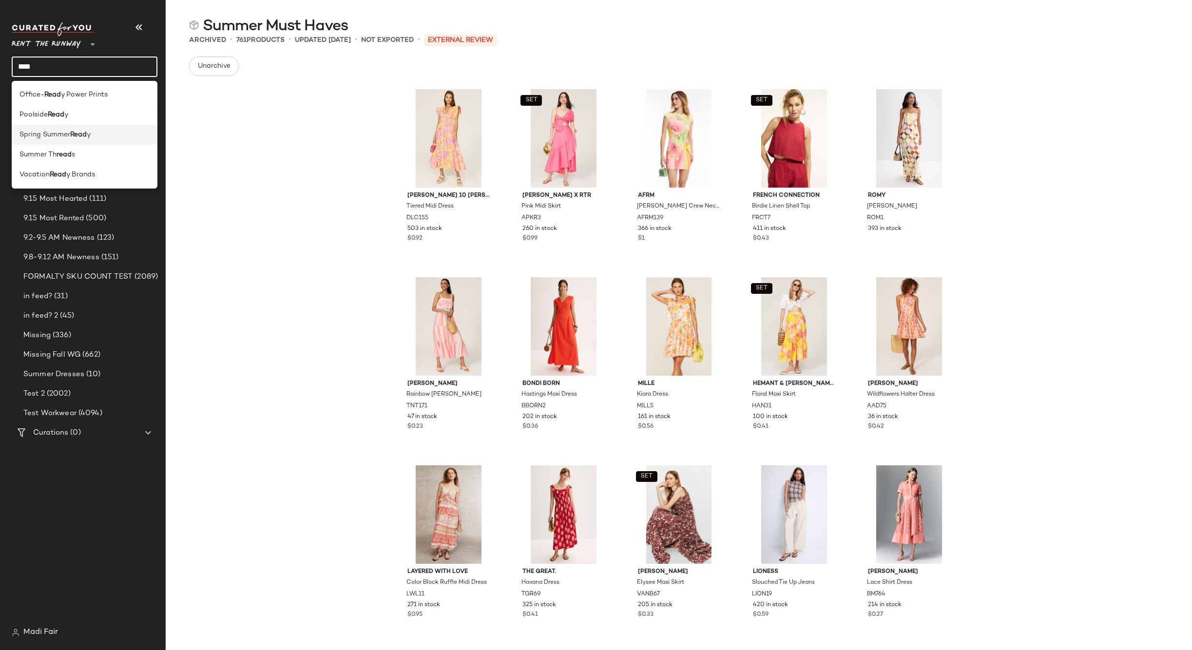
type input "****"
click at [80, 136] on b "Read" at bounding box center [78, 135] width 17 height 10
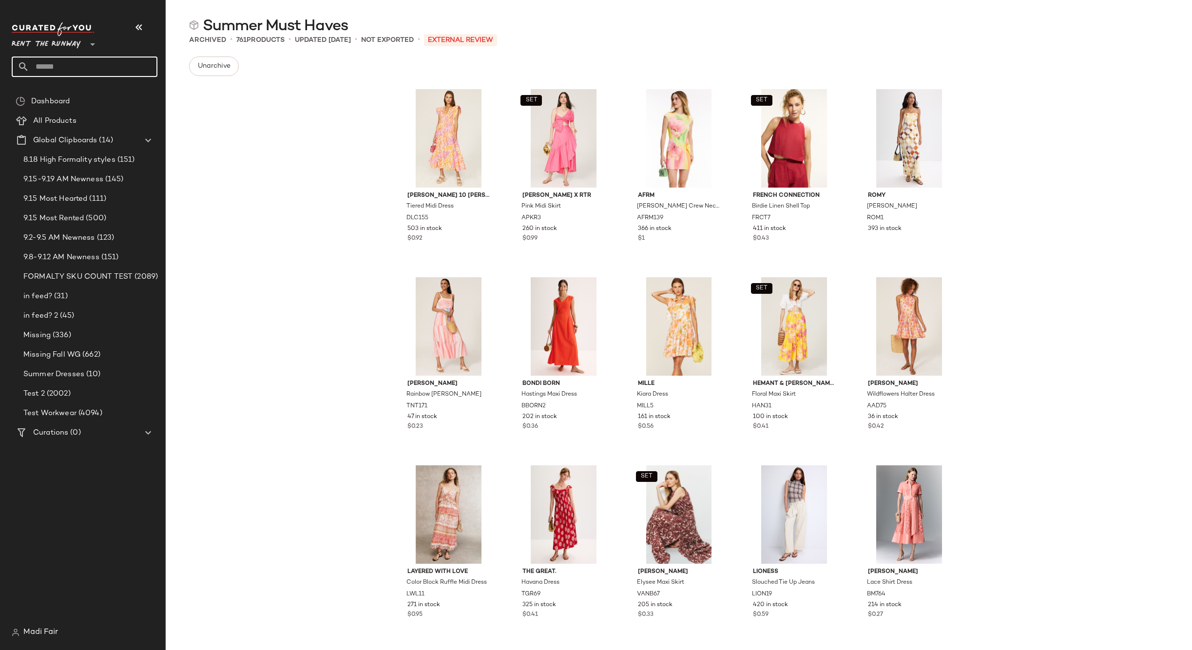
click at [119, 62] on input "text" at bounding box center [93, 67] width 128 height 20
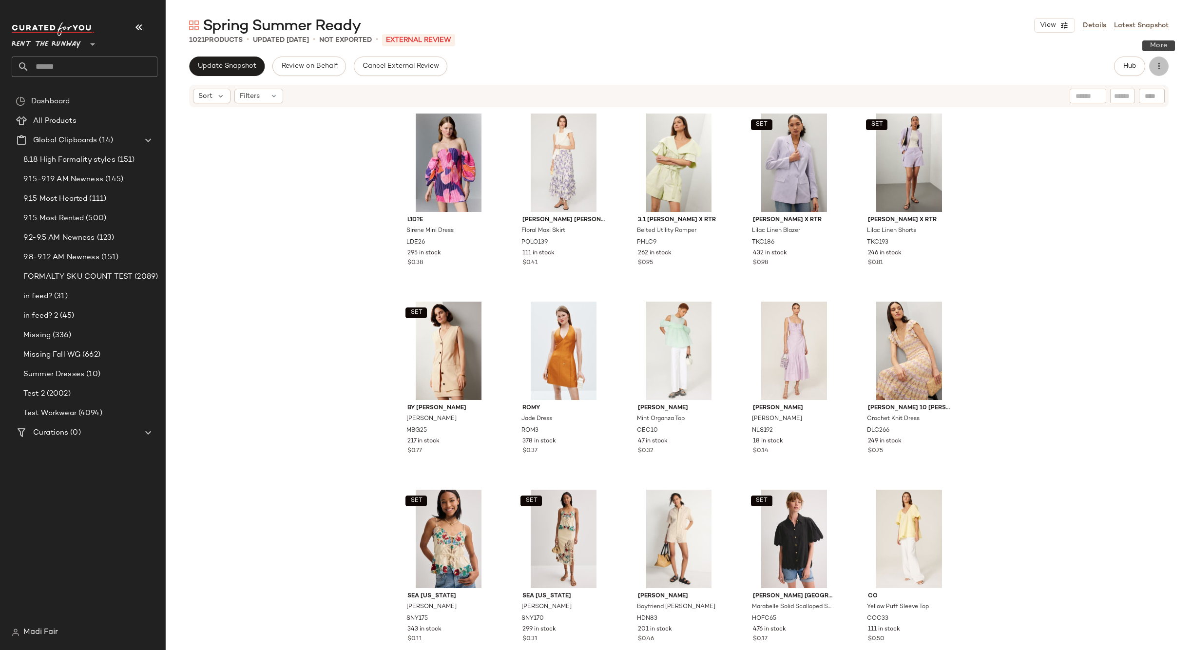
click at [1154, 68] on icon "button" at bounding box center [1159, 66] width 10 height 10
click at [1112, 189] on span "Archive Curation" at bounding box center [1115, 189] width 92 height 10
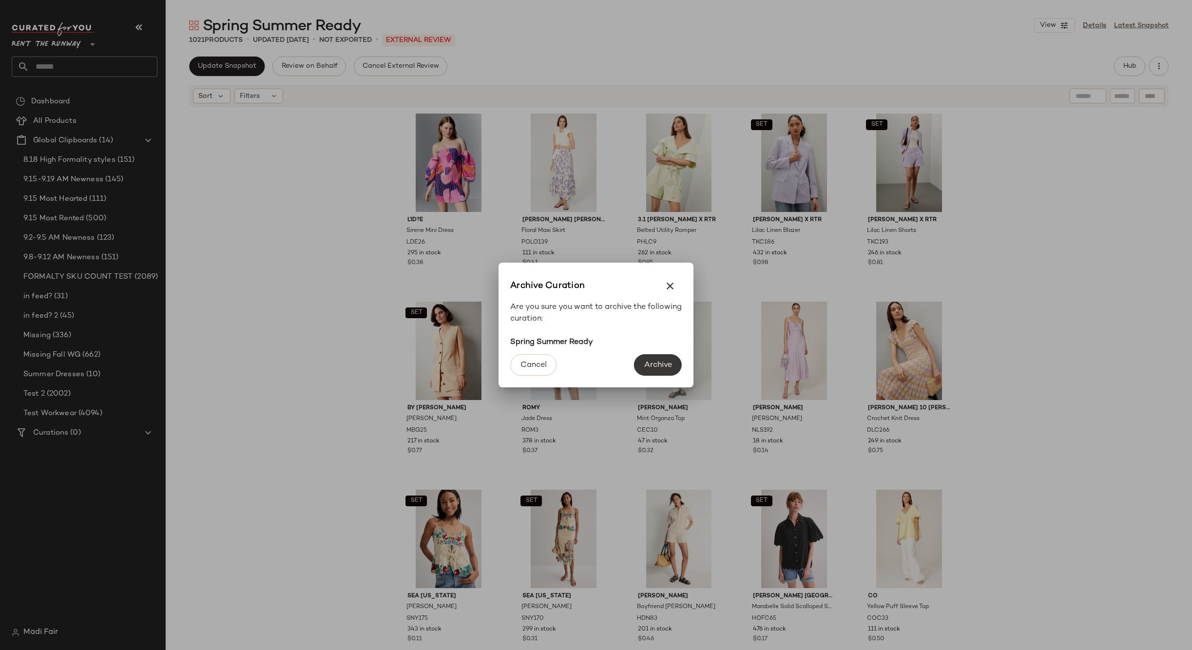
click at [659, 359] on button "Archive" at bounding box center [658, 364] width 48 height 21
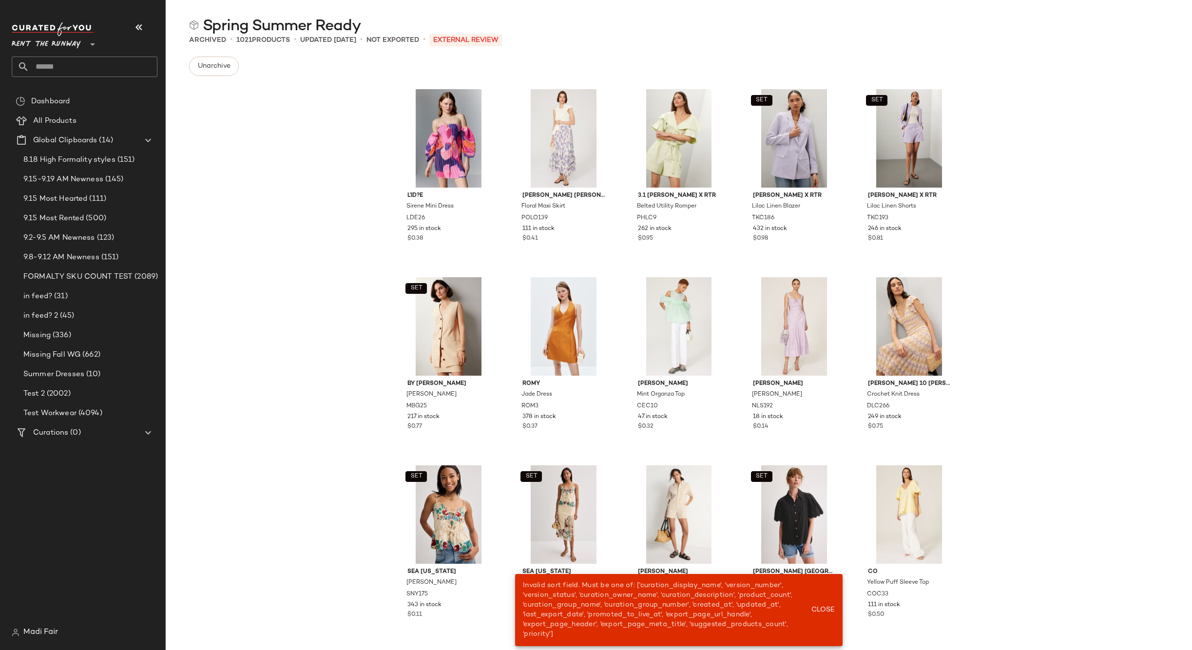
click at [46, 68] on input "text" at bounding box center [93, 67] width 128 height 20
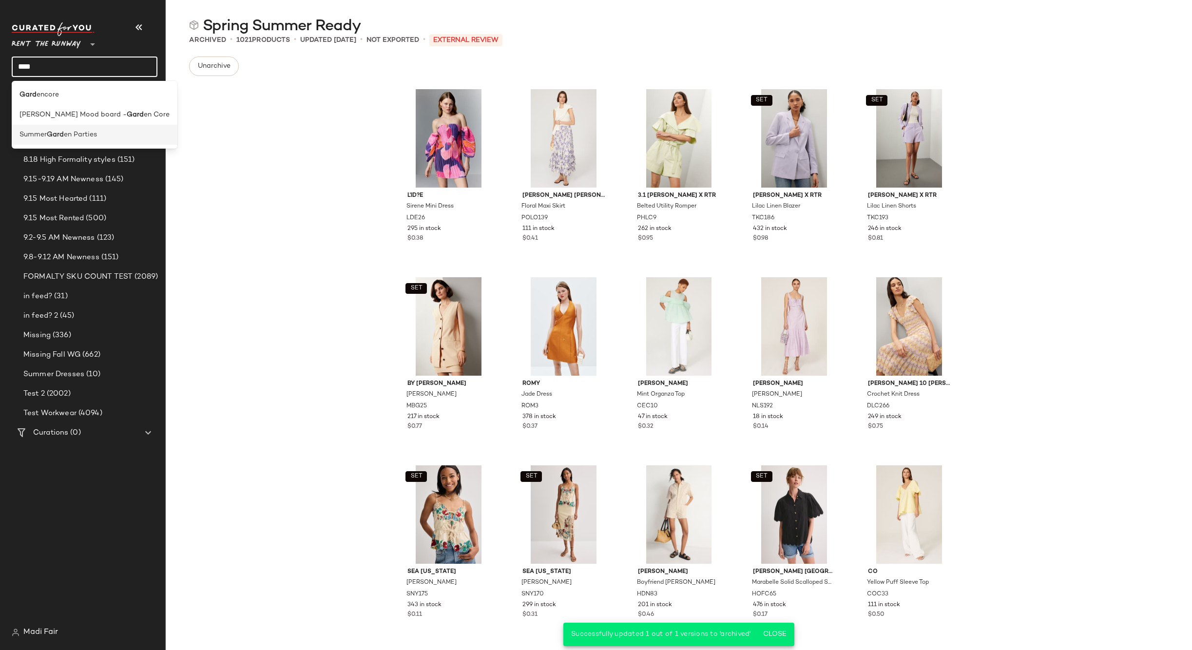
type input "****"
click at [63, 133] on b "Gard" at bounding box center [55, 135] width 17 height 10
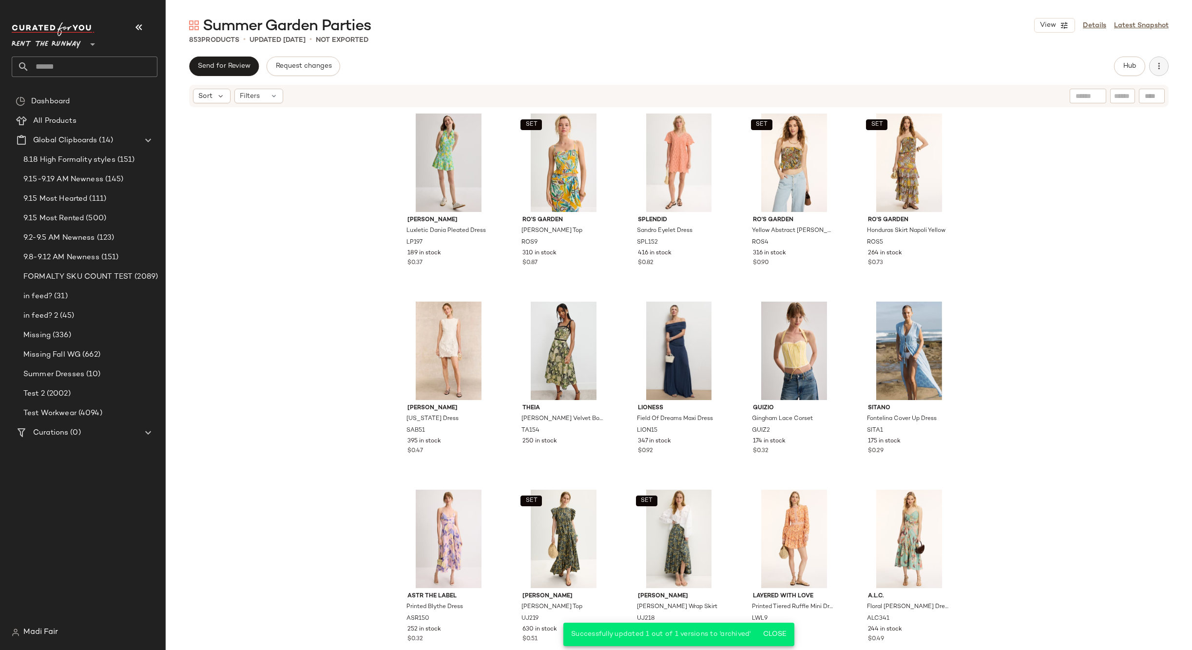
click at [1154, 65] on button "button" at bounding box center [1158, 66] width 19 height 19
click at [1073, 189] on span "Archive Curation" at bounding box center [1115, 189] width 92 height 10
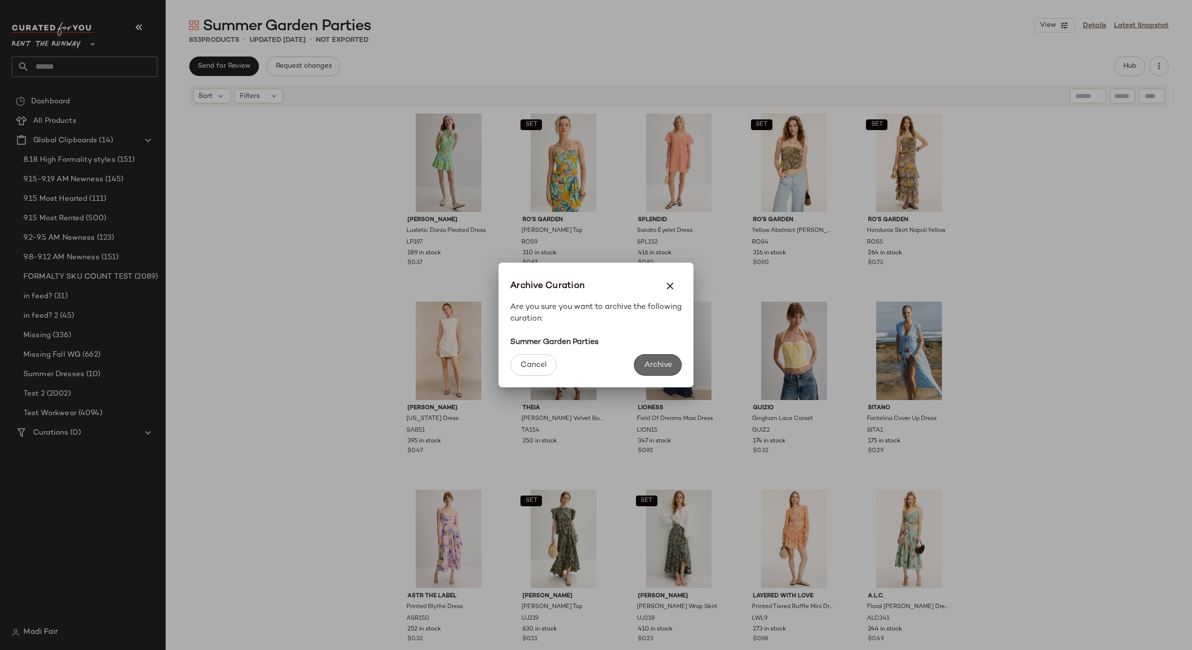
click at [660, 361] on span "Archive" at bounding box center [658, 365] width 28 height 9
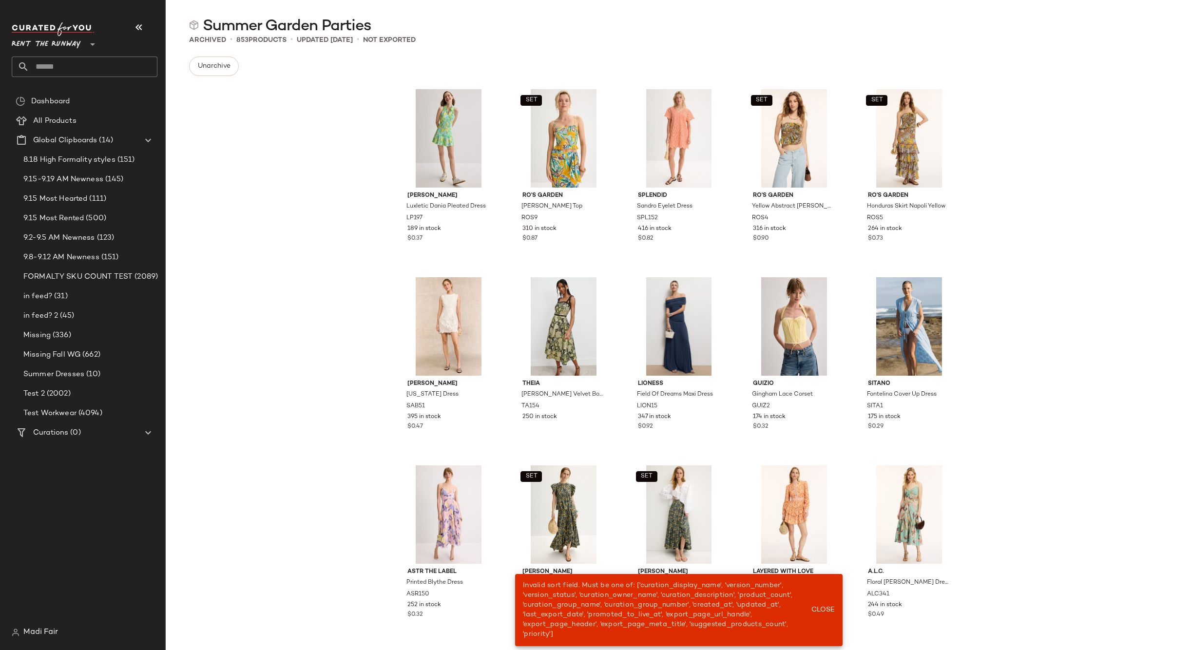
click at [62, 61] on input "text" at bounding box center [93, 67] width 128 height 20
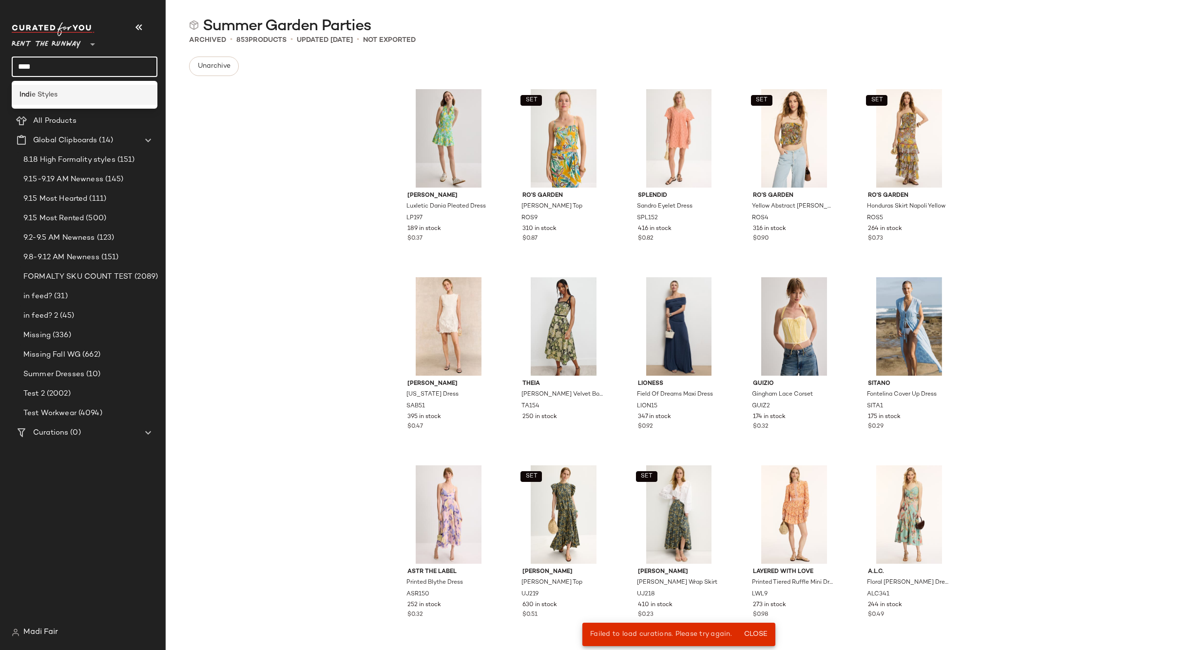
type input "****"
click at [59, 94] on div "Indi e Styles" at bounding box center [84, 95] width 130 height 10
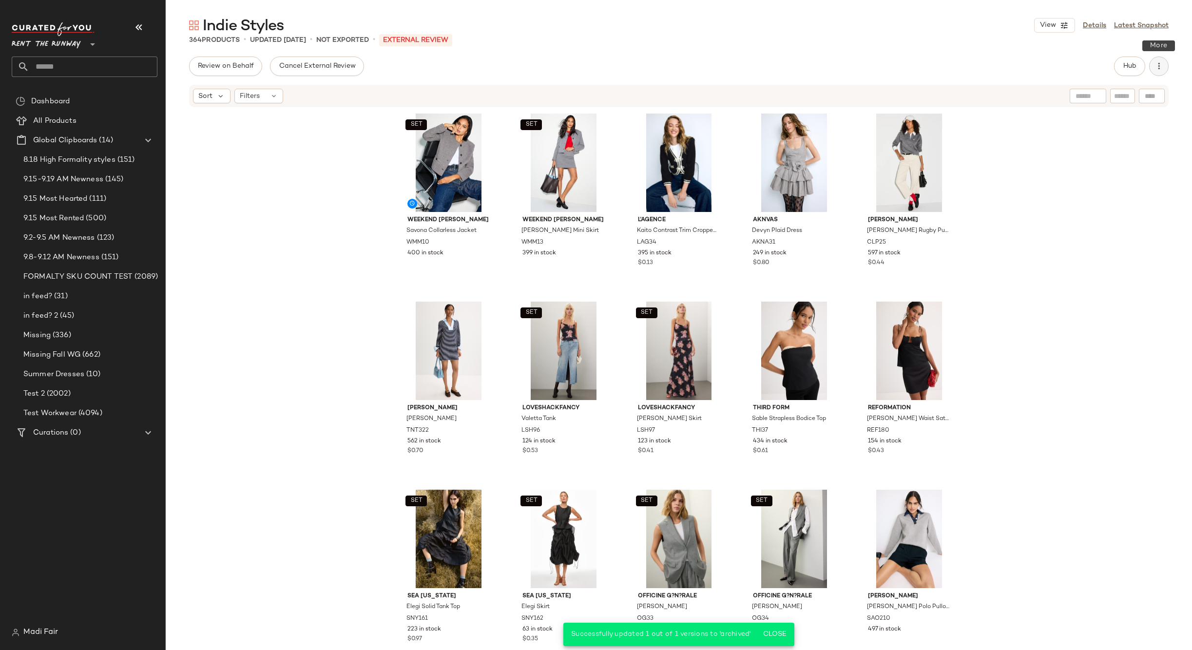
click at [1160, 67] on icon "button" at bounding box center [1159, 66] width 10 height 10
click at [1112, 185] on span "Archive Curation" at bounding box center [1115, 189] width 92 height 10
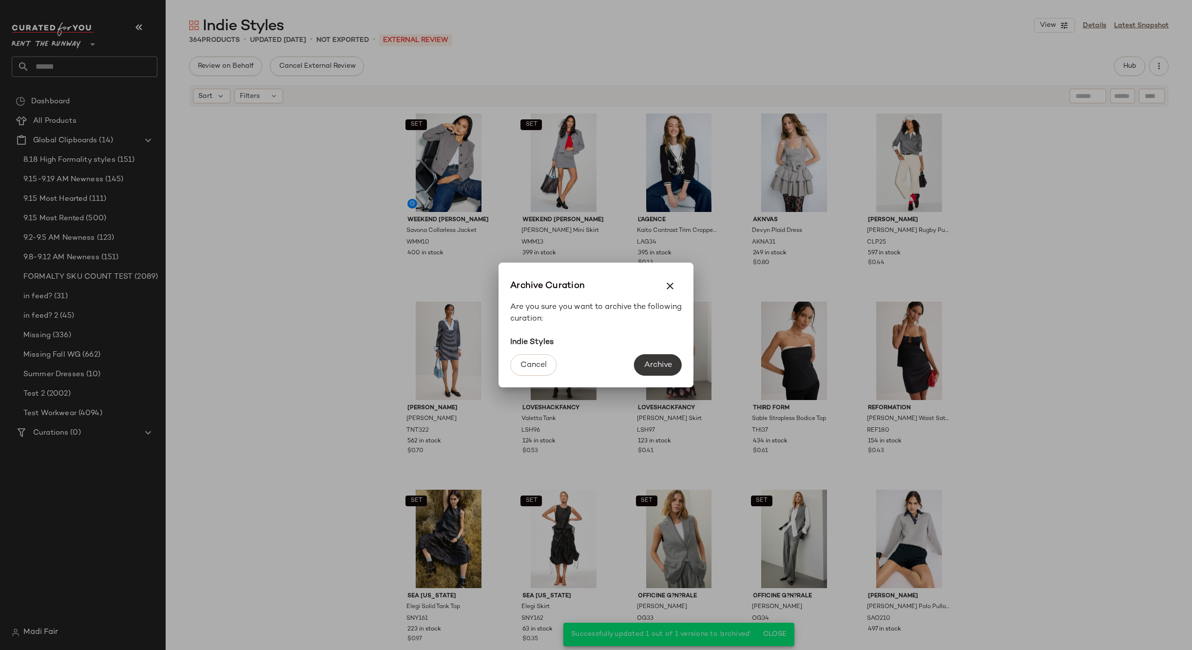
click at [656, 364] on span "Archive" at bounding box center [658, 365] width 28 height 9
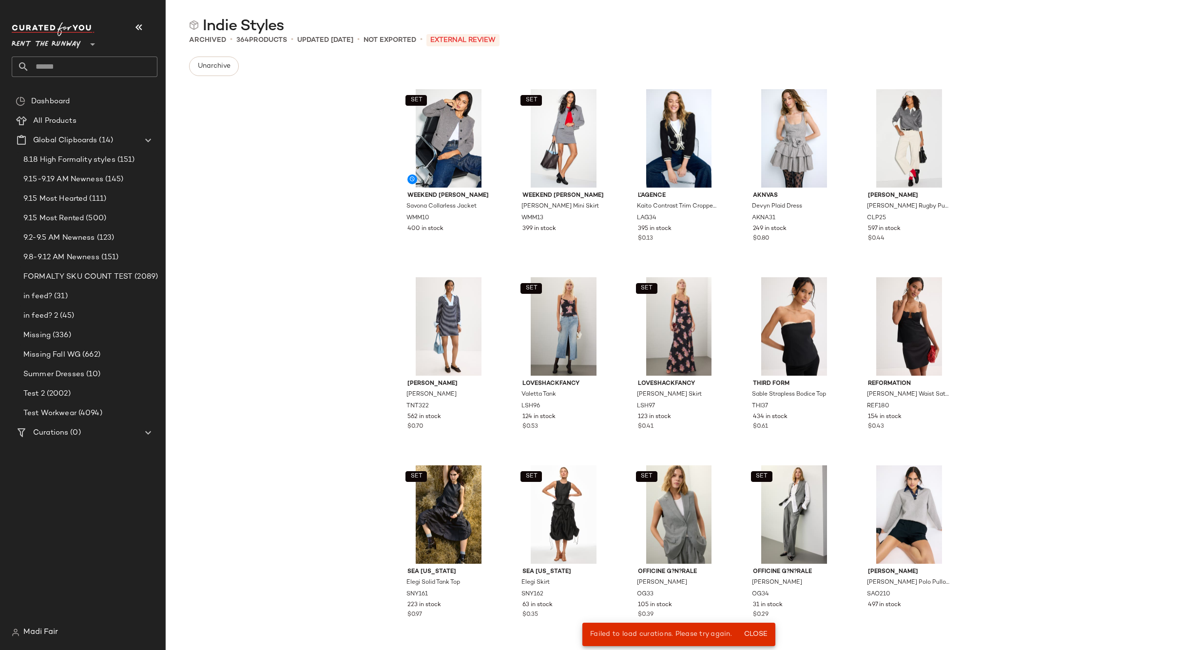
click at [58, 68] on input "text" at bounding box center [93, 67] width 128 height 20
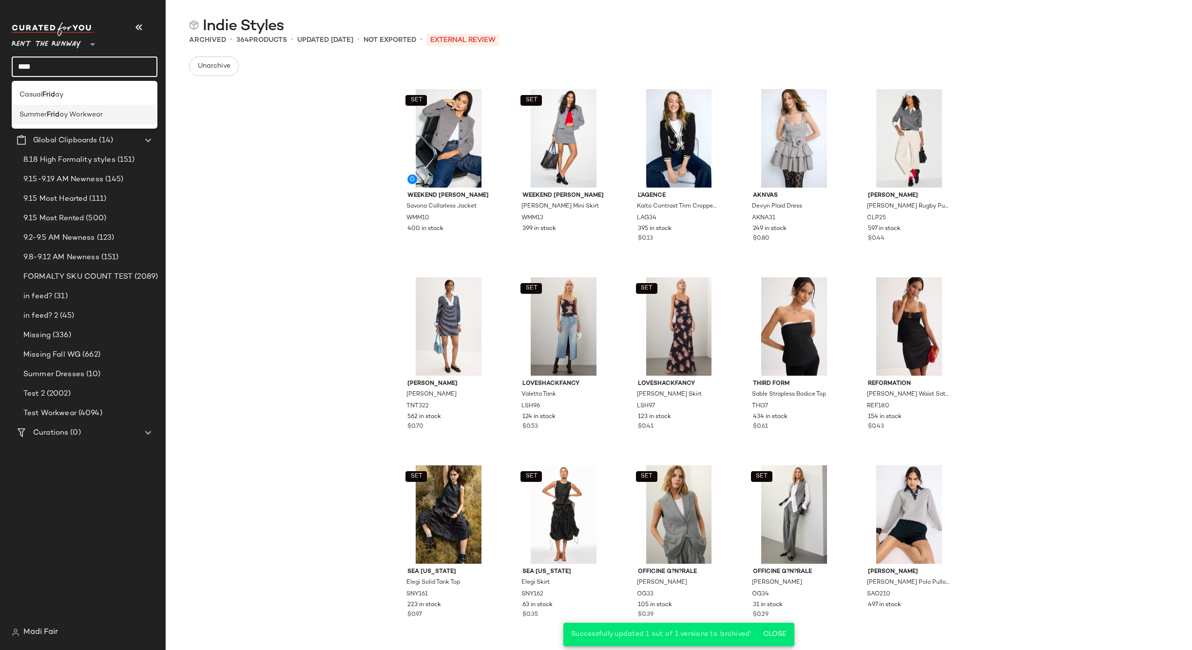
type input "****"
click at [68, 114] on span "ay Workwear" at bounding box center [80, 115] width 43 height 10
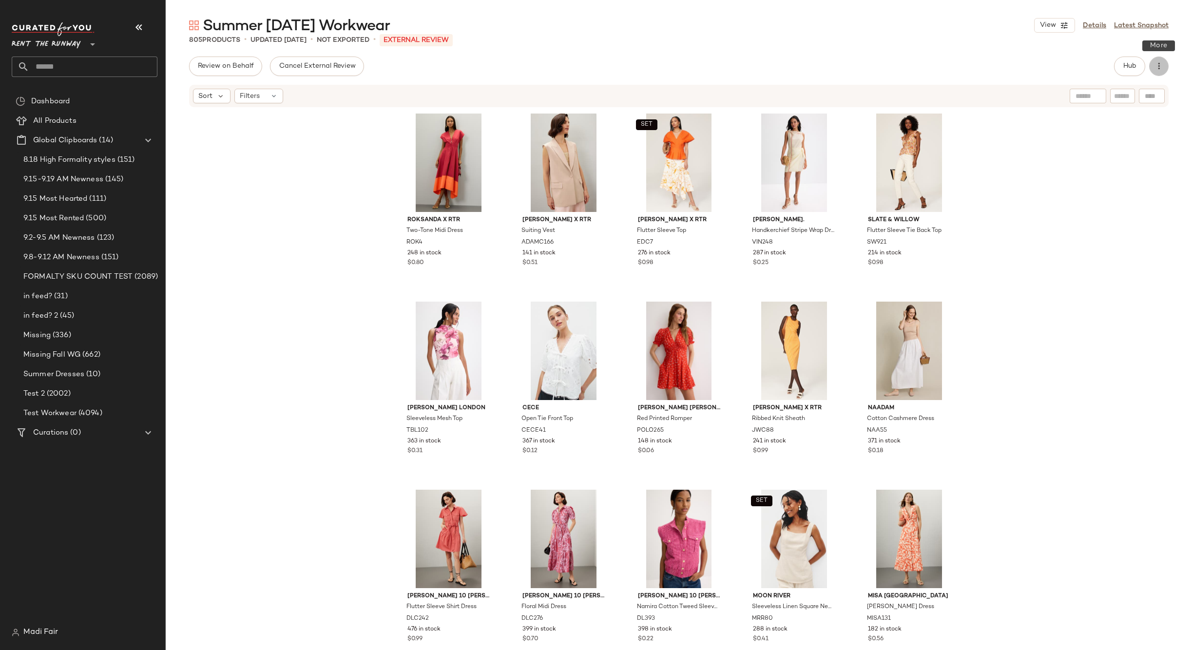
click at [1153, 67] on button "button" at bounding box center [1158, 66] width 19 height 19
click at [1082, 190] on span "Archive Curation" at bounding box center [1115, 189] width 92 height 10
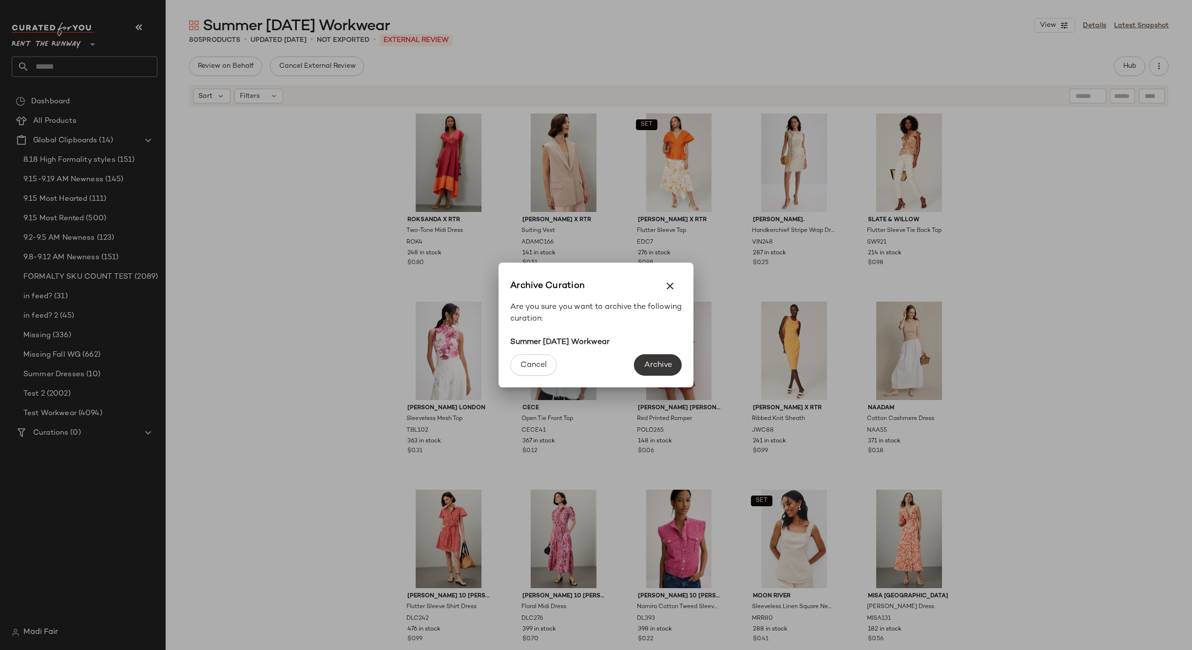
click at [666, 367] on span "Archive" at bounding box center [658, 365] width 28 height 9
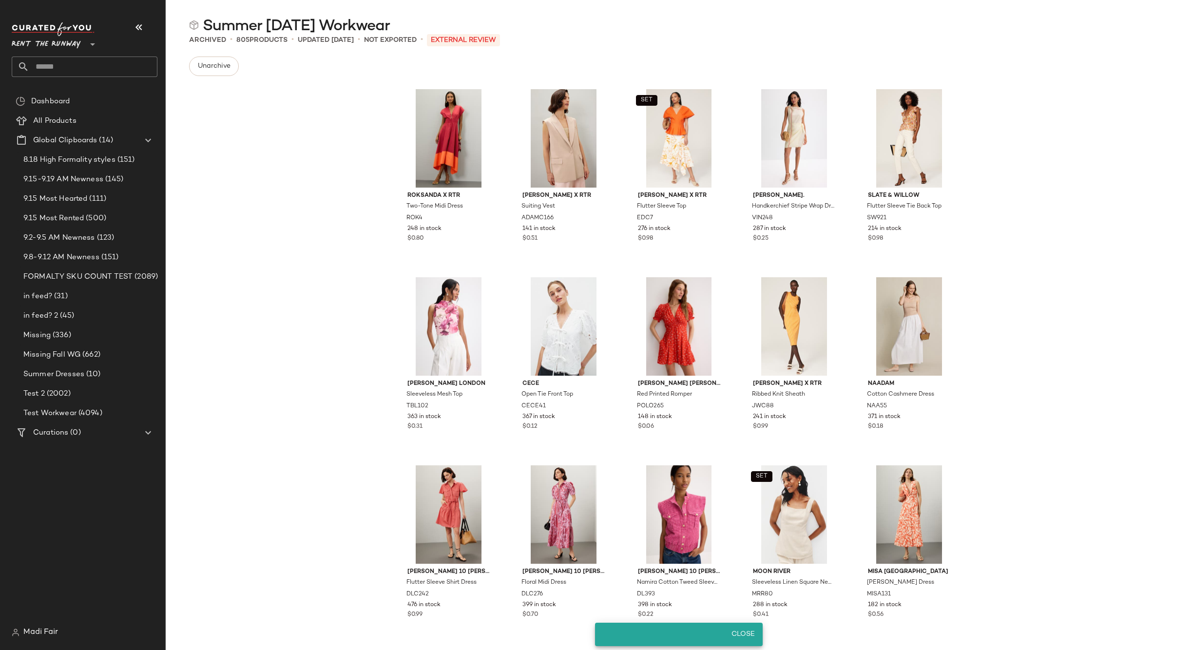
click at [53, 63] on input "text" at bounding box center [93, 67] width 128 height 20
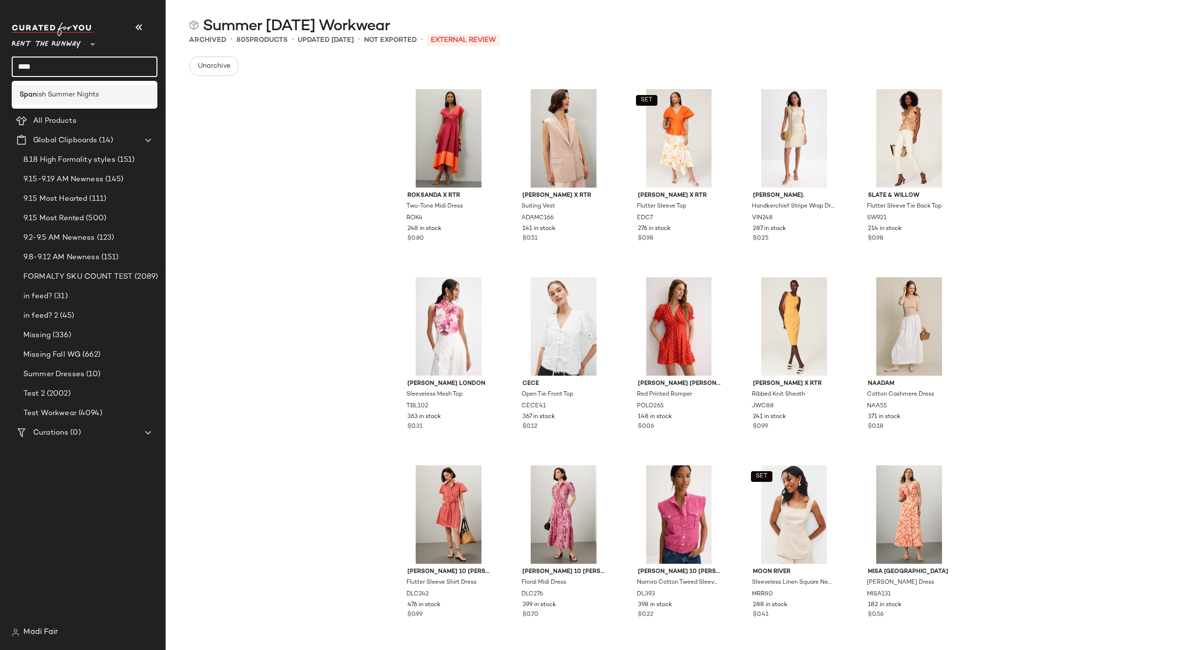
type input "****"
click at [61, 93] on span "ish Summer Nights" at bounding box center [68, 95] width 62 height 10
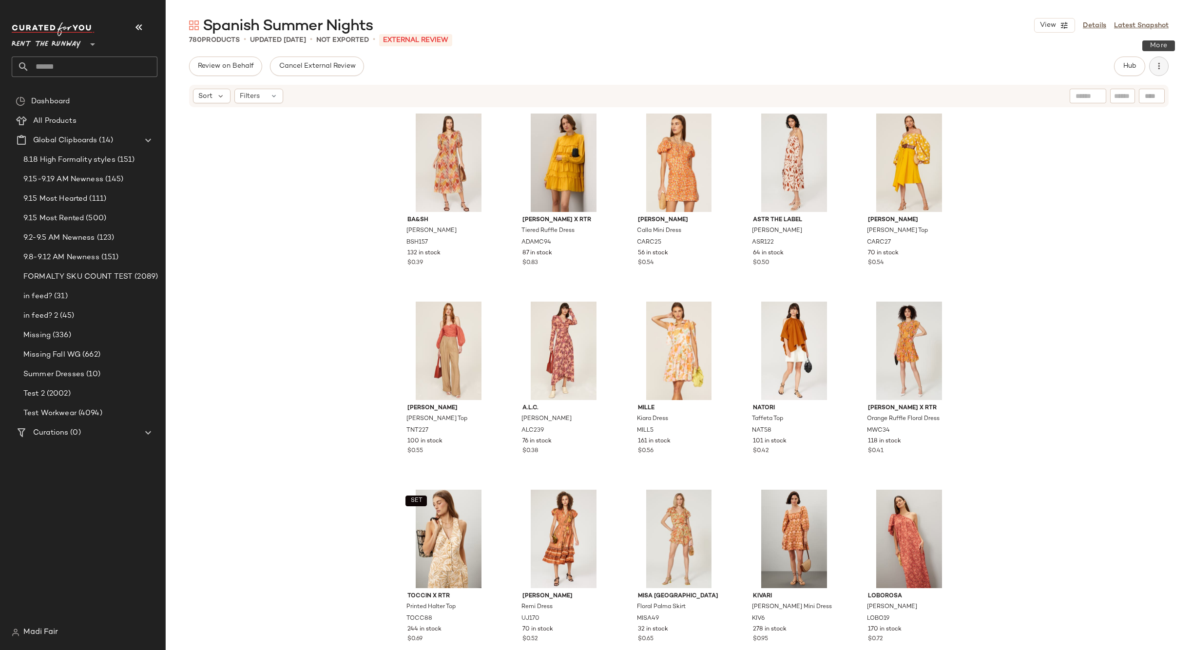
click at [1159, 64] on icon "button" at bounding box center [1159, 66] width 10 height 10
click at [1096, 186] on span "Archive Curation" at bounding box center [1115, 189] width 92 height 10
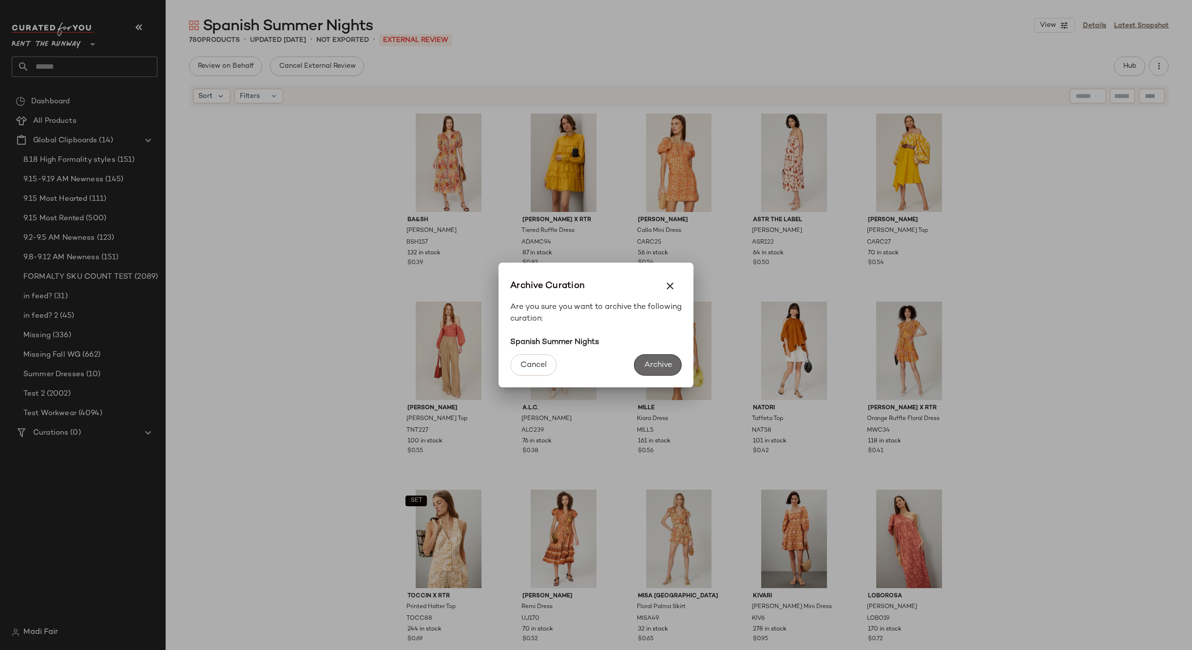
click at [657, 362] on span "Archive" at bounding box center [658, 365] width 28 height 9
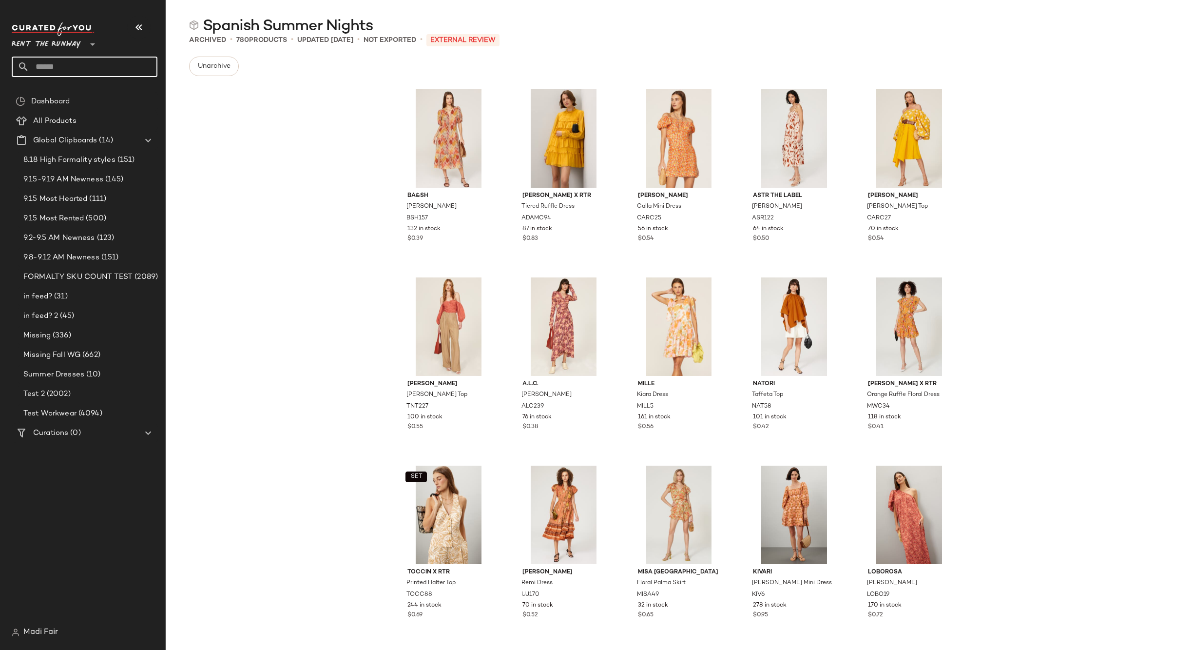
click at [60, 60] on input "text" at bounding box center [93, 67] width 128 height 20
type input "****"
click at [62, 87] on div "Ital ian Summer" at bounding box center [85, 95] width 146 height 20
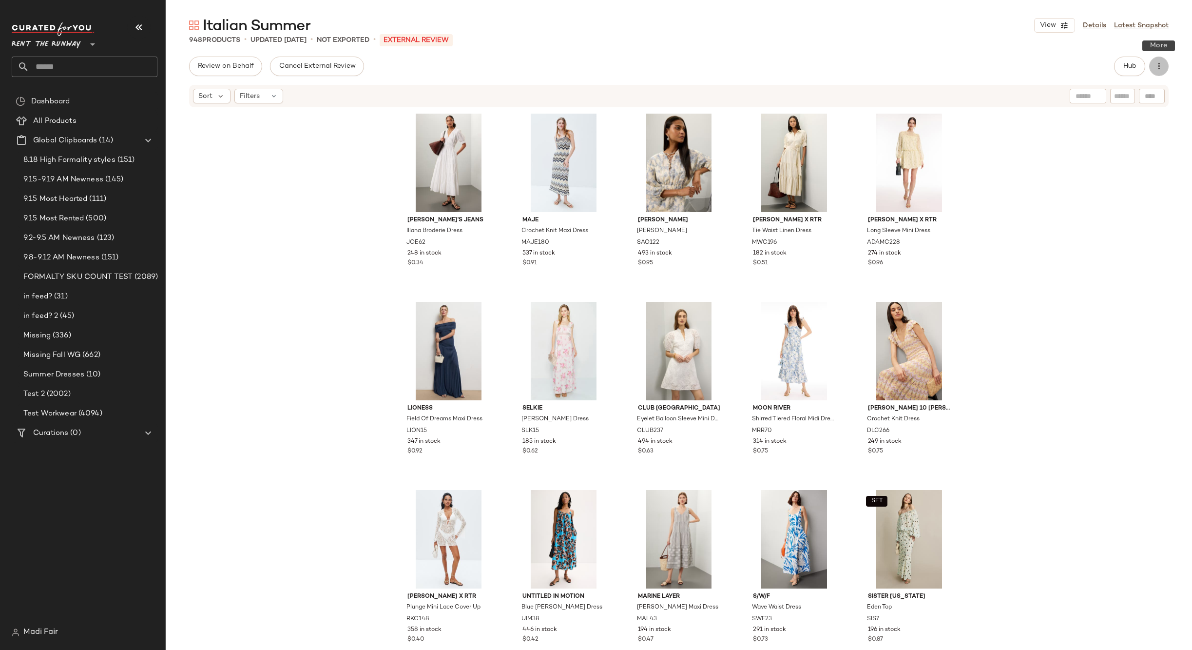
click at [1153, 68] on button "button" at bounding box center [1158, 66] width 19 height 19
click at [1100, 190] on span "Archive Curation" at bounding box center [1115, 189] width 92 height 10
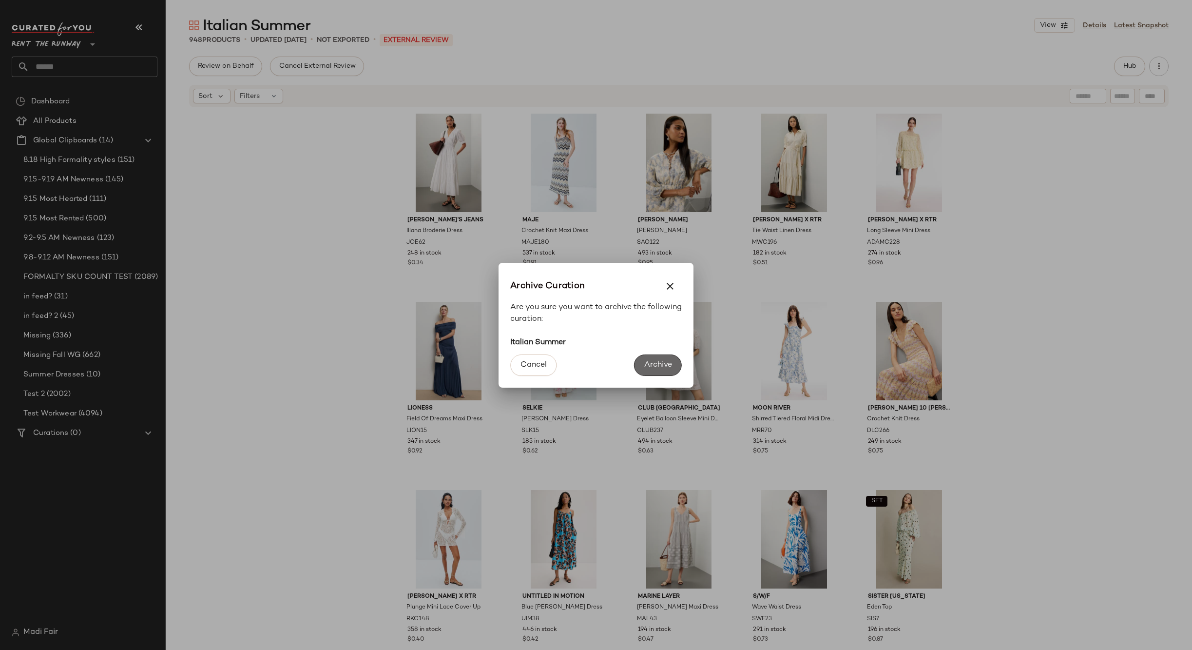
click at [661, 363] on span "Archive" at bounding box center [658, 364] width 28 height 9
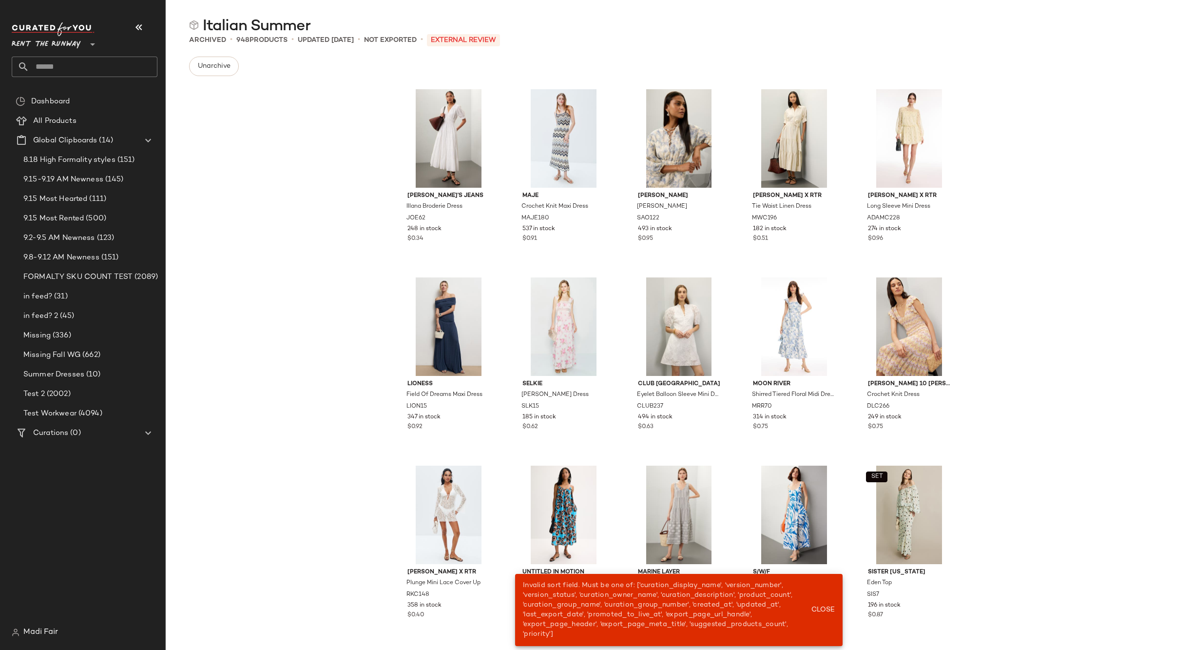
click at [78, 68] on input "text" at bounding box center [93, 67] width 128 height 20
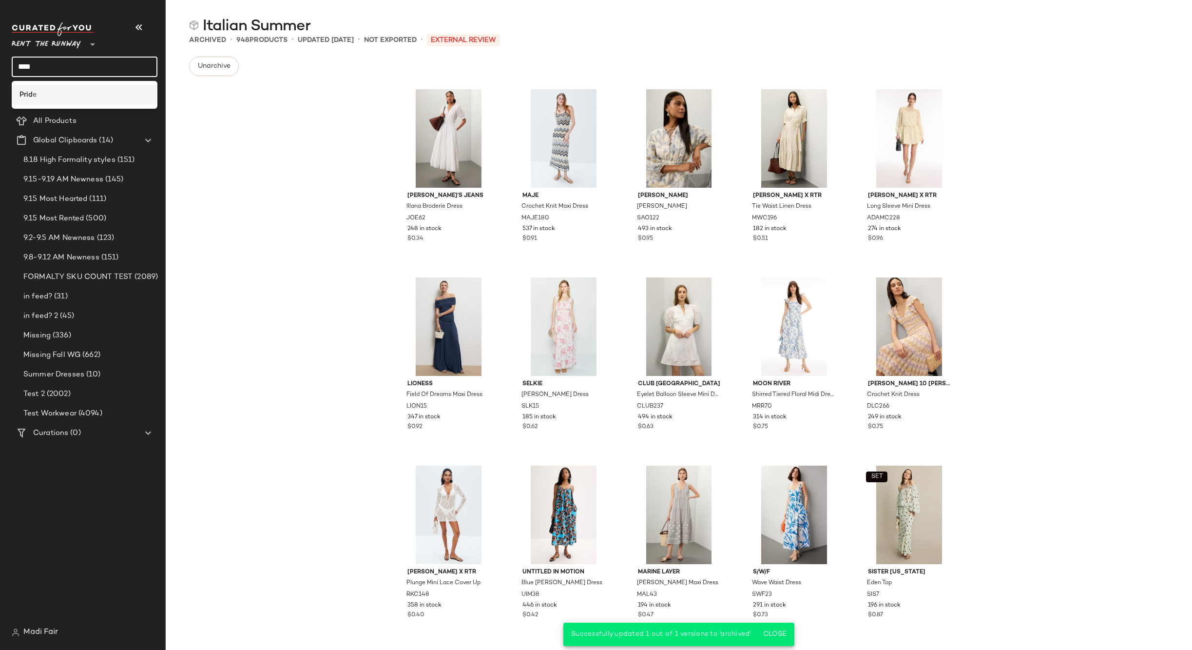
type input "****"
click at [78, 96] on div "Prid e" at bounding box center [84, 95] width 130 height 10
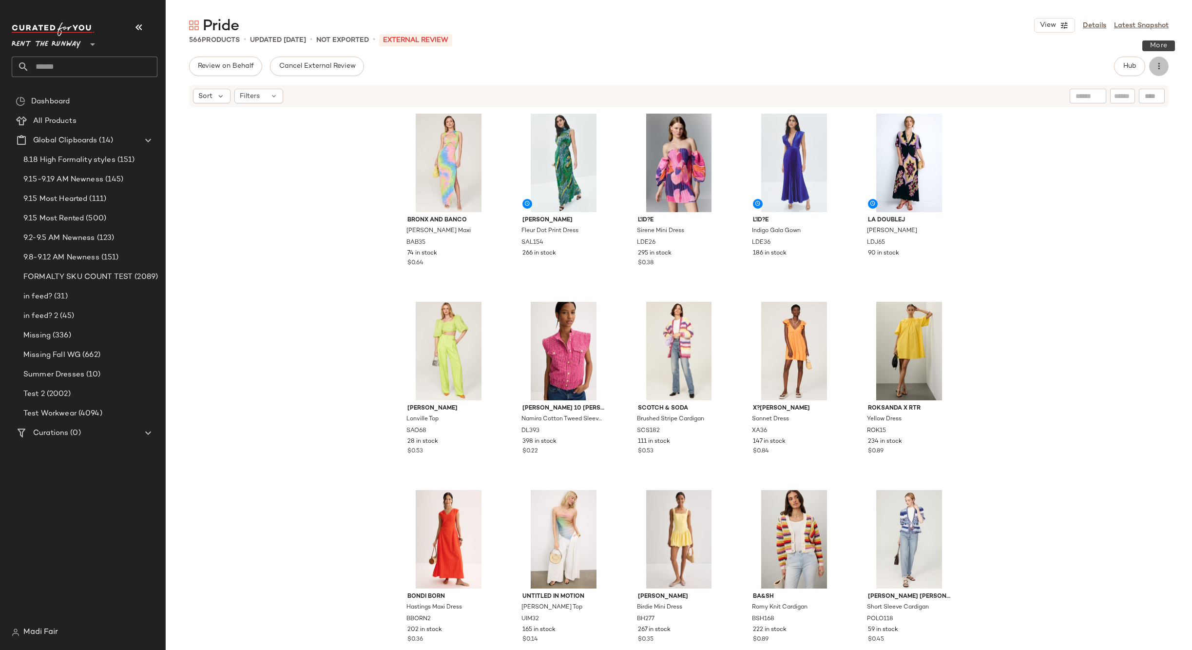
click at [1160, 67] on icon "button" at bounding box center [1159, 66] width 10 height 10
click at [1103, 182] on div "Archive Curation" at bounding box center [1107, 187] width 121 height 23
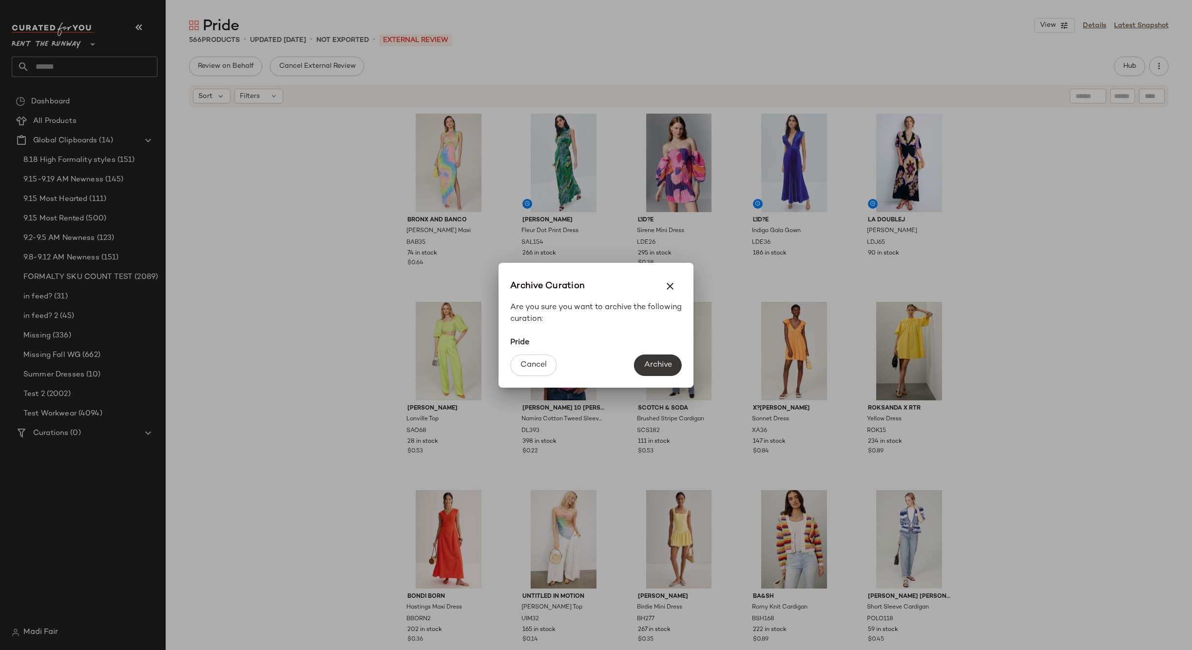
click at [656, 366] on span "Archive" at bounding box center [658, 364] width 28 height 9
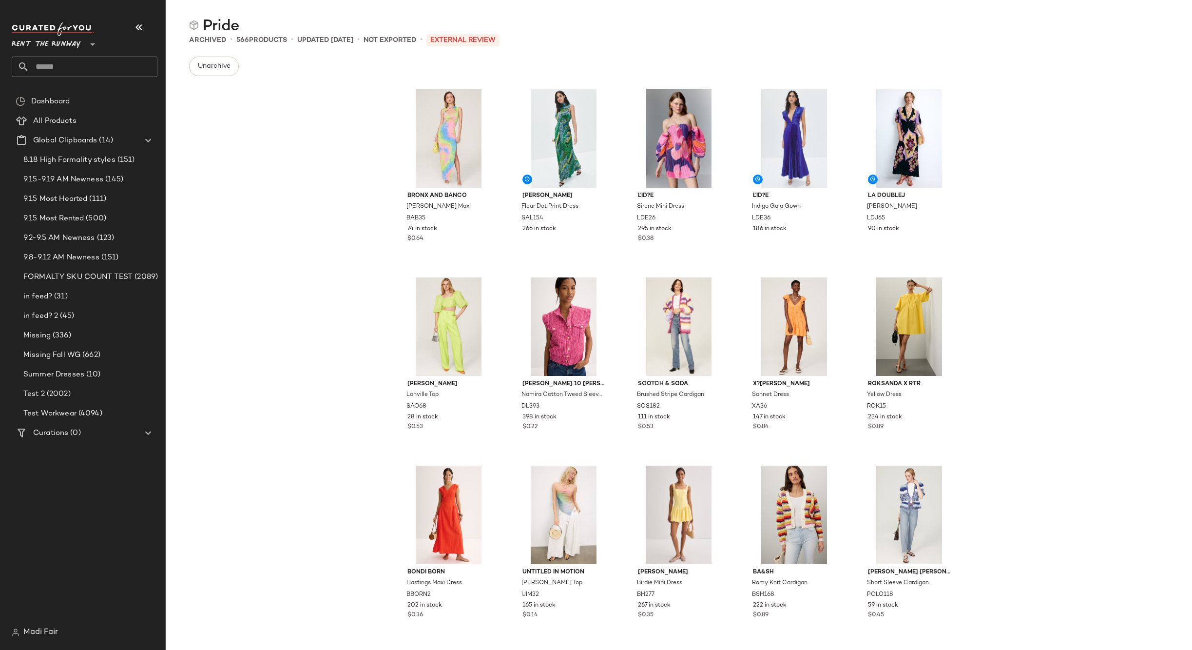
click at [370, 177] on div "Bronx and Banco Daphnie Maxi BAB35 74 in stock $0.64 SALONI Fleur Dot Print Dre…" at bounding box center [679, 353] width 1026 height 539
click at [77, 65] on input "text" at bounding box center [93, 67] width 128 height 20
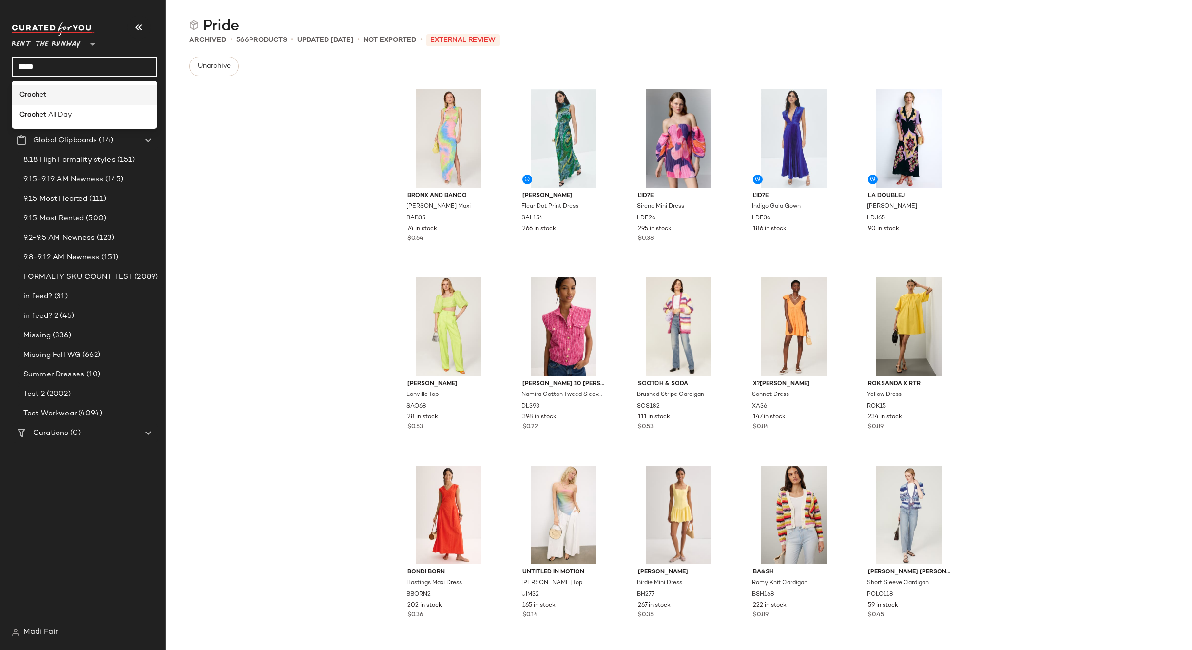
type input "*****"
click at [72, 89] on div "Croch et" at bounding box center [85, 95] width 146 height 20
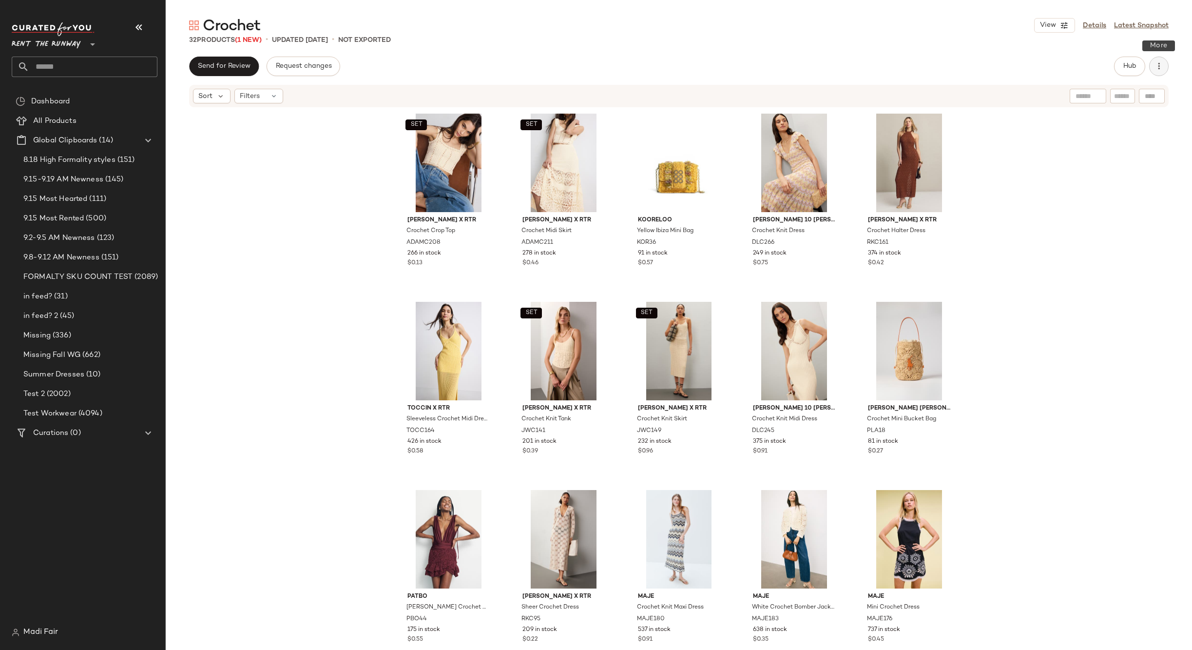
click at [1157, 60] on button "button" at bounding box center [1158, 66] width 19 height 19
click at [1098, 181] on div "Archive Curation" at bounding box center [1107, 187] width 121 height 23
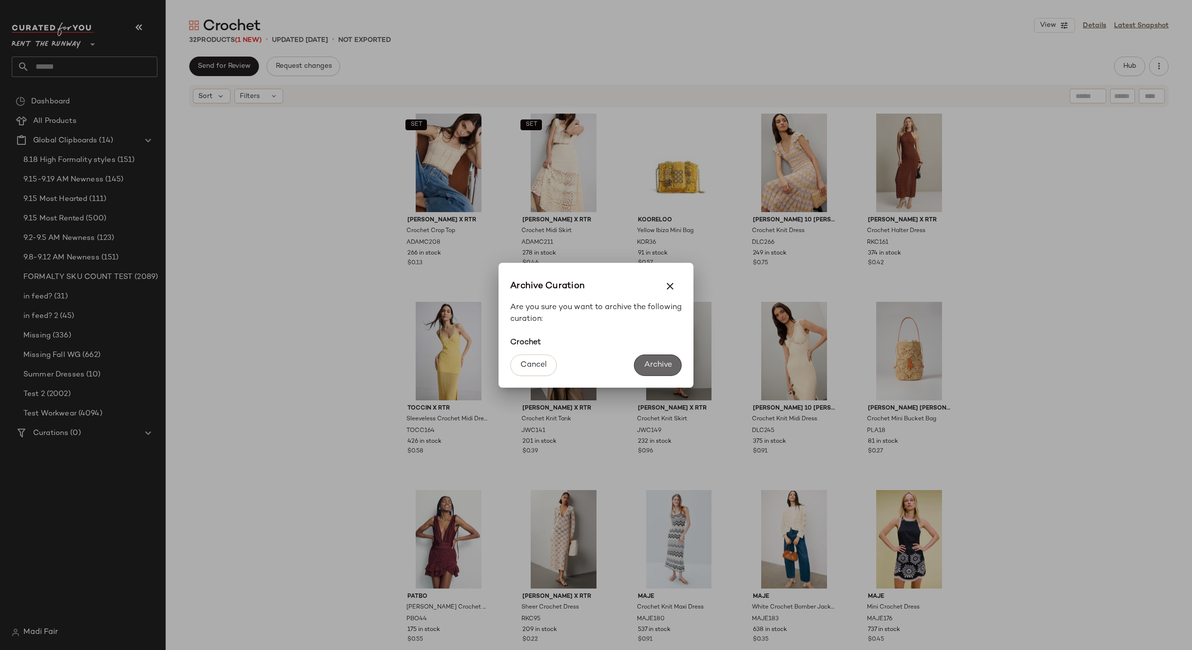
click at [649, 363] on span "Archive" at bounding box center [658, 364] width 28 height 9
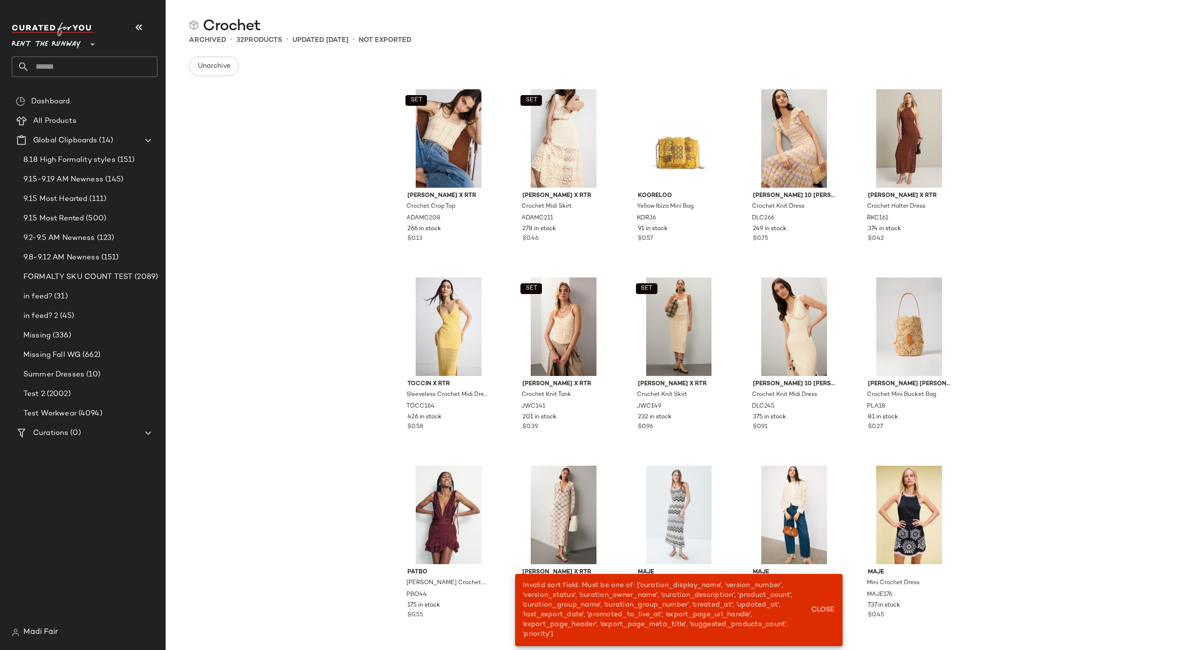
click at [58, 60] on input "text" at bounding box center [93, 67] width 128 height 20
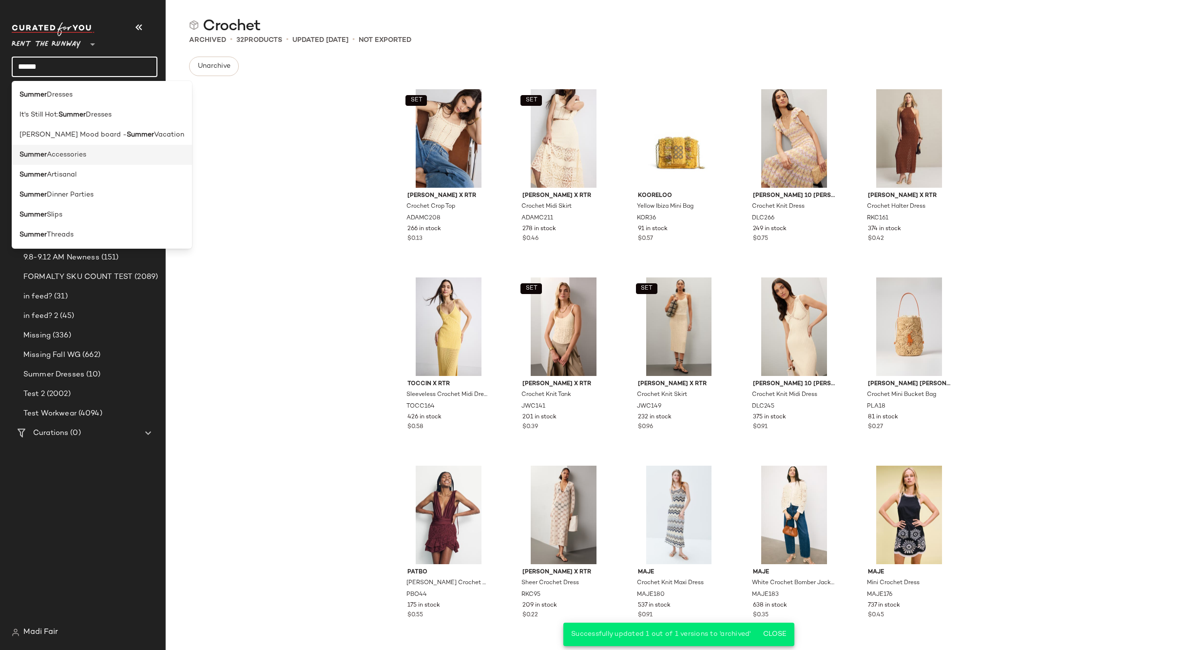
type input "******"
click at [84, 154] on span "Accessories" at bounding box center [66, 155] width 39 height 10
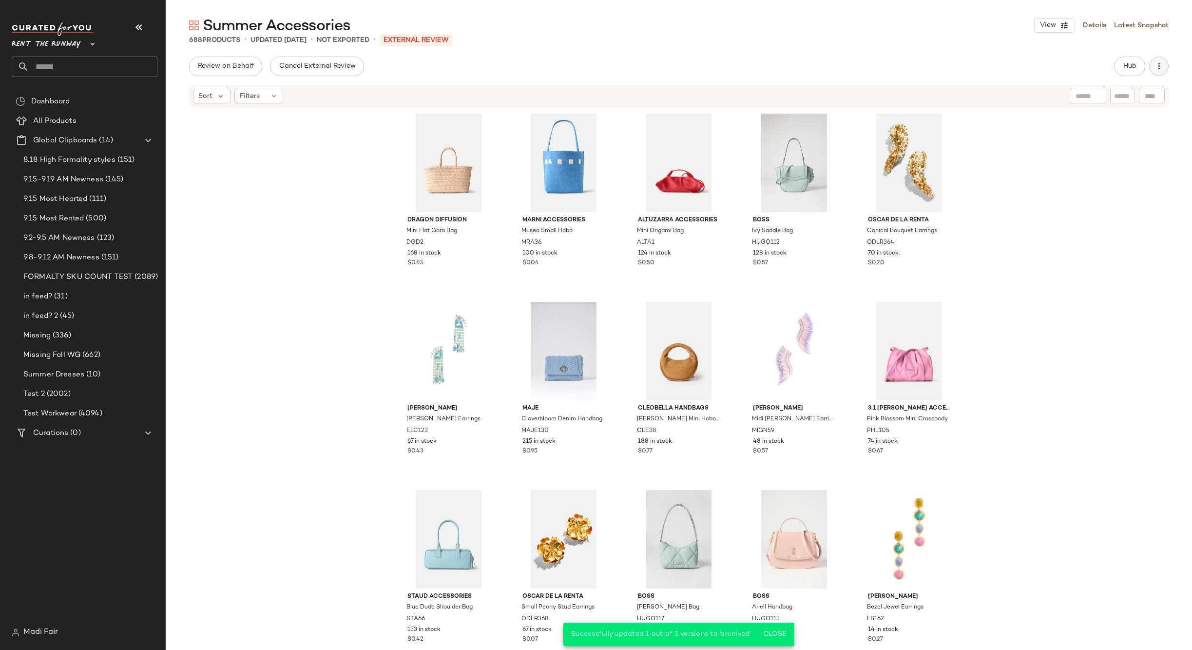
click at [1162, 68] on icon "button" at bounding box center [1159, 66] width 10 height 10
click at [1080, 190] on span "Archive Curation" at bounding box center [1115, 189] width 92 height 10
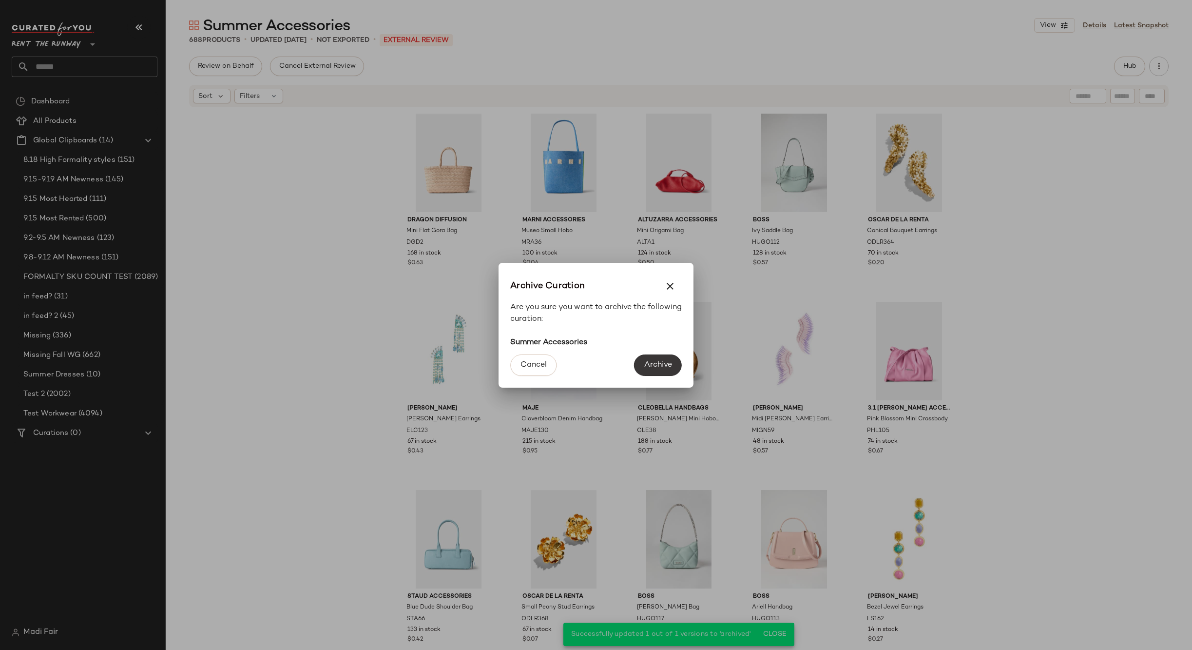
click at [653, 363] on span "Archive" at bounding box center [658, 364] width 28 height 9
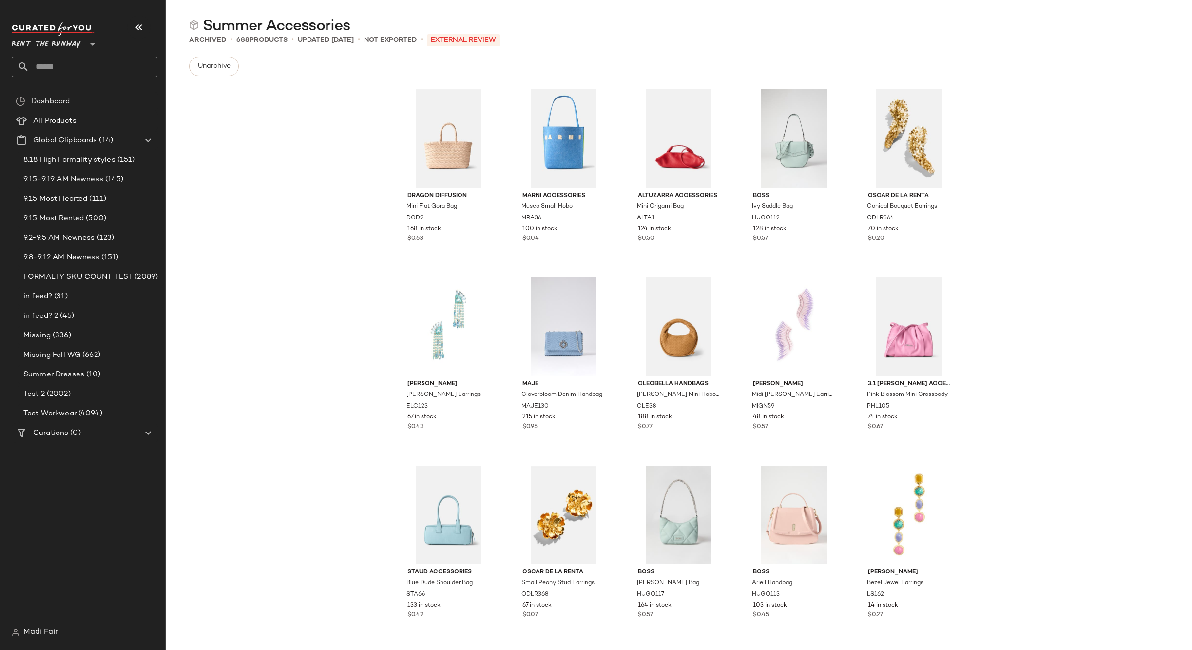
click at [65, 71] on input "text" at bounding box center [93, 67] width 128 height 20
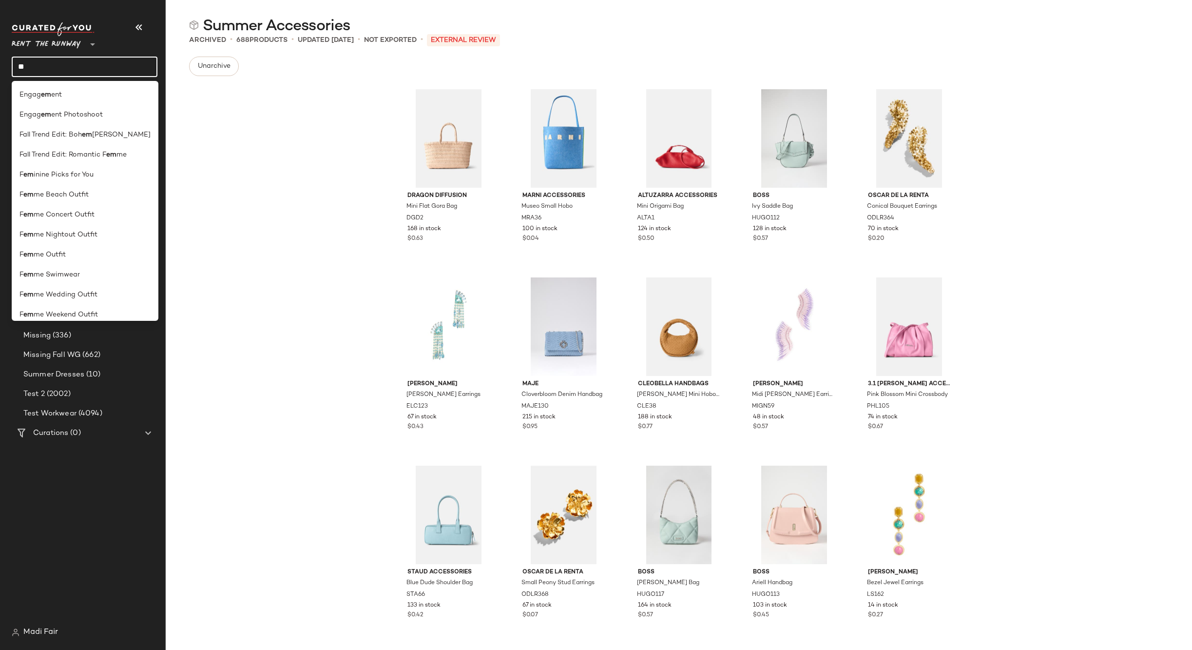
drag, startPoint x: 43, startPoint y: 67, endPoint x: -7, endPoint y: 66, distance: 50.2
click at [0, 66] on html "Rent the Runway ** ** Dashboard All Products Global Clipboards (14) 8.18 High F…" at bounding box center [596, 325] width 1192 height 650
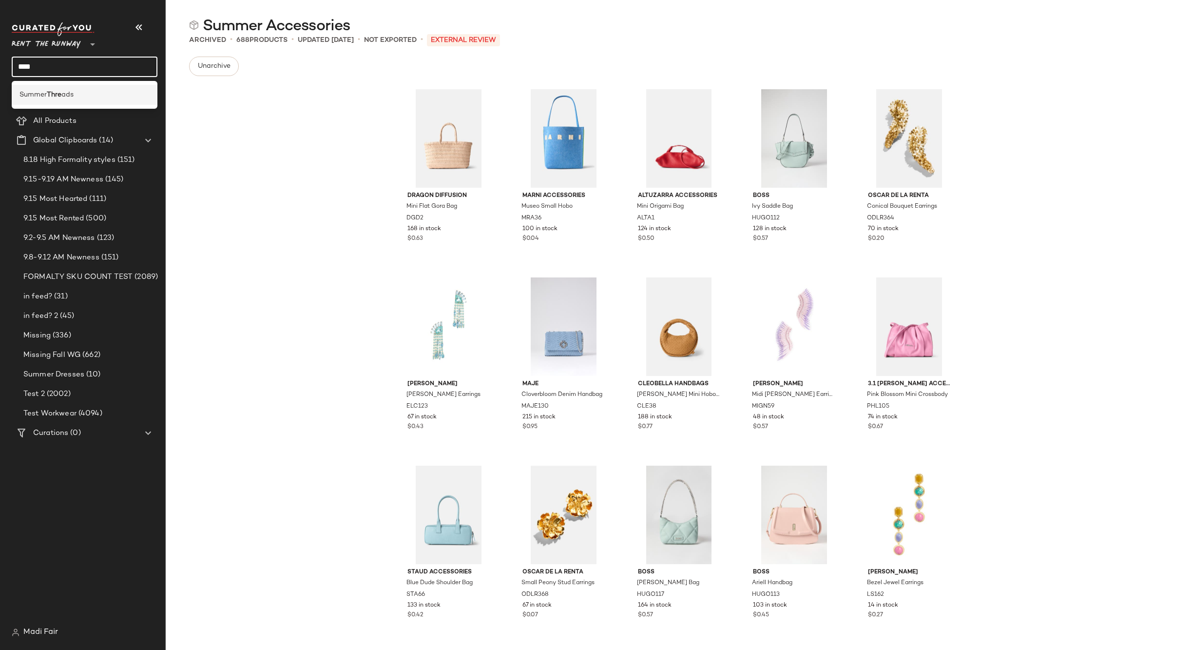
type input "****"
click at [47, 95] on span "Summer" at bounding box center [32, 95] width 27 height 10
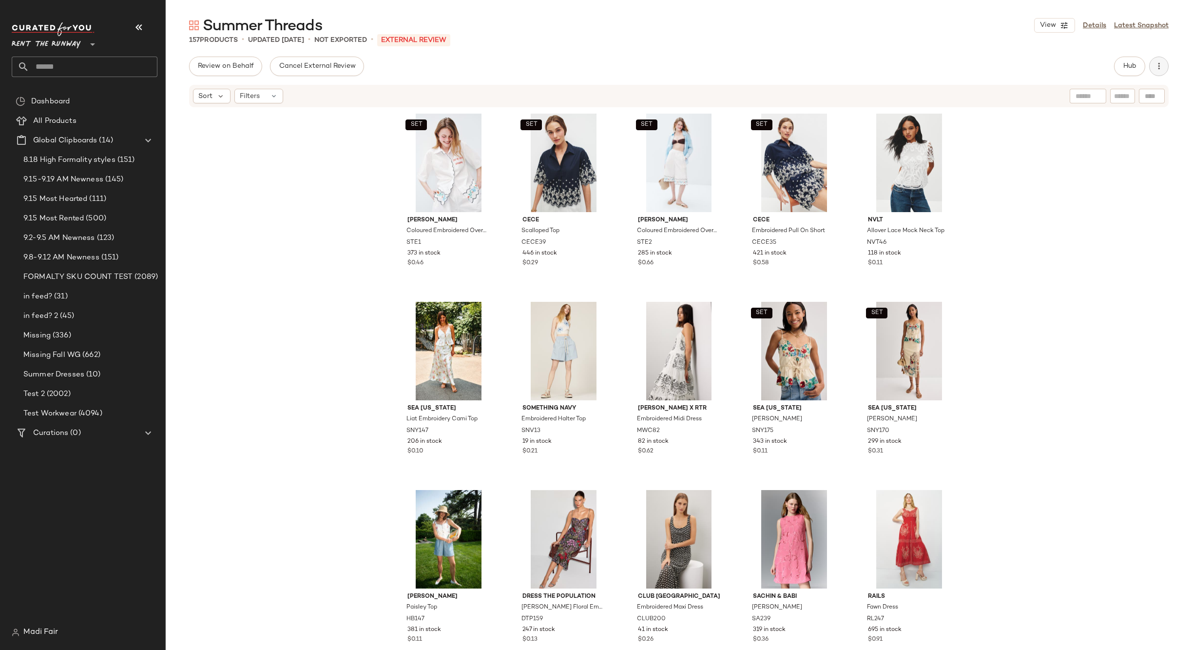
click at [1166, 64] on button "button" at bounding box center [1158, 66] width 19 height 19
click at [1096, 195] on div "Archive Curation" at bounding box center [1107, 187] width 121 height 23
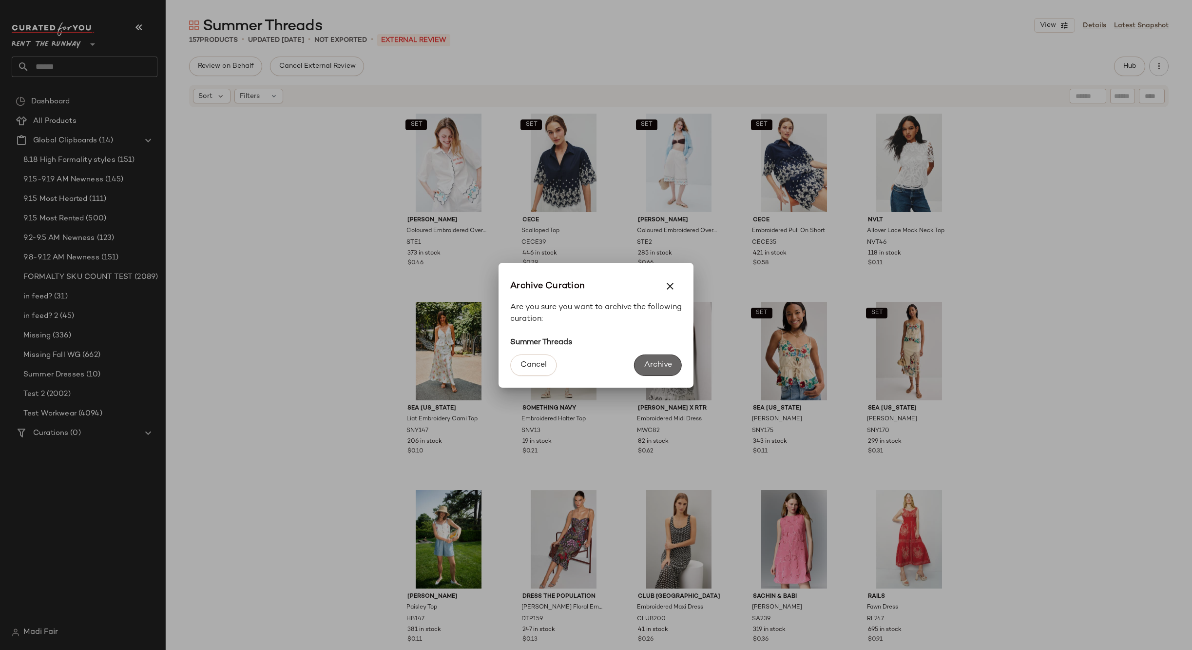
click at [670, 366] on span "Archive" at bounding box center [658, 364] width 28 height 9
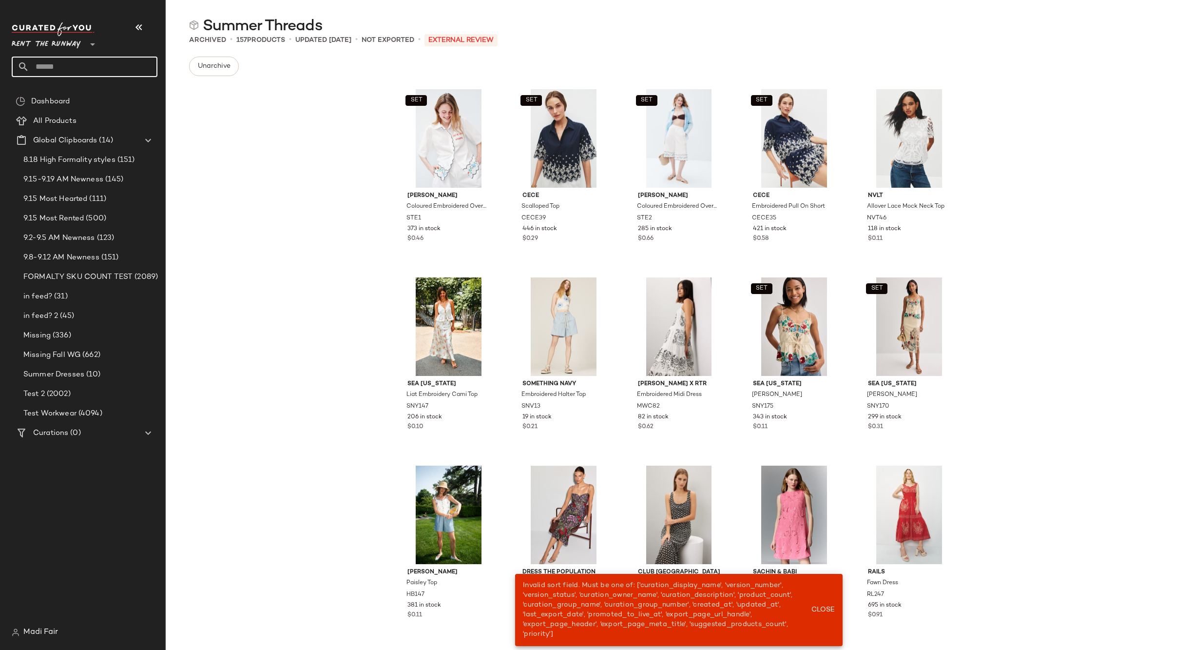
click at [58, 66] on input "text" at bounding box center [93, 67] width 128 height 20
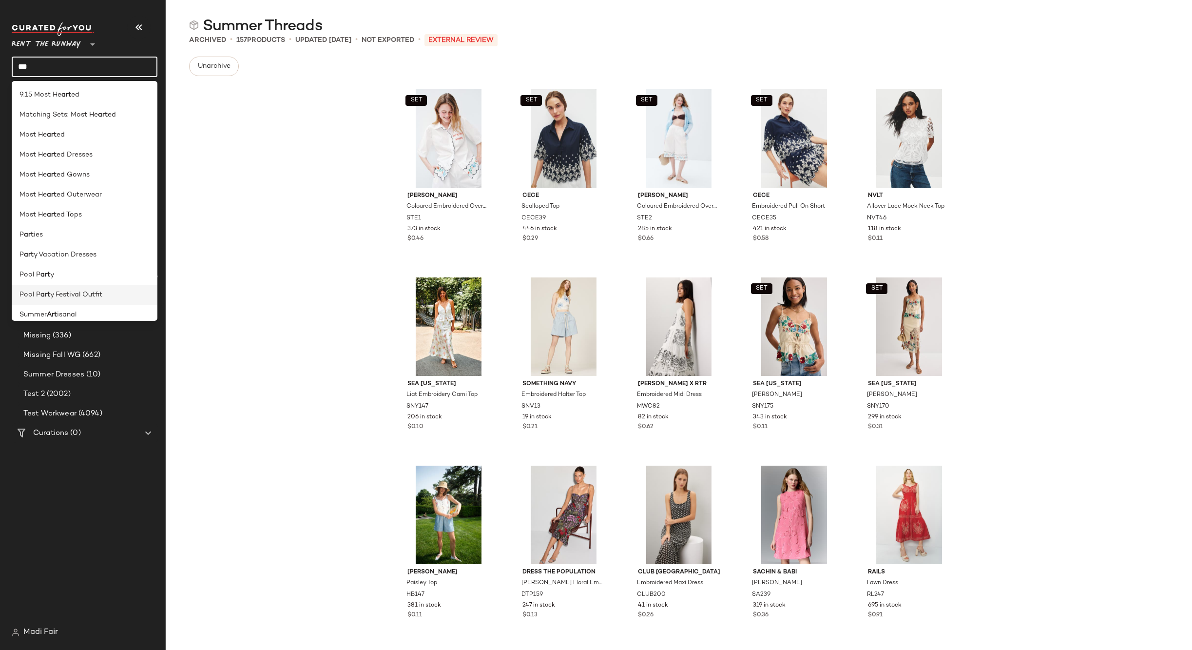
scroll to position [28, 0]
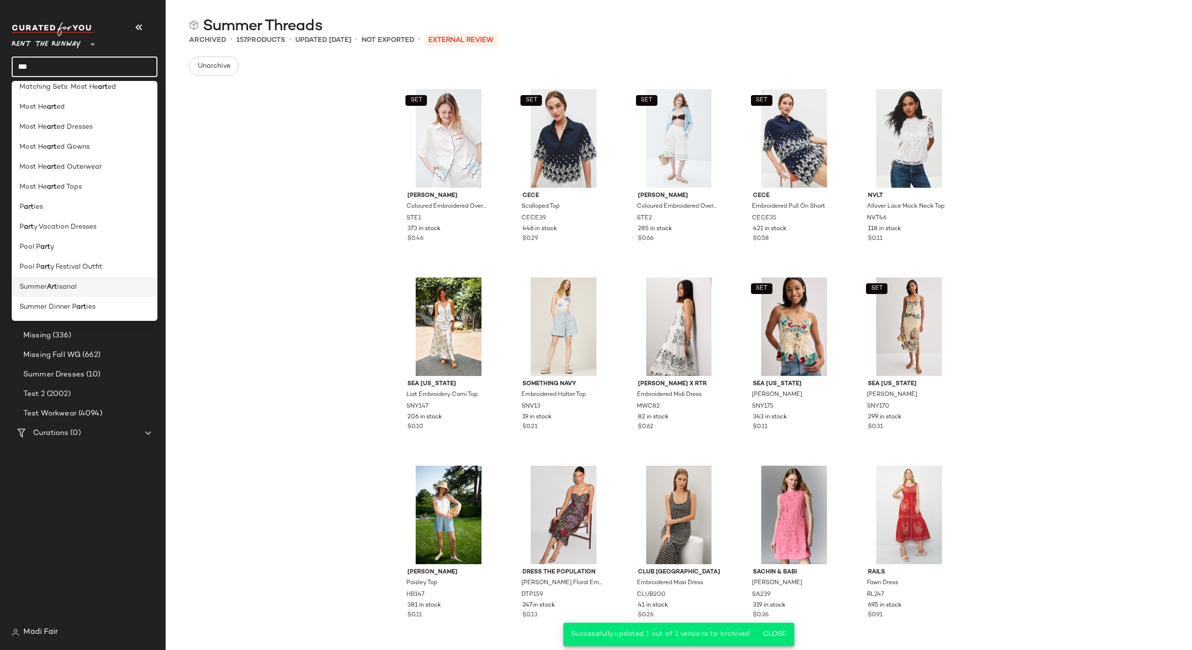
type input "***"
click at [57, 284] on b "Art" at bounding box center [52, 287] width 10 height 10
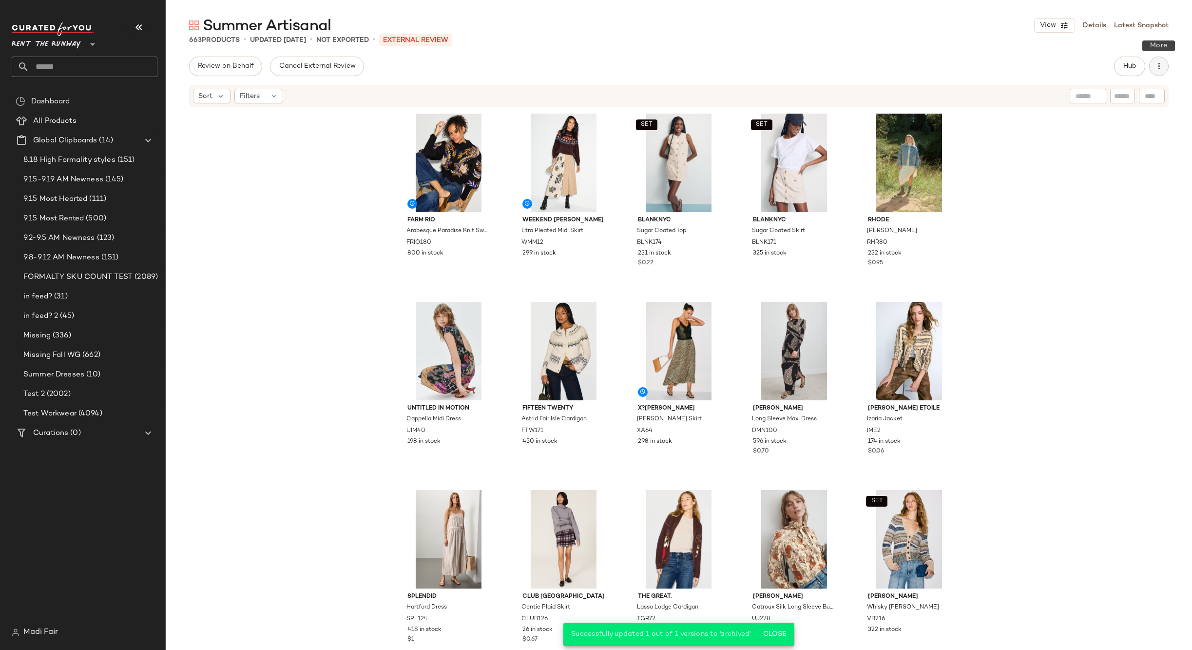
click at [1166, 68] on button "button" at bounding box center [1158, 66] width 19 height 19
click at [1078, 192] on span "Archive Curation" at bounding box center [1115, 189] width 92 height 10
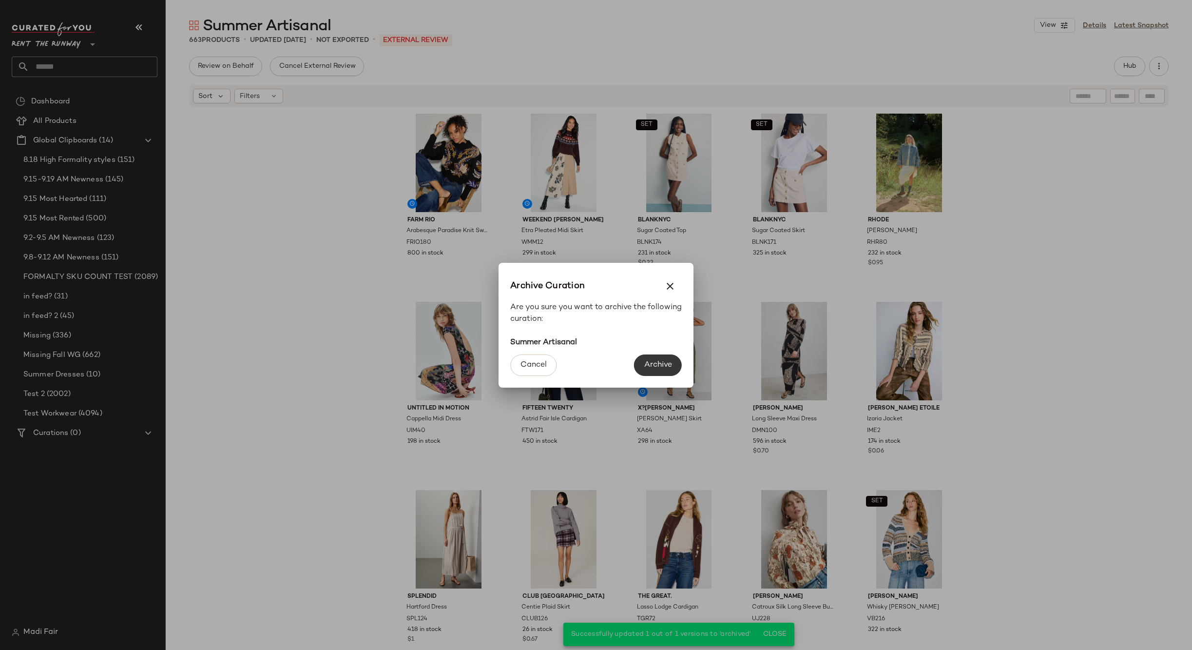
click at [657, 361] on span "Archive" at bounding box center [658, 364] width 28 height 9
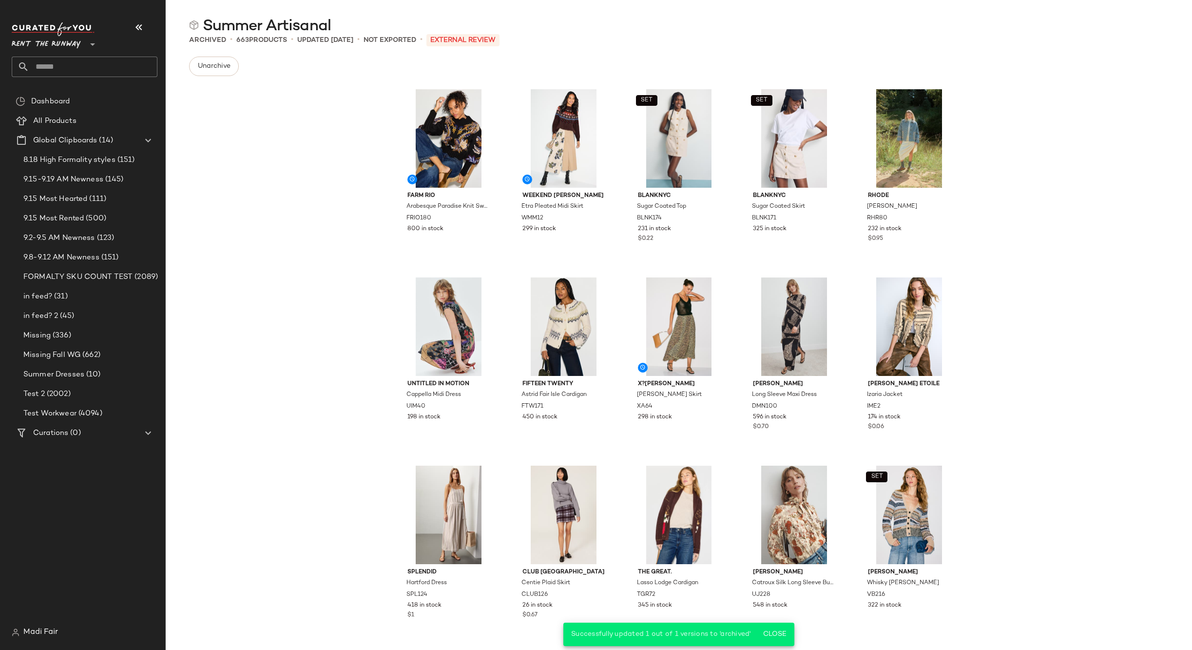
drag, startPoint x: 55, startPoint y: 71, endPoint x: 61, endPoint y: 68, distance: 6.5
click at [55, 71] on input "text" at bounding box center [93, 67] width 128 height 20
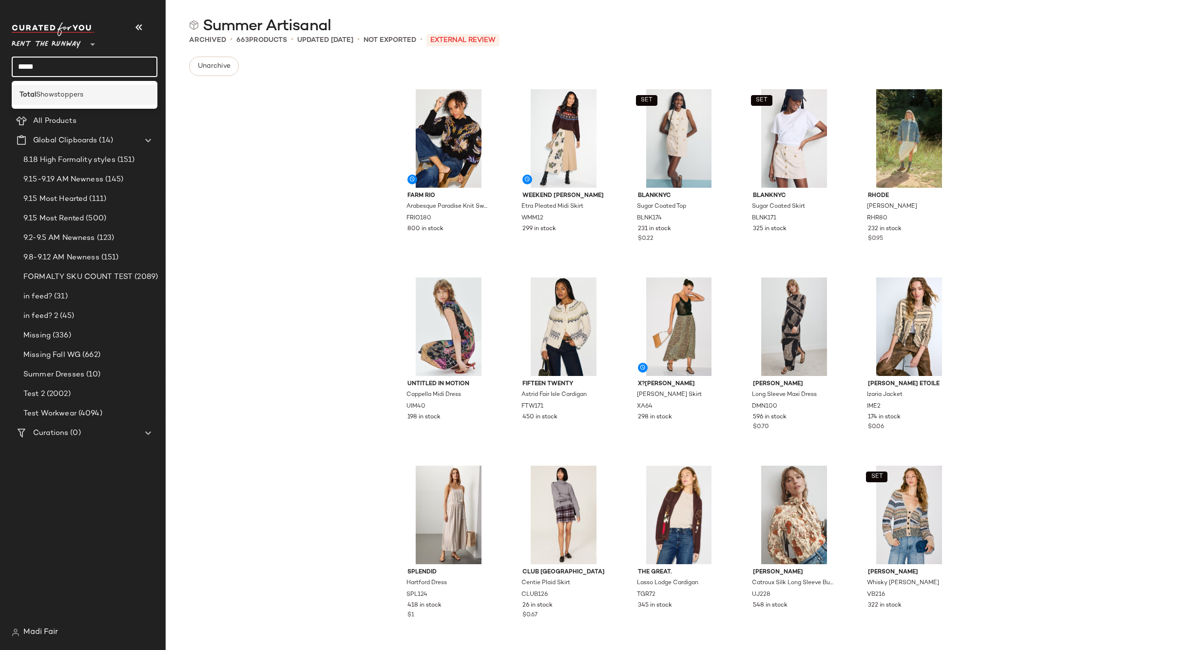
type input "*****"
click at [65, 96] on span "Showstoppers" at bounding box center [59, 95] width 47 height 10
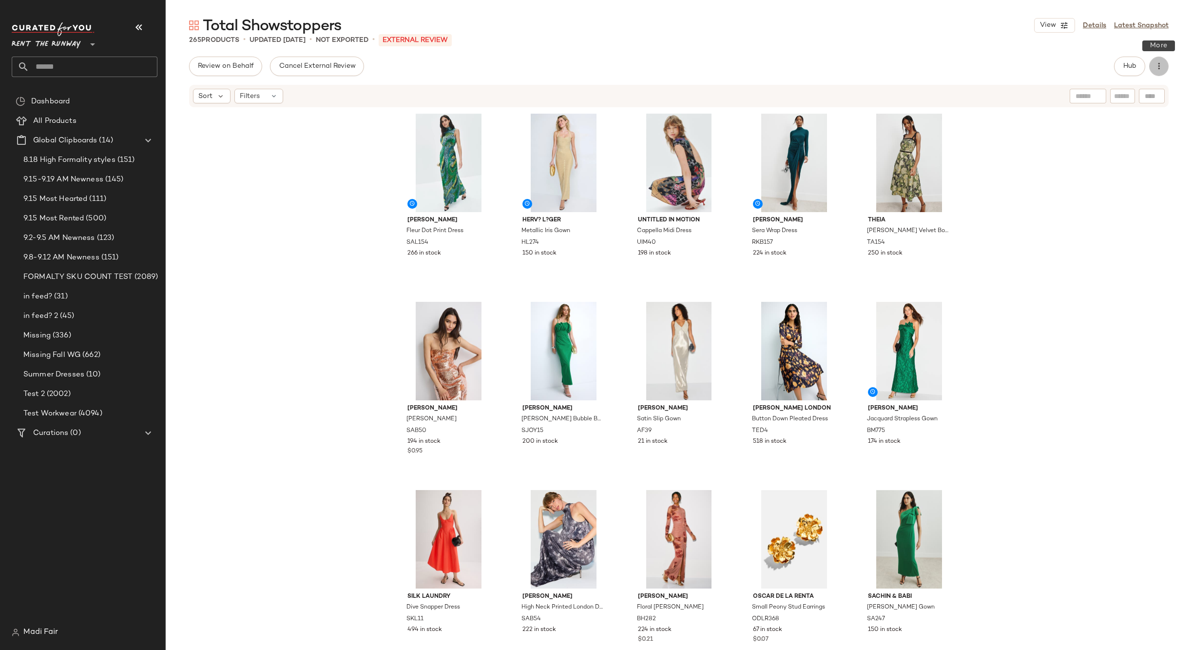
click at [1160, 68] on icon "button" at bounding box center [1159, 66] width 10 height 10
click at [1102, 184] on span "Archive Curation" at bounding box center [1115, 189] width 92 height 10
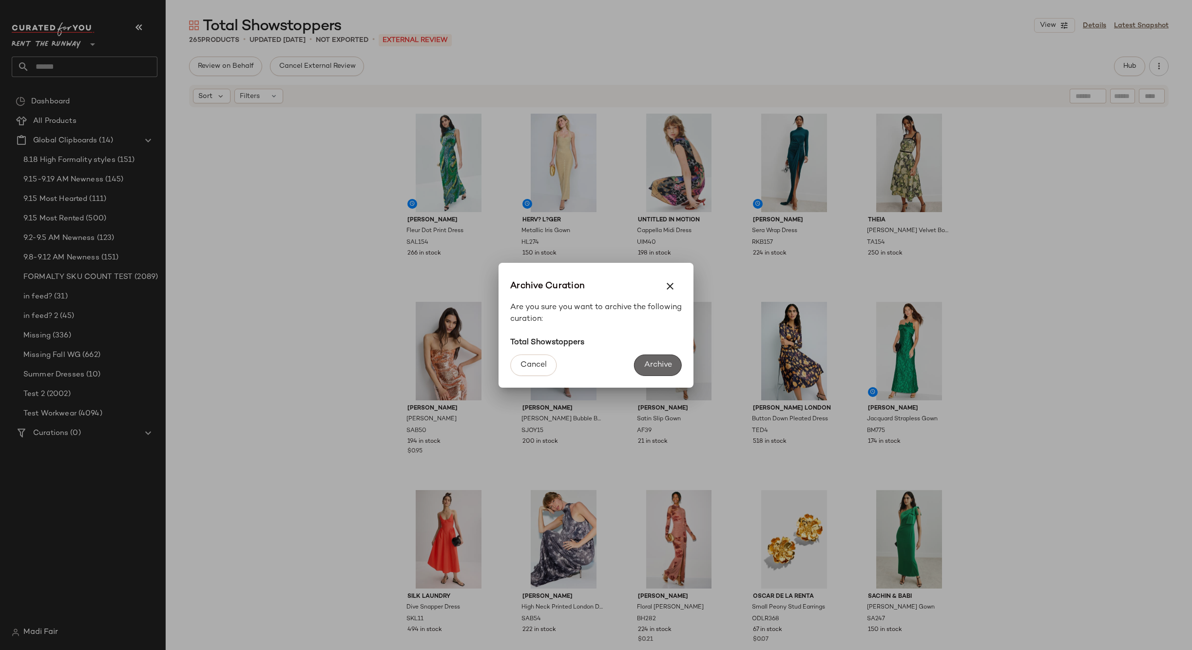
click at [656, 364] on span "Archive" at bounding box center [658, 364] width 28 height 9
